Goal: Task Accomplishment & Management: Manage account settings

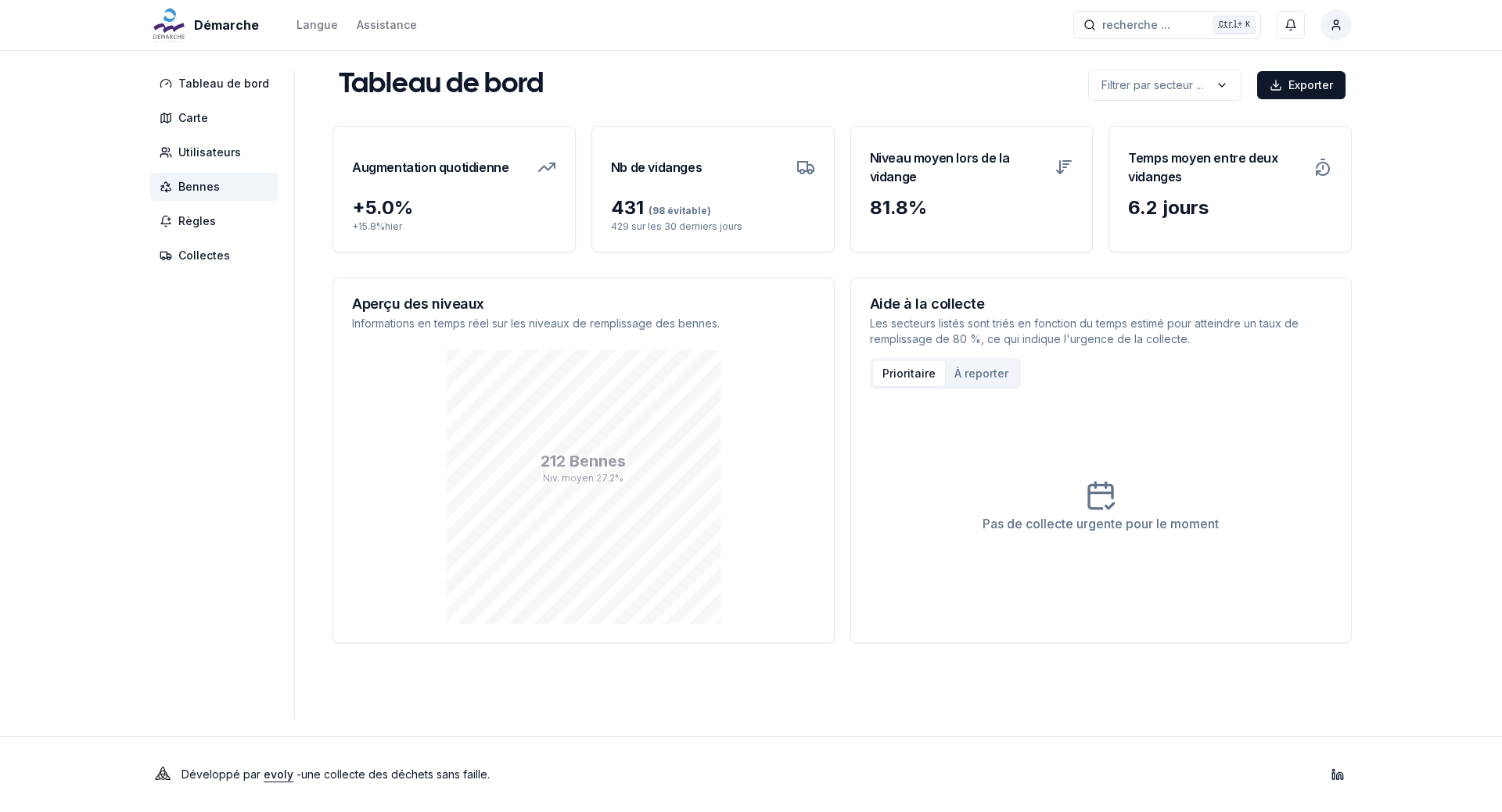
click at [198, 185] on span "Bennes" at bounding box center [199, 186] width 42 height 15
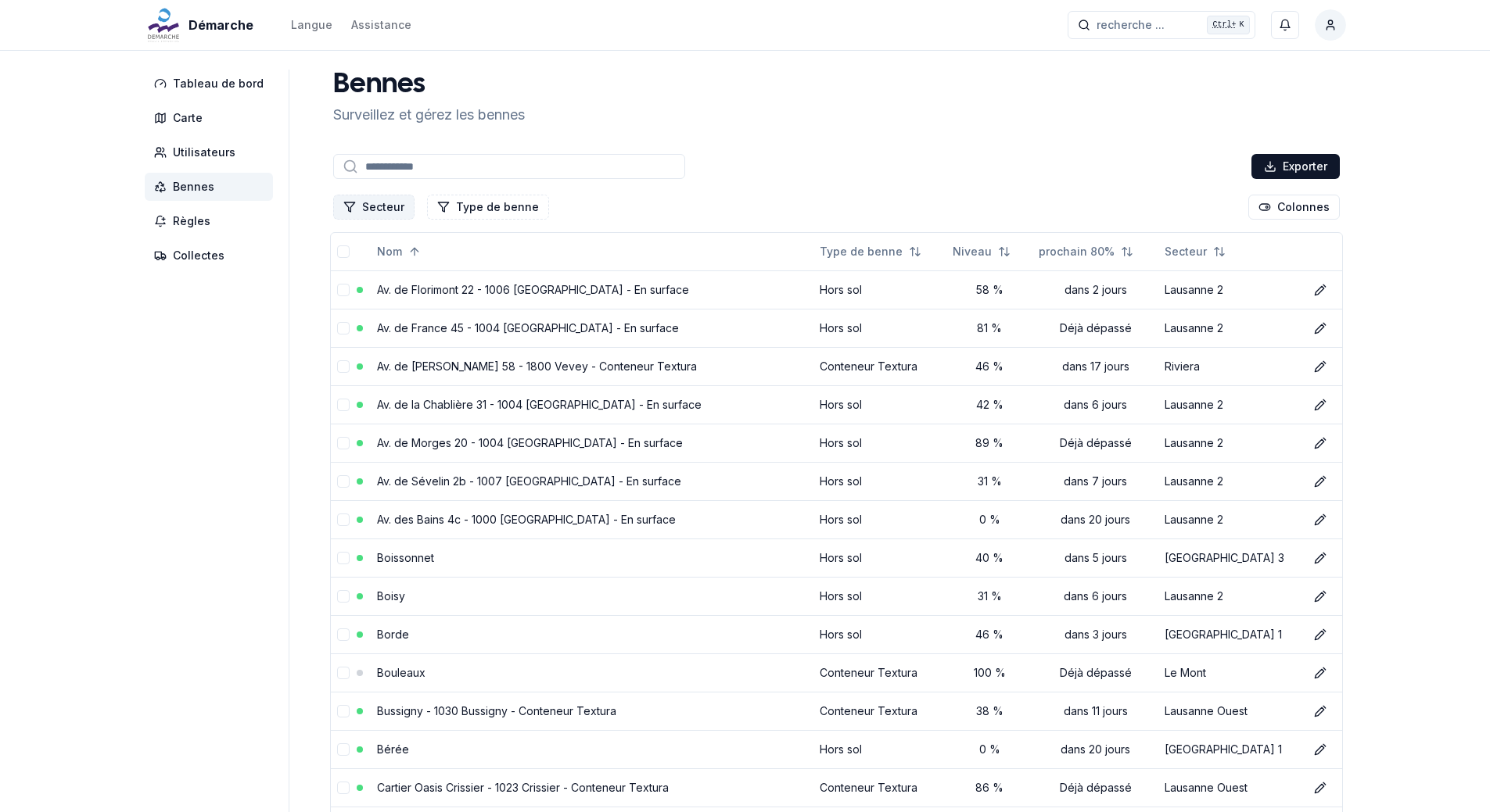
click at [371, 210] on button "Secteur" at bounding box center [374, 207] width 81 height 25
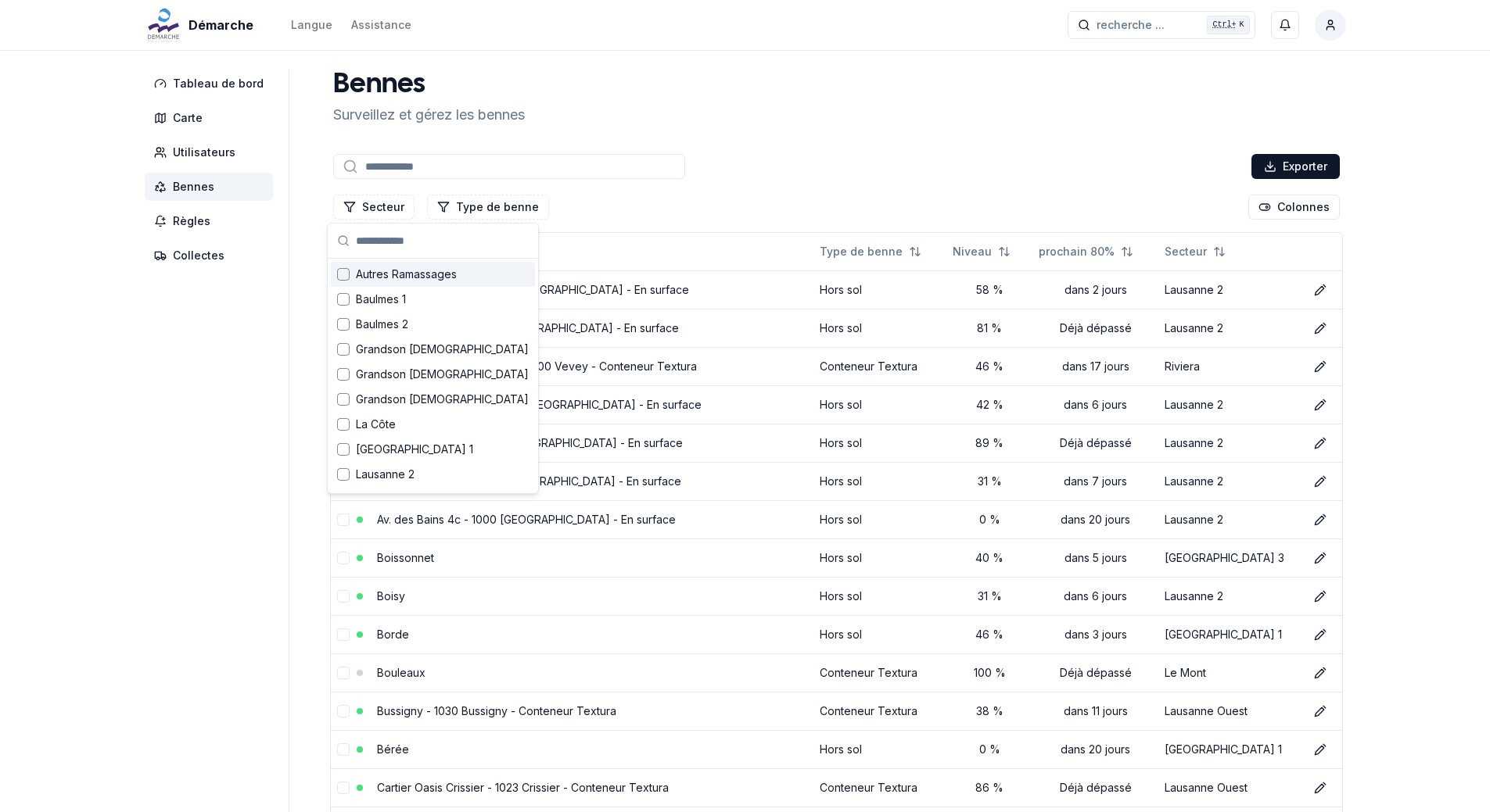
click at [403, 273] on span "Autres Ramassages" at bounding box center [406, 274] width 101 height 15
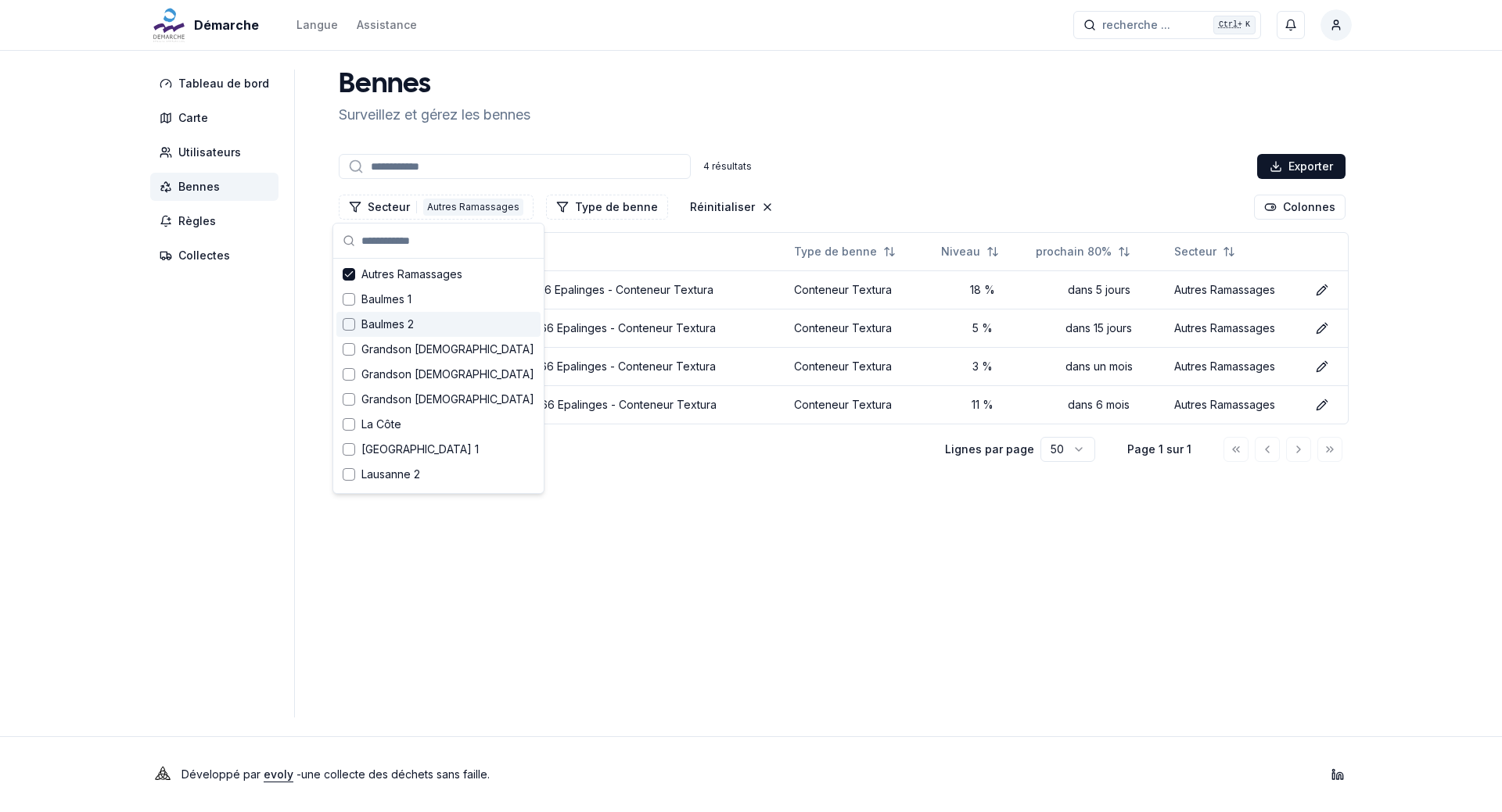
click at [677, 537] on main "[PERSON_NAME] et gérez les bennes 4 résultats Exporter Secteur 1 Autres Ramassa…" at bounding box center [841, 394] width 1019 height 649
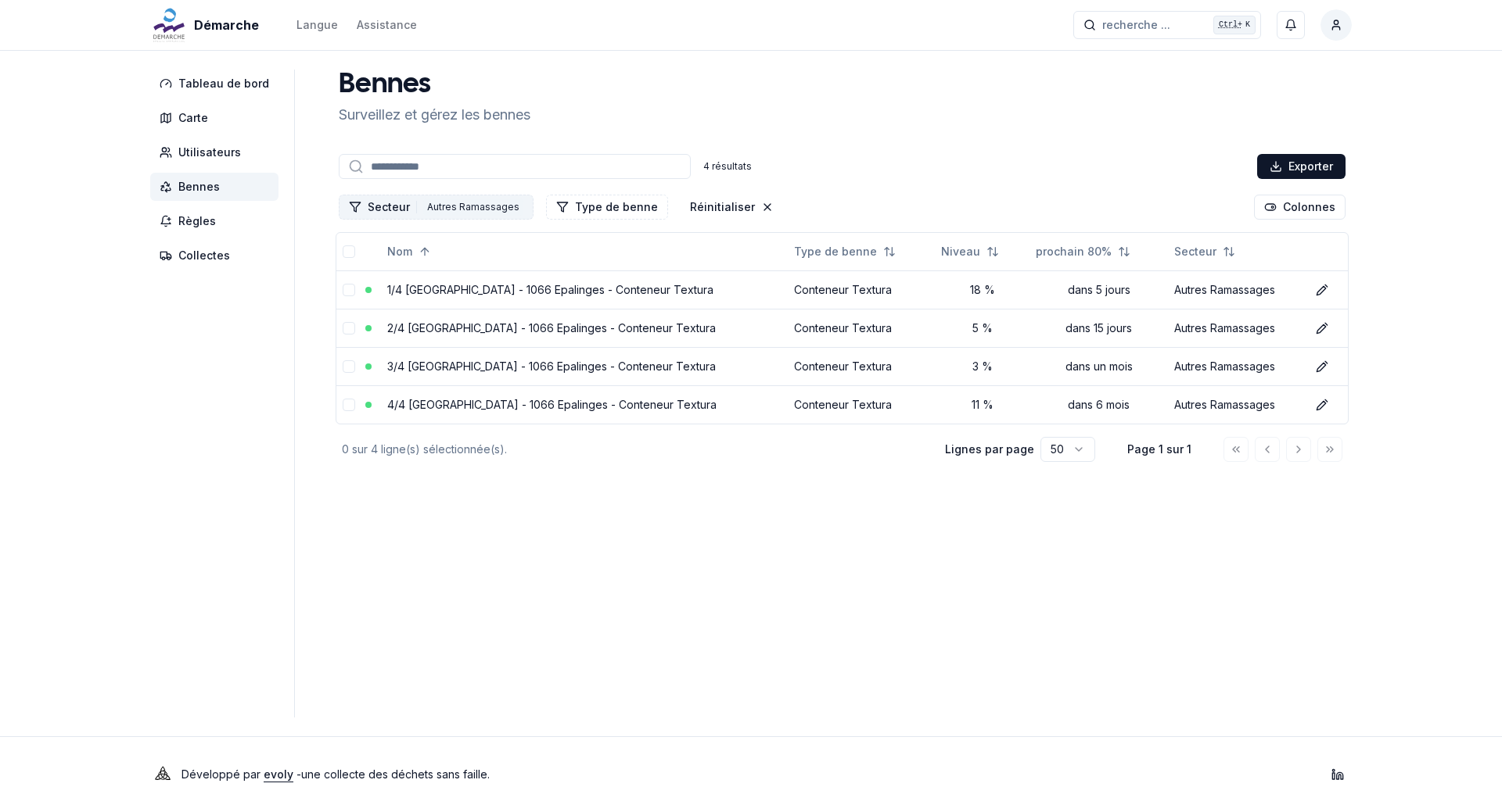
click at [475, 205] on div "Autres Ramassages" at bounding box center [474, 207] width 100 height 17
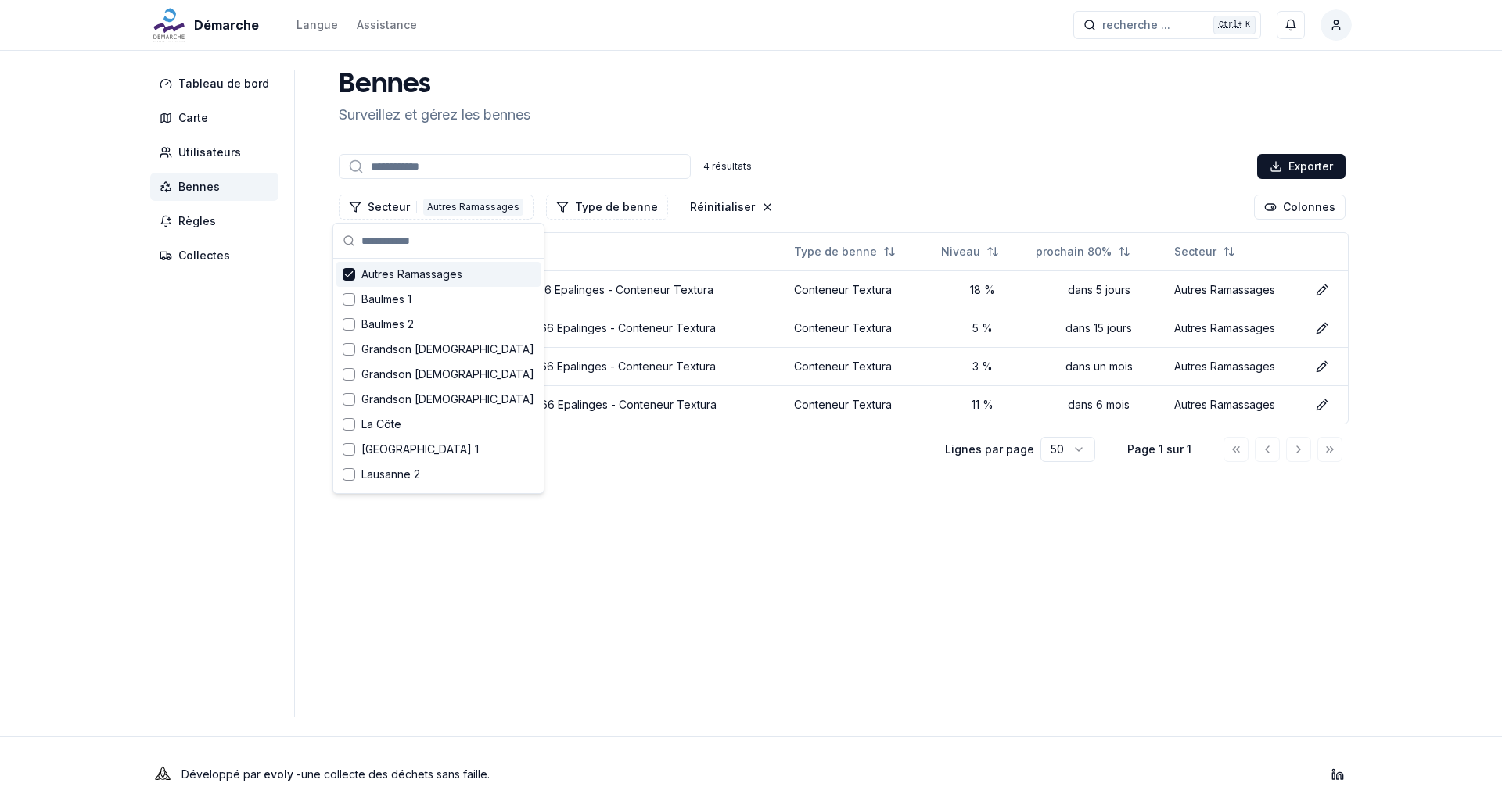
click at [349, 272] on icon "Suggestions" at bounding box center [348, 274] width 11 height 13
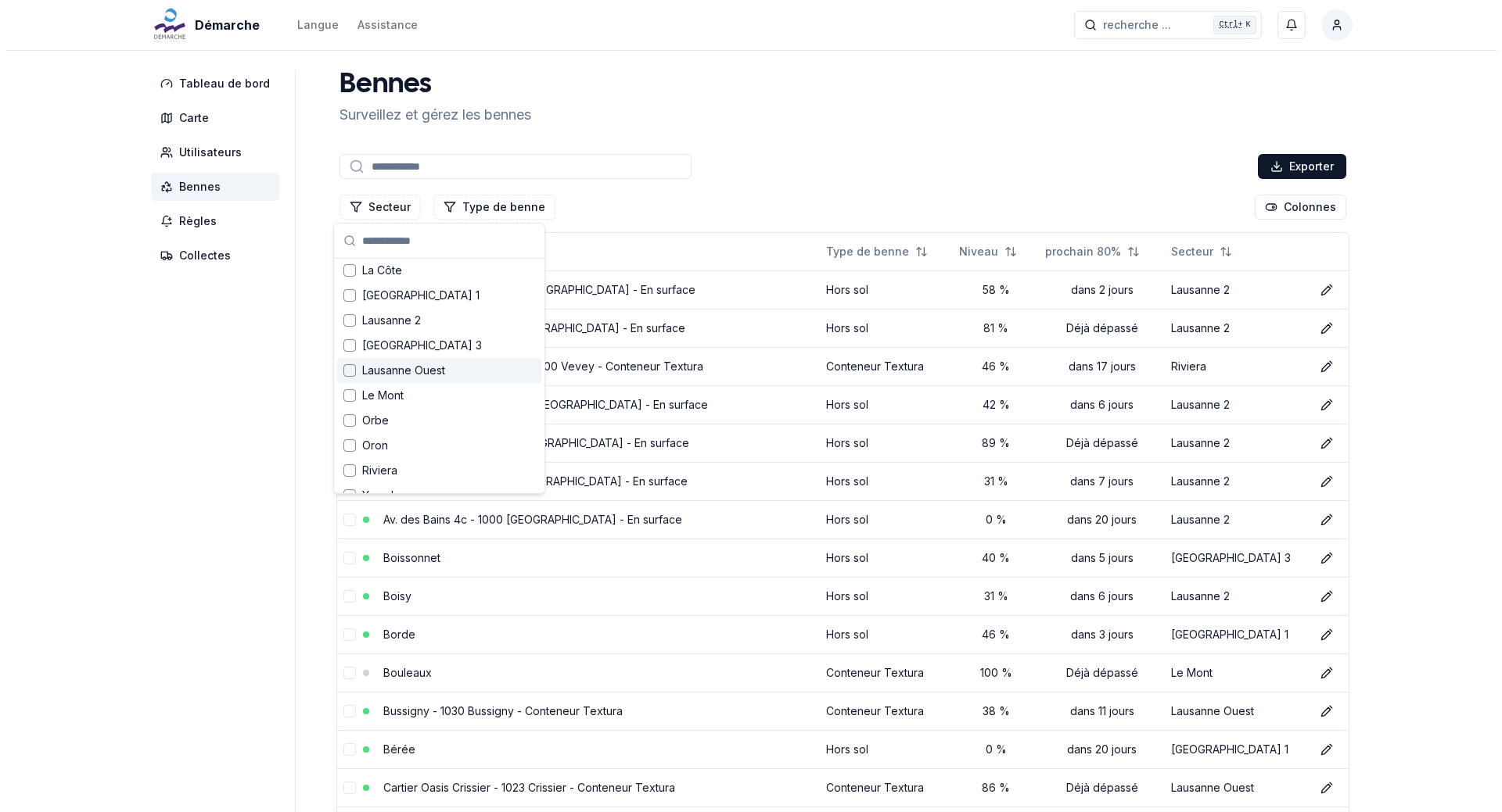
scroll to position [172, 0]
click at [393, 383] on span "Le Mont" at bounding box center [376, 378] width 42 height 15
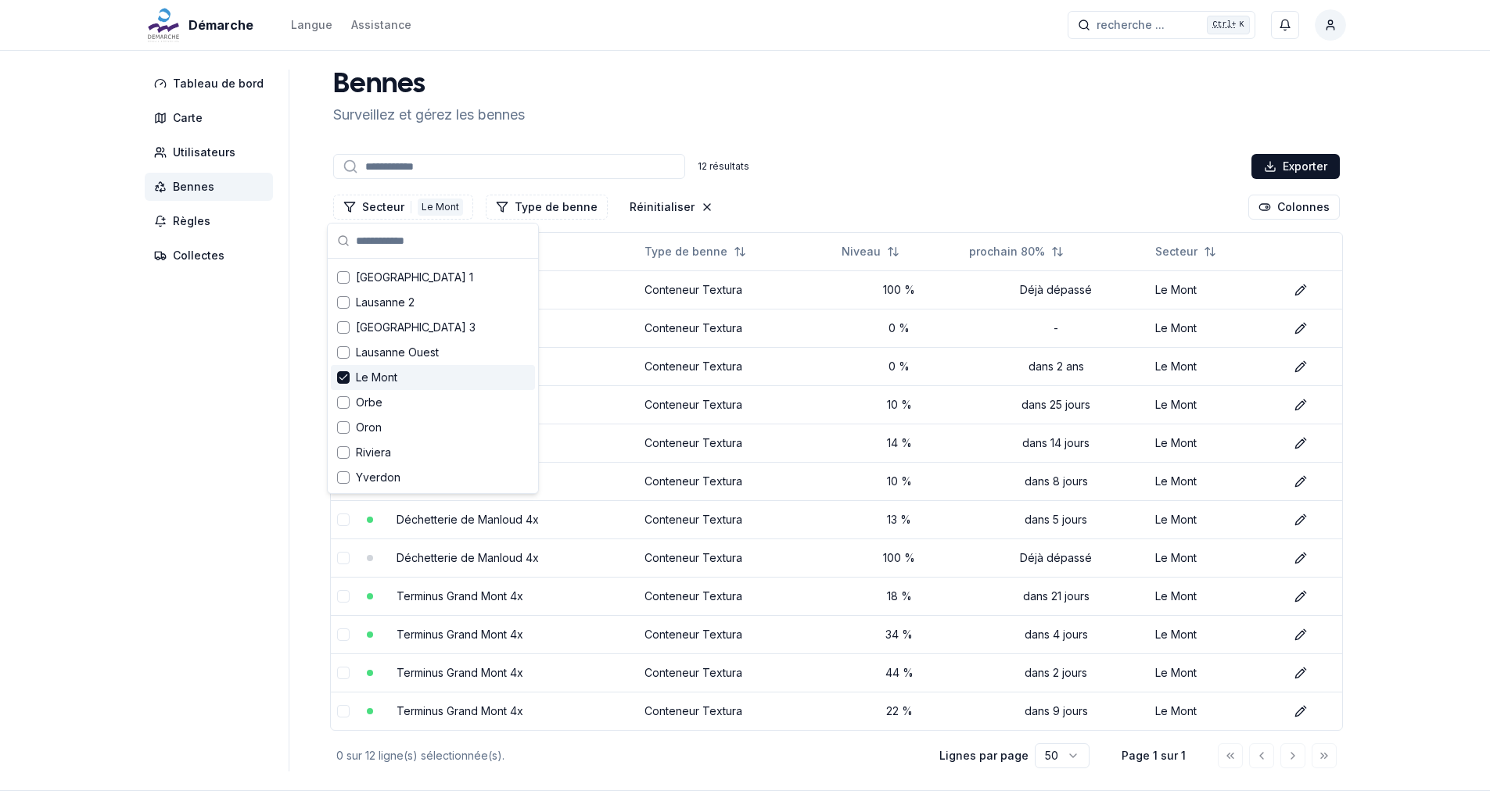
click at [352, 379] on div "Le Mont" at bounding box center [433, 378] width 204 height 25
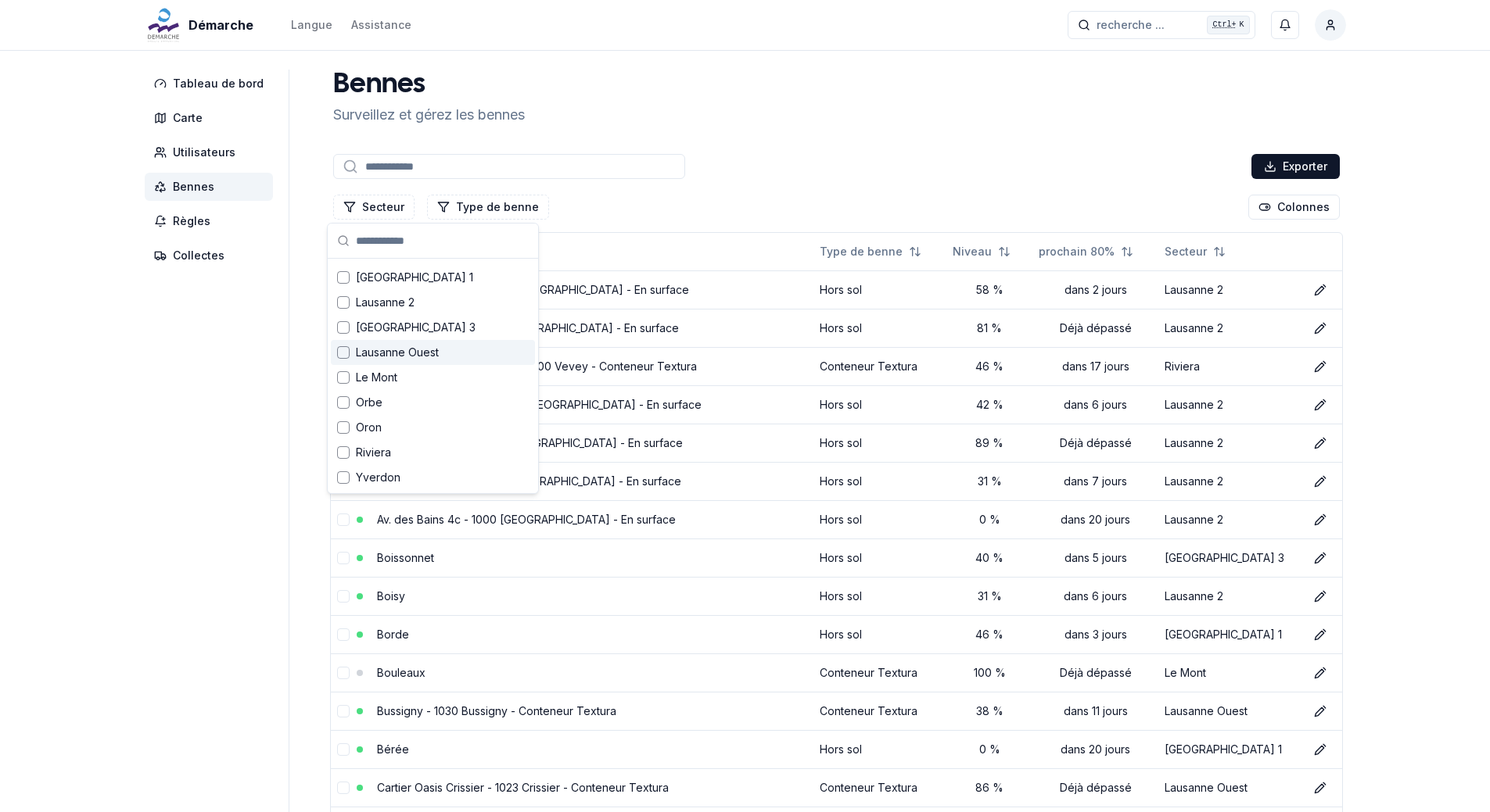
click at [400, 351] on span "Lausanne Ouest" at bounding box center [397, 352] width 83 height 15
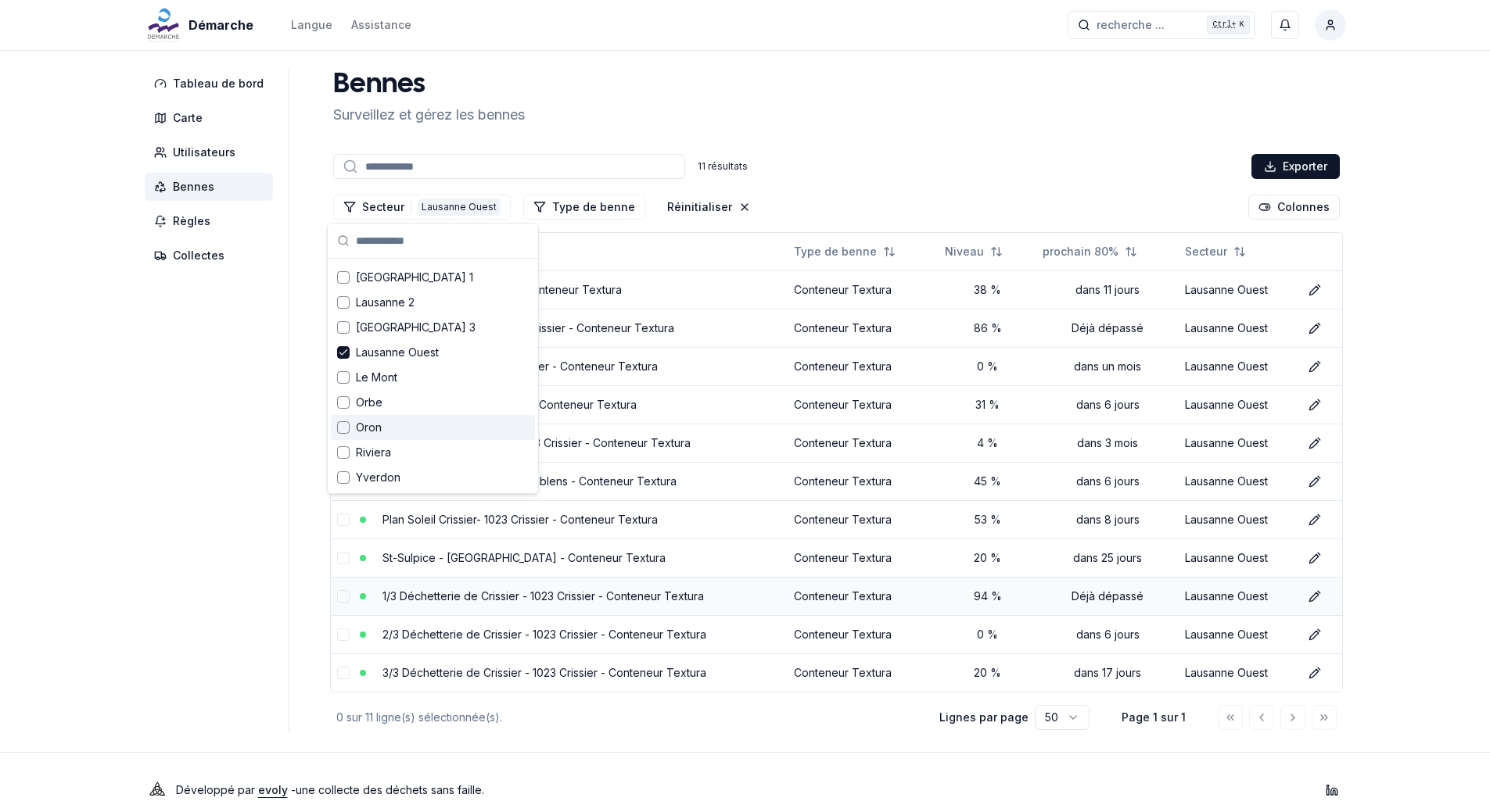
click at [916, 583] on td "Conteneur Textura" at bounding box center [863, 595] width 151 height 38
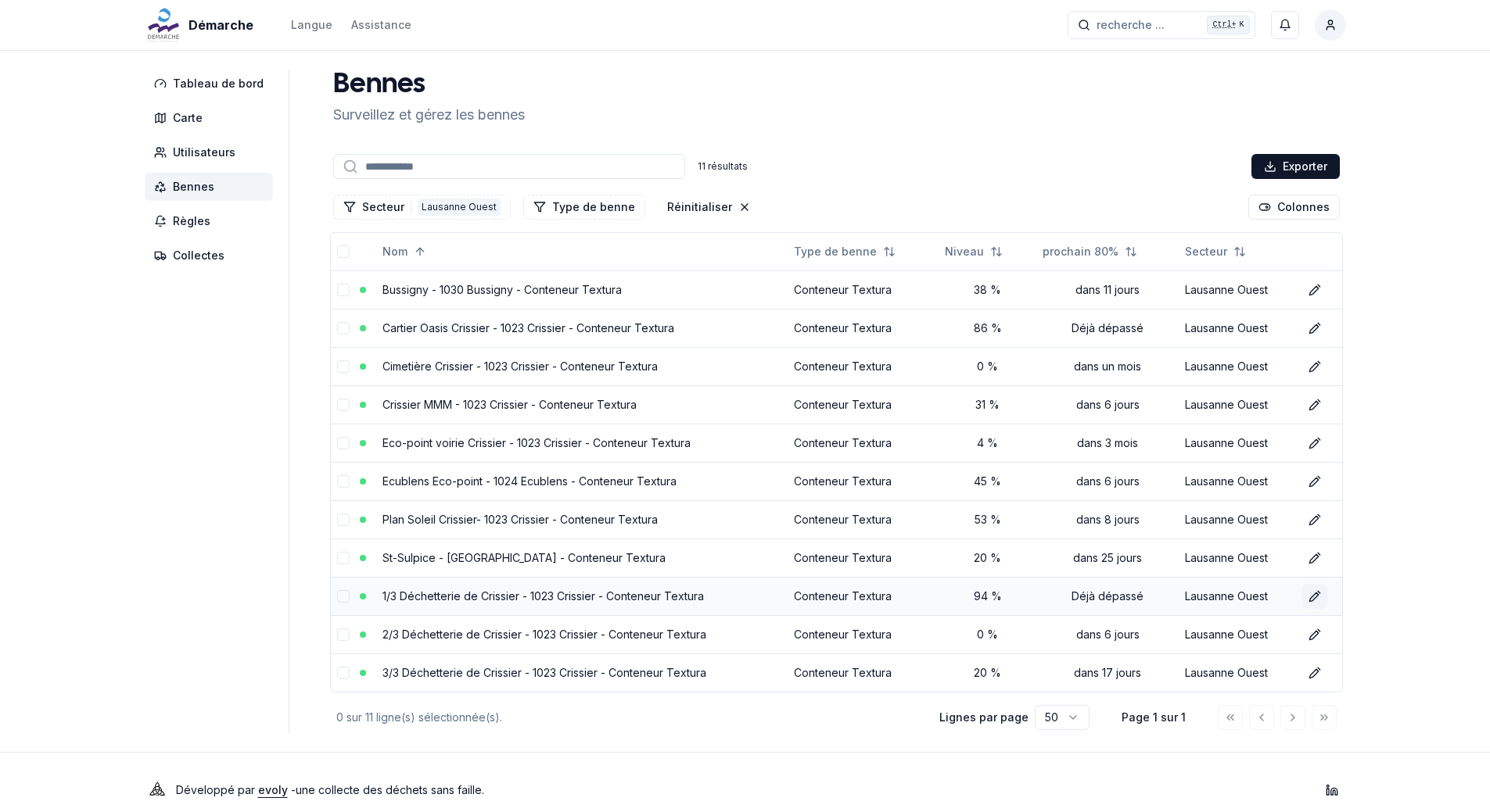
click at [1318, 598] on icon at bounding box center [1315, 596] width 13 height 13
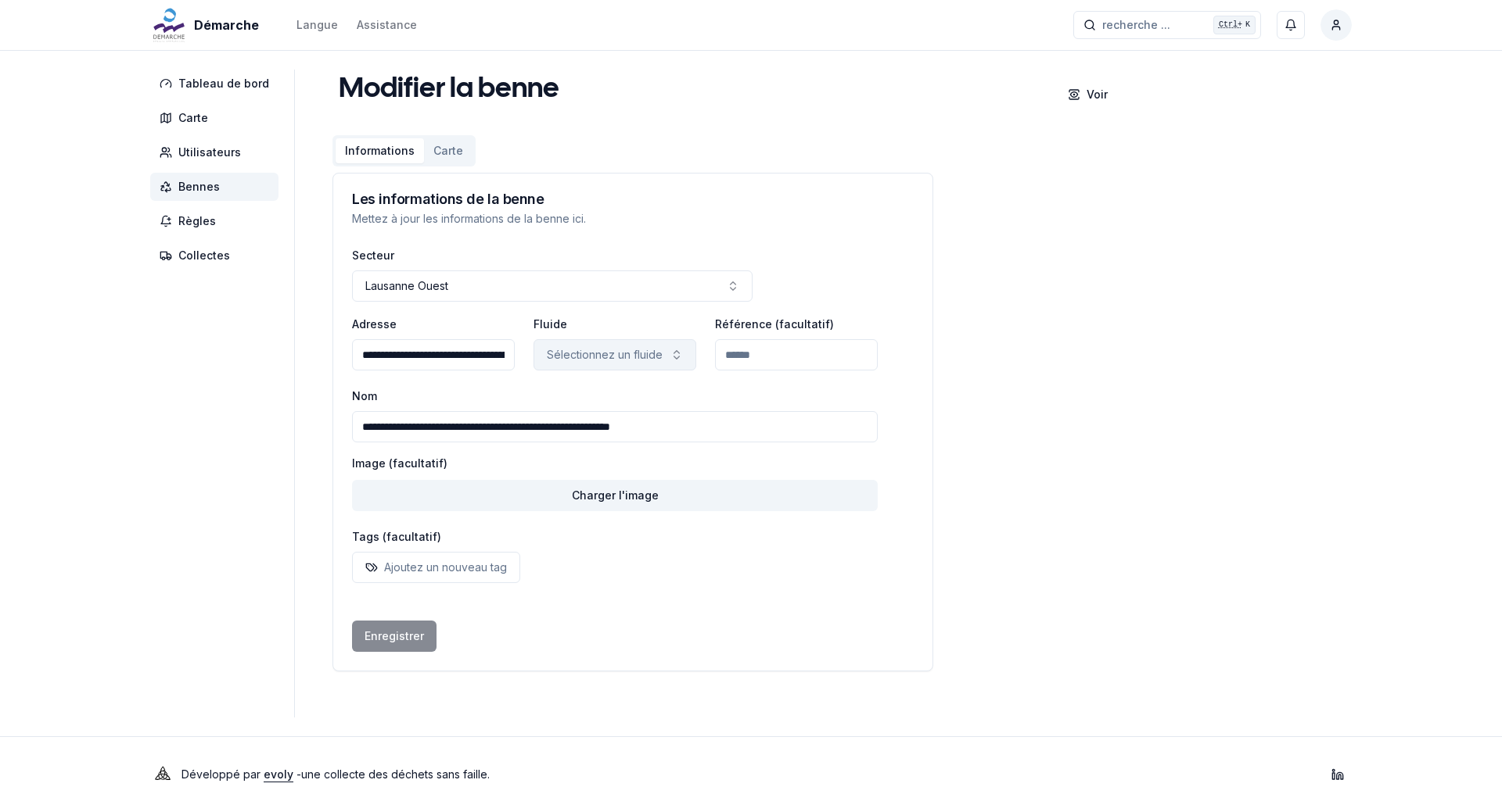
click at [671, 348] on button "Sélectionnez un fluide" at bounding box center [615, 355] width 163 height 31
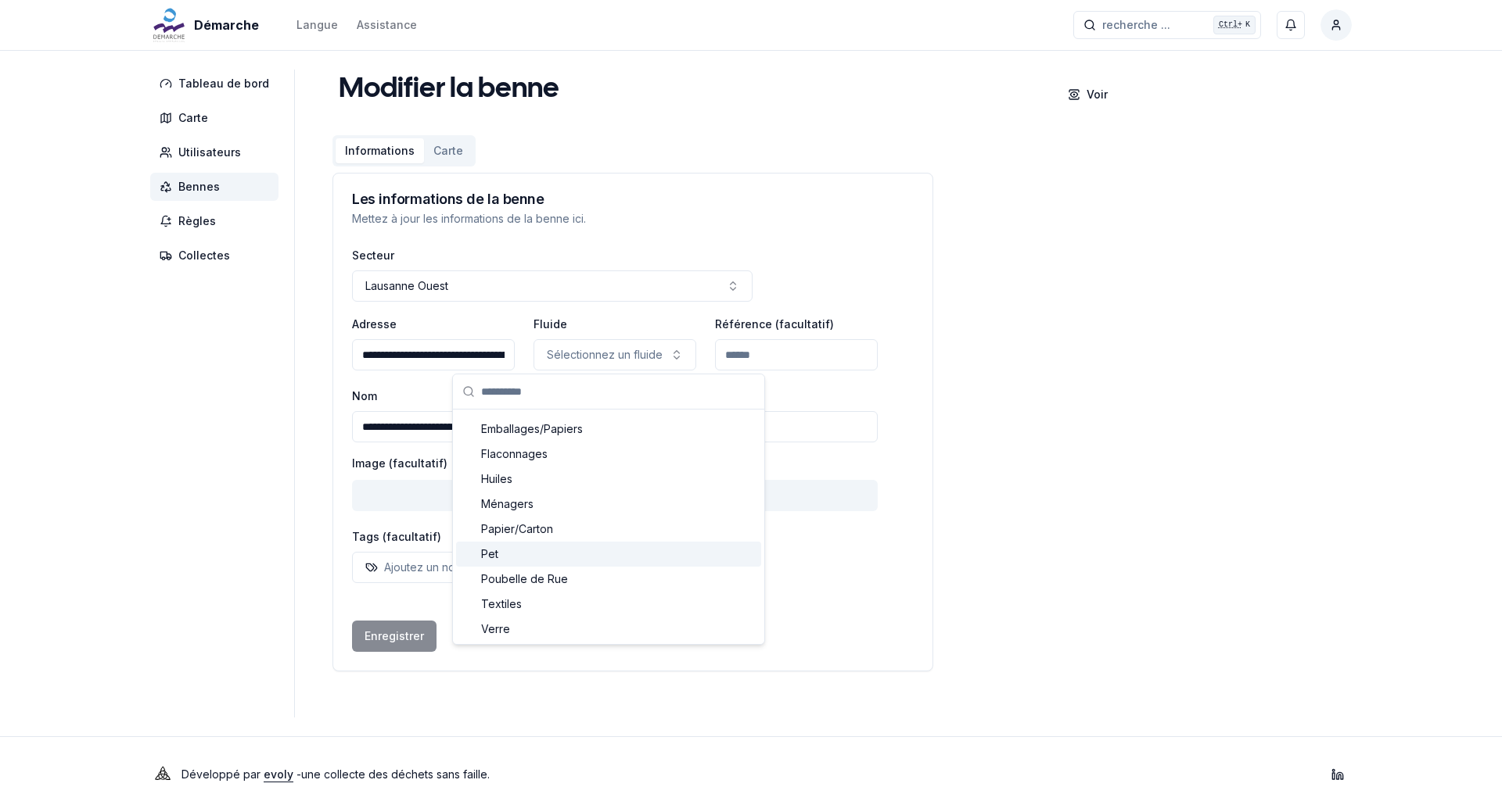
scroll to position [347, 0]
click at [604, 482] on div "Textiles" at bounding box center [608, 478] width 305 height 25
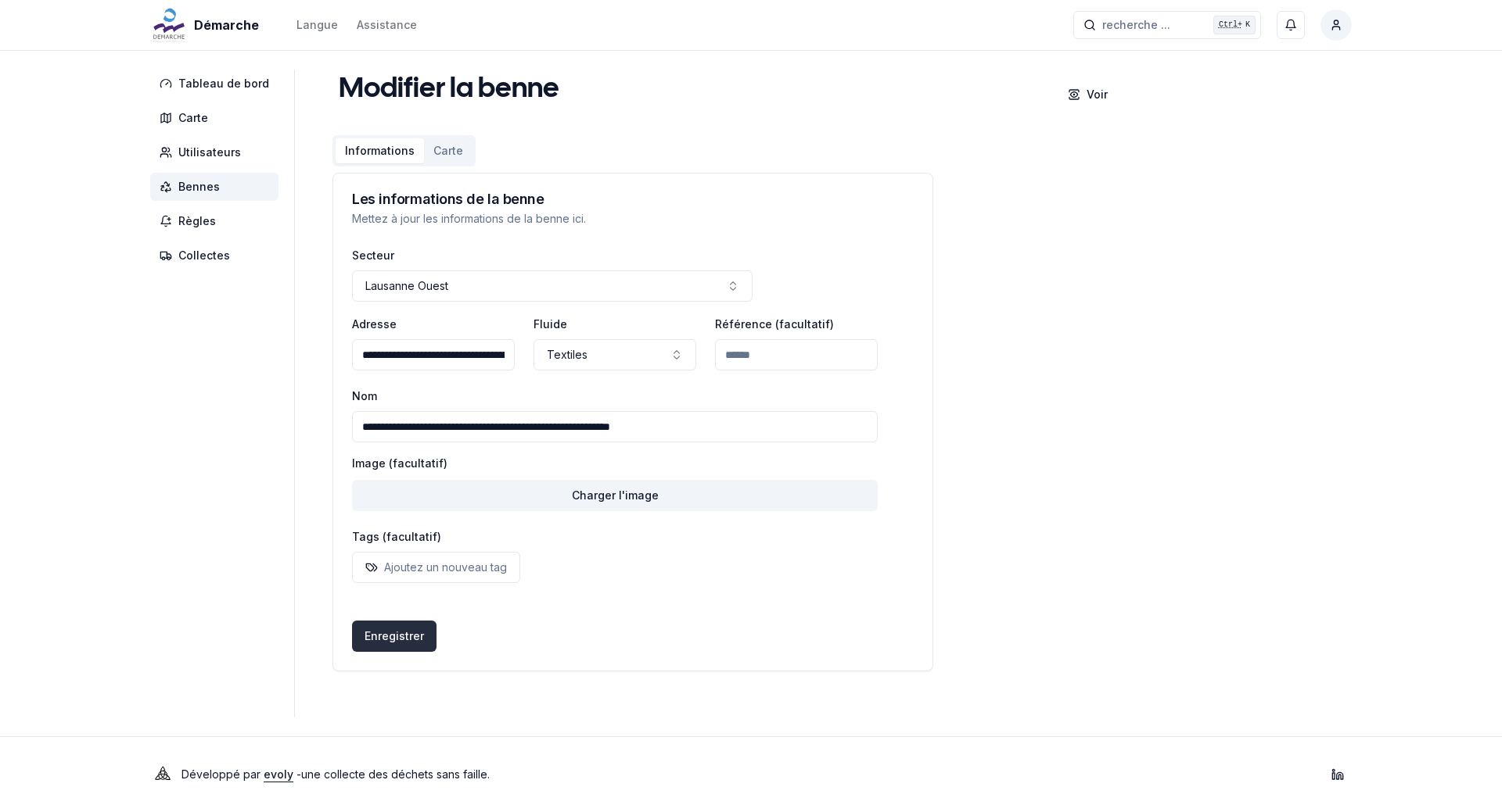
click at [397, 636] on button "Enregistrer" at bounding box center [395, 636] width 85 height 31
click at [201, 190] on span "Bennes" at bounding box center [199, 186] width 42 height 15
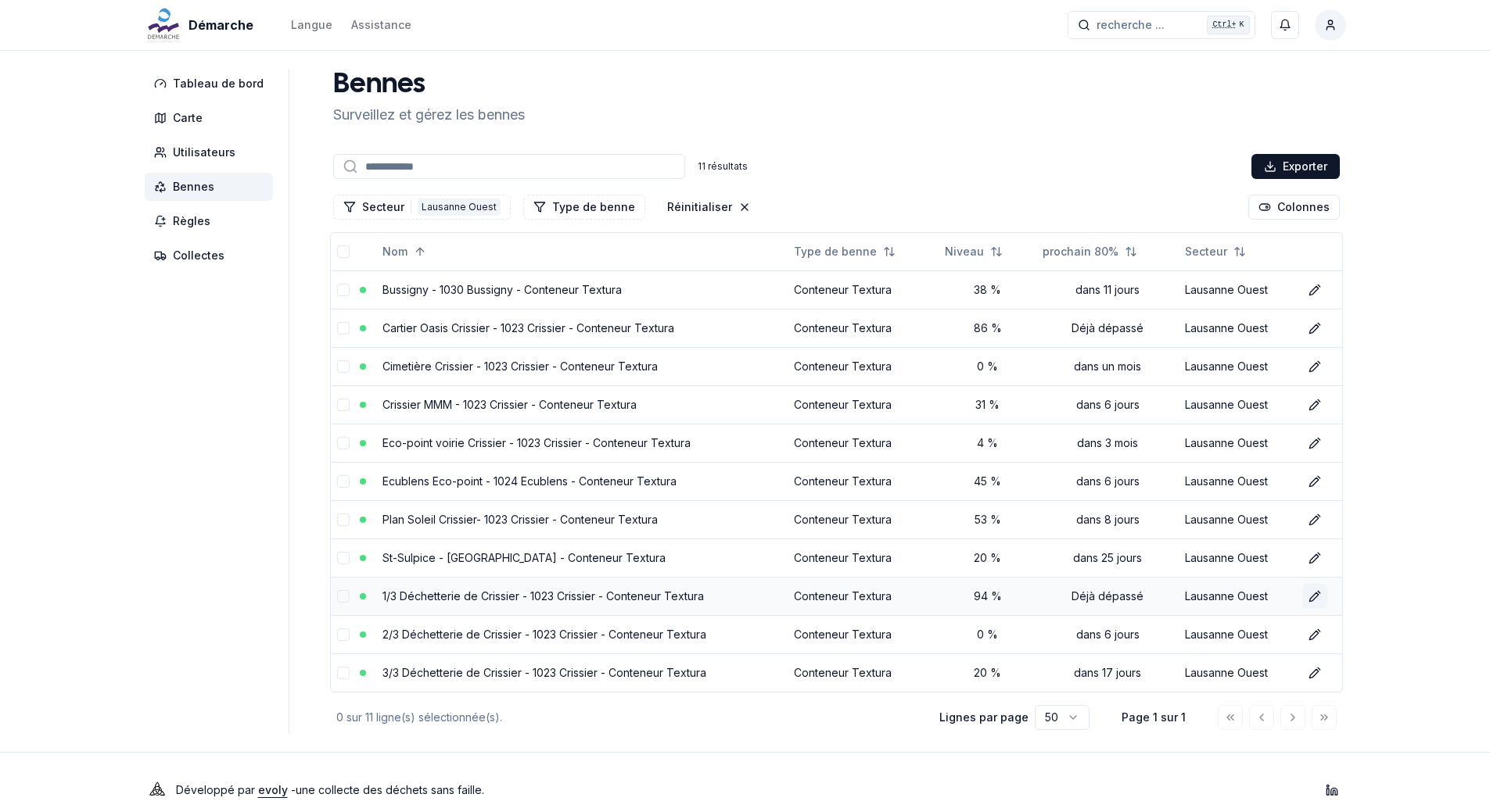
click at [1321, 592] on button "Éditer" at bounding box center [1315, 597] width 25 height 25
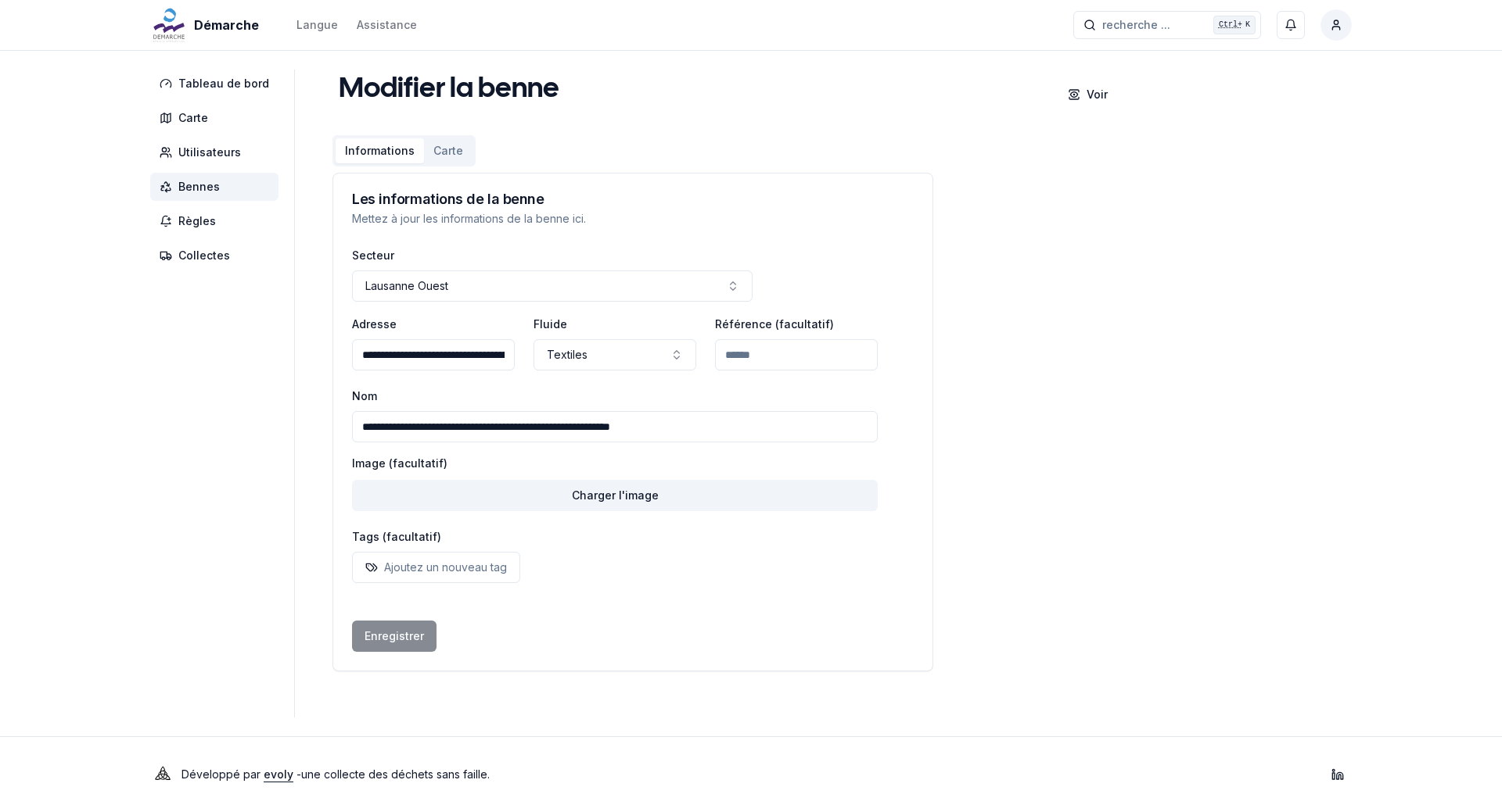
click at [197, 180] on span "Bennes" at bounding box center [199, 186] width 42 height 15
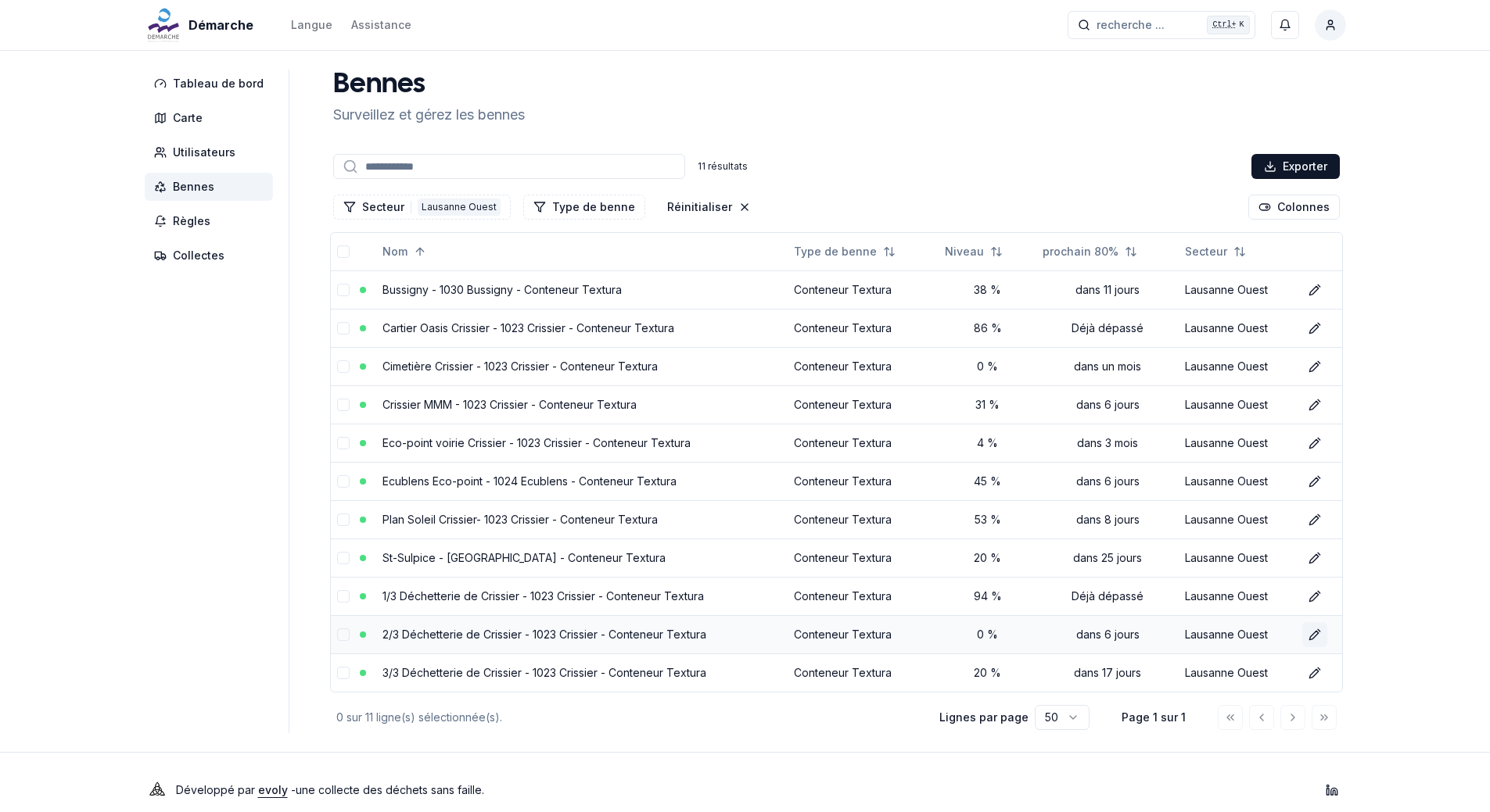
click at [1317, 633] on icon at bounding box center [1314, 635] width 8 height 8
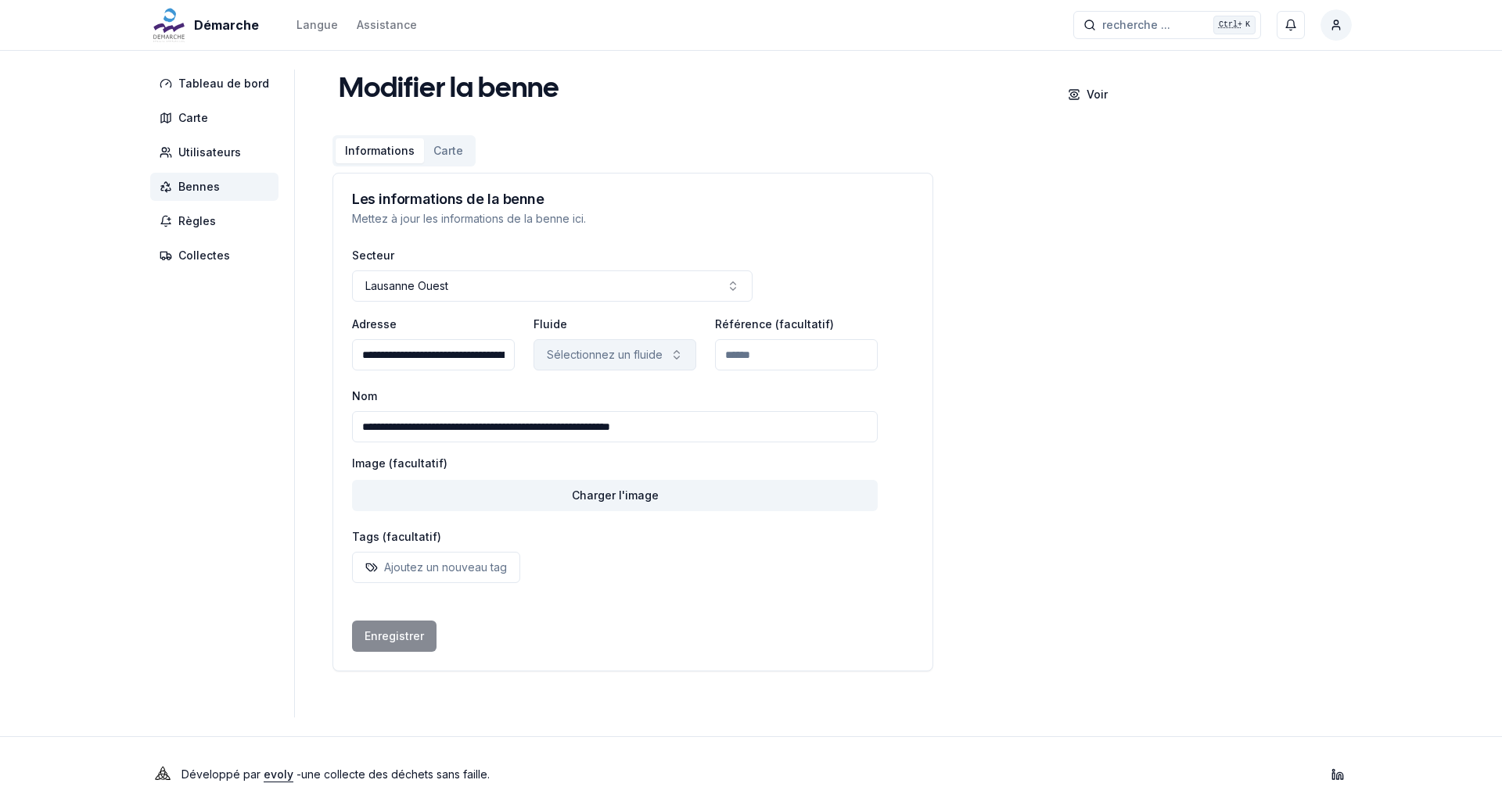
click at [676, 354] on icon "button" at bounding box center [676, 355] width 13 height 13
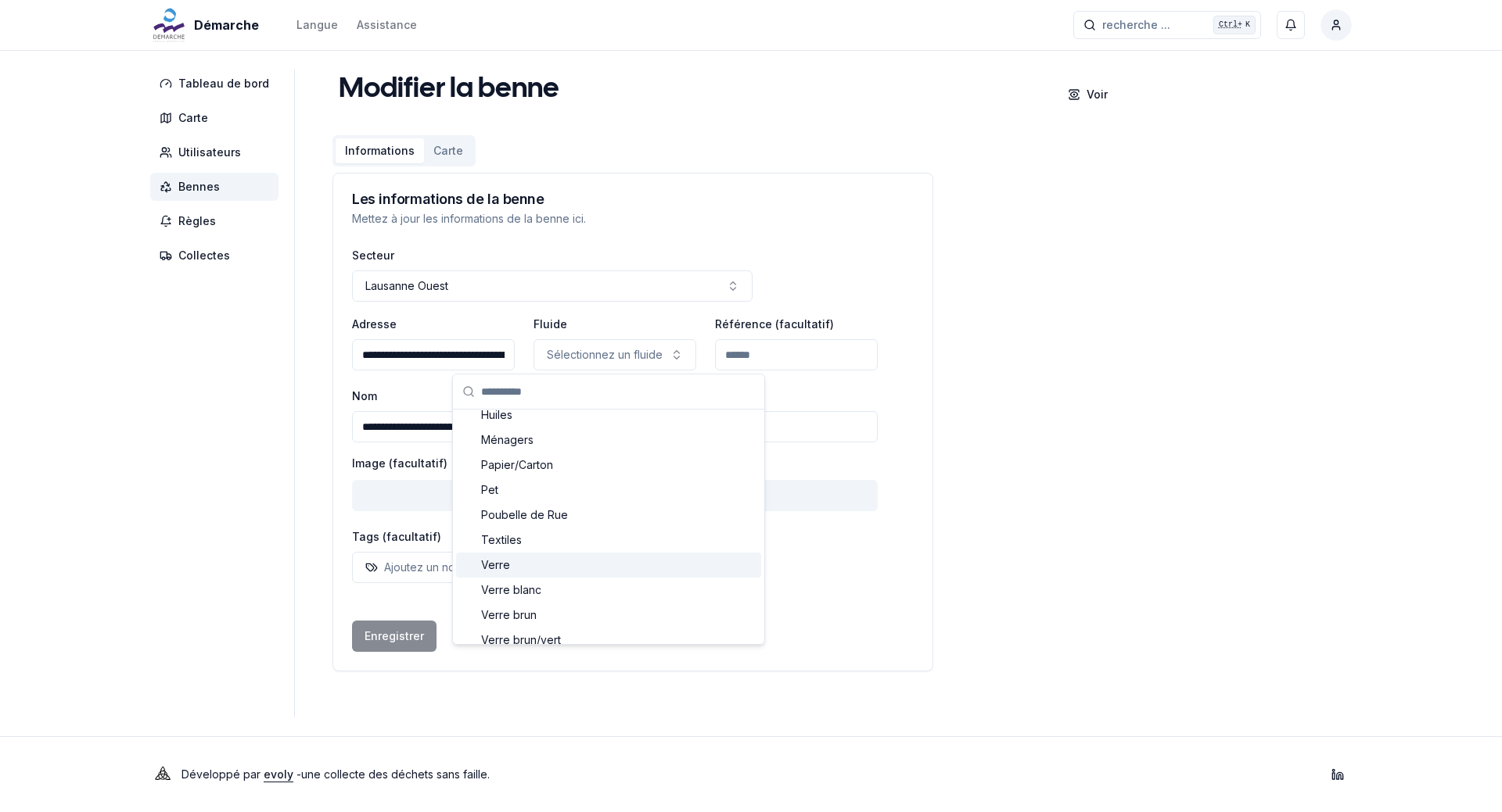
scroll to position [347, 0]
click at [535, 480] on div "Textiles" at bounding box center [608, 478] width 305 height 25
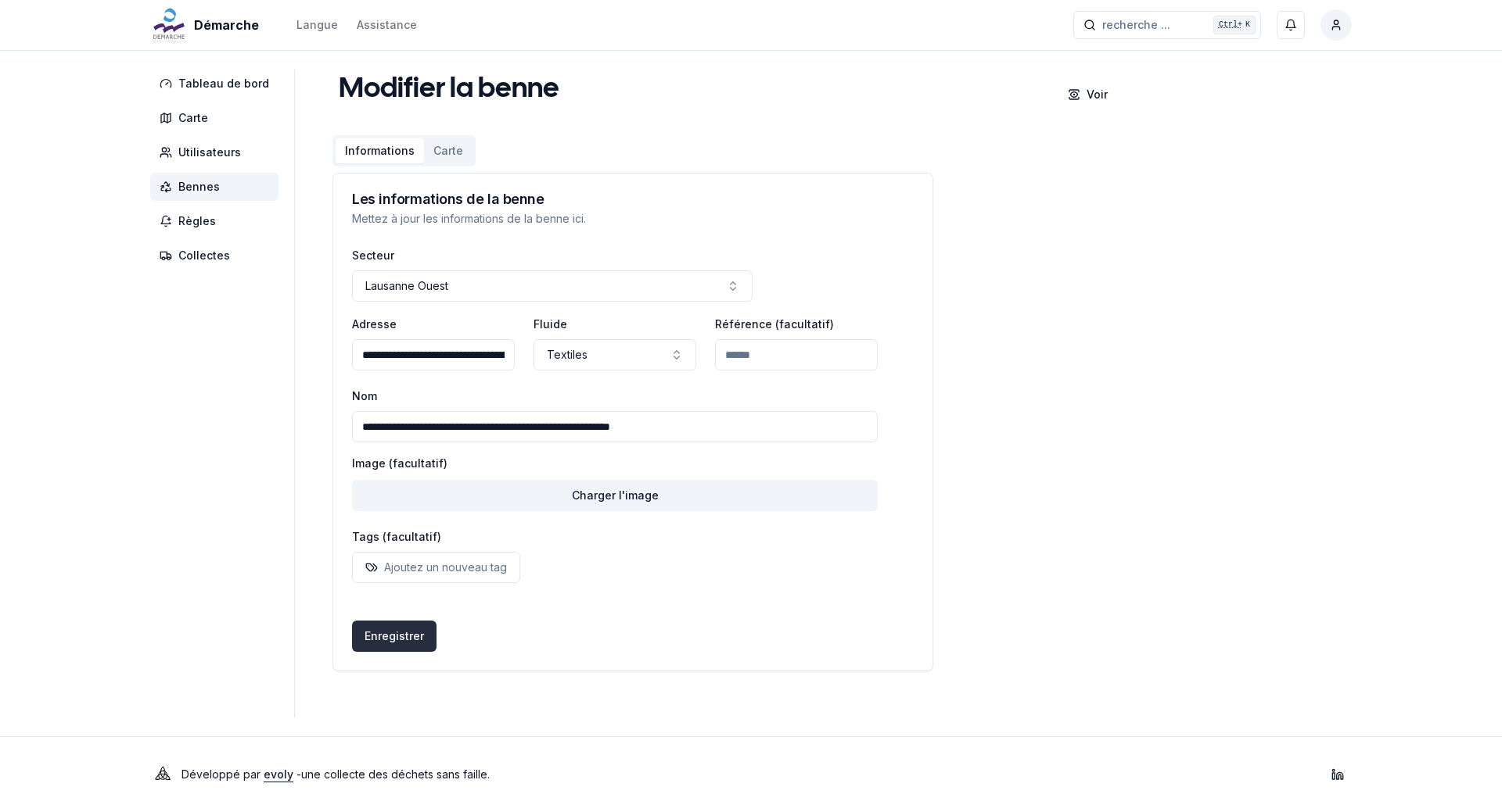
click at [389, 632] on button "Enregistrer" at bounding box center [395, 636] width 85 height 31
click at [212, 187] on span "Bennes" at bounding box center [199, 186] width 42 height 15
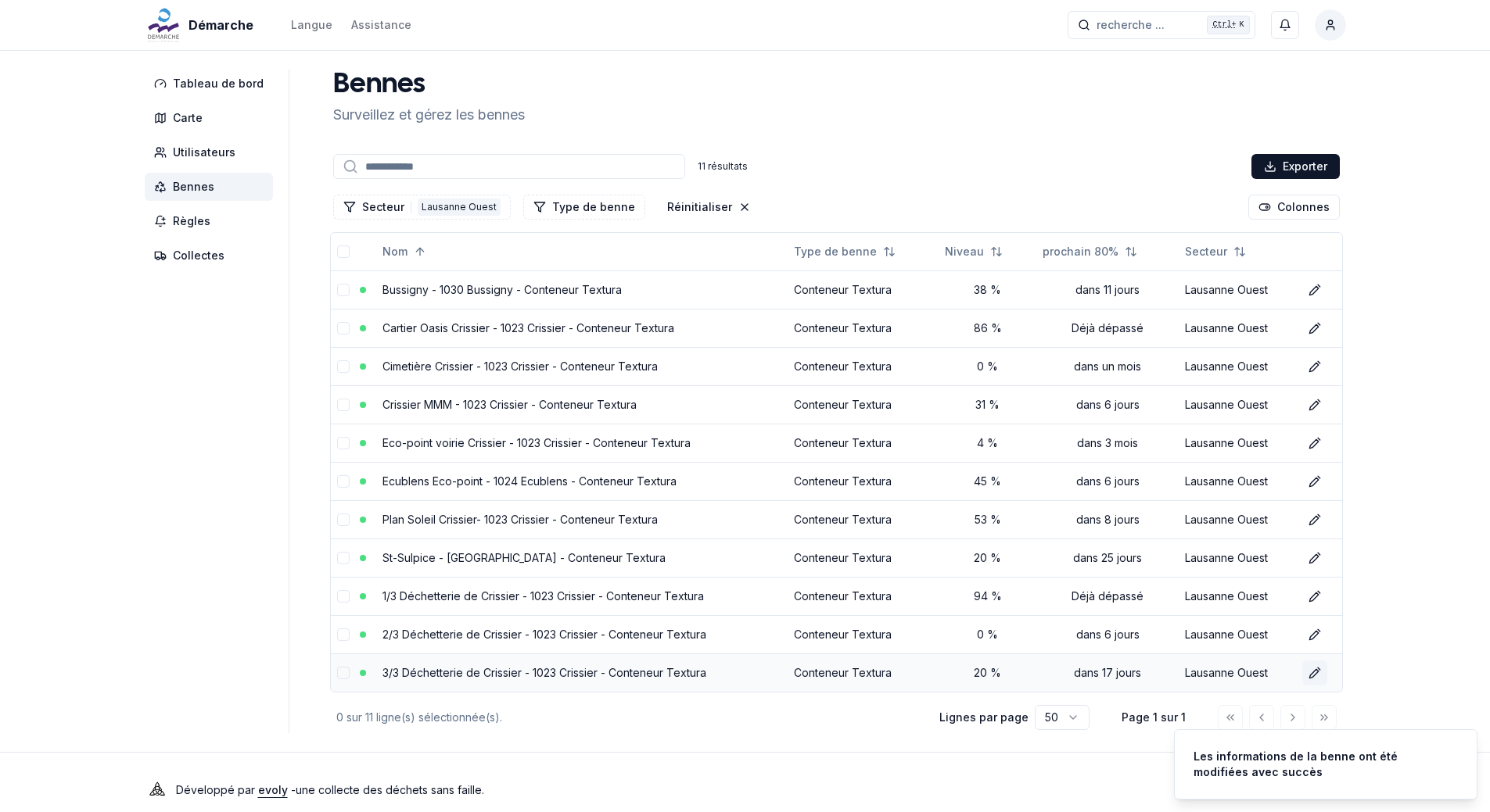
click at [1309, 673] on icon at bounding box center [1315, 673] width 13 height 13
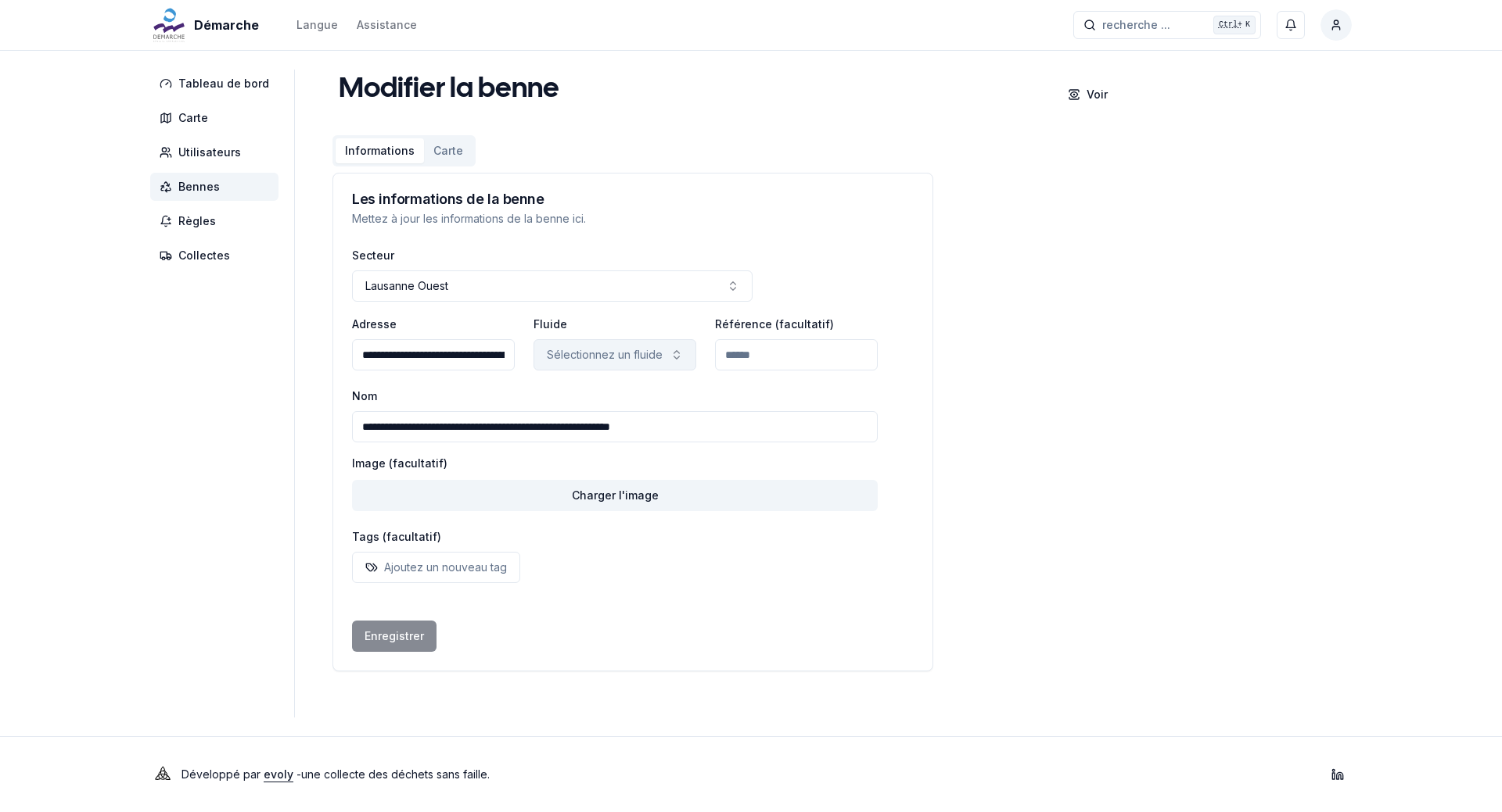
click at [670, 352] on icon "button" at bounding box center [676, 355] width 13 height 13
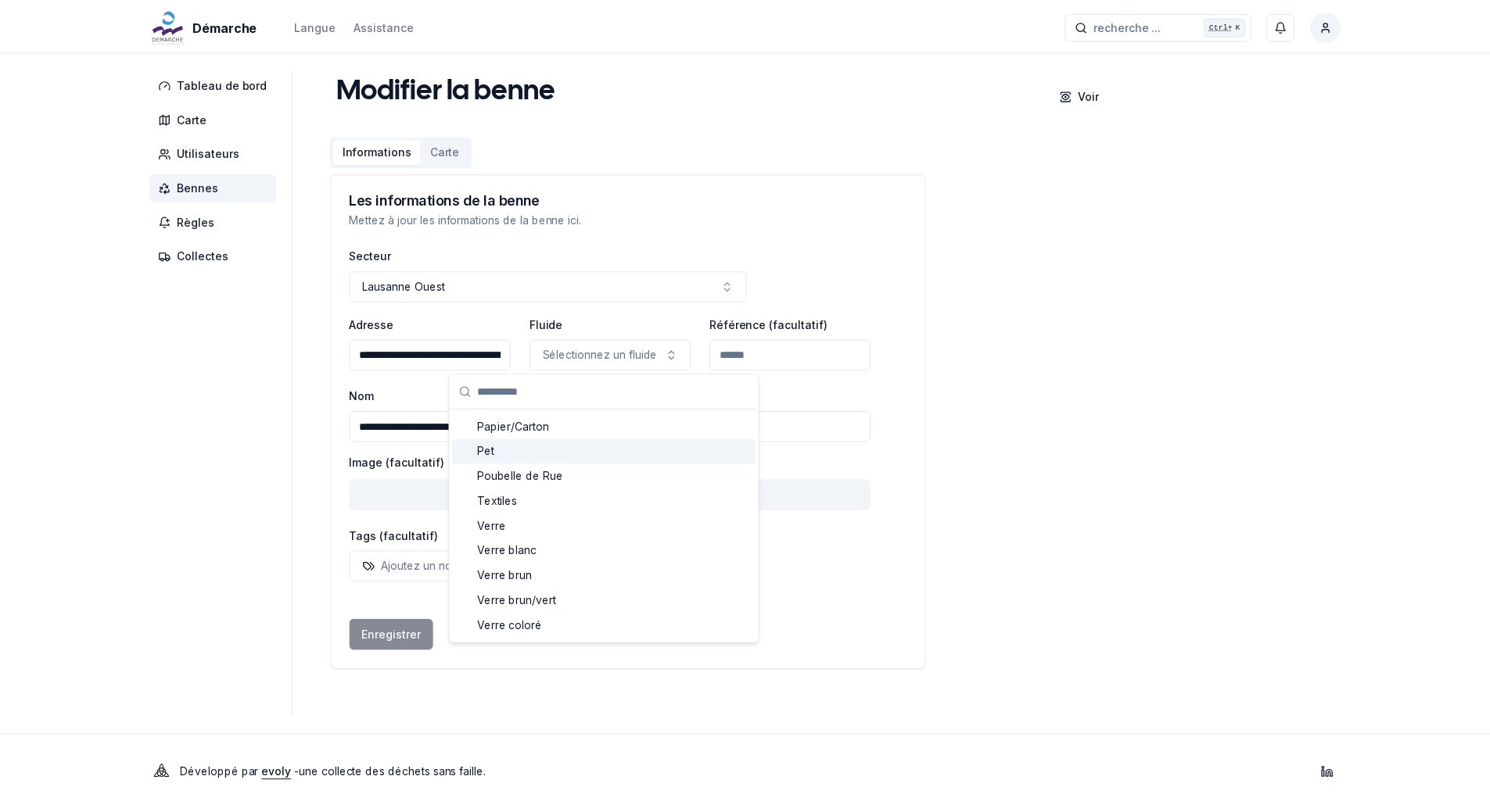
scroll to position [347, 0]
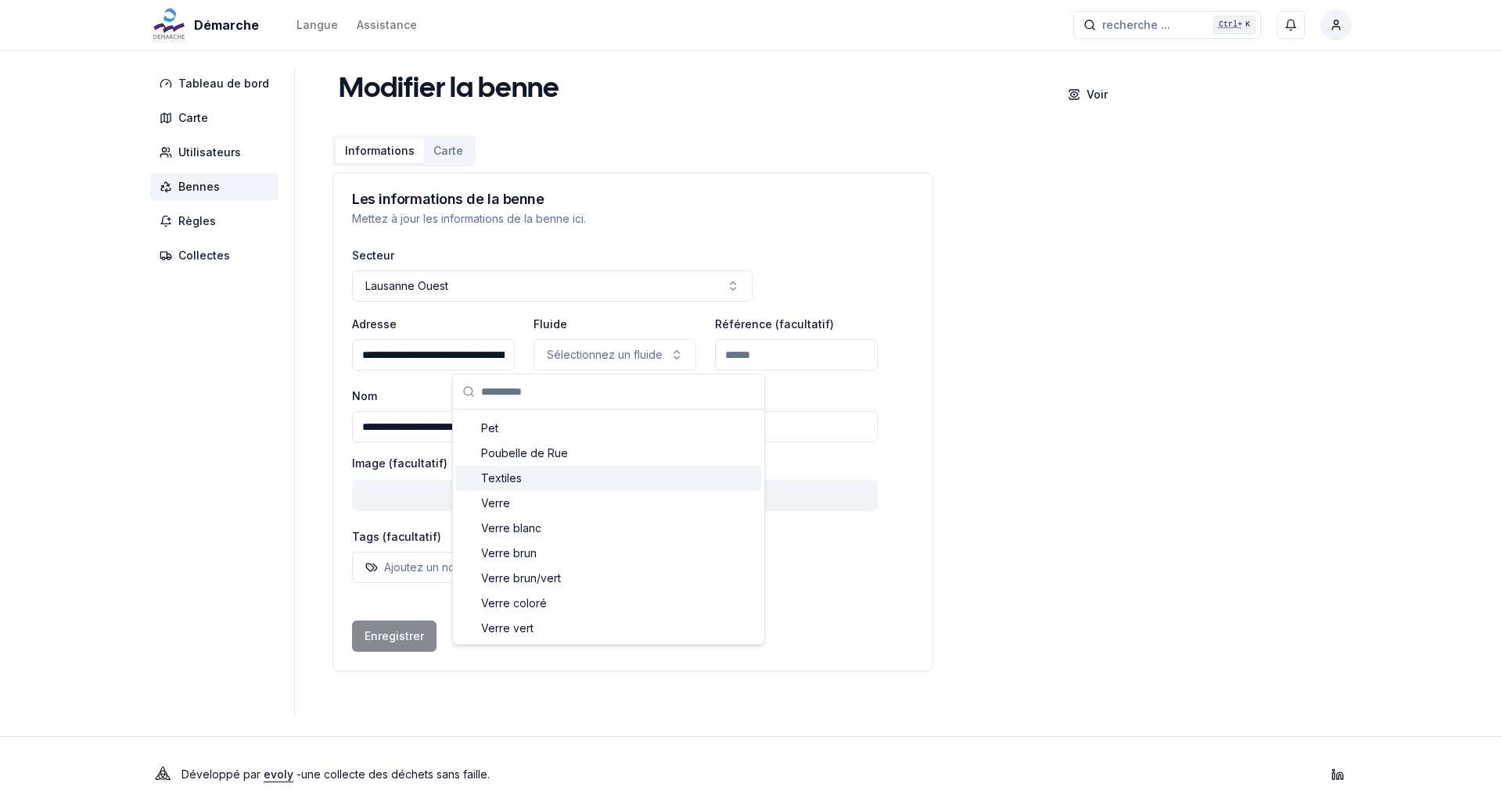
click at [546, 483] on div "Textiles" at bounding box center [608, 478] width 305 height 25
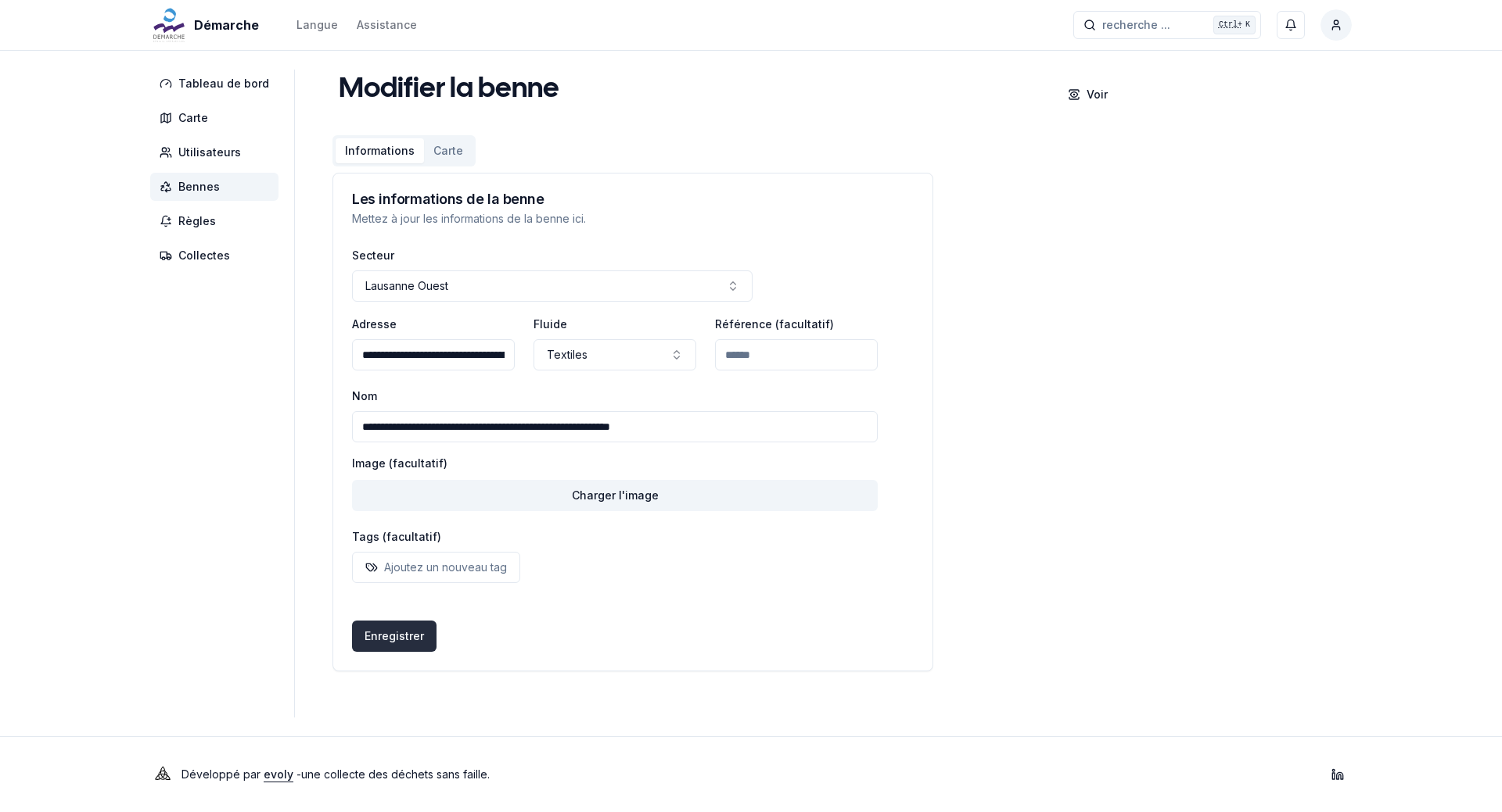
click at [391, 642] on button "Enregistrer" at bounding box center [395, 636] width 85 height 31
click at [199, 185] on span "Bennes" at bounding box center [199, 186] width 42 height 15
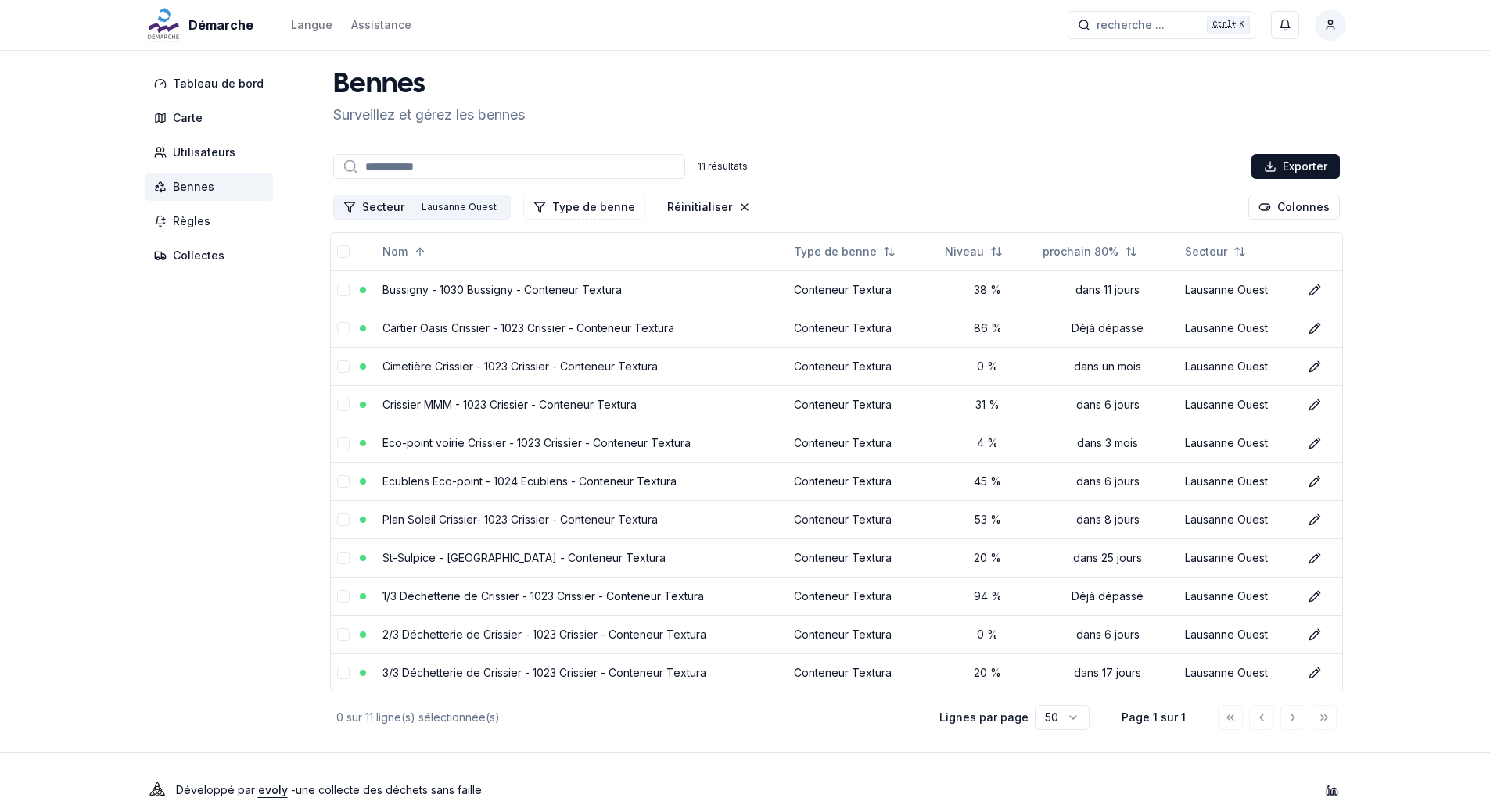
click at [481, 202] on div "Lausanne Ouest" at bounding box center [459, 207] width 83 height 17
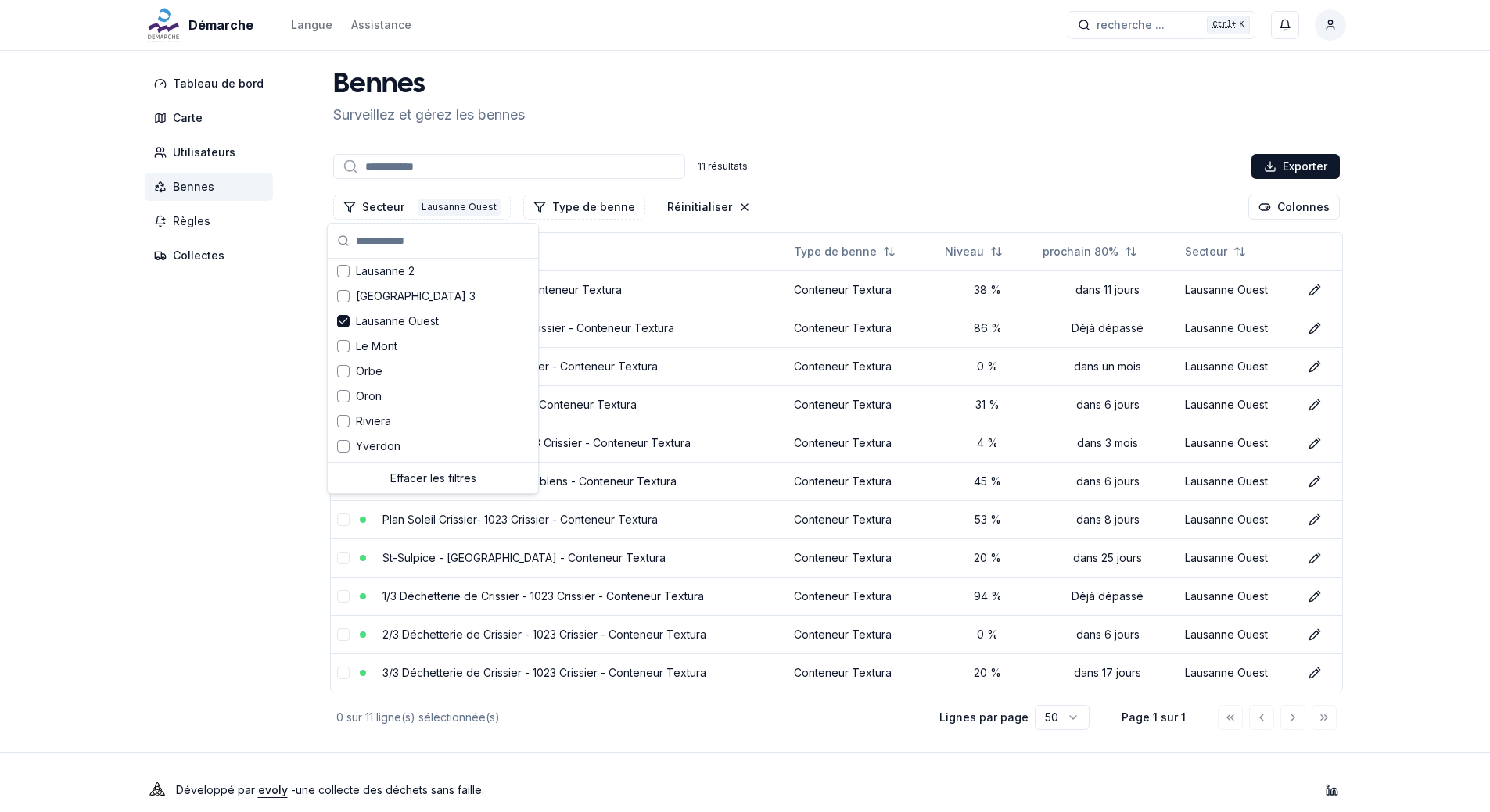
scroll to position [204, 0]
click at [350, 321] on div "Lausanne Ouest" at bounding box center [433, 321] width 204 height 25
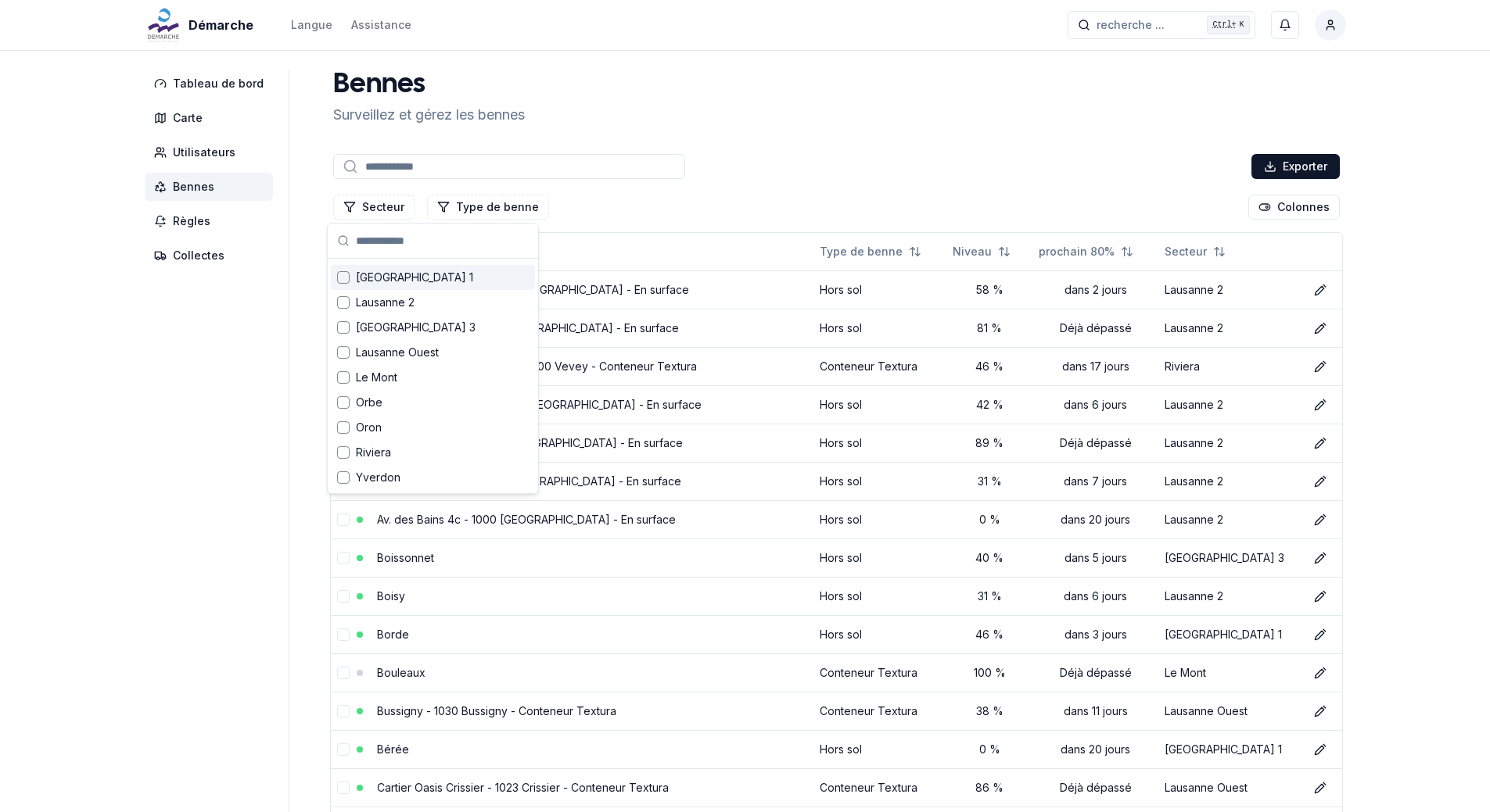
click at [342, 278] on div "Suggestions" at bounding box center [343, 277] width 13 height 13
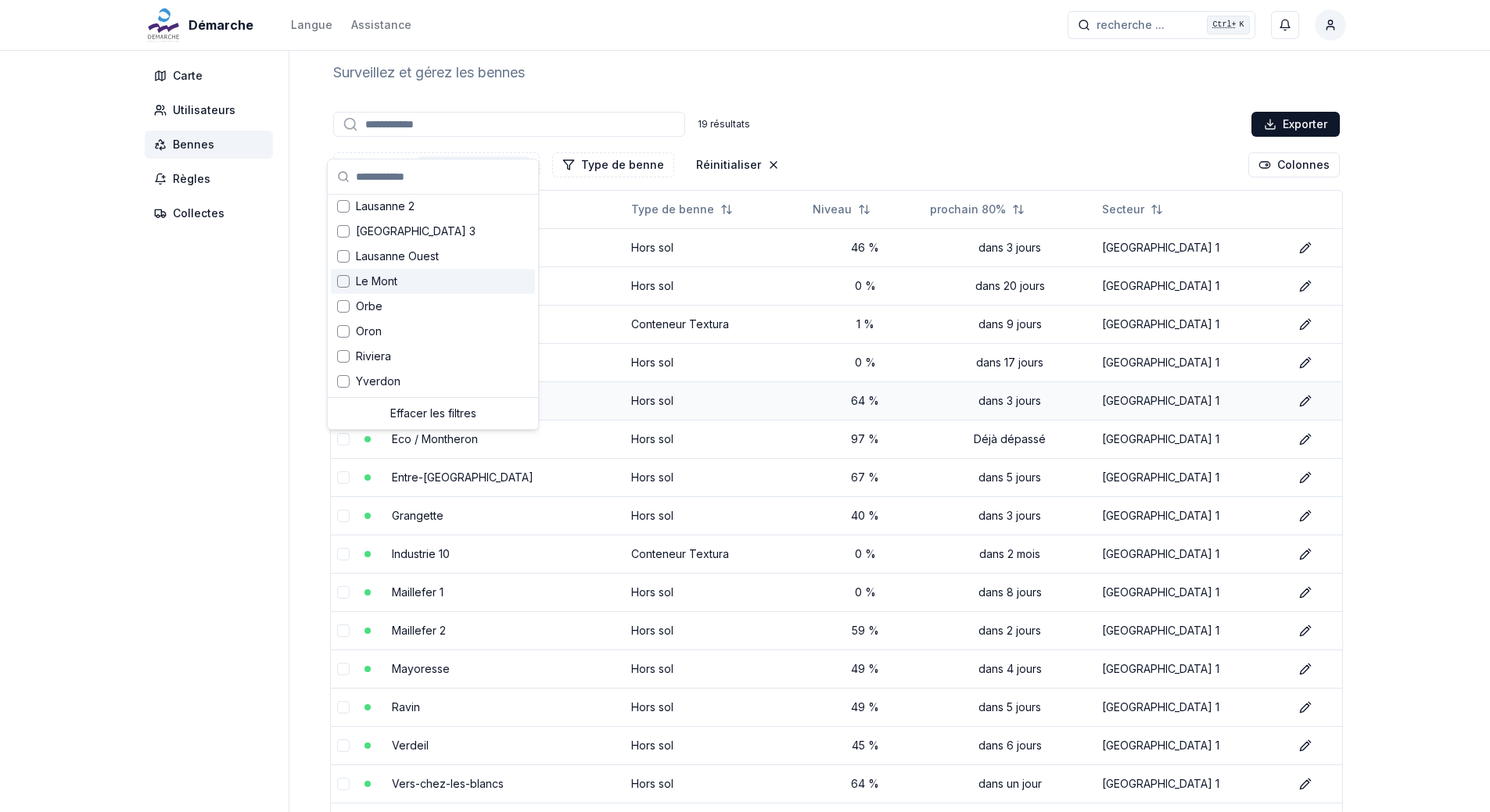
scroll to position [0, 0]
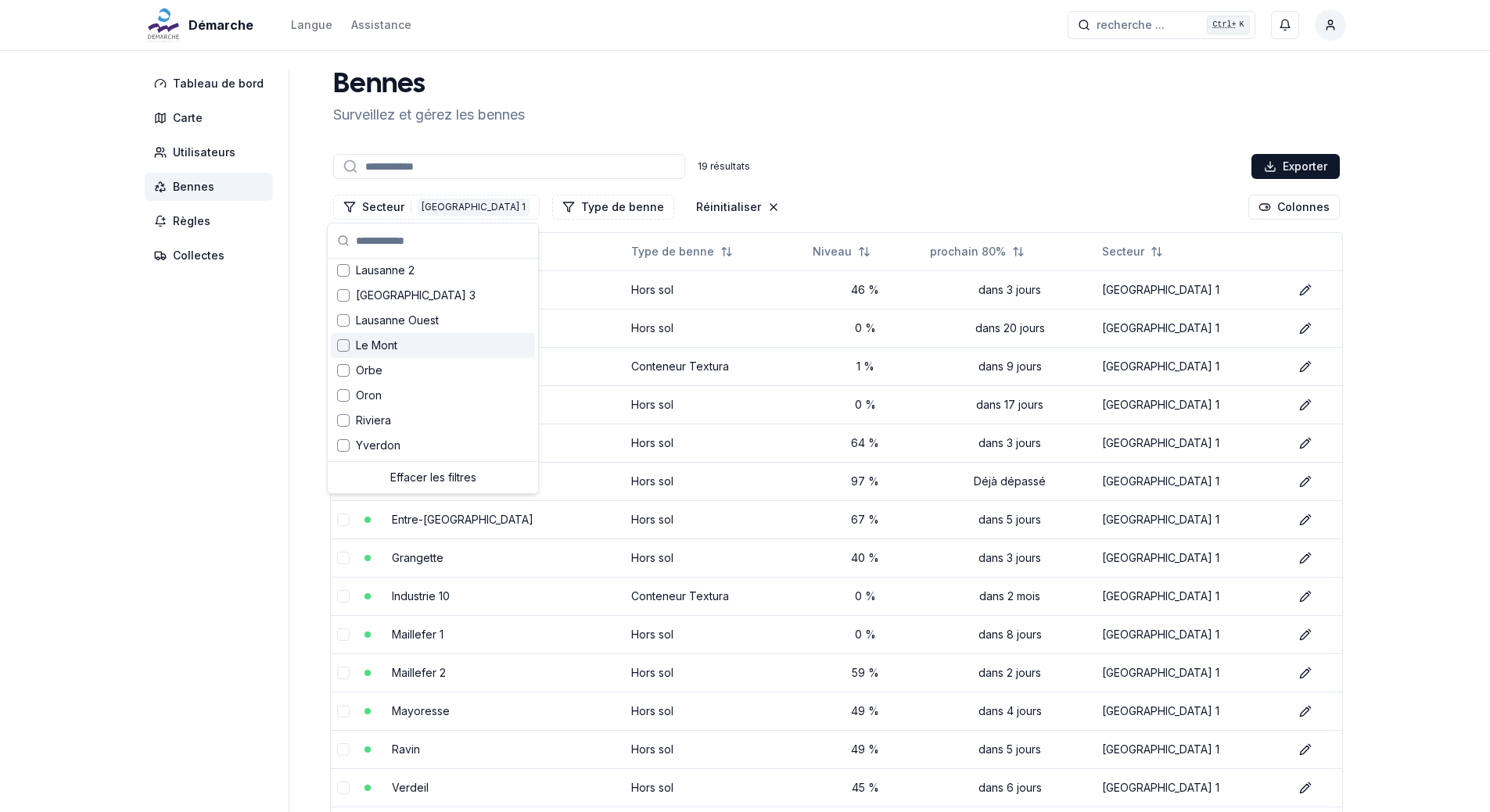
click at [147, 500] on aside "Tableau de bord Carte Utilisateurs Bennes Règles Collectes" at bounding box center [217, 555] width 145 height 970
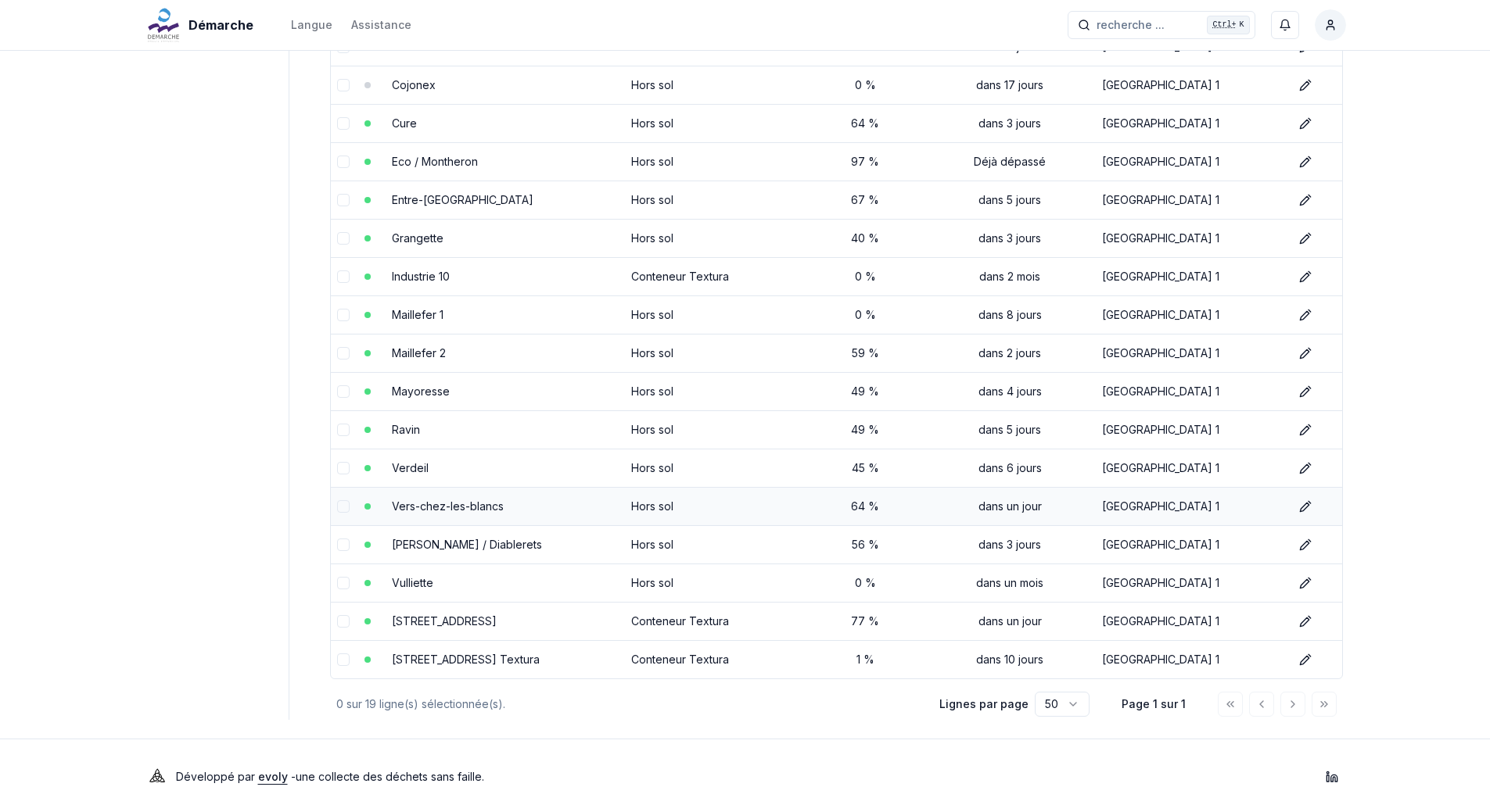
scroll to position [322, 0]
click at [1306, 618] on icon at bounding box center [1305, 619] width 13 height 13
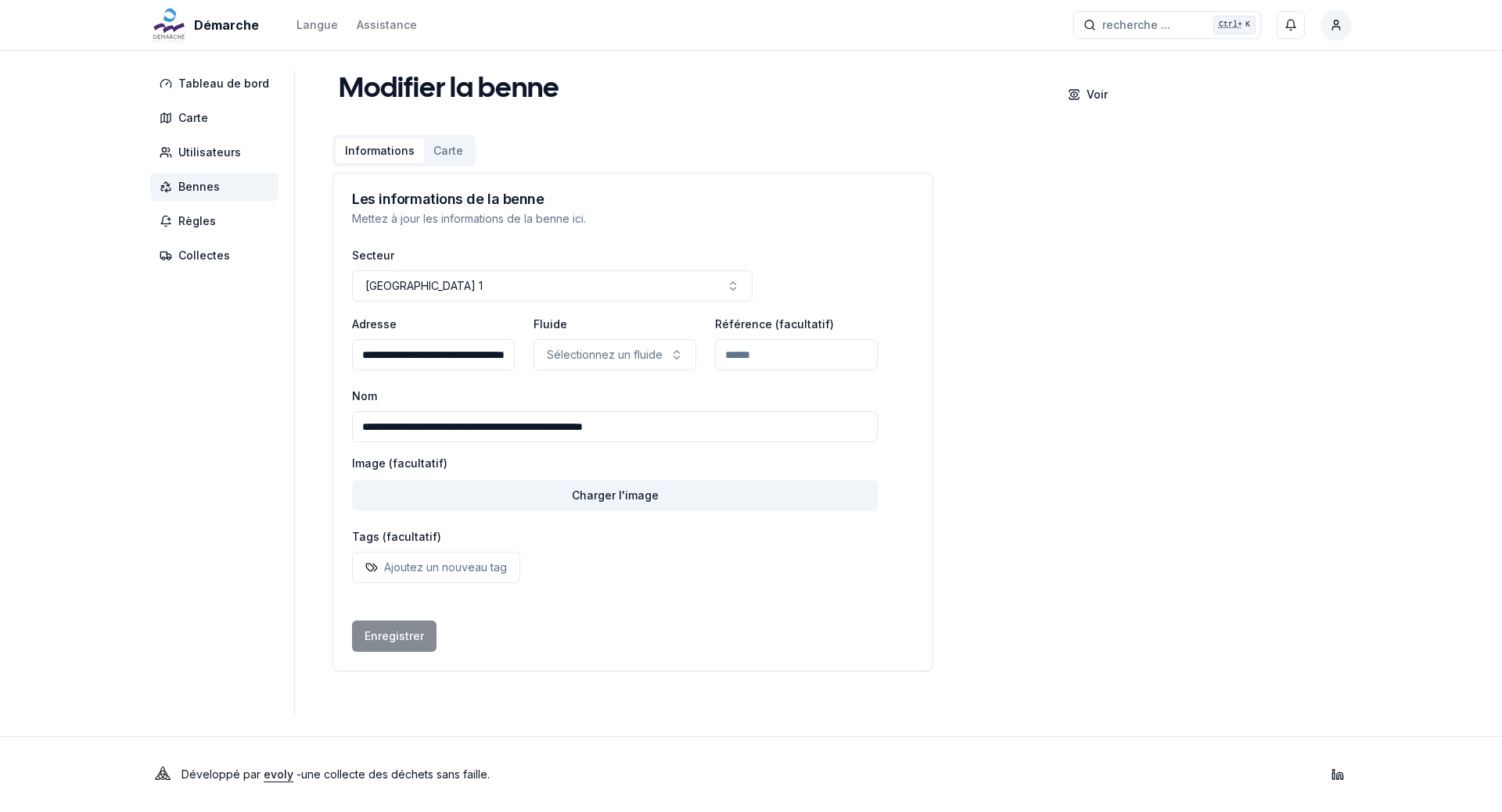
click at [463, 431] on input "**********" at bounding box center [615, 427] width 526 height 31
type input "**********"
click at [390, 632] on button "Enregistrer" at bounding box center [395, 636] width 85 height 31
click at [202, 179] on span "Bennes" at bounding box center [199, 186] width 42 height 15
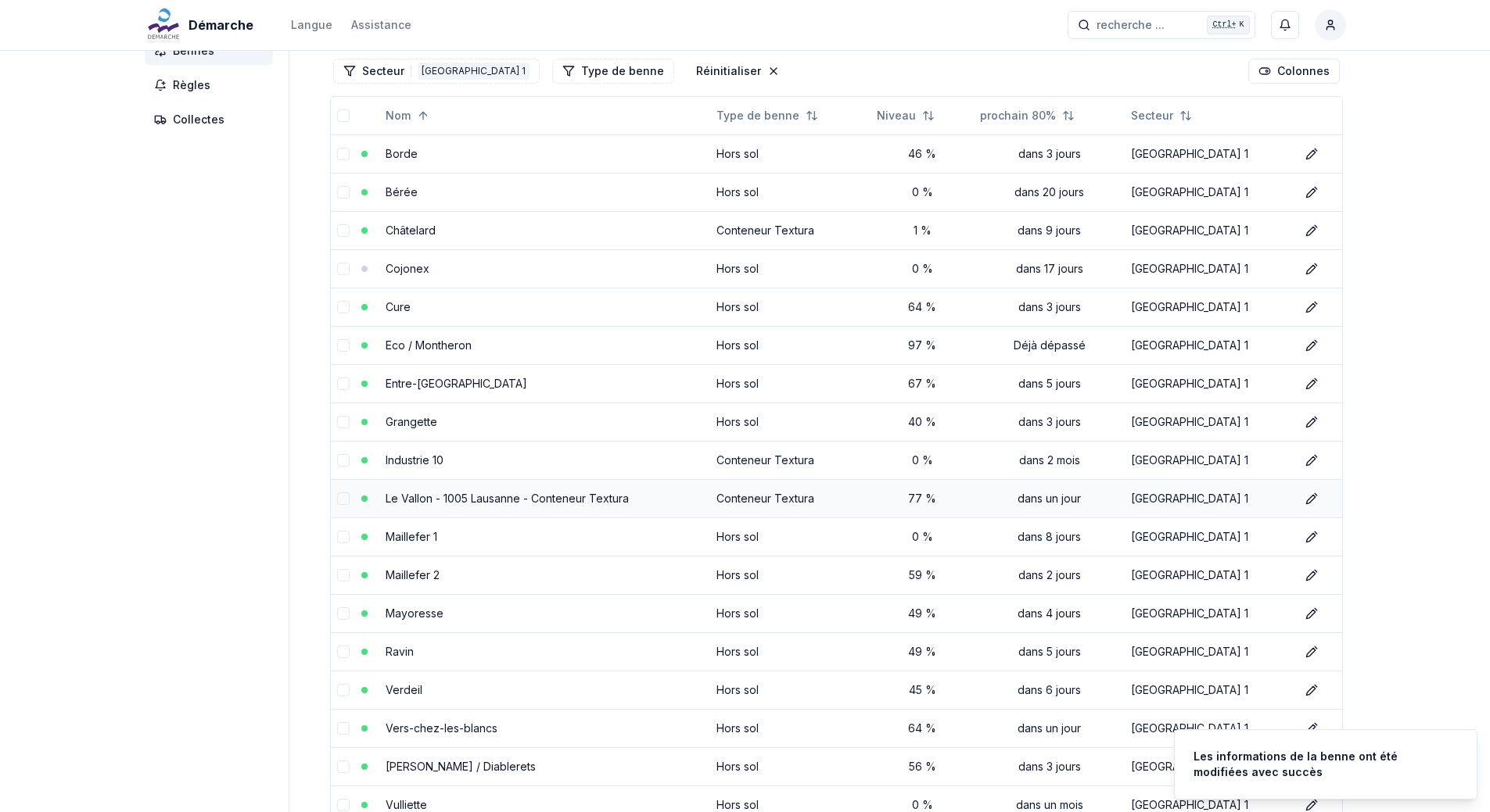
scroll to position [322, 0]
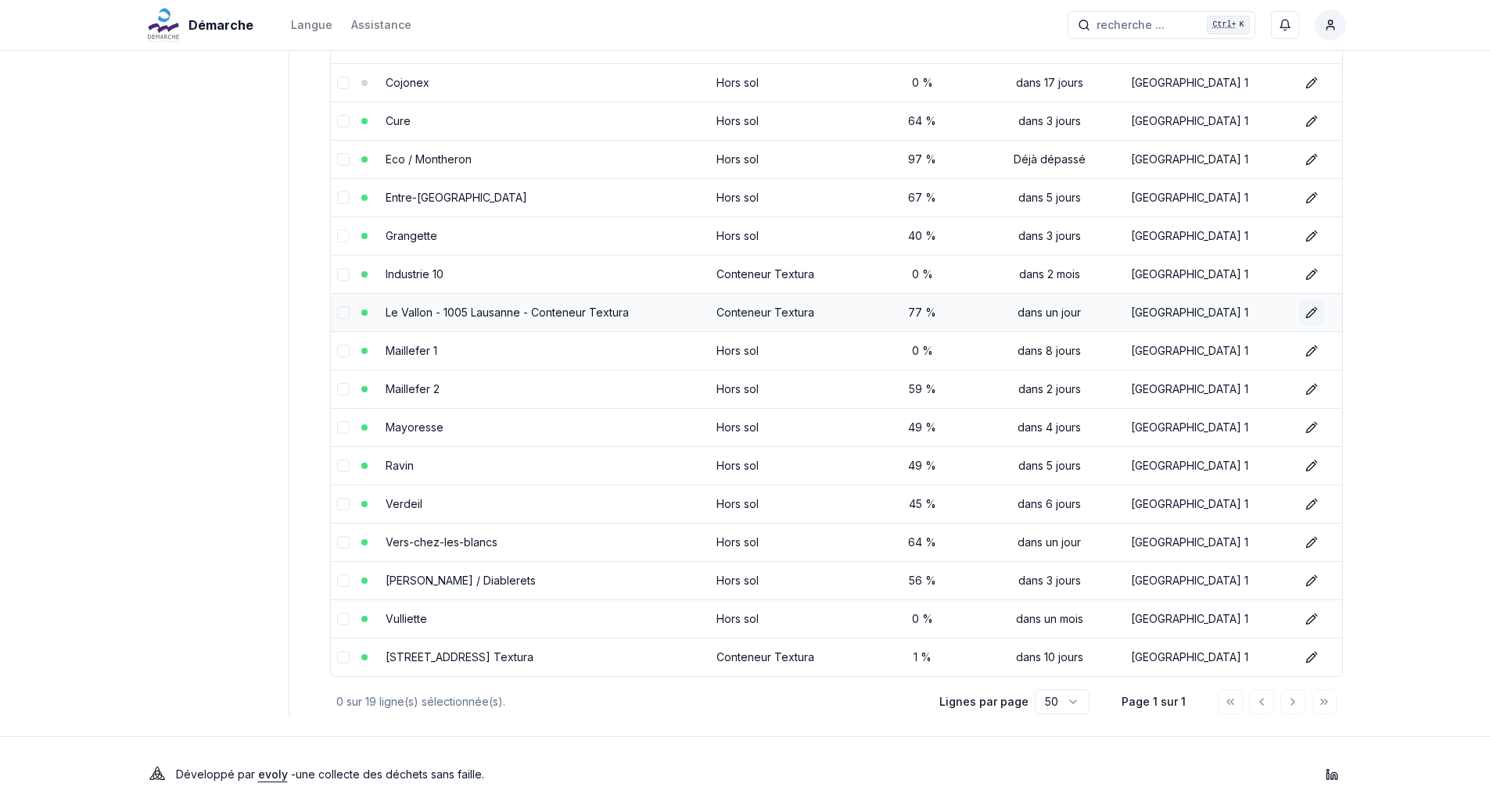
click at [1306, 313] on icon at bounding box center [1311, 312] width 13 height 13
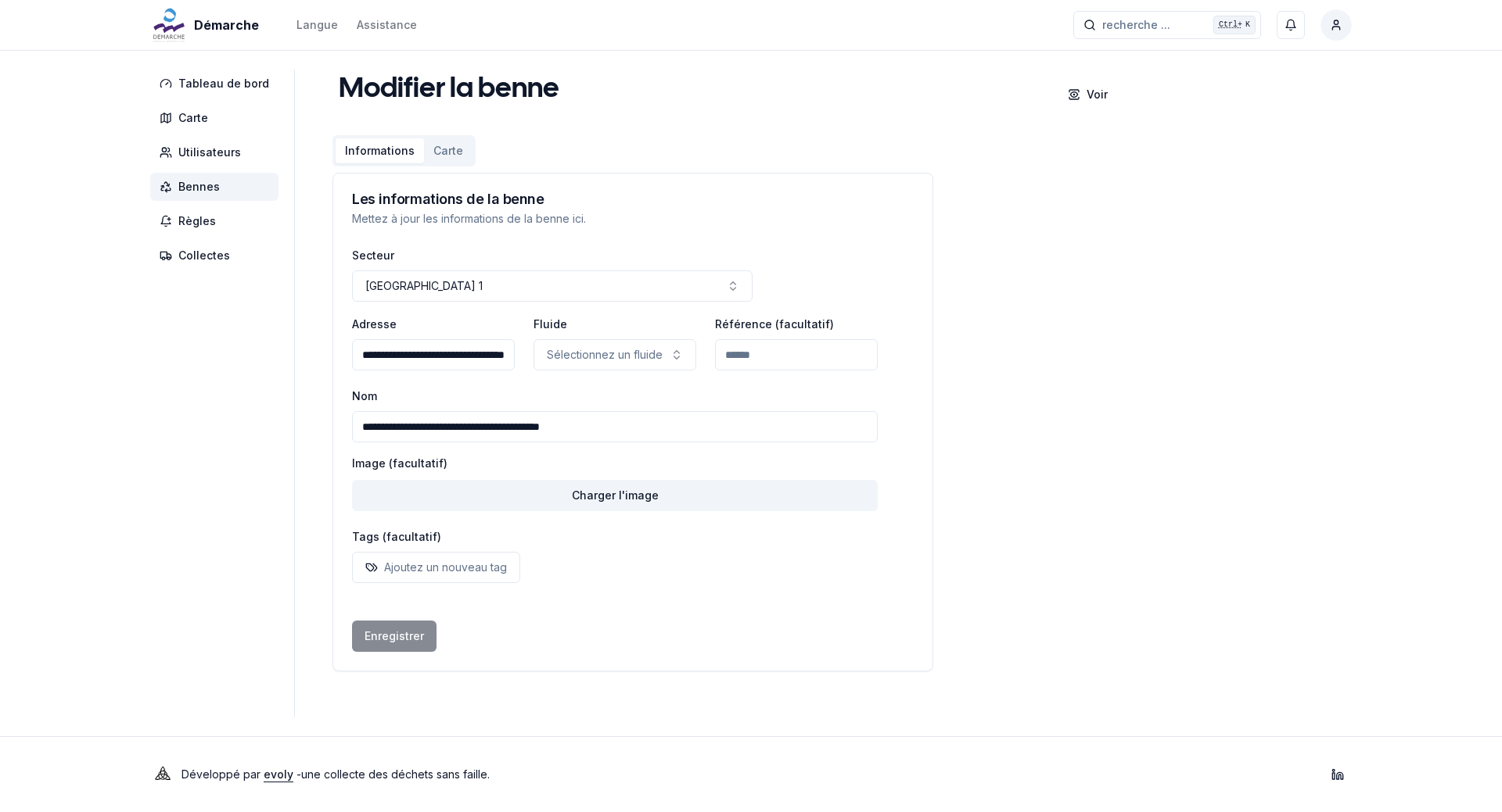
click at [406, 431] on input "**********" at bounding box center [615, 427] width 526 height 31
click at [384, 634] on button "Enregistrer" at bounding box center [395, 636] width 85 height 31
click at [401, 429] on input "**********" at bounding box center [615, 427] width 526 height 31
type input "**********"
click at [380, 637] on button "Enregistrer" at bounding box center [395, 636] width 85 height 31
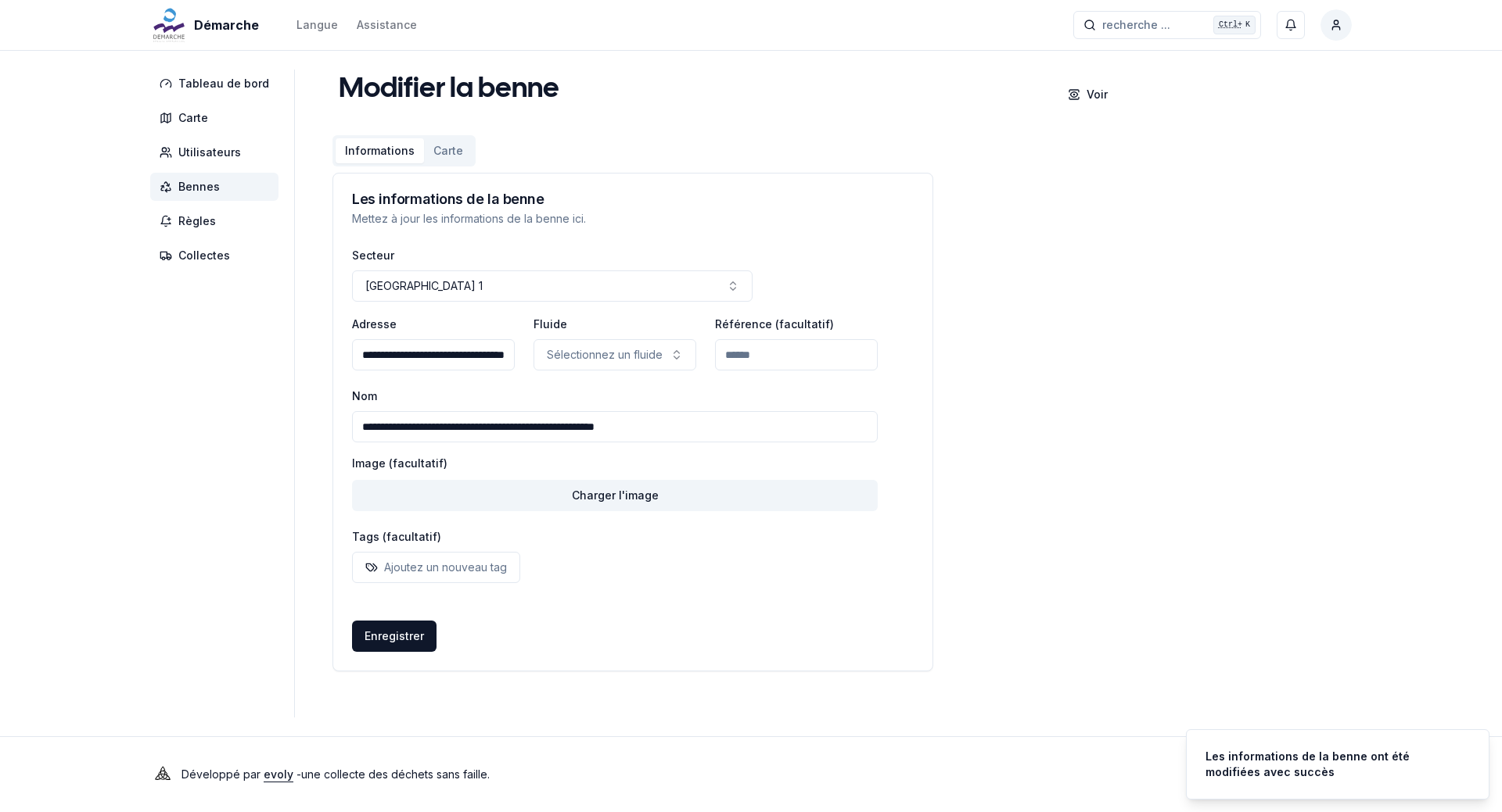
click at [199, 181] on span "Bennes" at bounding box center [199, 186] width 42 height 15
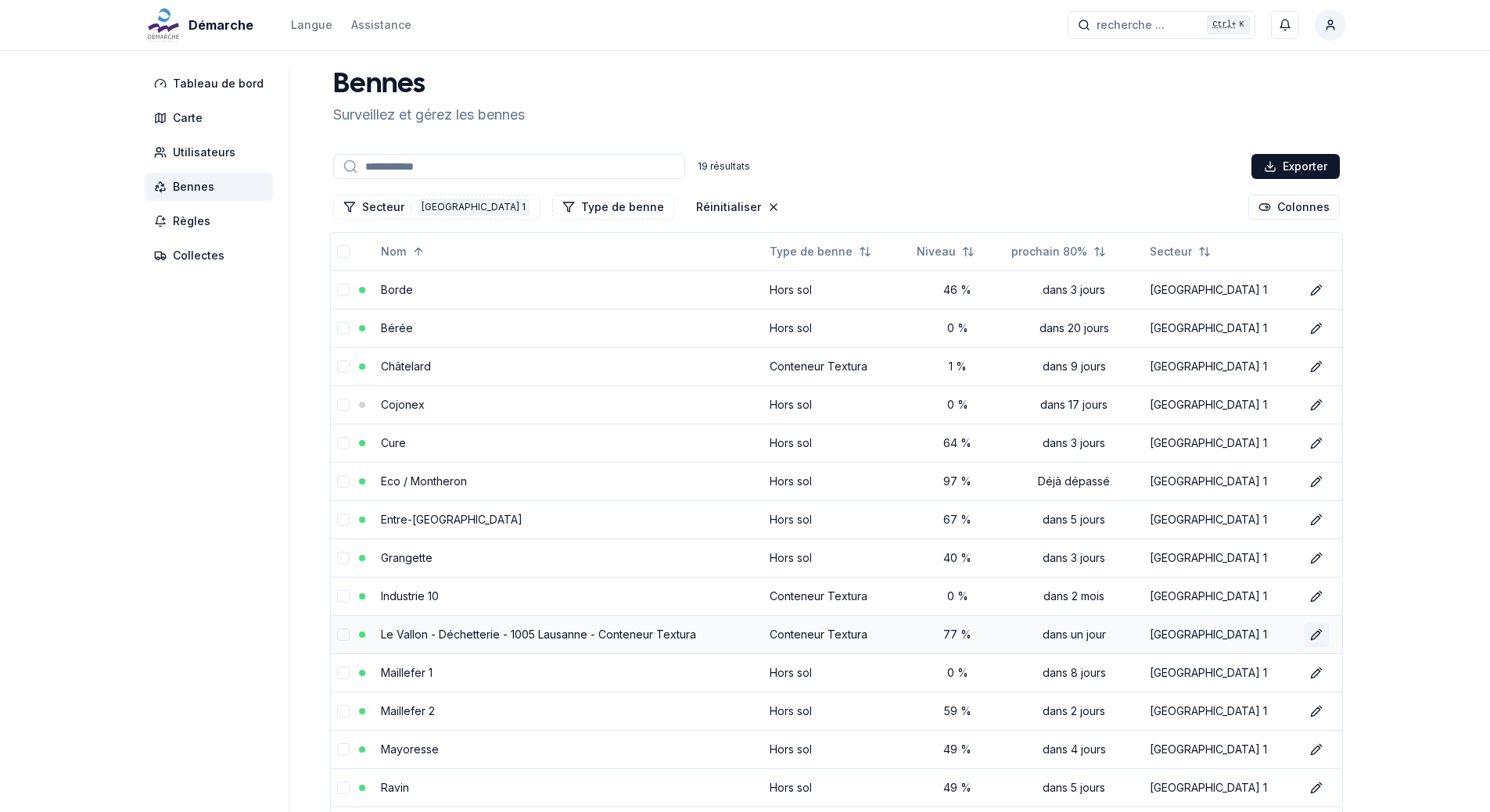
click at [1315, 638] on icon at bounding box center [1316, 634] width 13 height 13
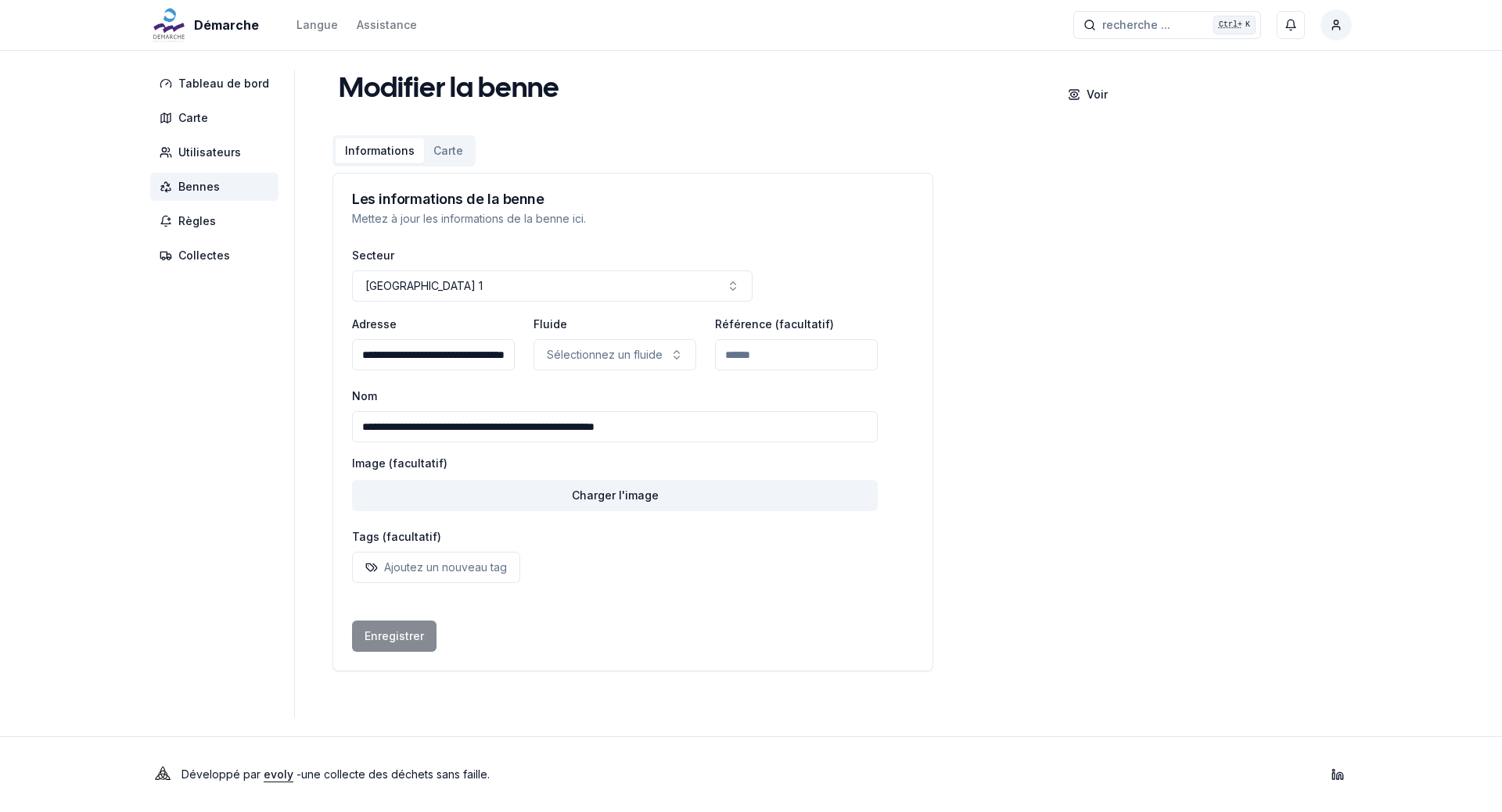
click at [695, 428] on input "**********" at bounding box center [615, 427] width 526 height 31
type input "**********"
click at [396, 633] on button "Enregistrer" at bounding box center [395, 636] width 85 height 31
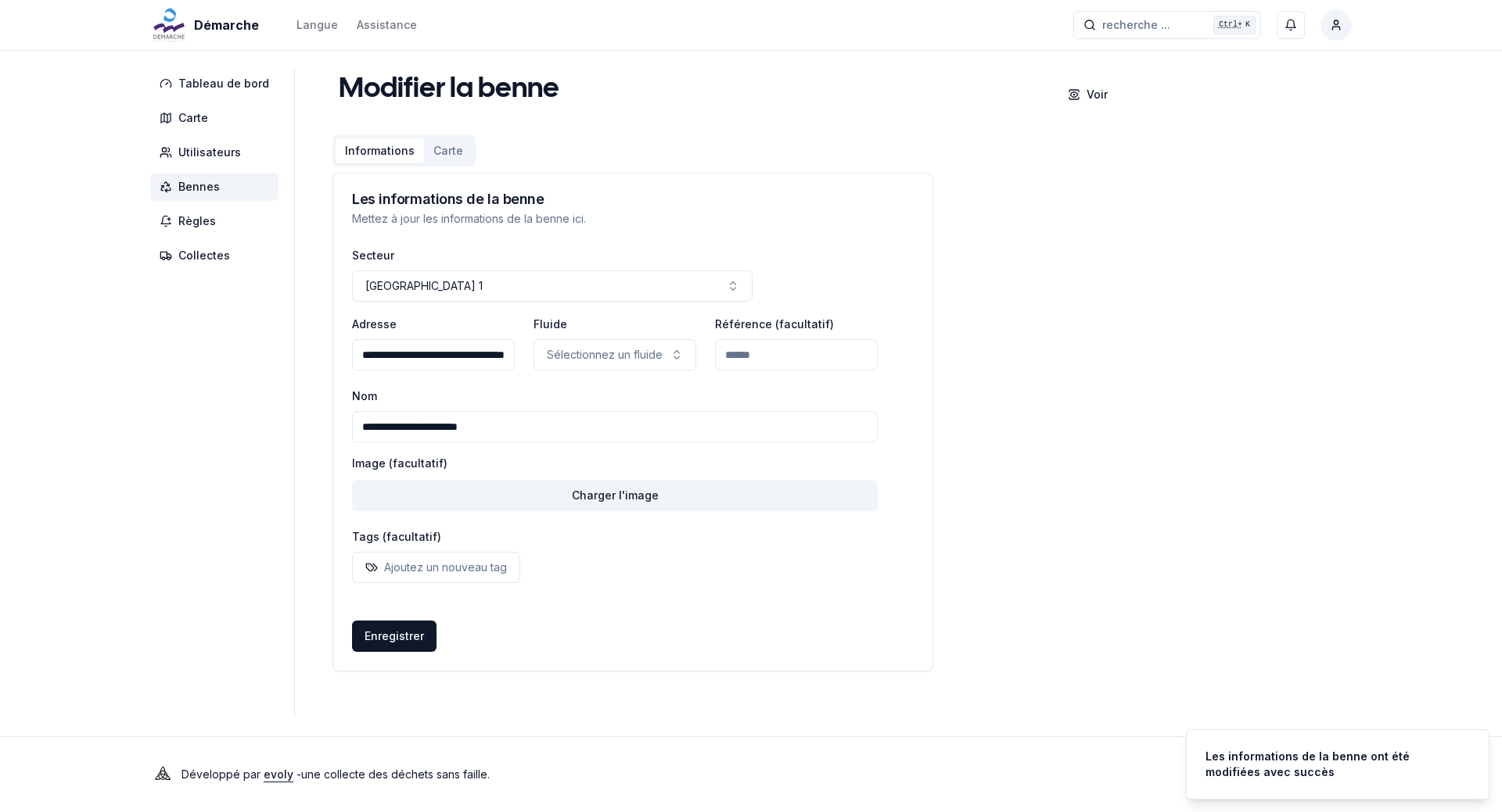
click at [182, 186] on span "Bennes" at bounding box center [199, 186] width 42 height 15
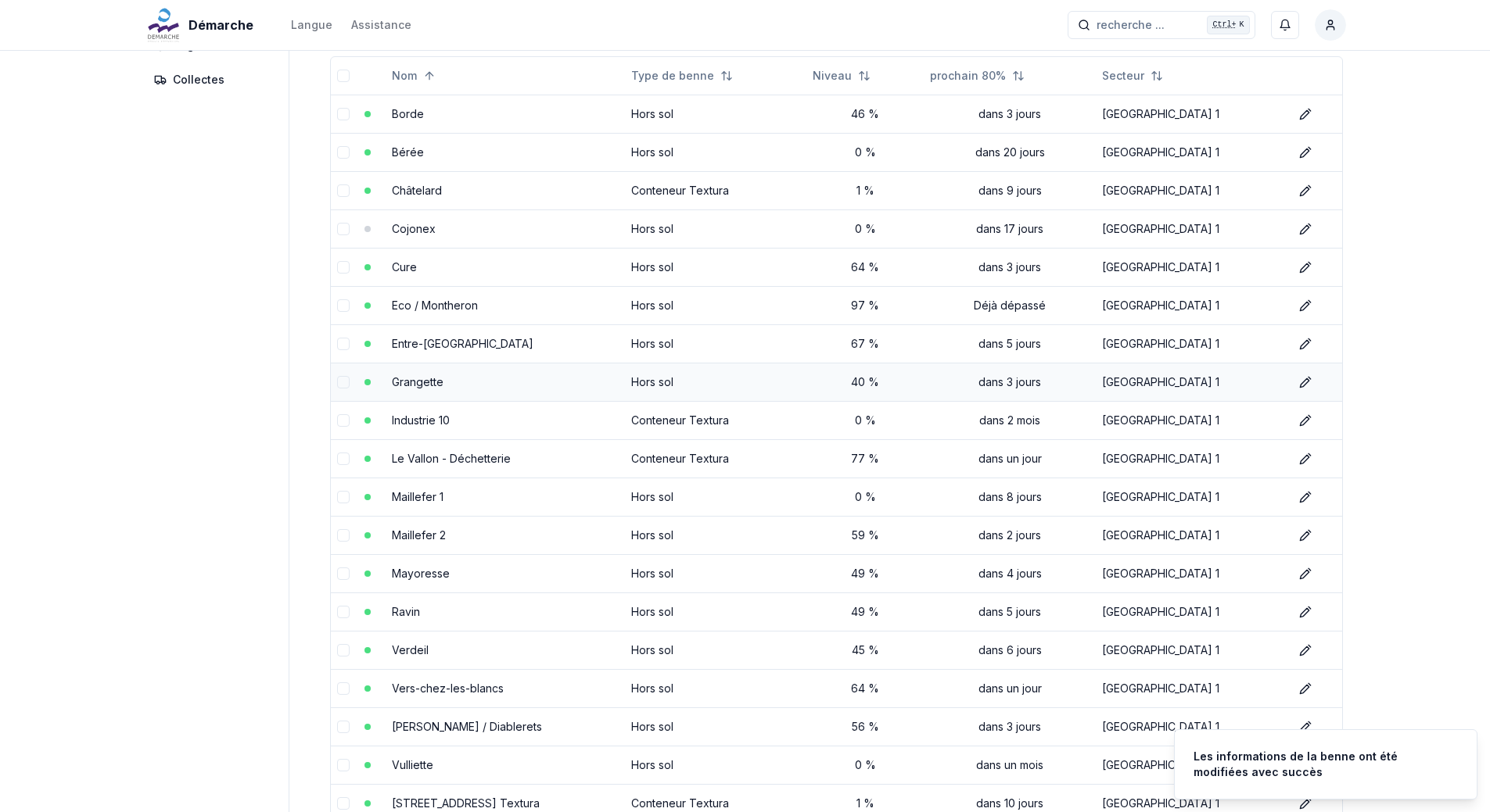
scroll to position [322, 0]
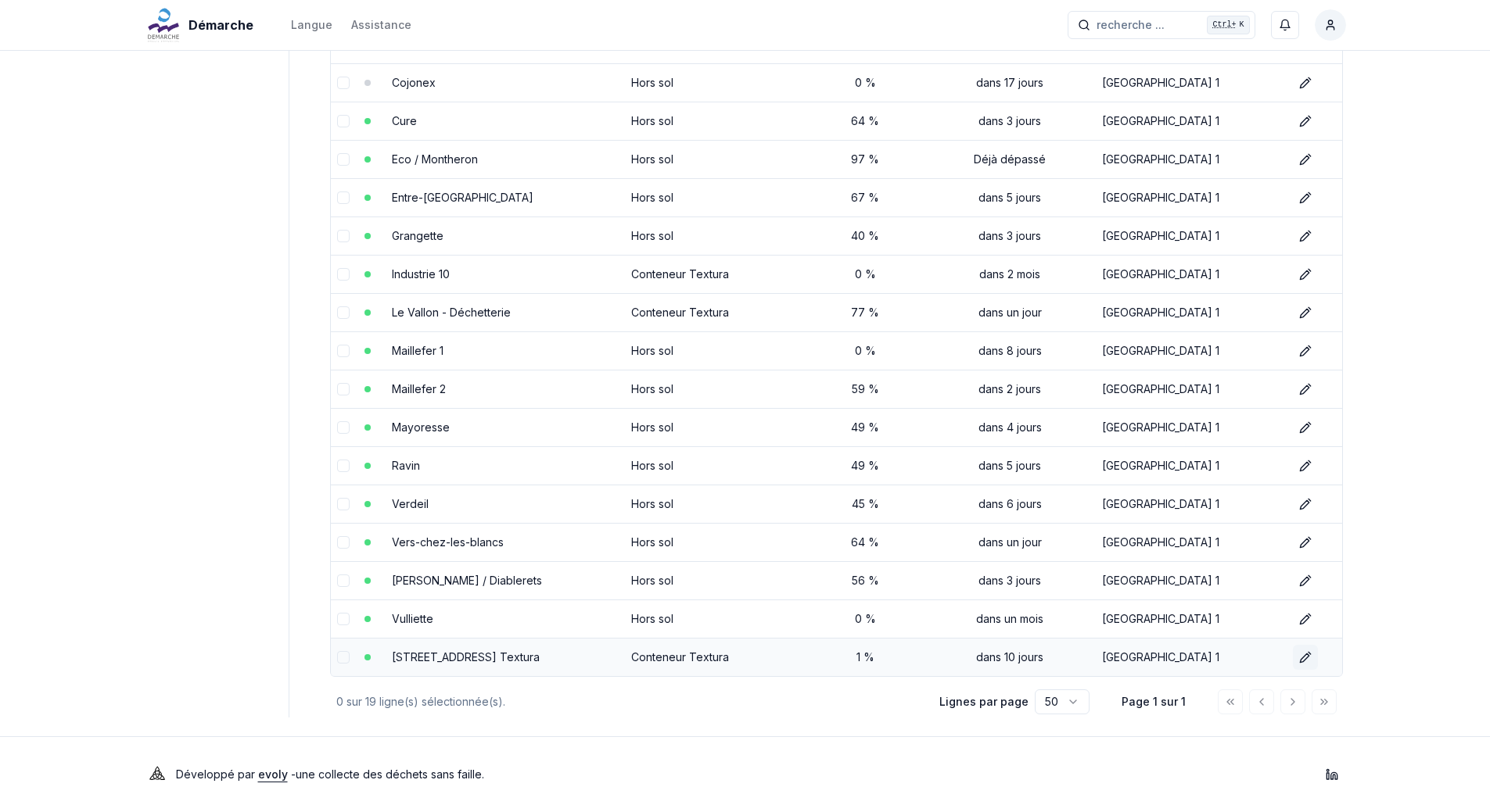
click at [1311, 657] on icon at bounding box center [1305, 657] width 13 height 13
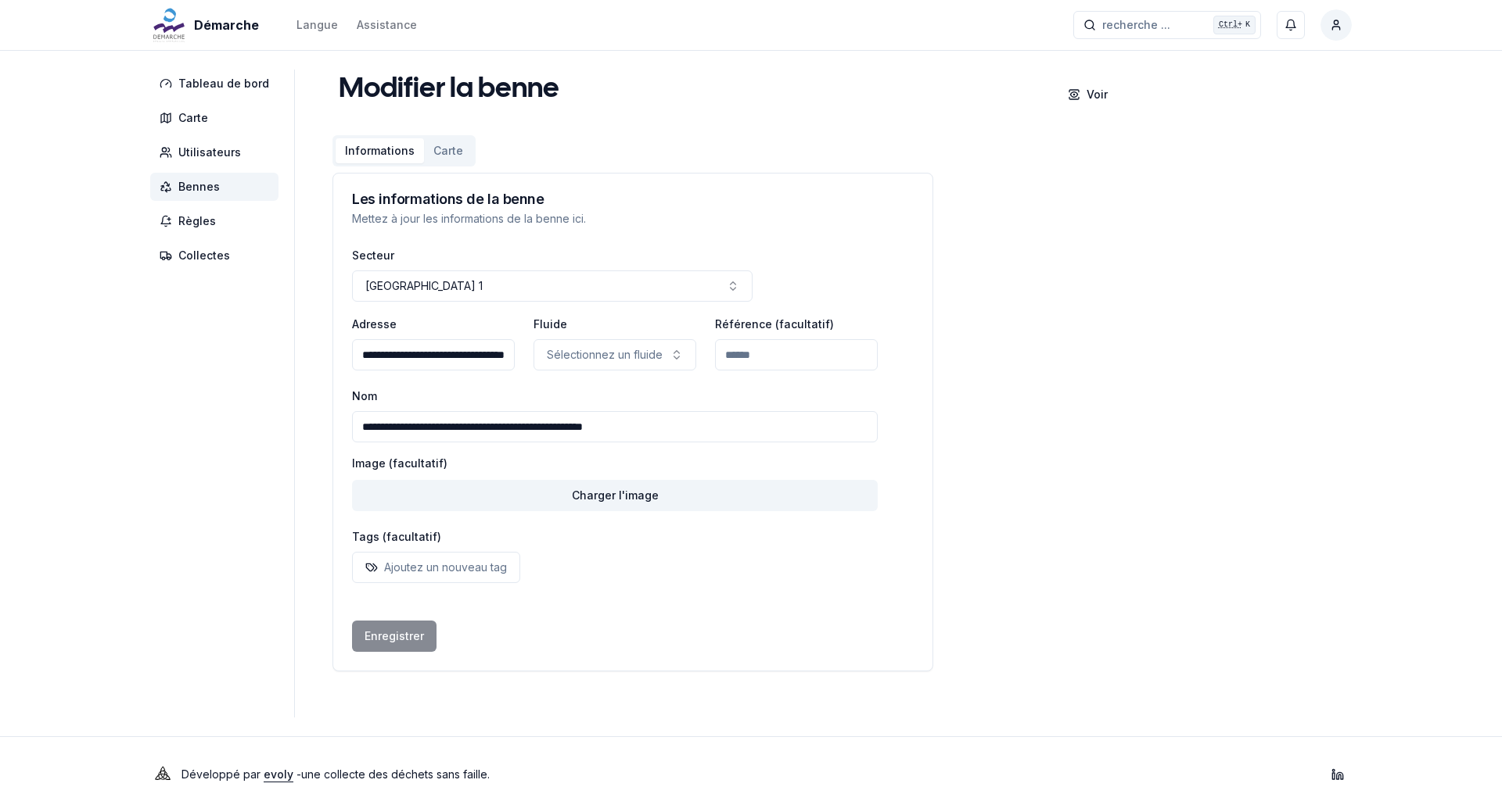
click at [667, 425] on input "**********" at bounding box center [615, 427] width 526 height 31
type input "*"
type input "**********"
click at [371, 632] on button "Enregistrer" at bounding box center [395, 636] width 85 height 31
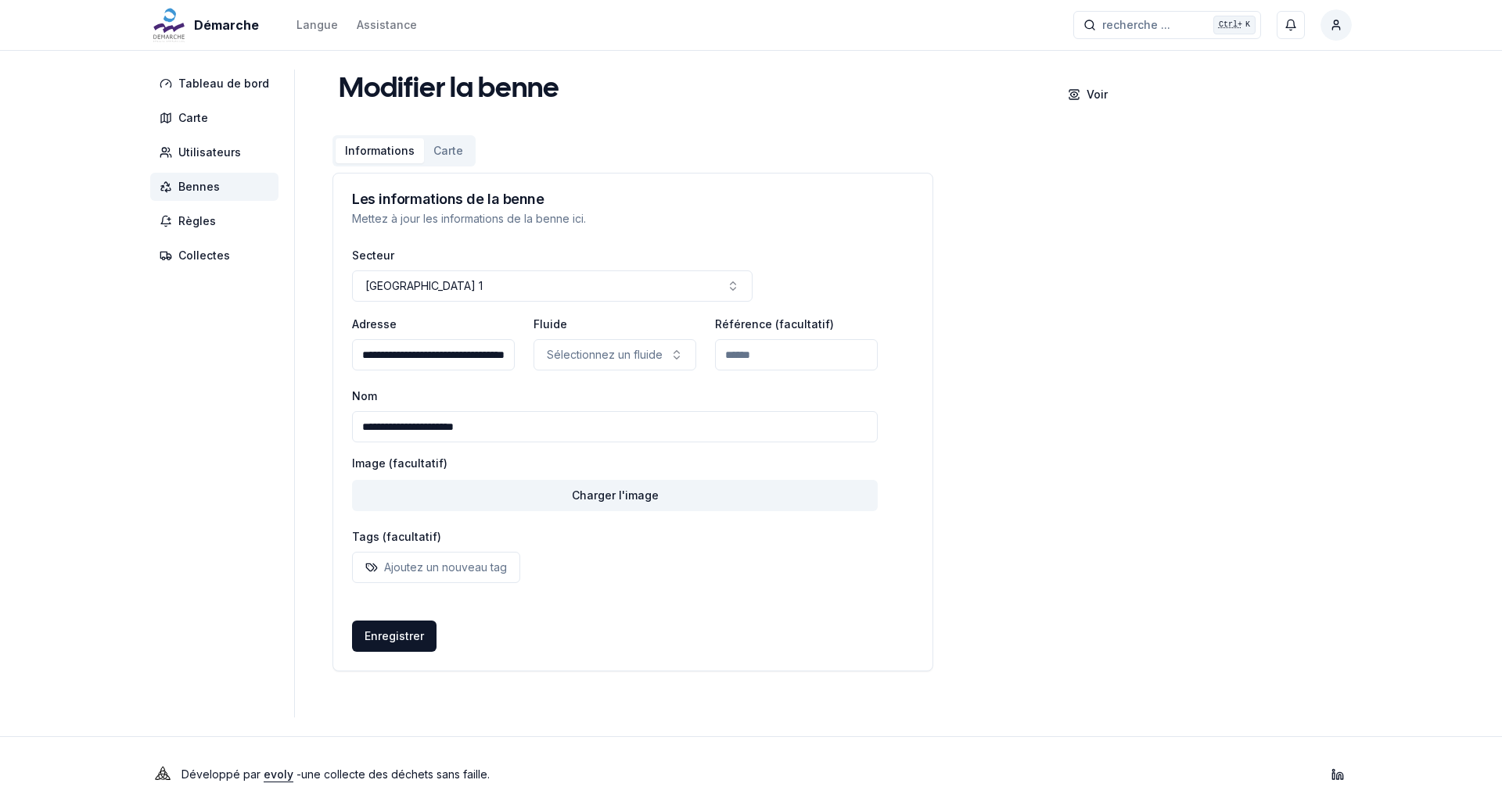
click at [190, 188] on span "Bennes" at bounding box center [199, 186] width 42 height 15
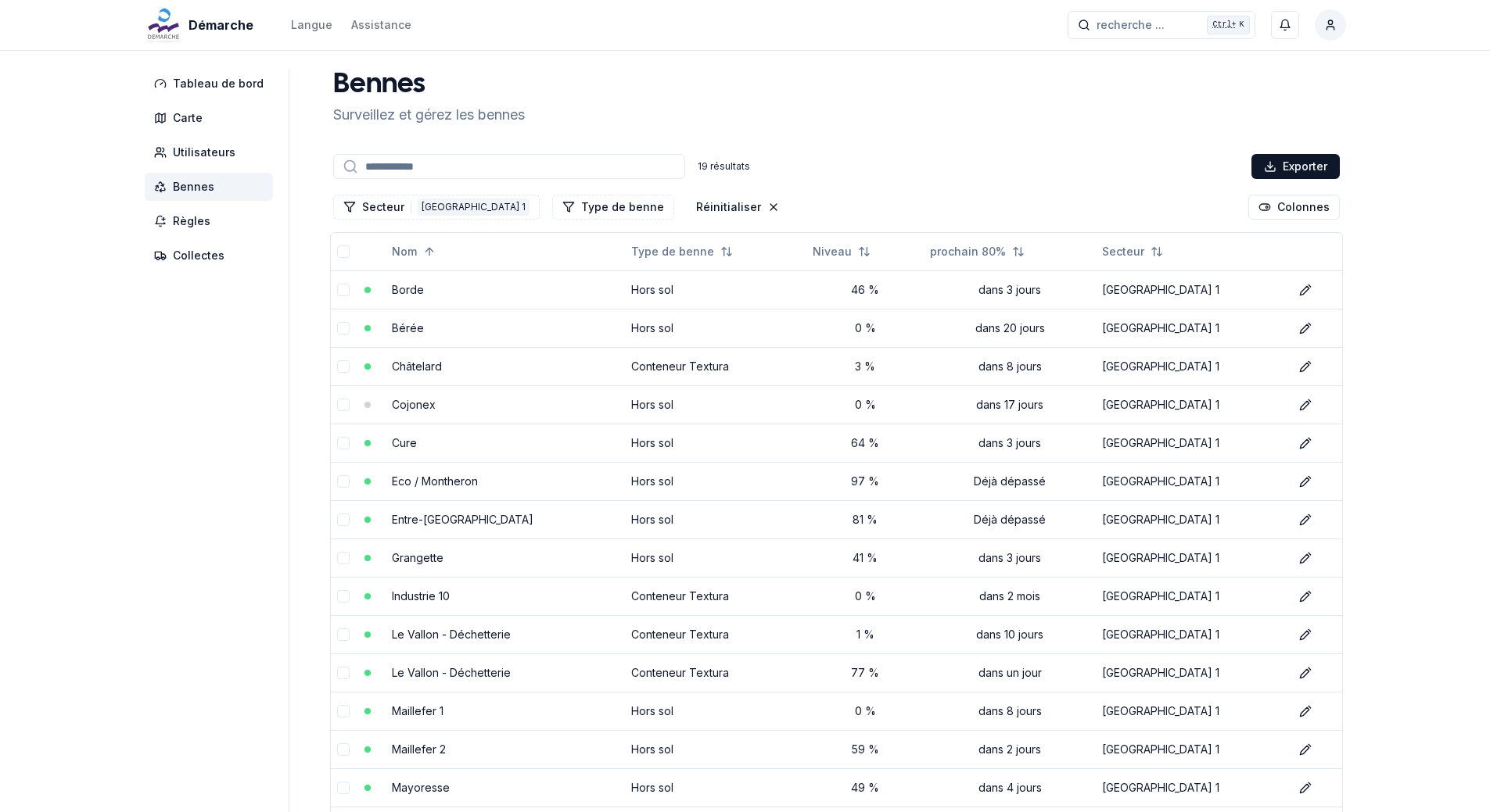
click at [202, 186] on span "Bennes" at bounding box center [193, 186] width 42 height 15
click at [430, 205] on div "[GEOGRAPHIC_DATA] 1" at bounding box center [474, 207] width 112 height 17
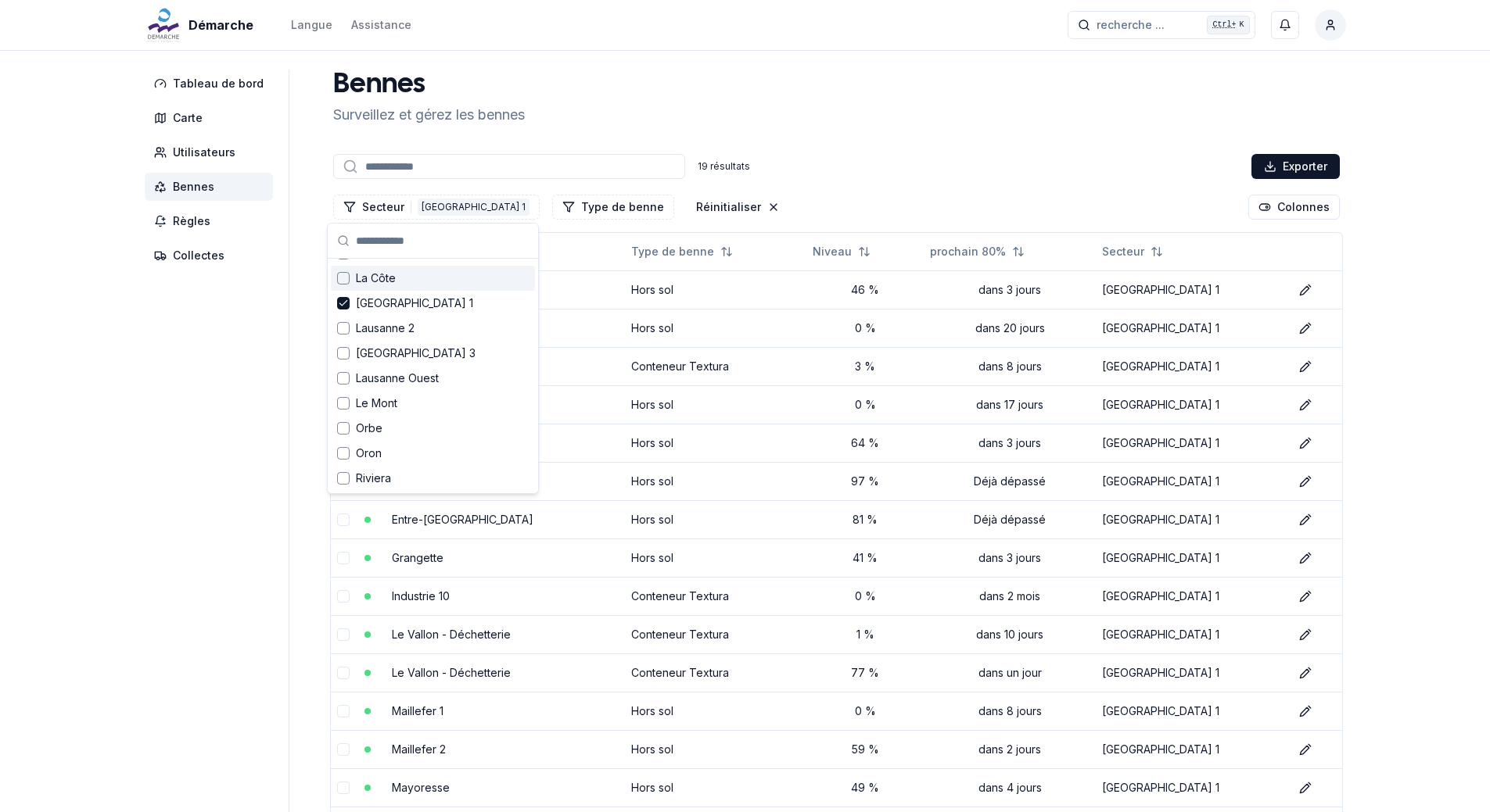
scroll to position [157, 0]
click at [344, 290] on icon "Suggestions" at bounding box center [343, 293] width 11 height 13
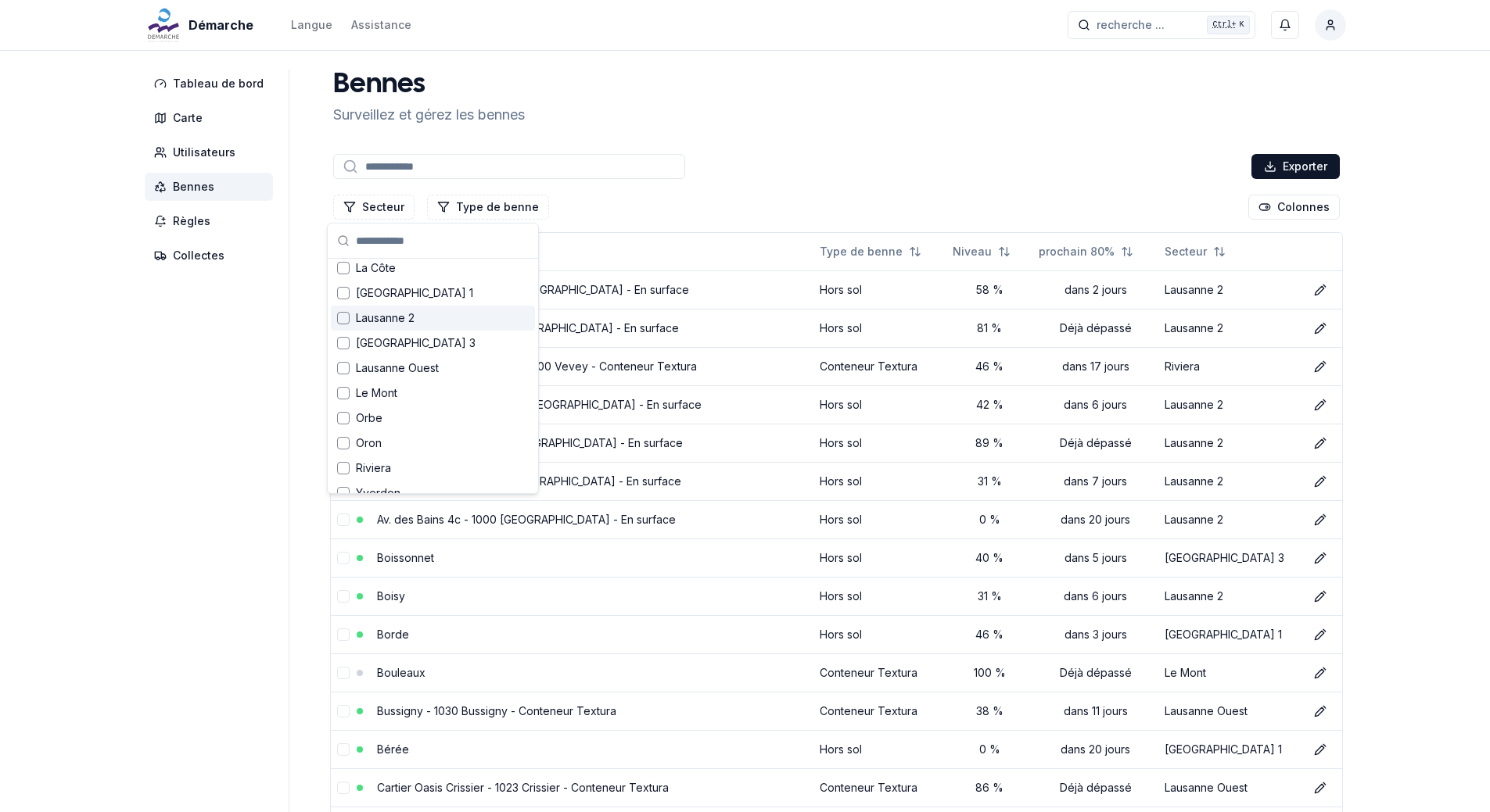
click at [346, 318] on div "Suggestions" at bounding box center [343, 318] width 13 height 13
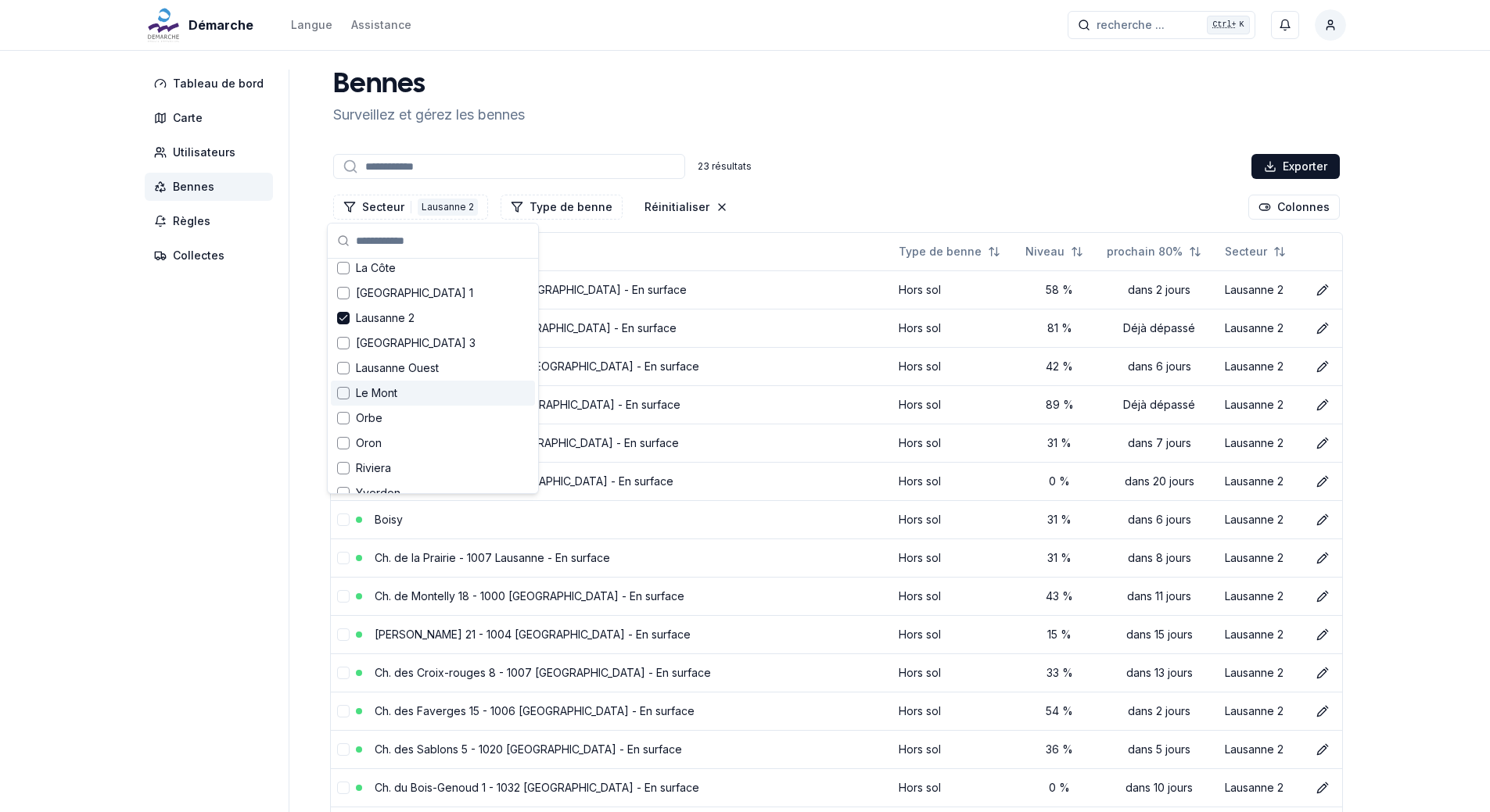
click at [206, 448] on aside "Tableau de bord Carte Utilisateurs Bennes Règles Collectes" at bounding box center [217, 631] width 145 height 1124
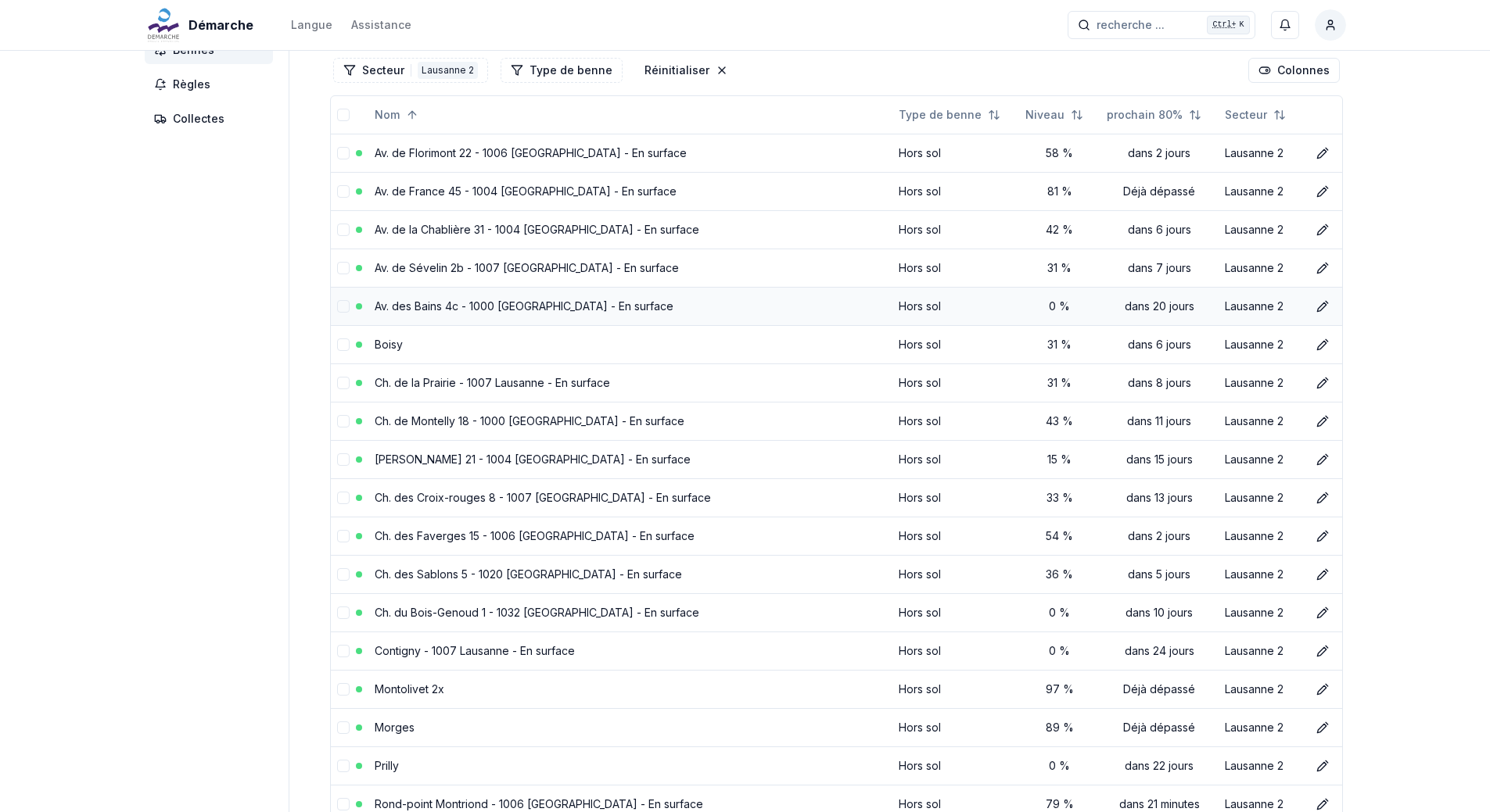
scroll to position [0, 0]
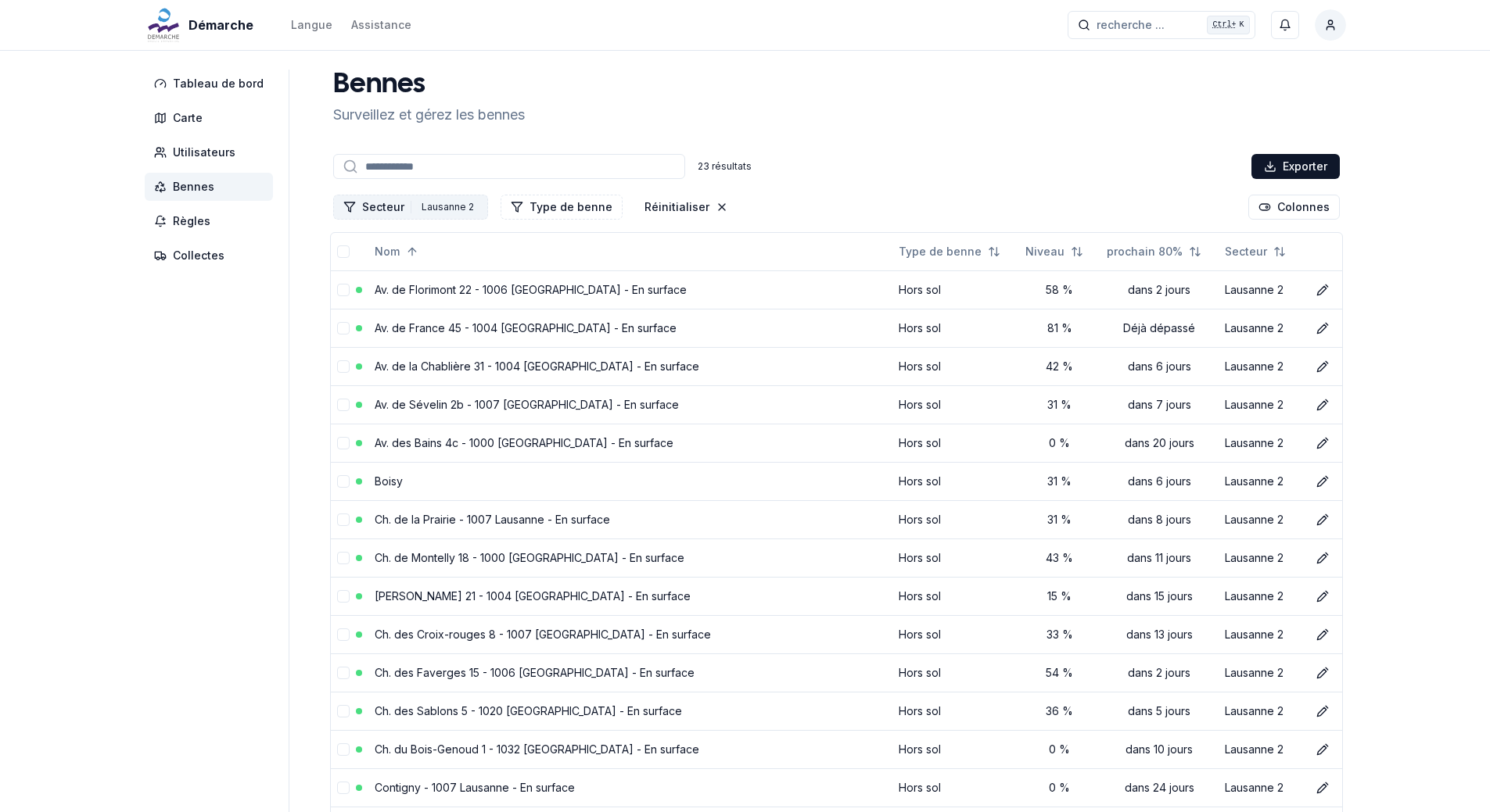
click at [448, 208] on div "Lausanne 2" at bounding box center [447, 207] width 60 height 17
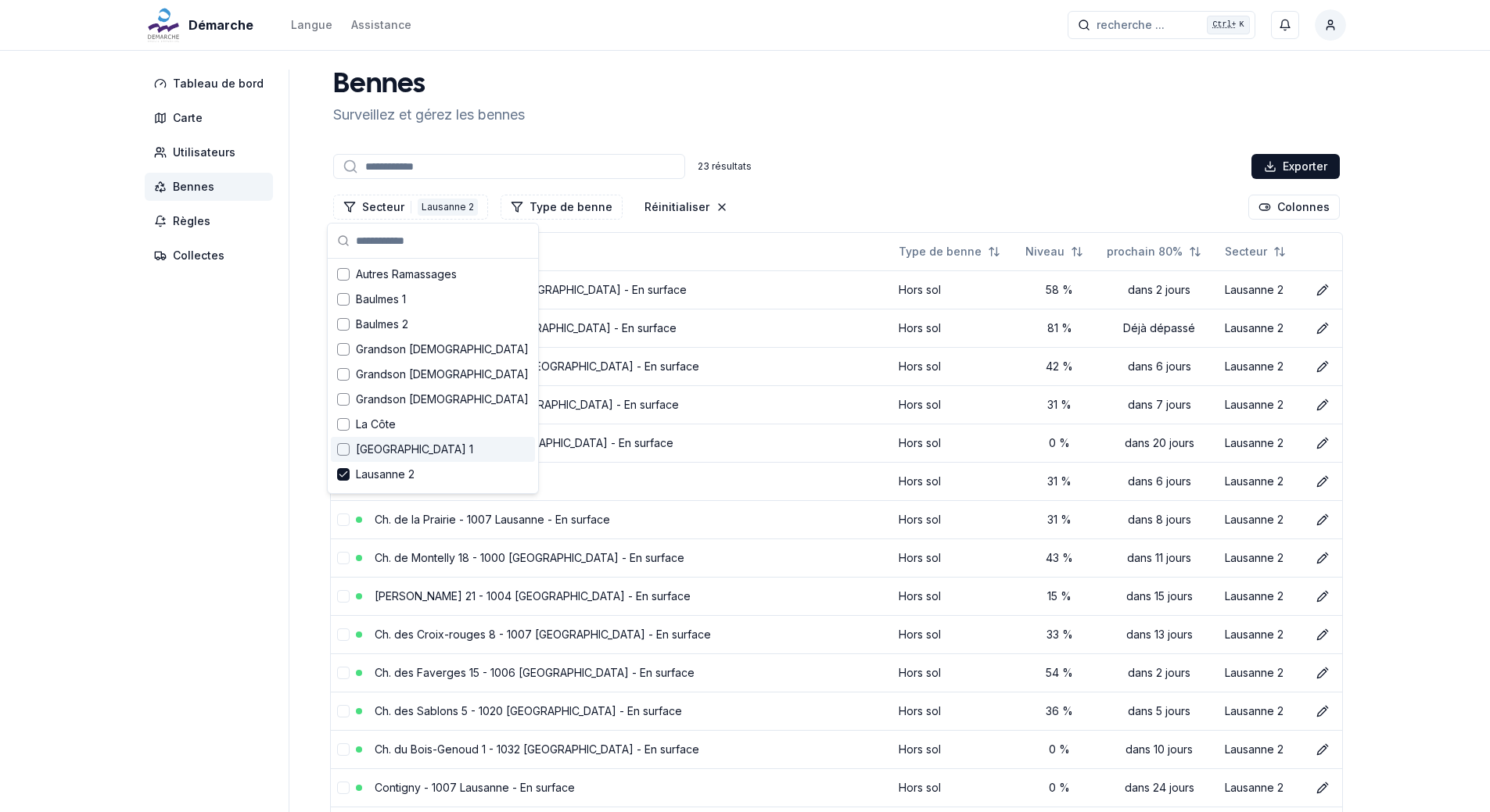
click at [409, 456] on span "[GEOGRAPHIC_DATA] 1" at bounding box center [414, 450] width 118 height 15
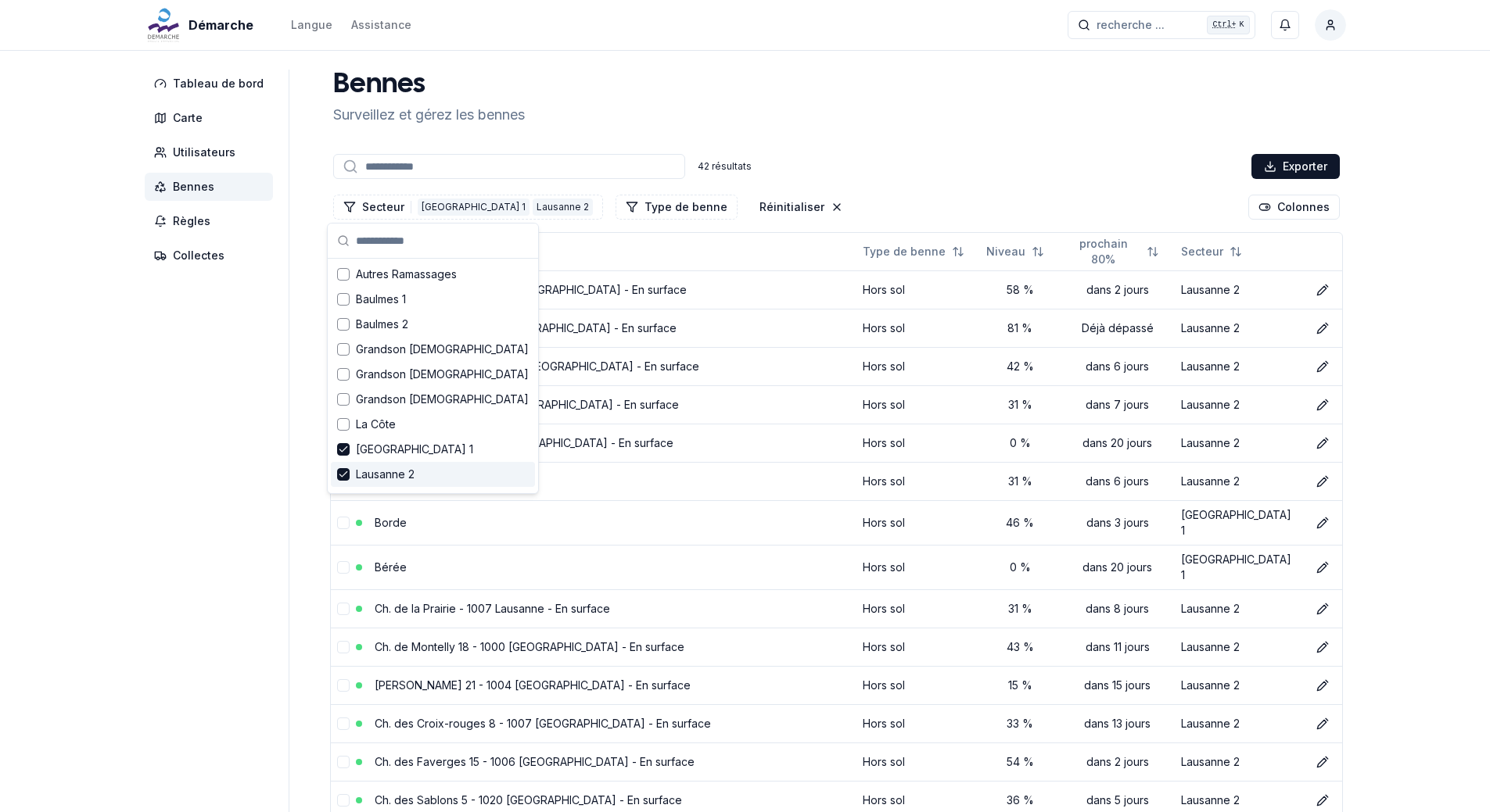
click at [342, 472] on icon "Suggestions" at bounding box center [343, 474] width 11 height 13
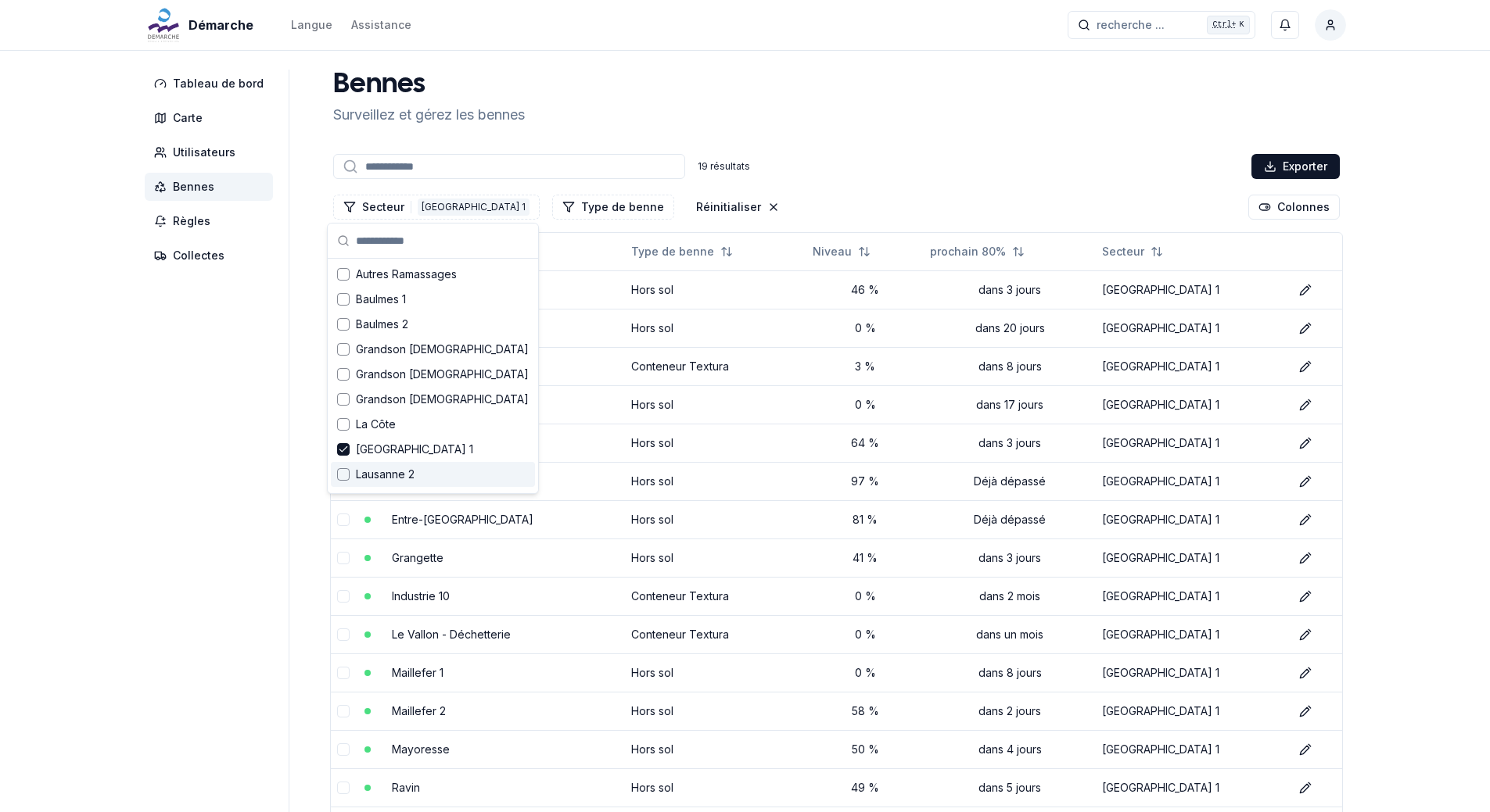
click at [342, 475] on div "Suggestions" at bounding box center [343, 474] width 13 height 13
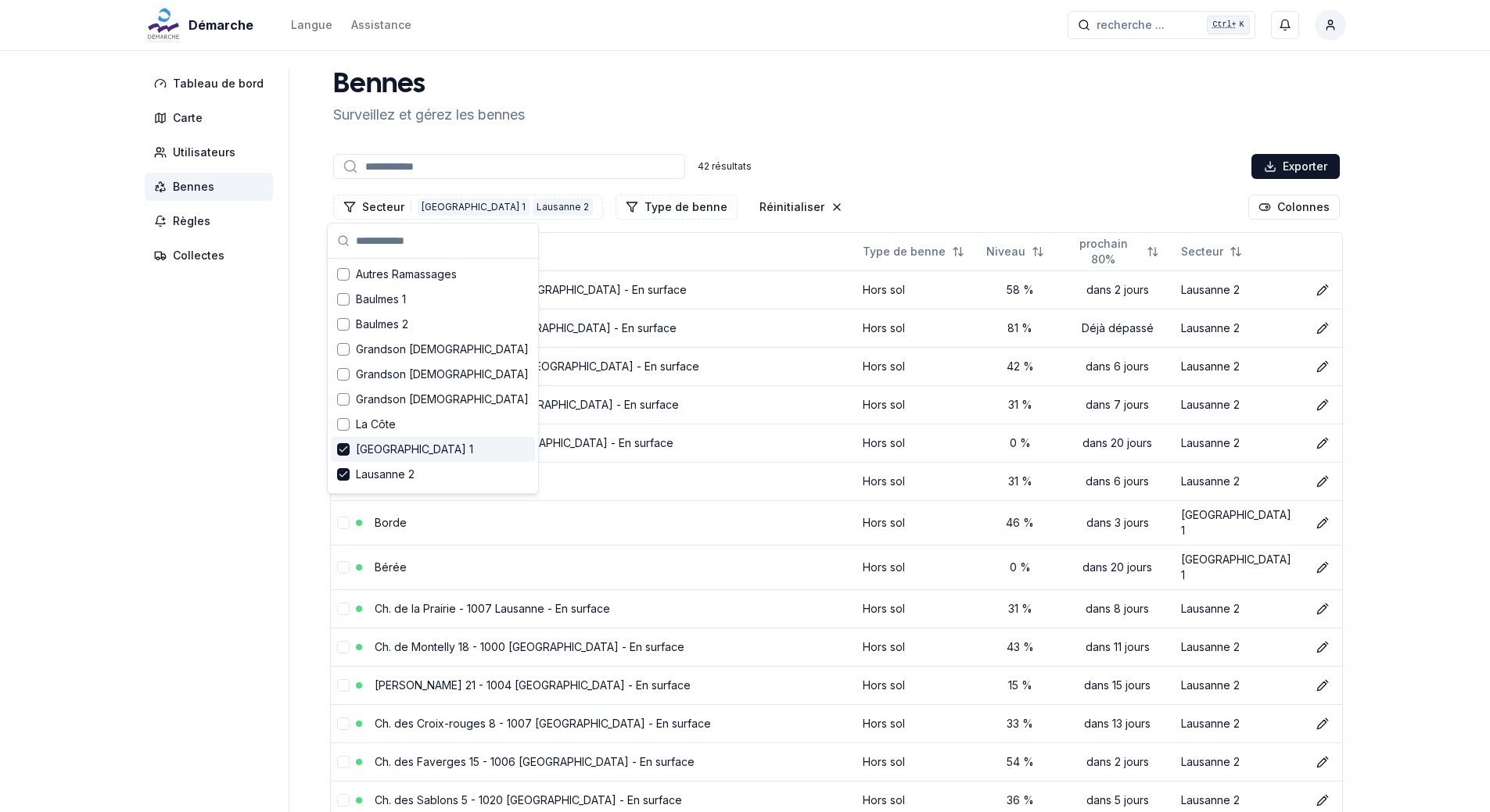
click at [352, 448] on div "[GEOGRAPHIC_DATA] 1" at bounding box center [433, 450] width 204 height 25
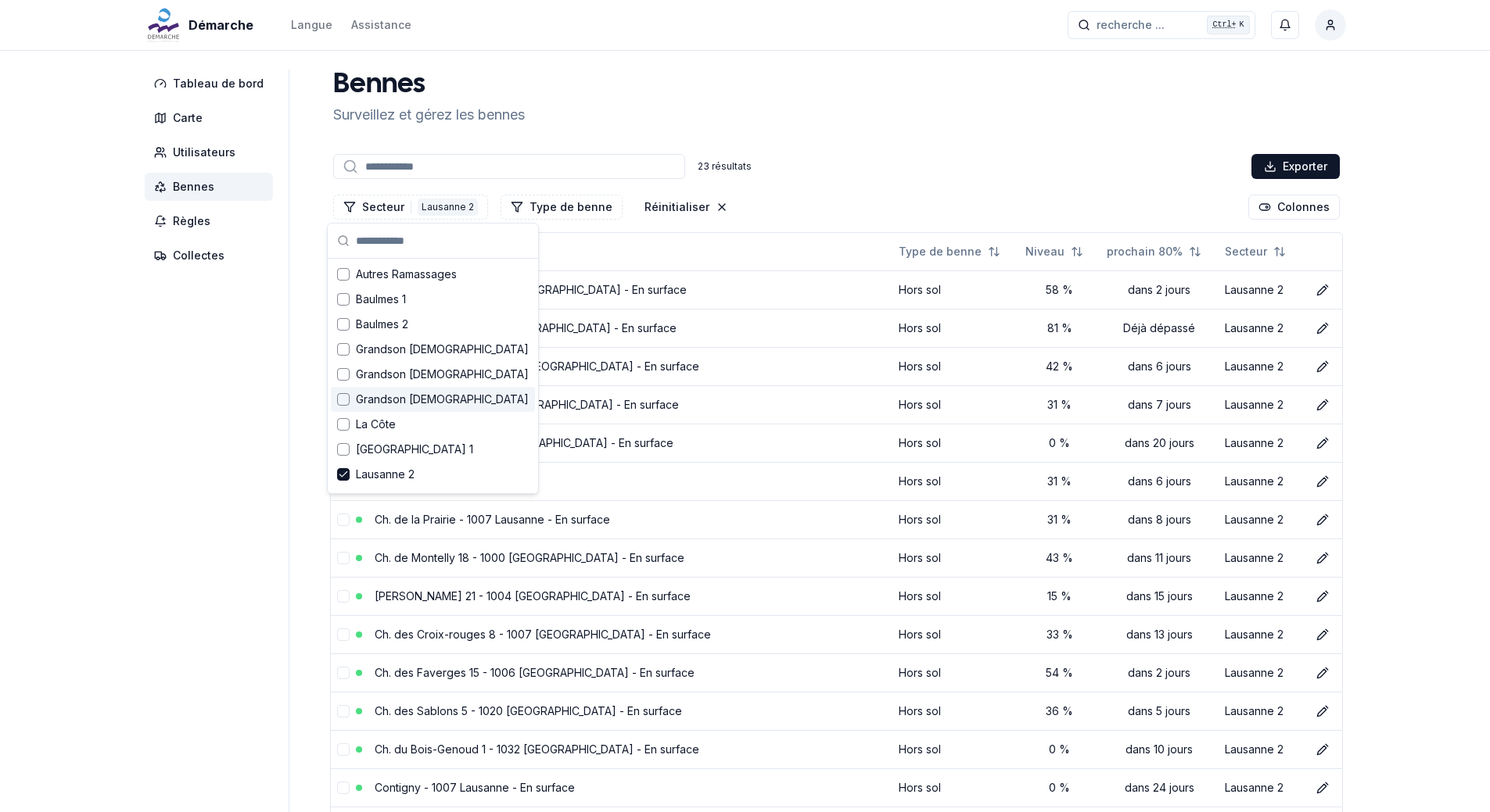
click at [778, 168] on div "23 résultats Exporter" at bounding box center [837, 166] width 1013 height 31
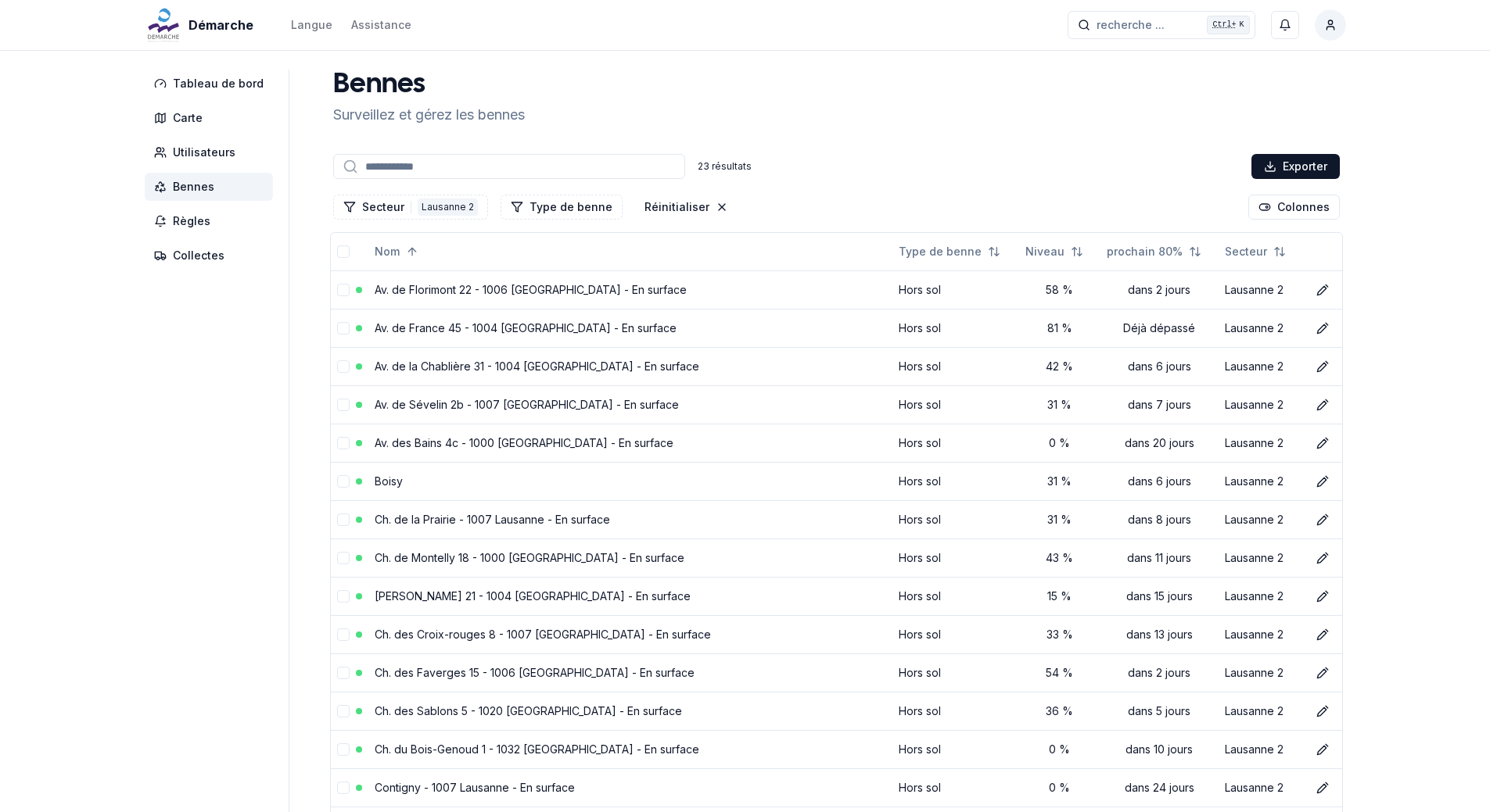
click at [205, 189] on span "Bennes" at bounding box center [193, 186] width 42 height 15
click at [463, 210] on div "Lausanne 2" at bounding box center [447, 207] width 60 height 17
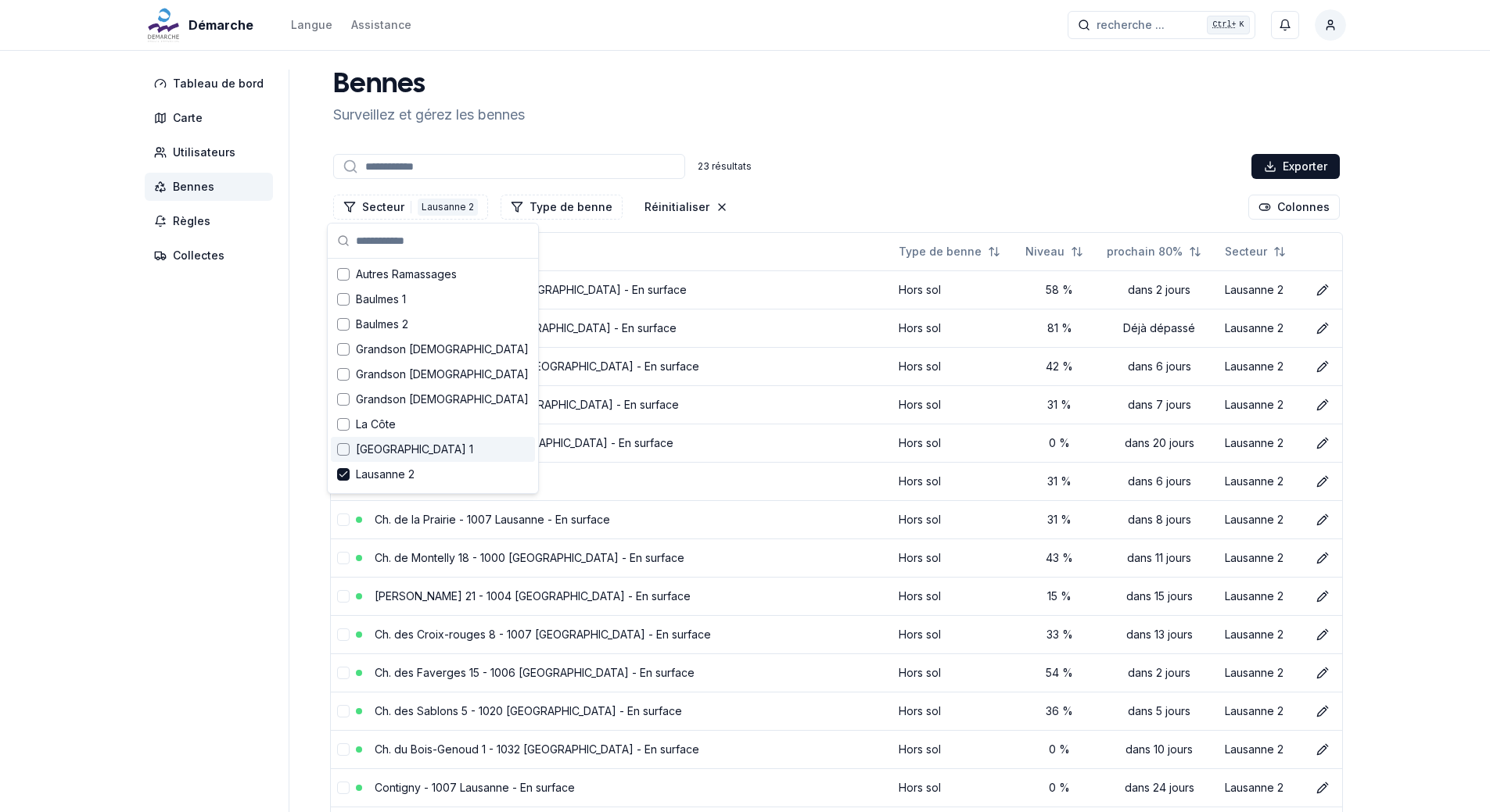
click at [389, 453] on span "[GEOGRAPHIC_DATA] 1" at bounding box center [414, 450] width 118 height 15
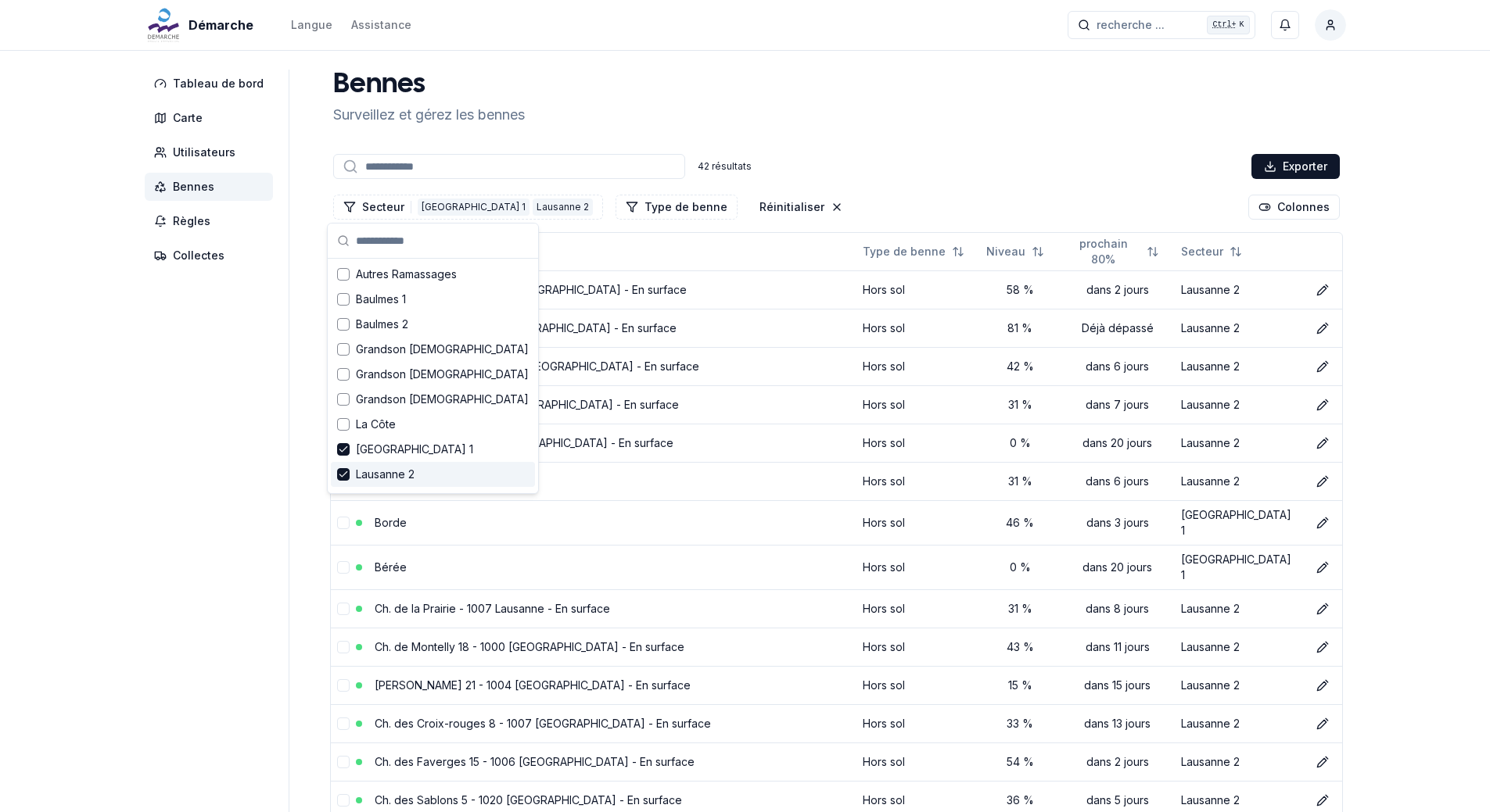
drag, startPoint x: 345, startPoint y: 475, endPoint x: 327, endPoint y: 475, distance: 18.0
click at [344, 474] on icon "Suggestions" at bounding box center [343, 474] width 11 height 13
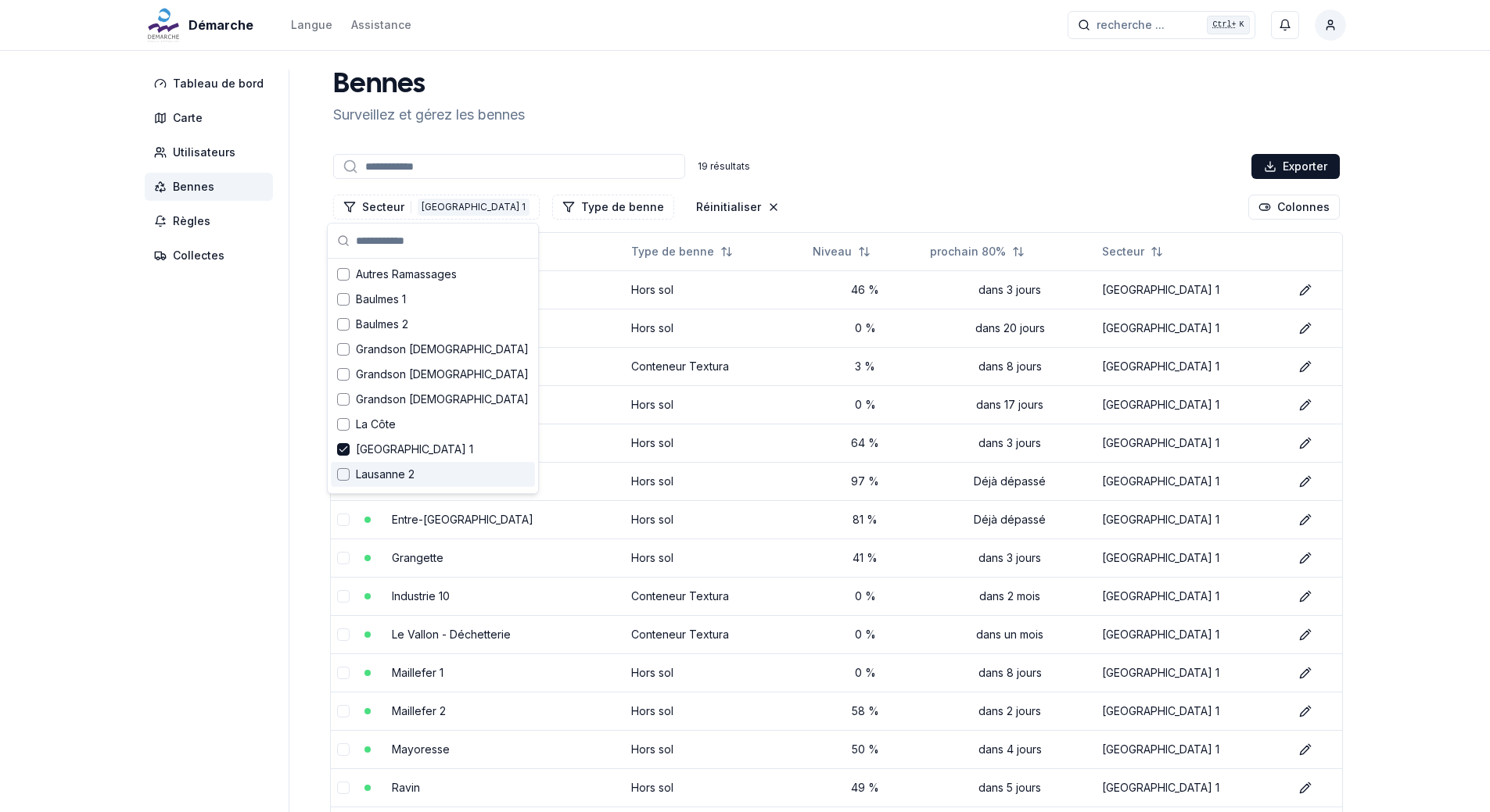
click at [227, 487] on aside "Tableau de bord Carte Utilisateurs Bennes Règles Collectes" at bounding box center [217, 555] width 145 height 970
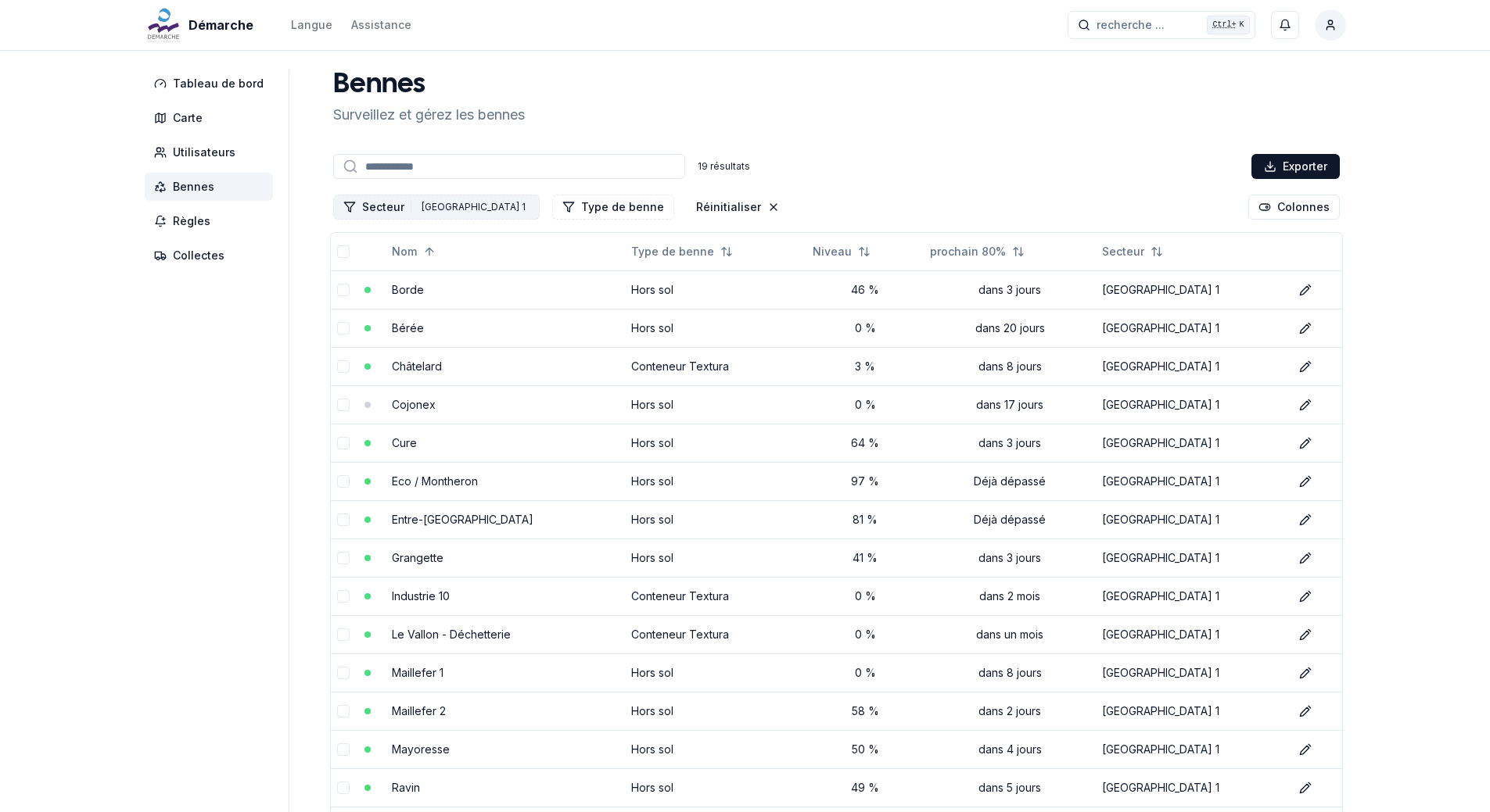
click at [454, 206] on div "[GEOGRAPHIC_DATA] 1" at bounding box center [474, 207] width 112 height 17
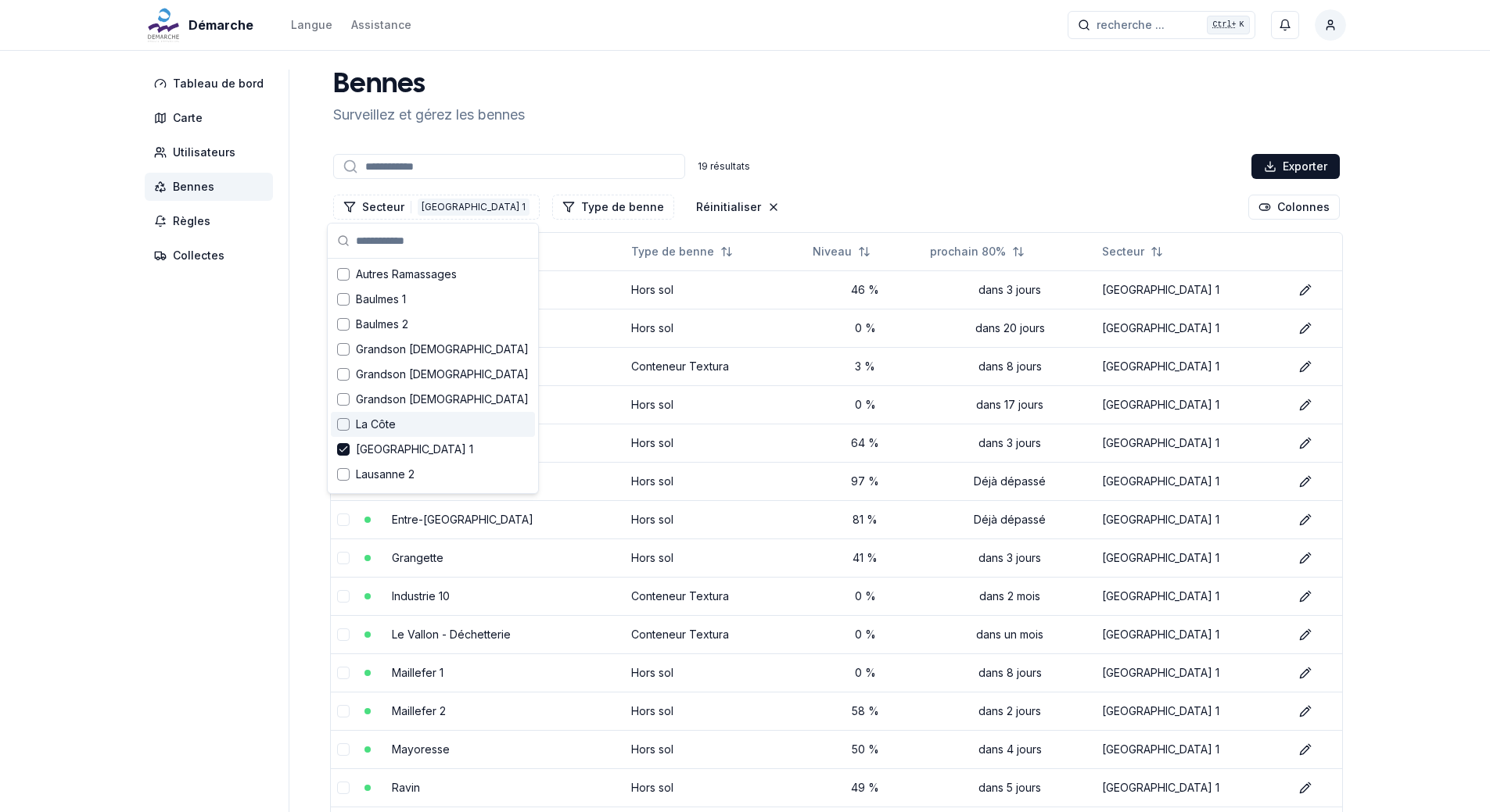
scroll to position [78, 0]
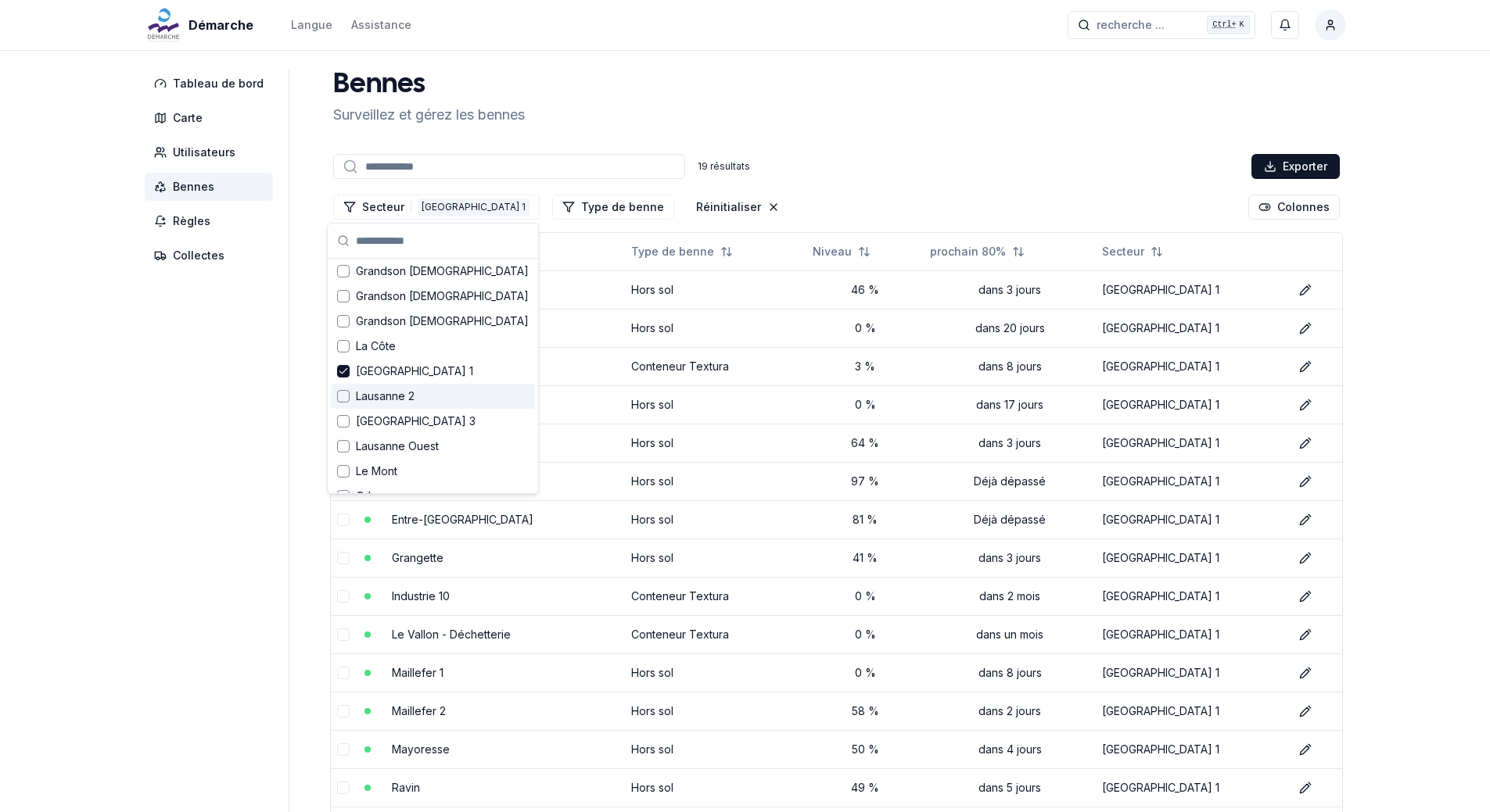
click at [385, 396] on span "Lausanne 2" at bounding box center [385, 396] width 58 height 15
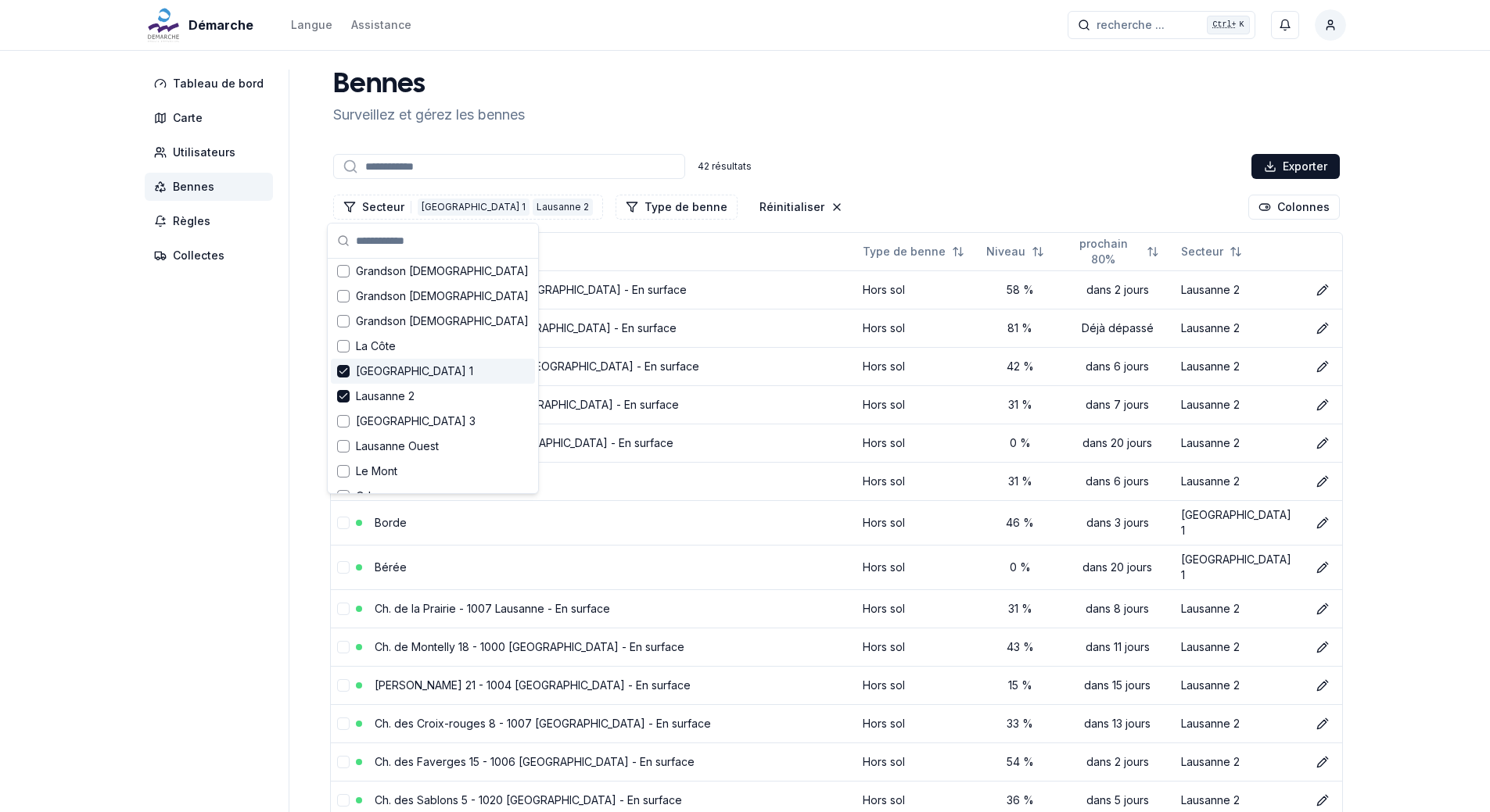
click at [342, 372] on icon "Suggestions" at bounding box center [343, 371] width 11 height 13
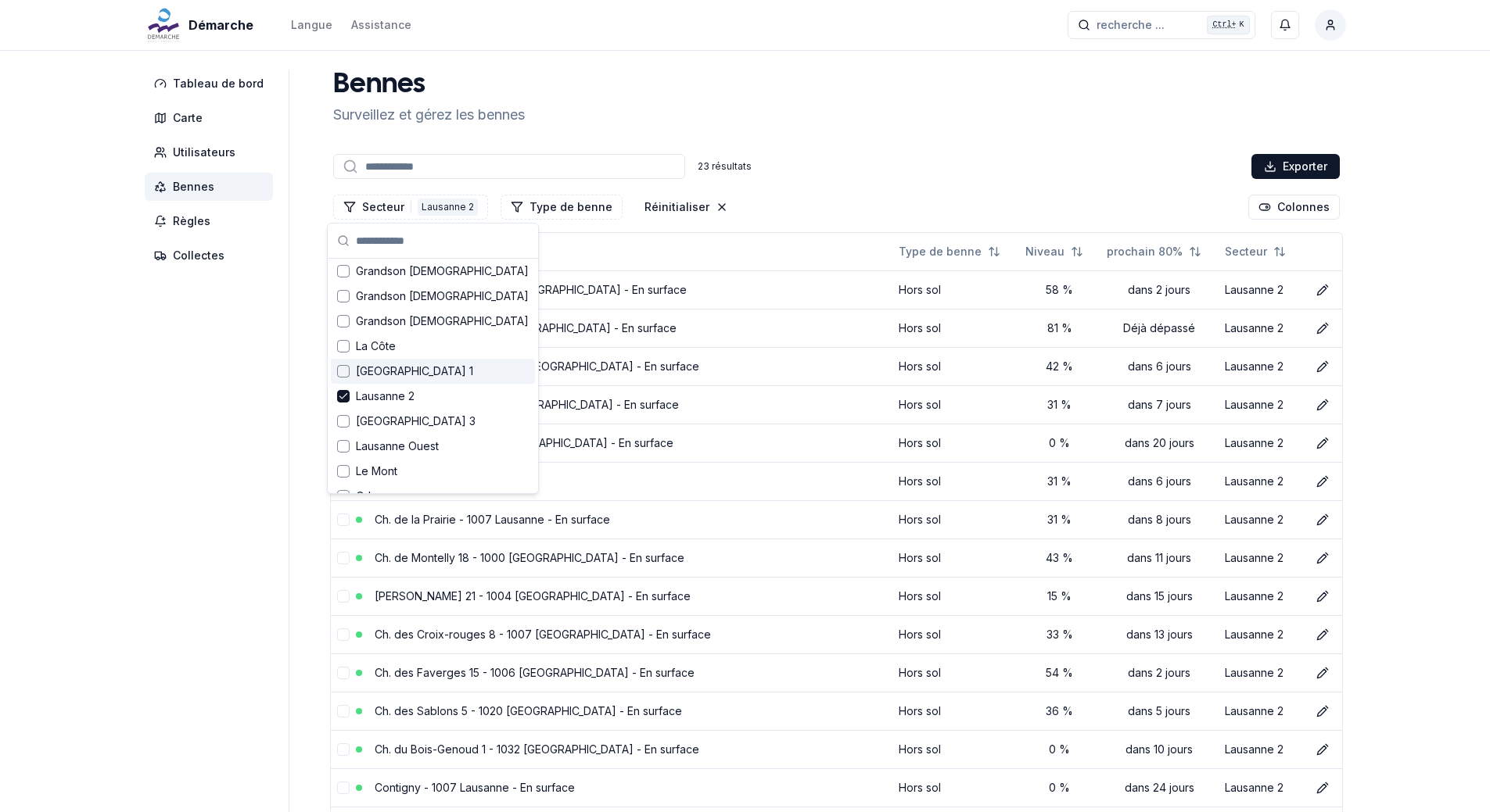
click at [231, 414] on aside "Tableau de bord Carte Utilisateurs Bennes Règles Collectes" at bounding box center [217, 631] width 145 height 1124
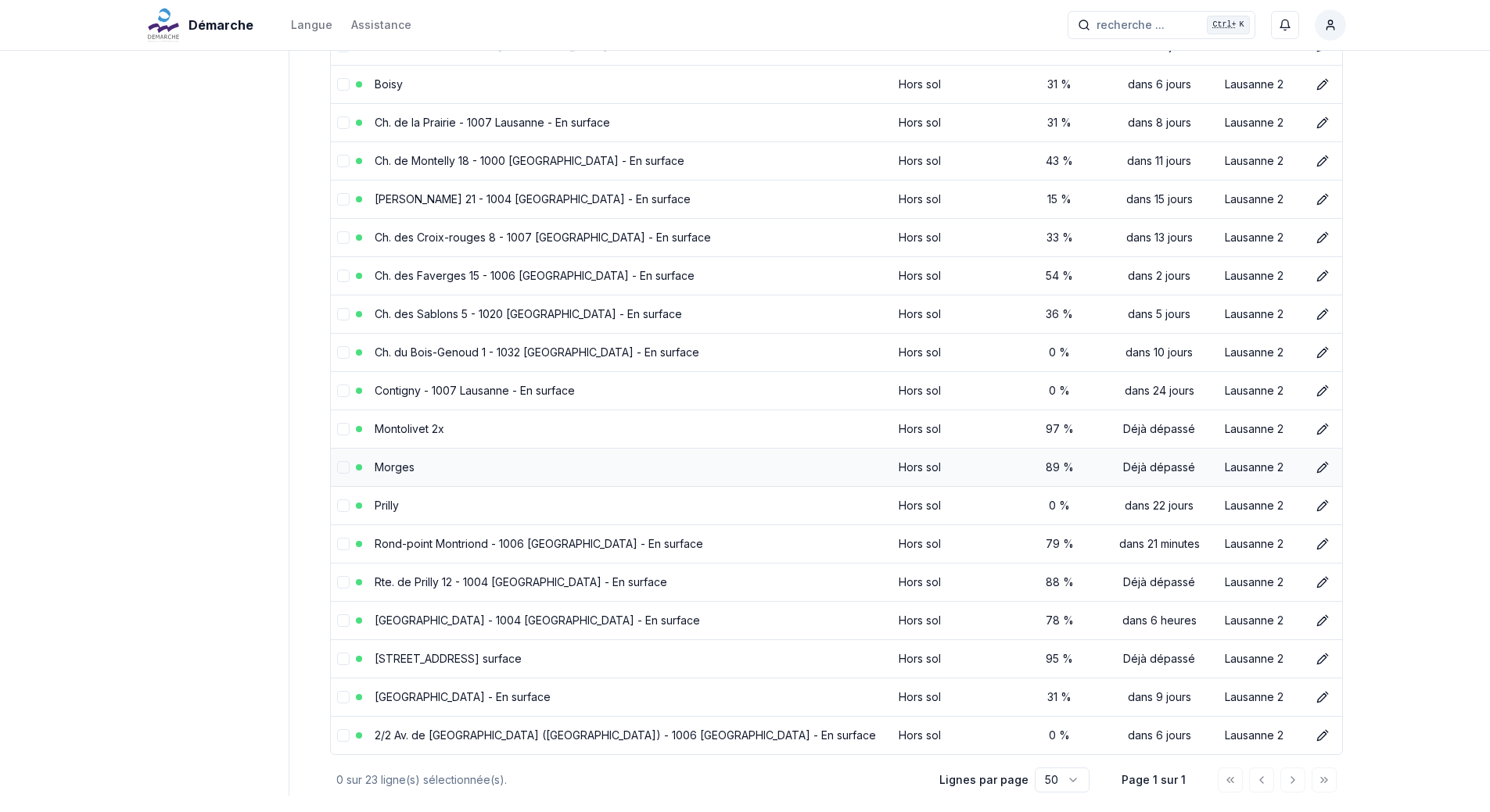
scroll to position [475, 0]
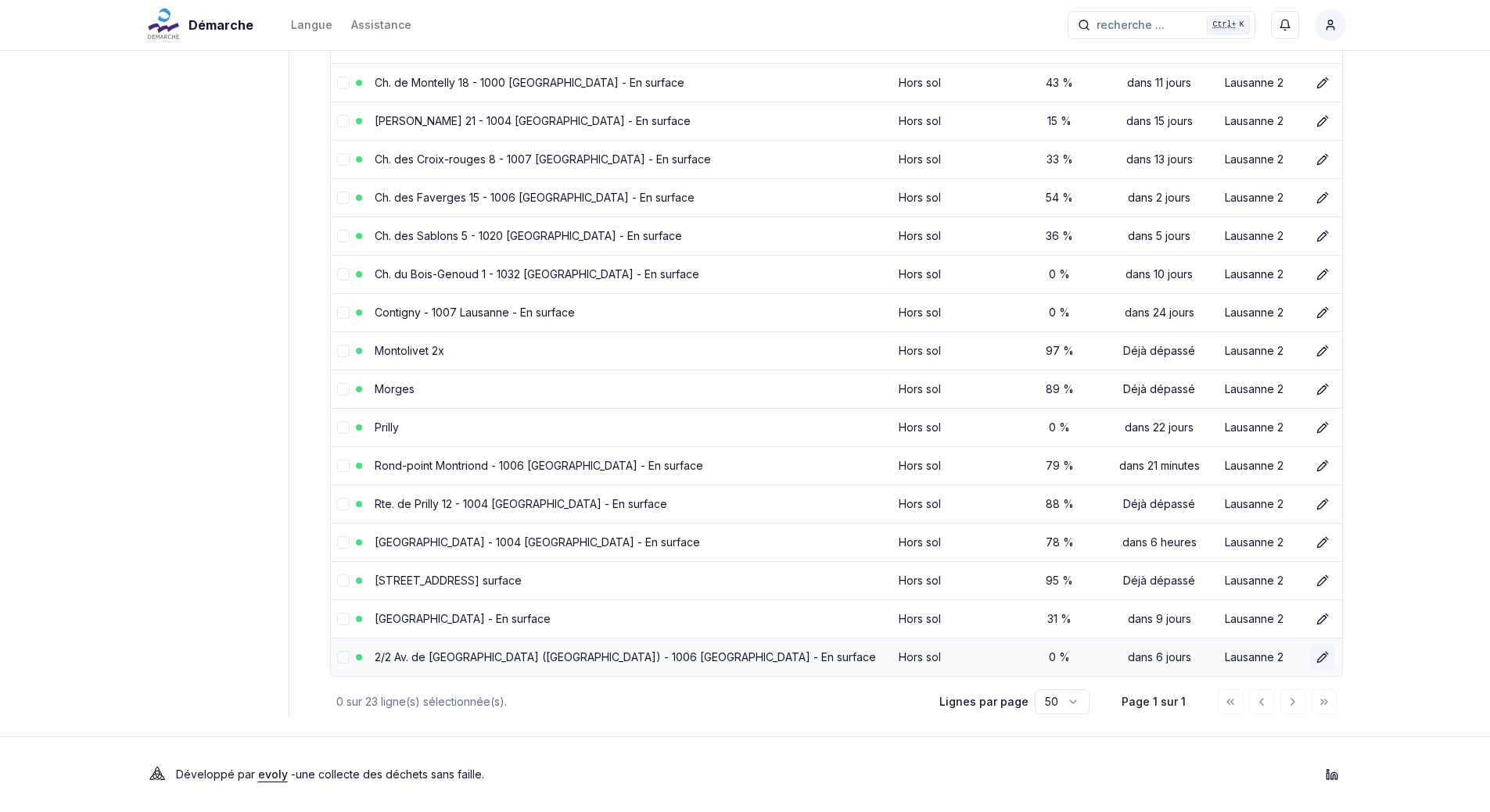
click at [1310, 659] on button "Éditer" at bounding box center [1323, 658] width 25 height 25
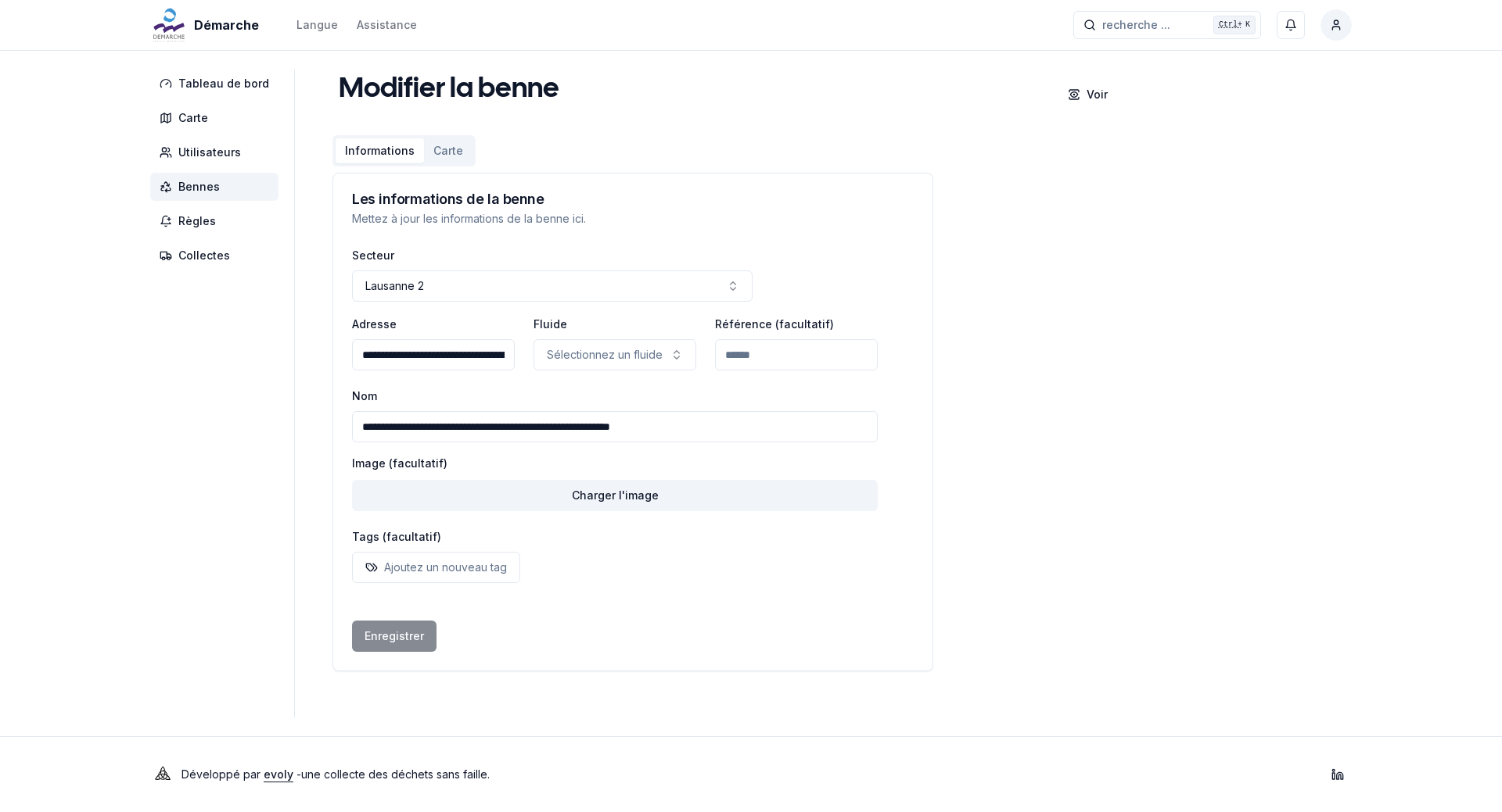
click at [700, 429] on input "**********" at bounding box center [615, 427] width 526 height 31
type input "*"
type input "**********"
click at [403, 646] on button "Enregistrer" at bounding box center [395, 636] width 85 height 31
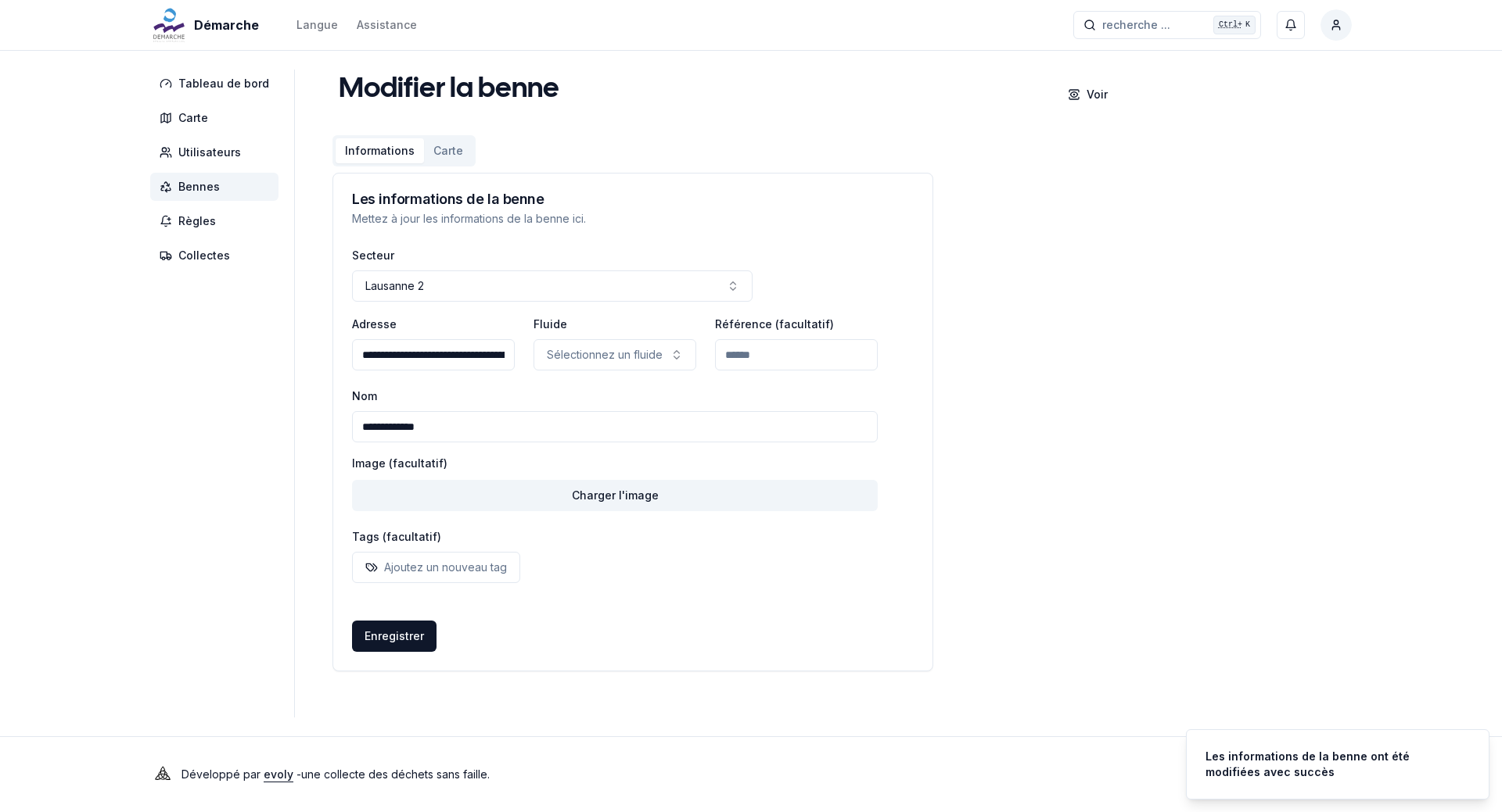
click at [198, 189] on span "Bennes" at bounding box center [199, 186] width 42 height 15
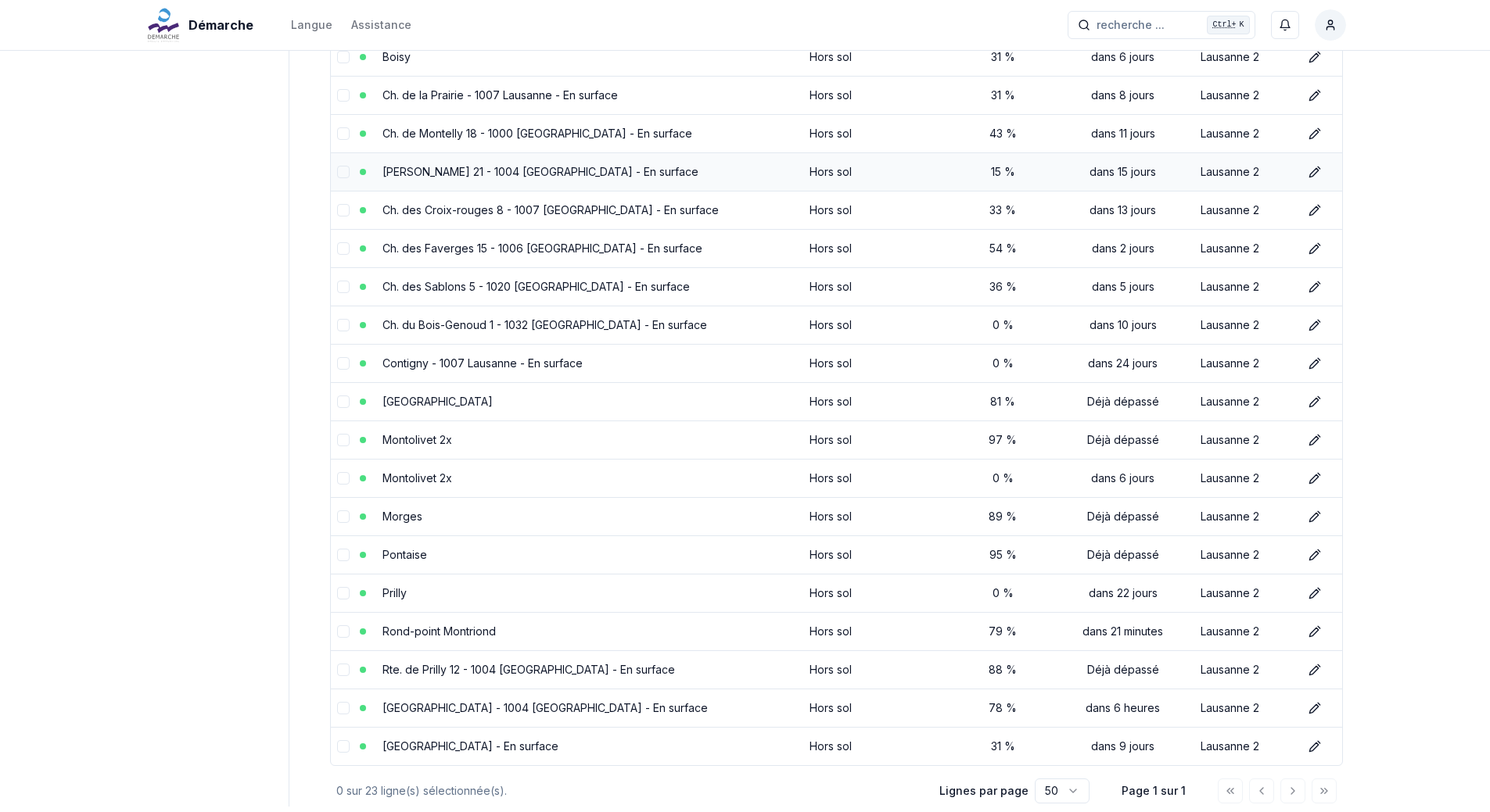
scroll to position [475, 0]
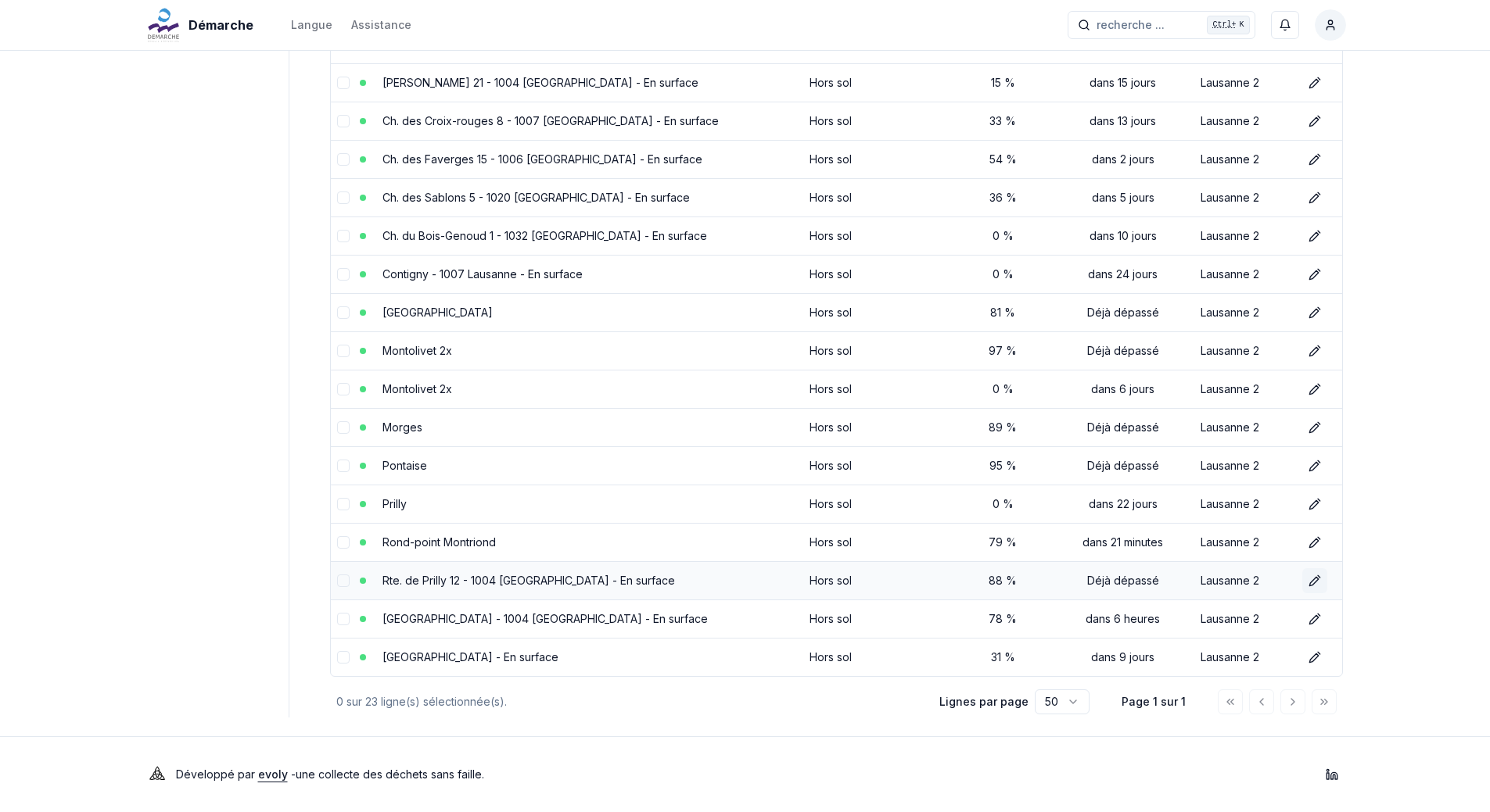
click at [1309, 581] on icon at bounding box center [1315, 581] width 13 height 13
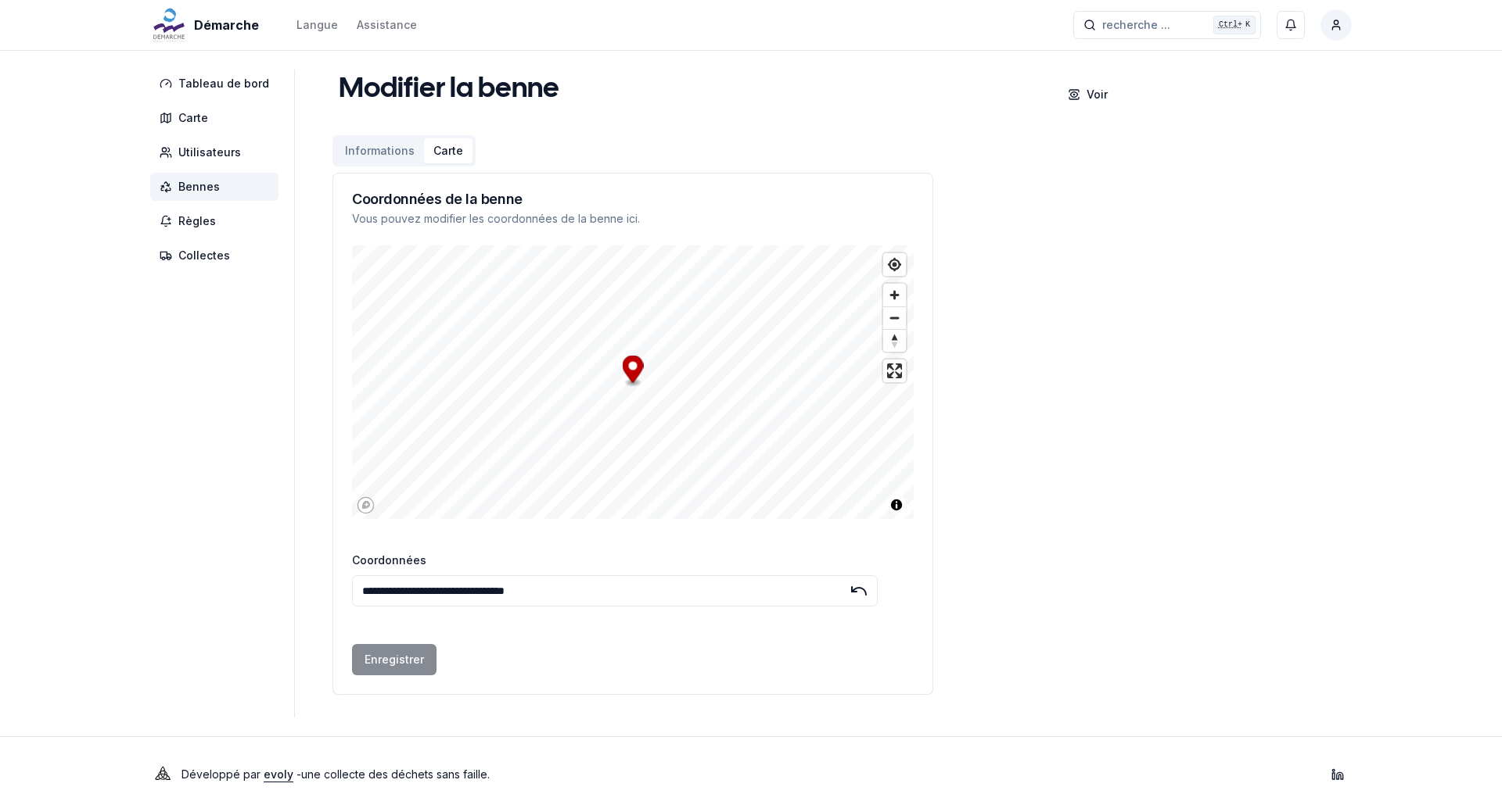
click at [435, 151] on button "Carte" at bounding box center [447, 151] width 48 height 25
click at [205, 186] on span "Bennes" at bounding box center [199, 186] width 42 height 15
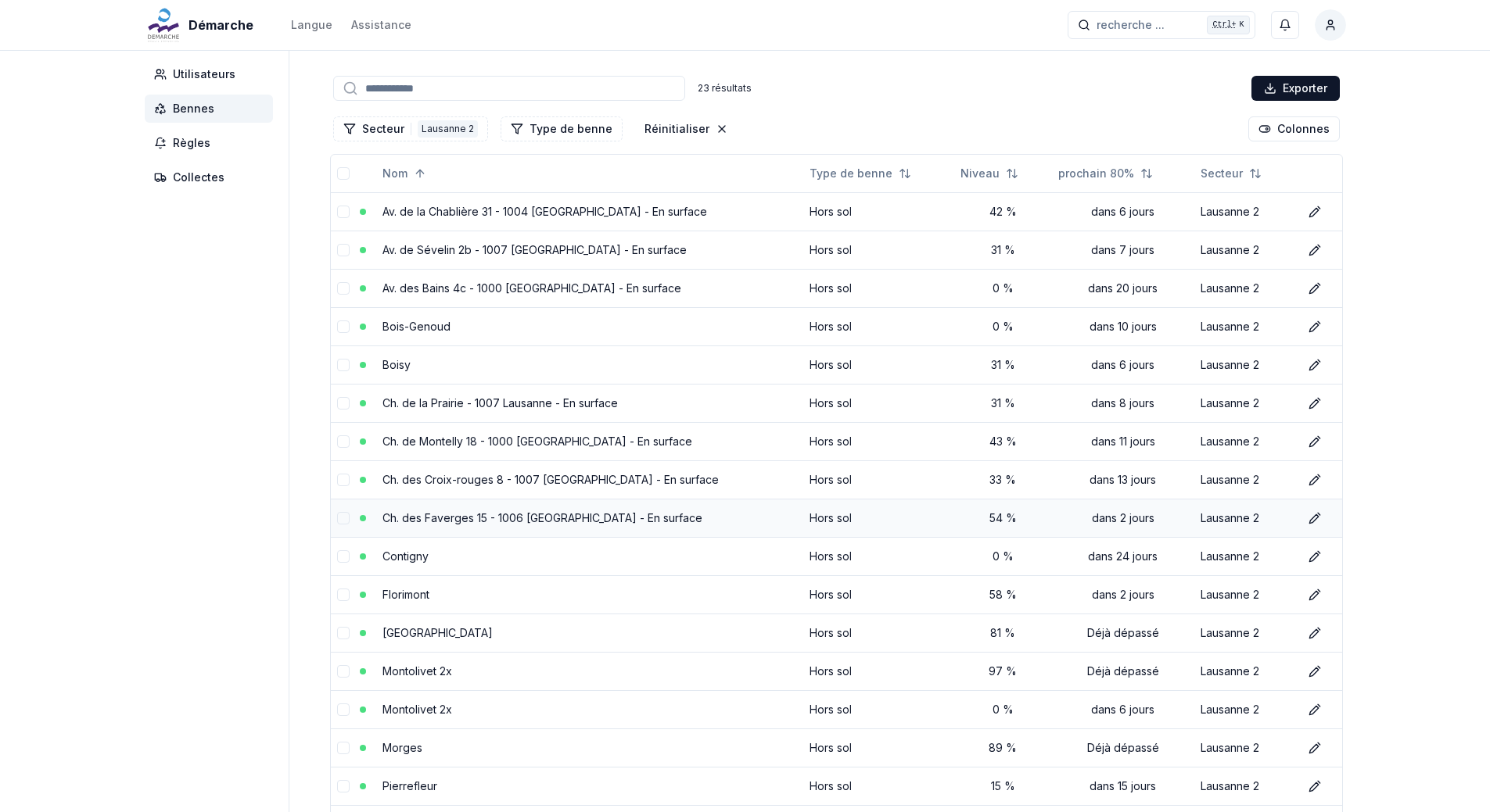
scroll to position [391, 0]
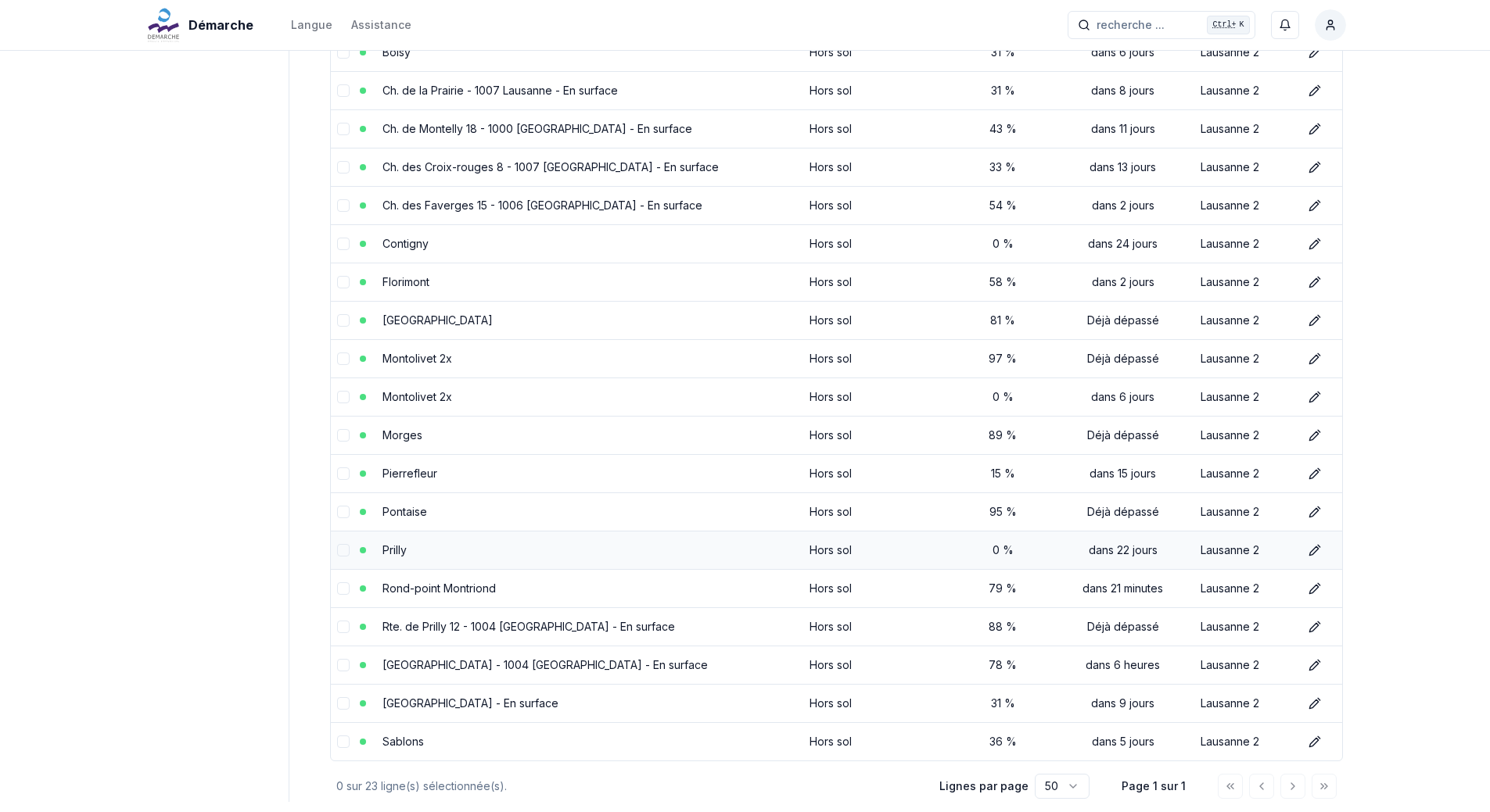
click at [667, 544] on td "Prilly" at bounding box center [590, 550] width 427 height 38
click at [1304, 556] on button "Éditer" at bounding box center [1315, 550] width 25 height 25
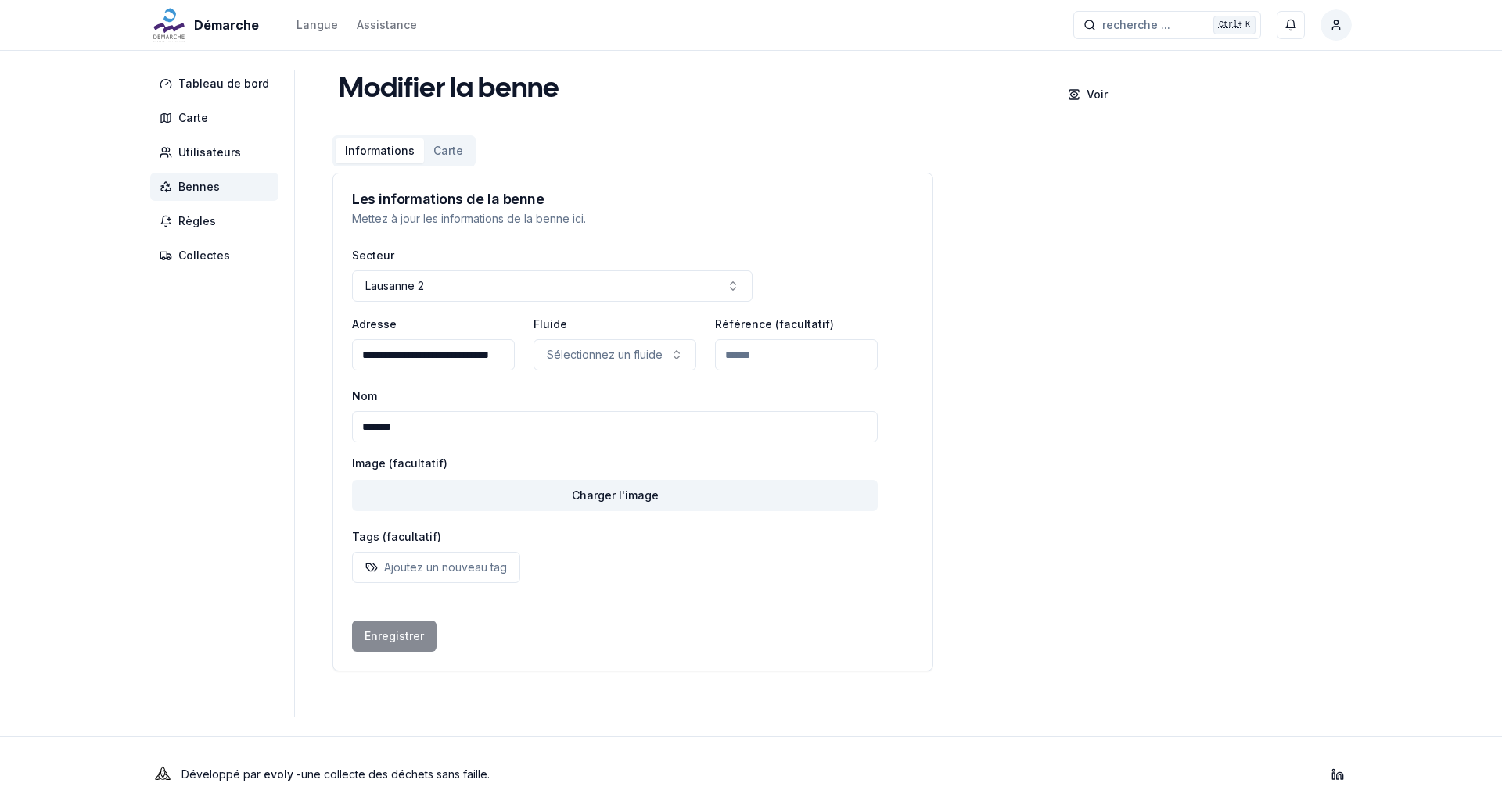
click at [438, 148] on button "Carte" at bounding box center [447, 151] width 48 height 25
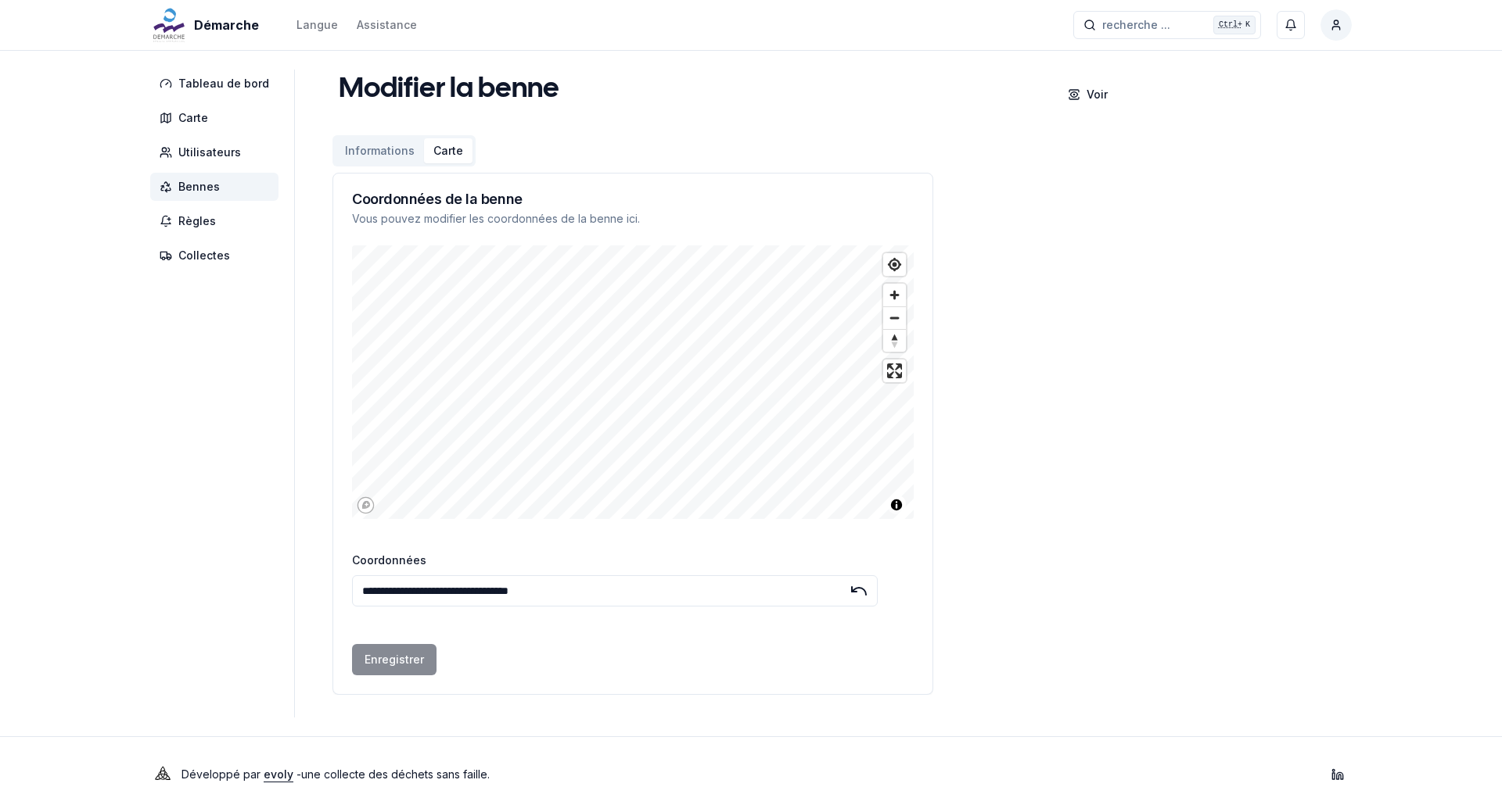
click at [363, 152] on button "Informations" at bounding box center [380, 151] width 88 height 25
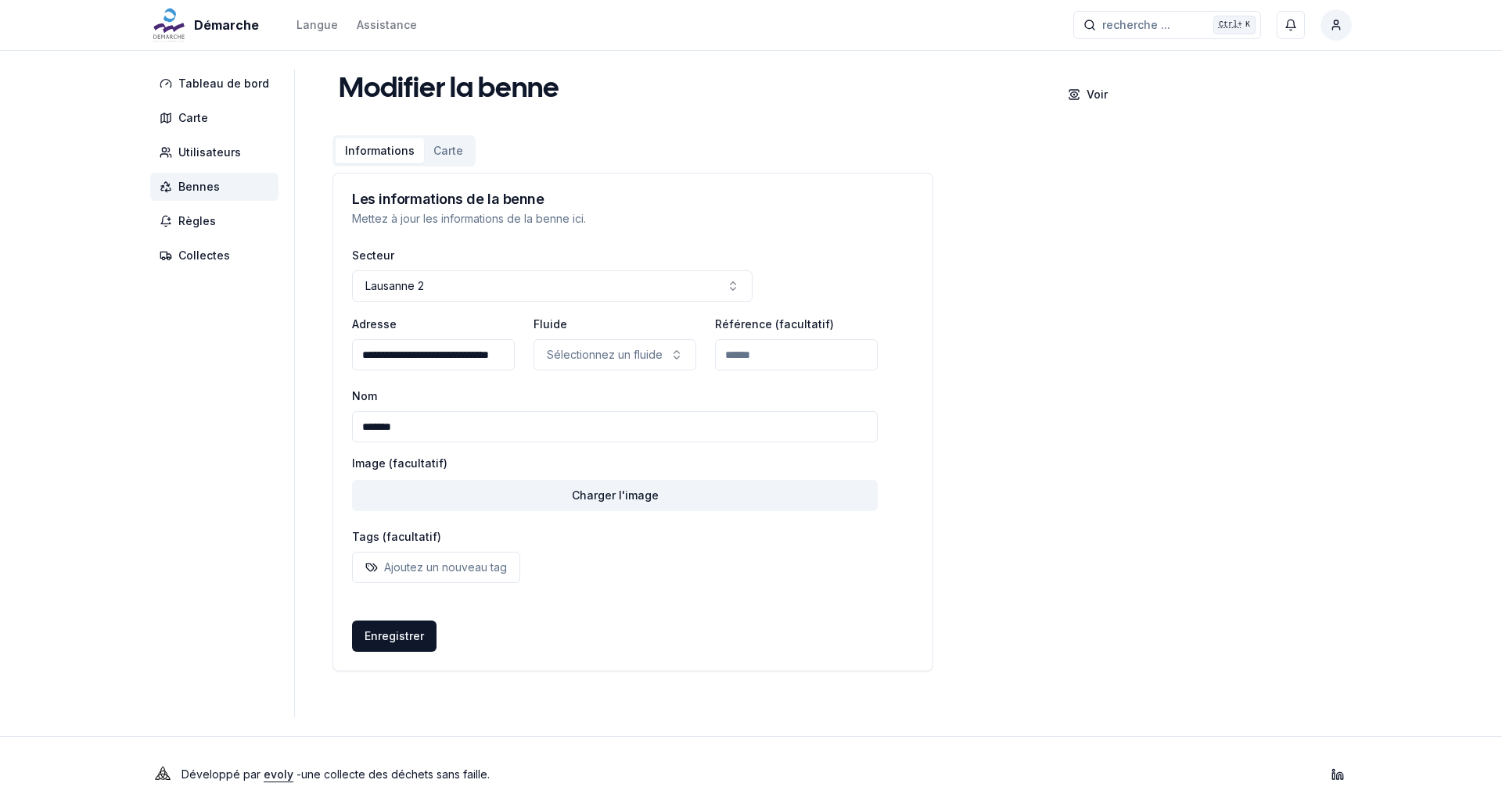
click at [189, 194] on span "Bennes" at bounding box center [199, 186] width 42 height 15
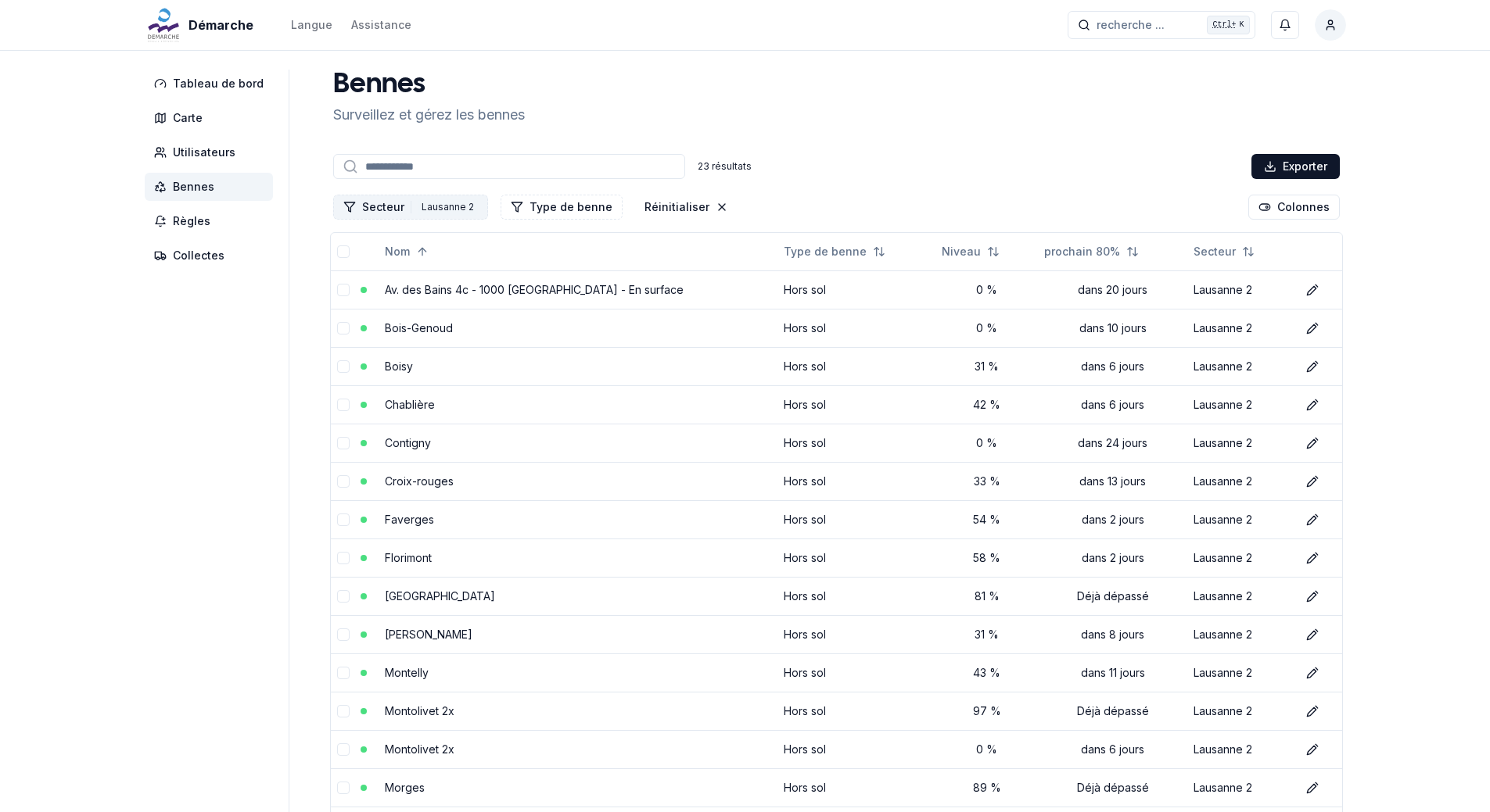
click at [455, 203] on div "Lausanne 2" at bounding box center [447, 207] width 60 height 17
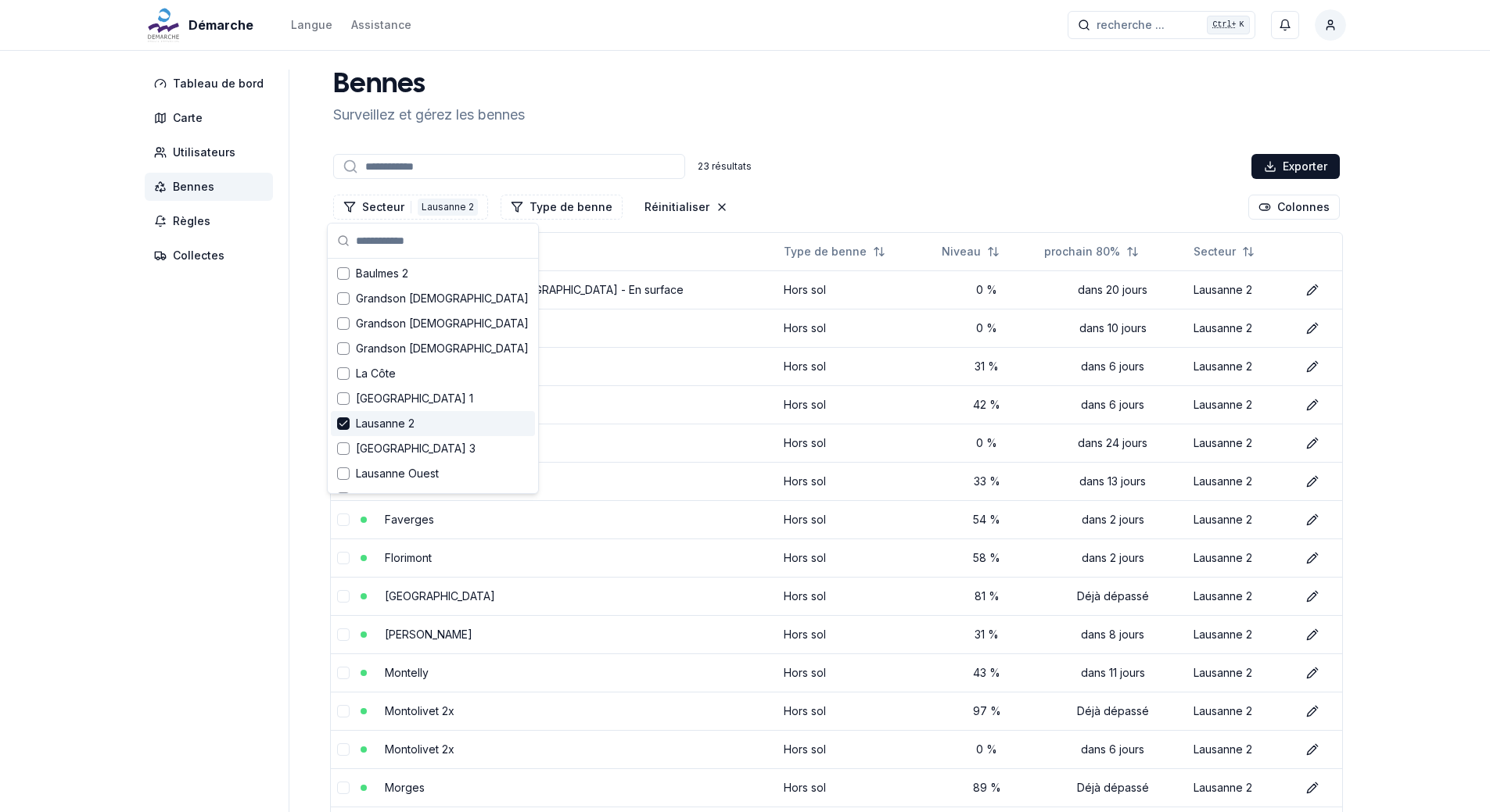
scroll to position [78, 0]
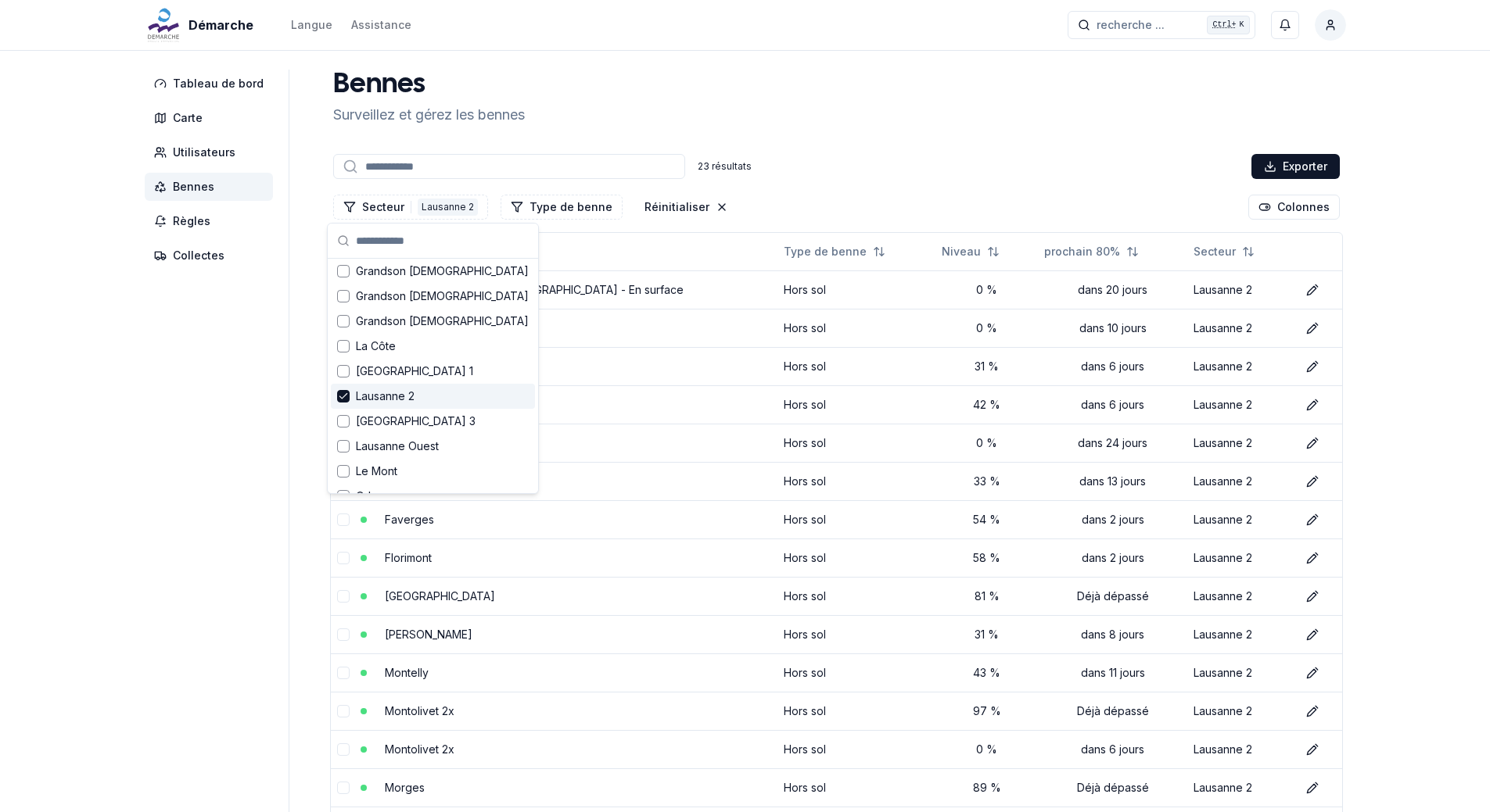
drag, startPoint x: 344, startPoint y: 398, endPoint x: 345, endPoint y: 389, distance: 9.1
click at [345, 399] on icon "Suggestions" at bounding box center [343, 396] width 11 height 13
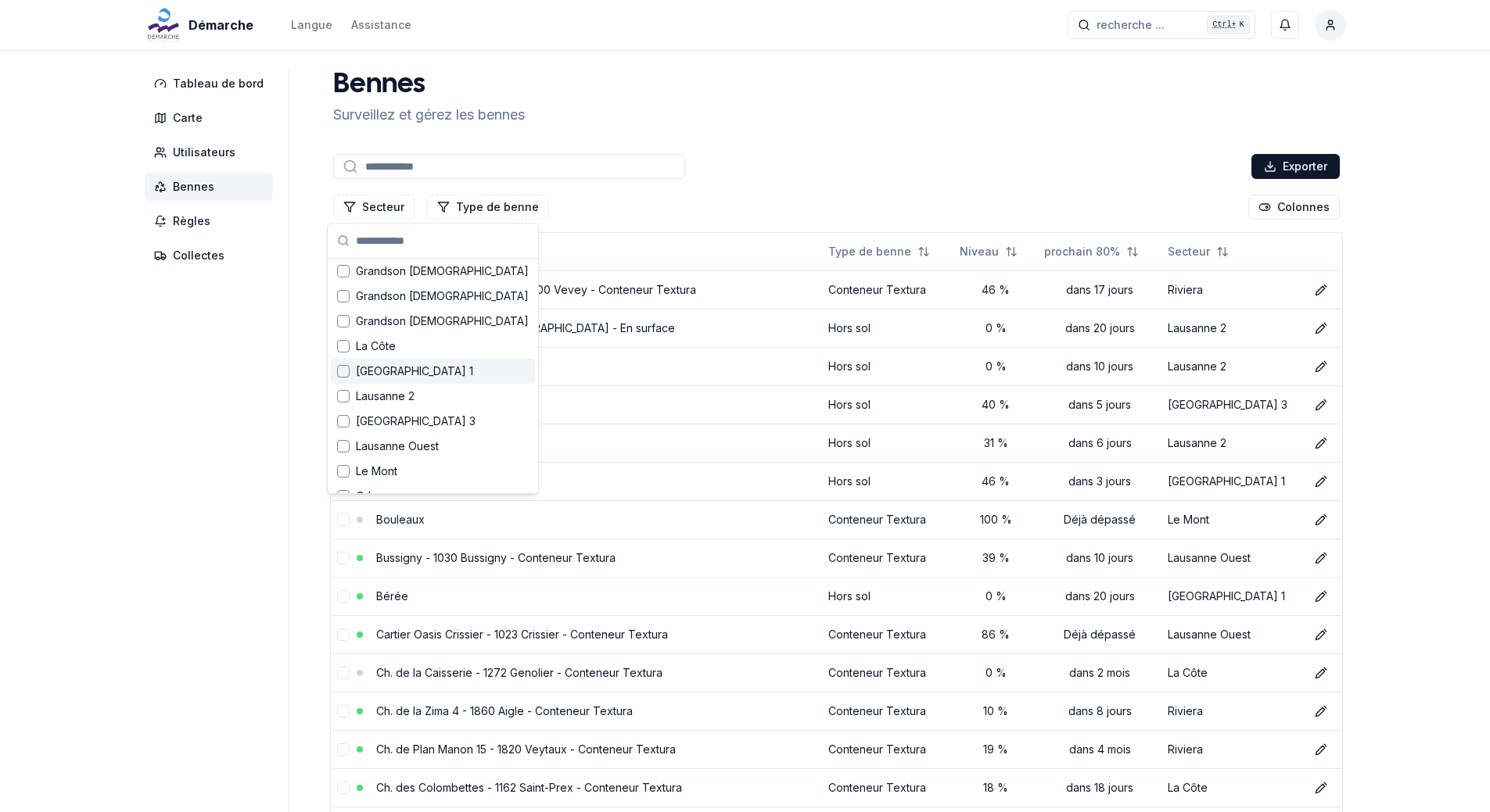
click at [345, 373] on div "Suggestions" at bounding box center [343, 371] width 13 height 13
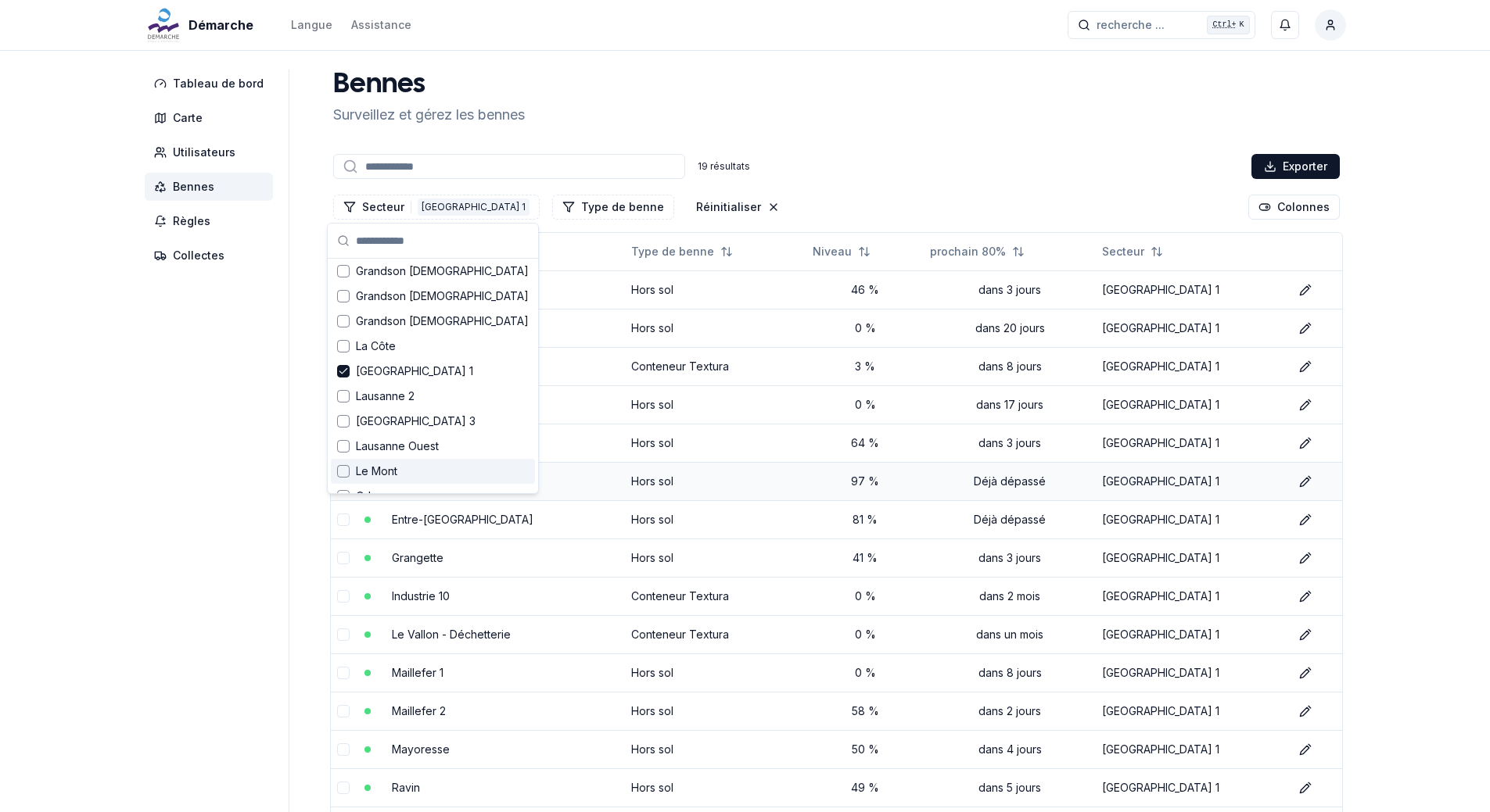
click at [529, 493] on td "Eco / Montheron" at bounding box center [505, 481] width 240 height 38
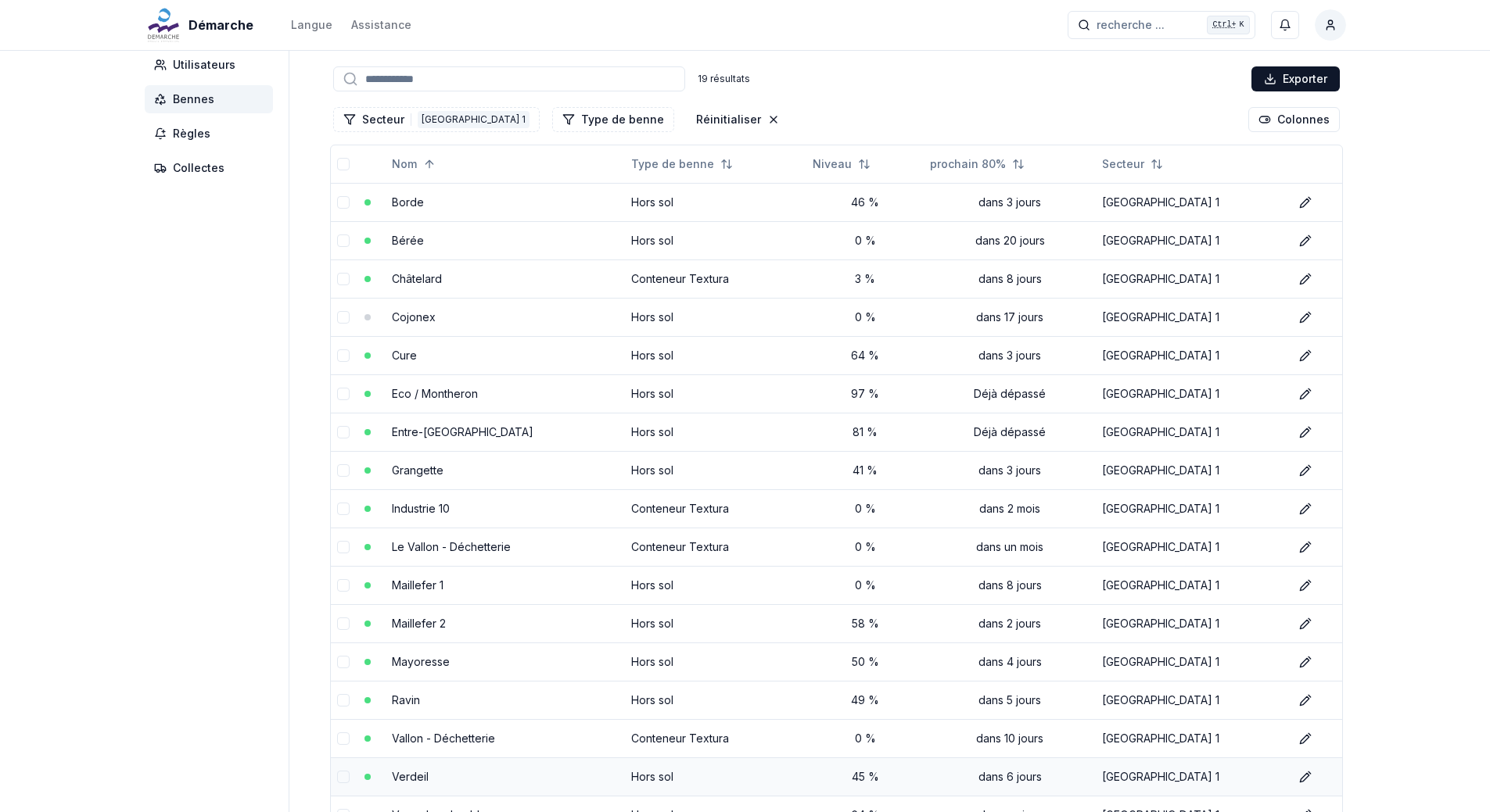
scroll to position [9, 0]
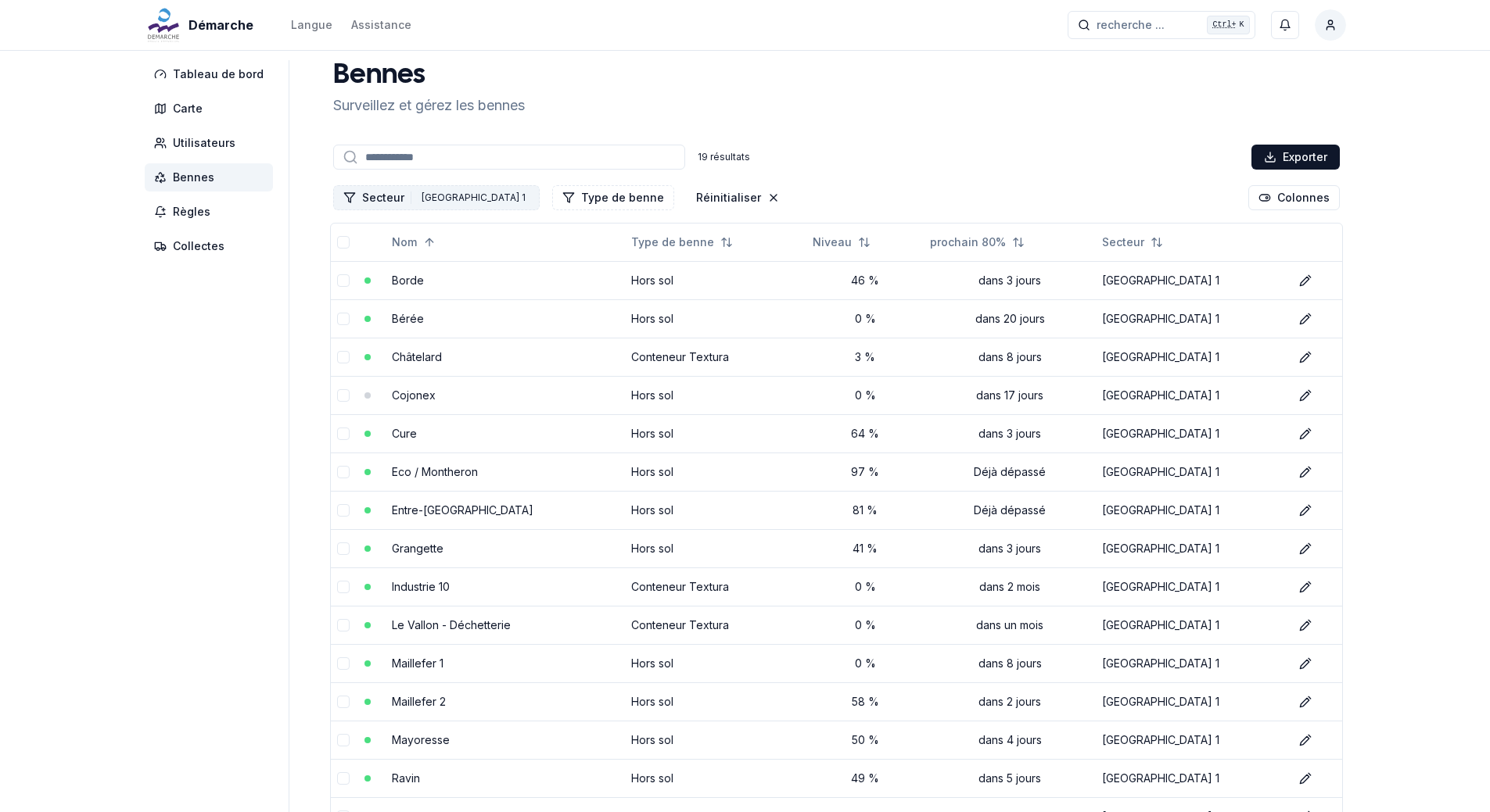
click at [459, 199] on div "[GEOGRAPHIC_DATA] 1" at bounding box center [474, 197] width 112 height 17
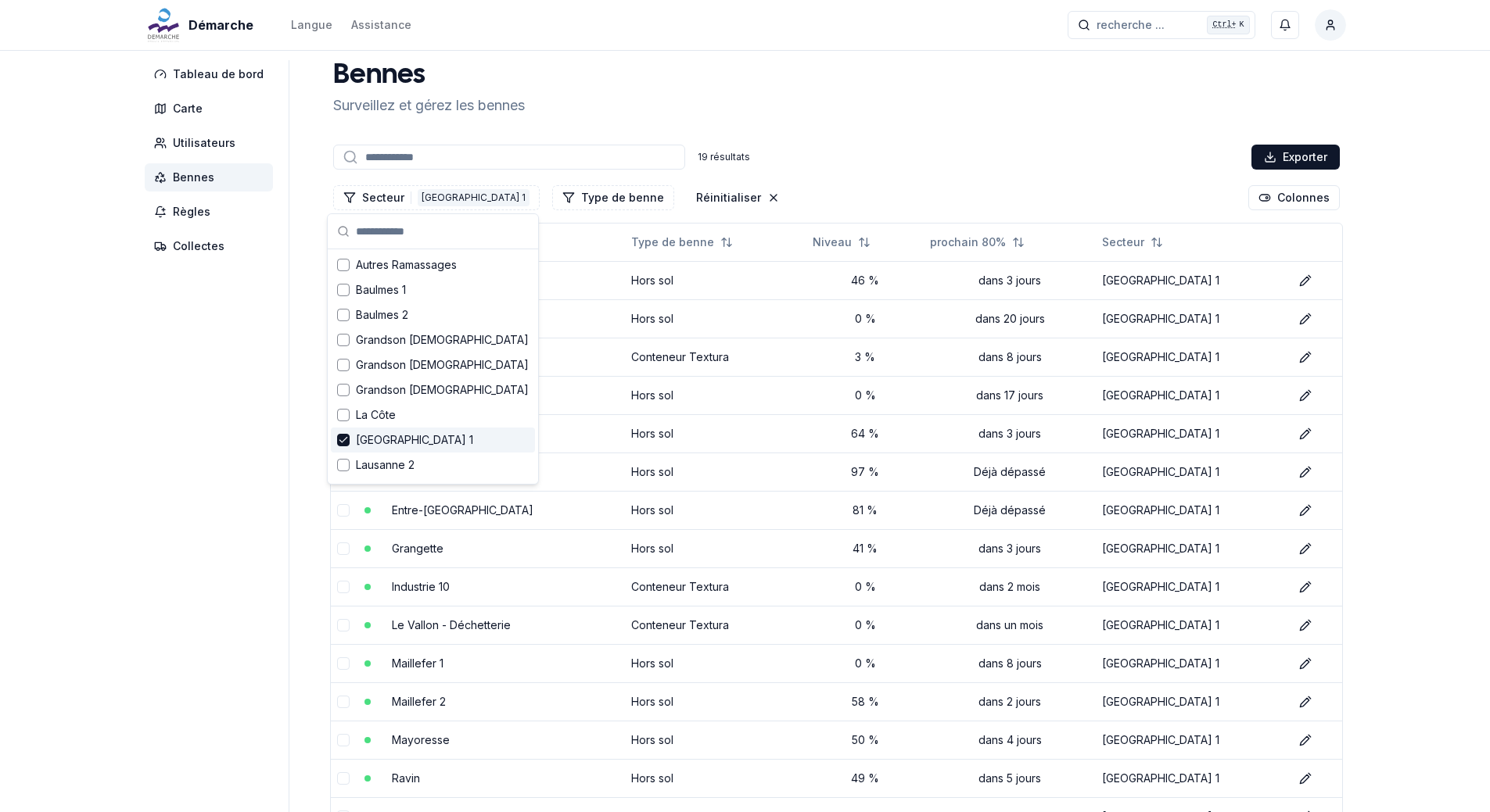
scroll to position [78, 0]
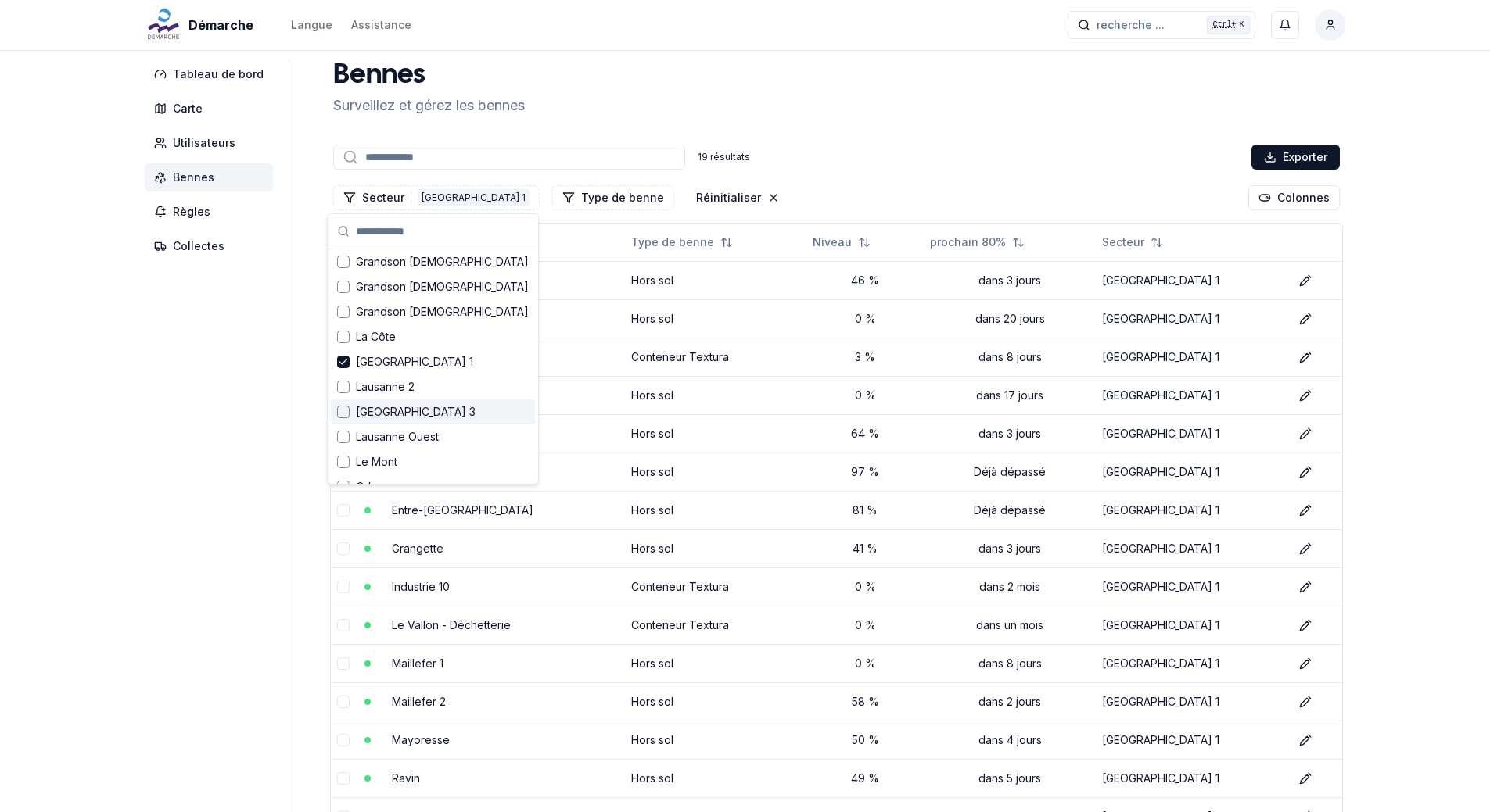
click at [346, 412] on div "Suggestions" at bounding box center [343, 412] width 13 height 13
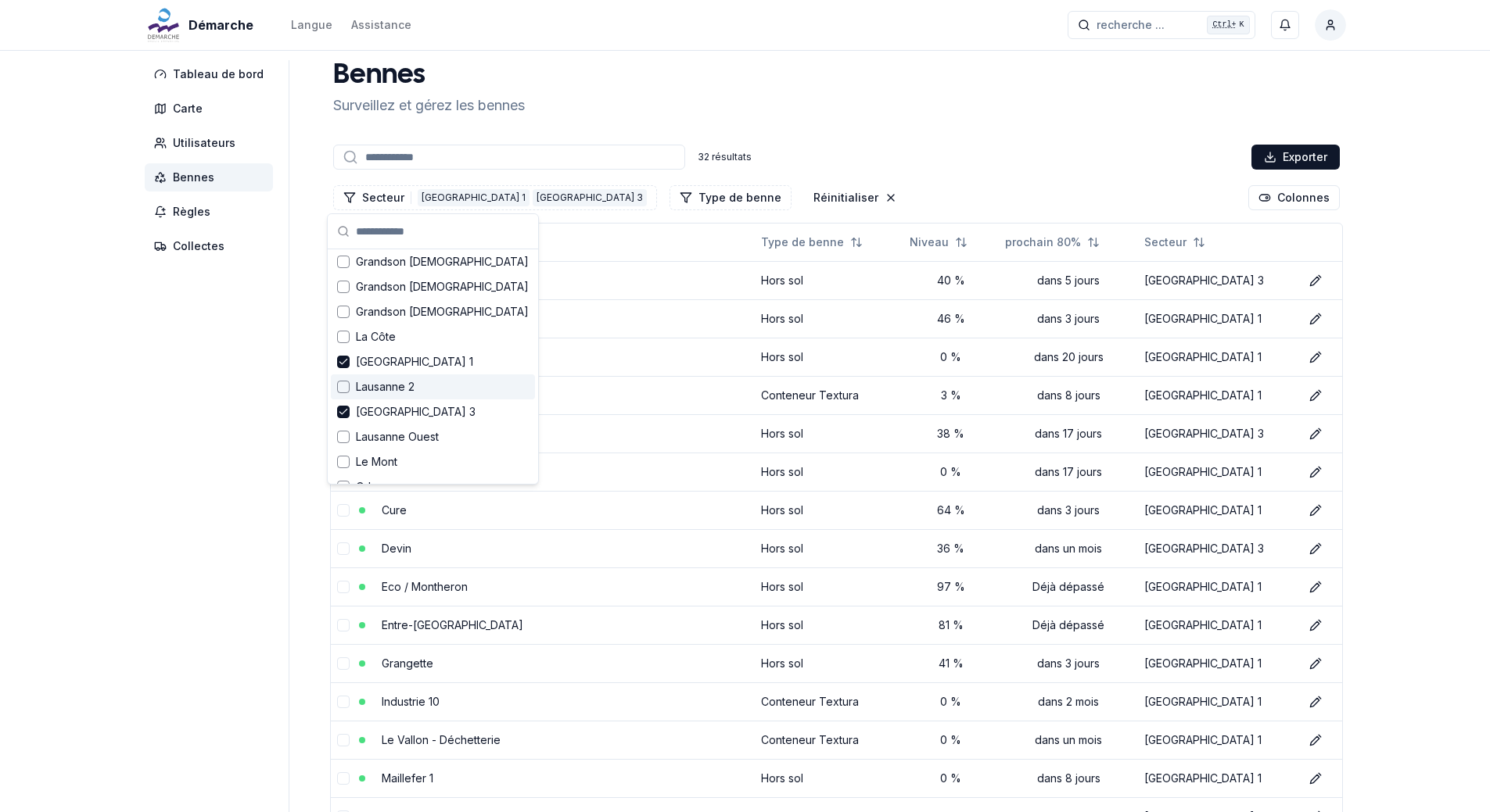
click at [346, 395] on div "Lausanne 2" at bounding box center [433, 387] width 204 height 25
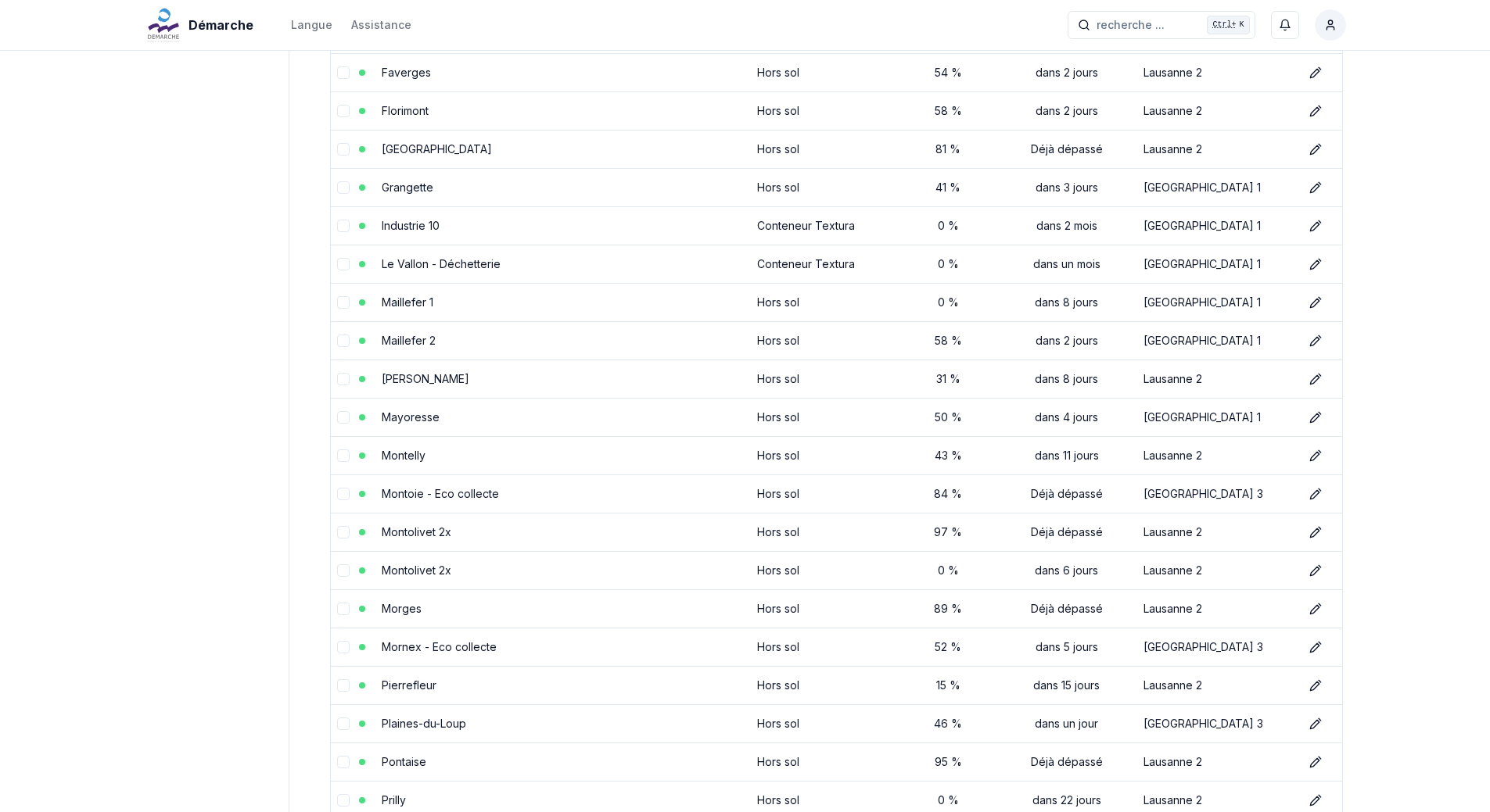
scroll to position [806, 0]
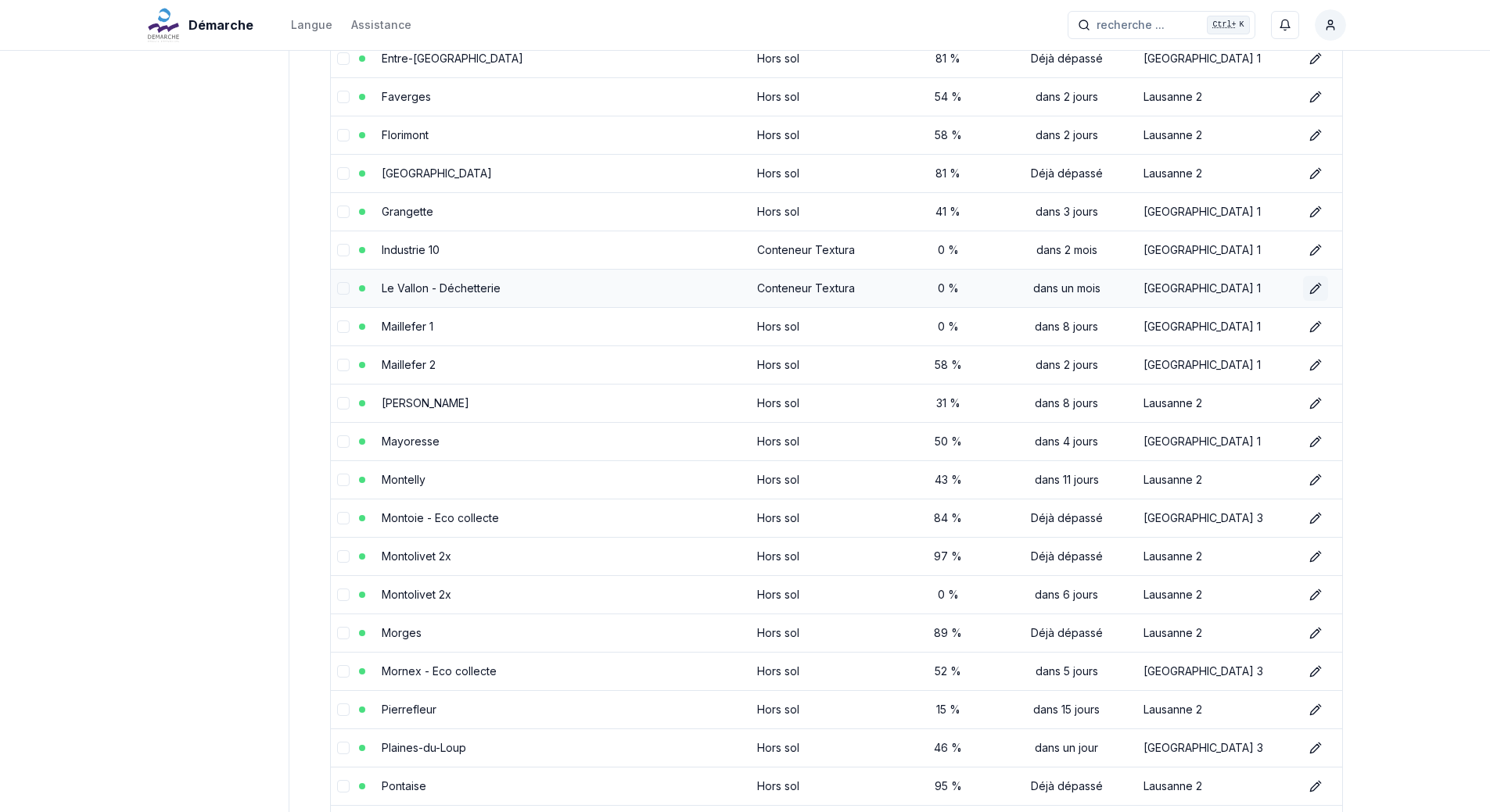
click at [1311, 293] on icon at bounding box center [1316, 288] width 13 height 13
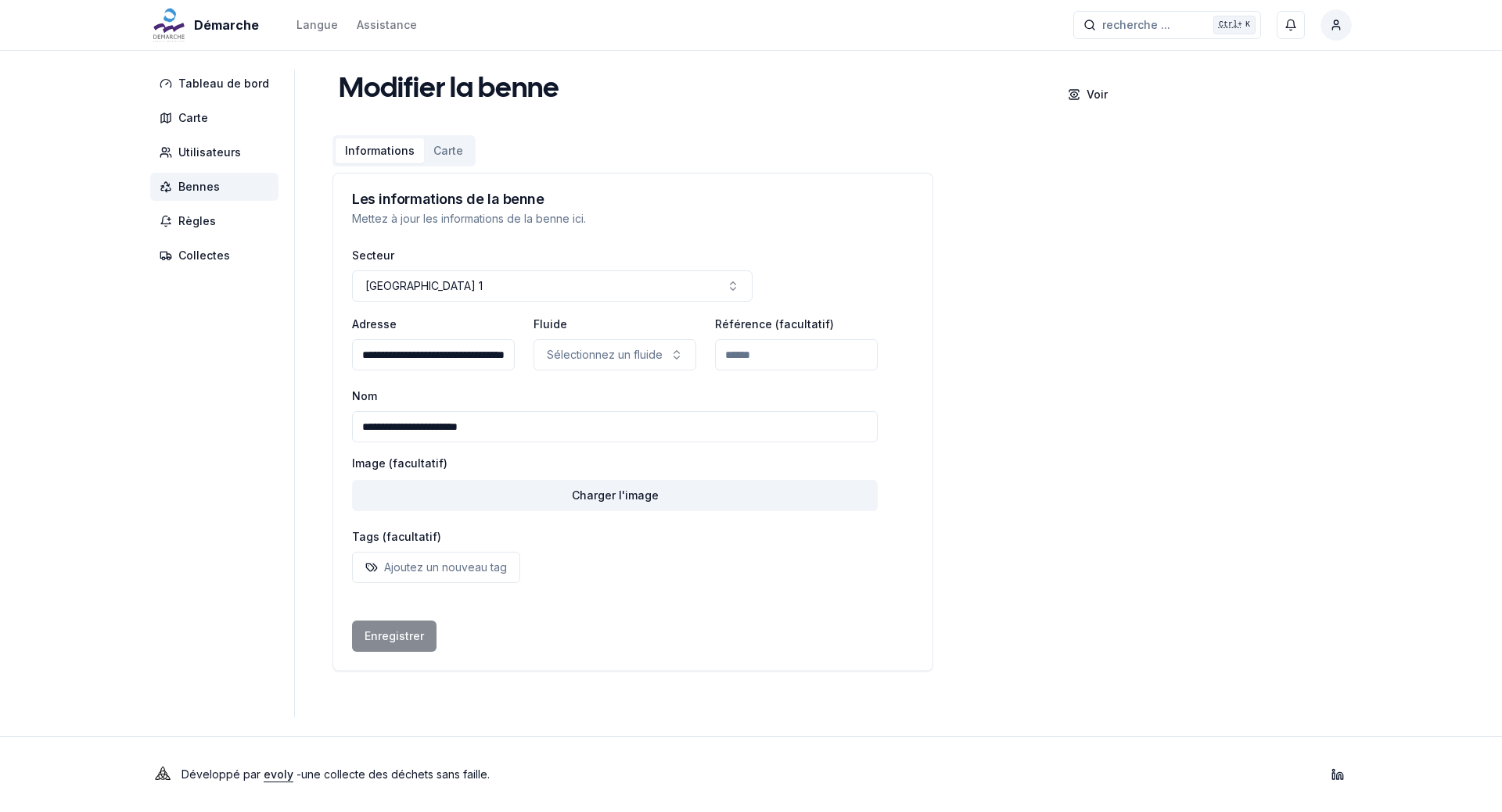
click at [373, 428] on input "**********" at bounding box center [615, 427] width 526 height 31
type input "**********"
click at [383, 628] on button "Enregistrer" at bounding box center [395, 636] width 85 height 31
click at [209, 193] on span "Bennes" at bounding box center [199, 186] width 42 height 15
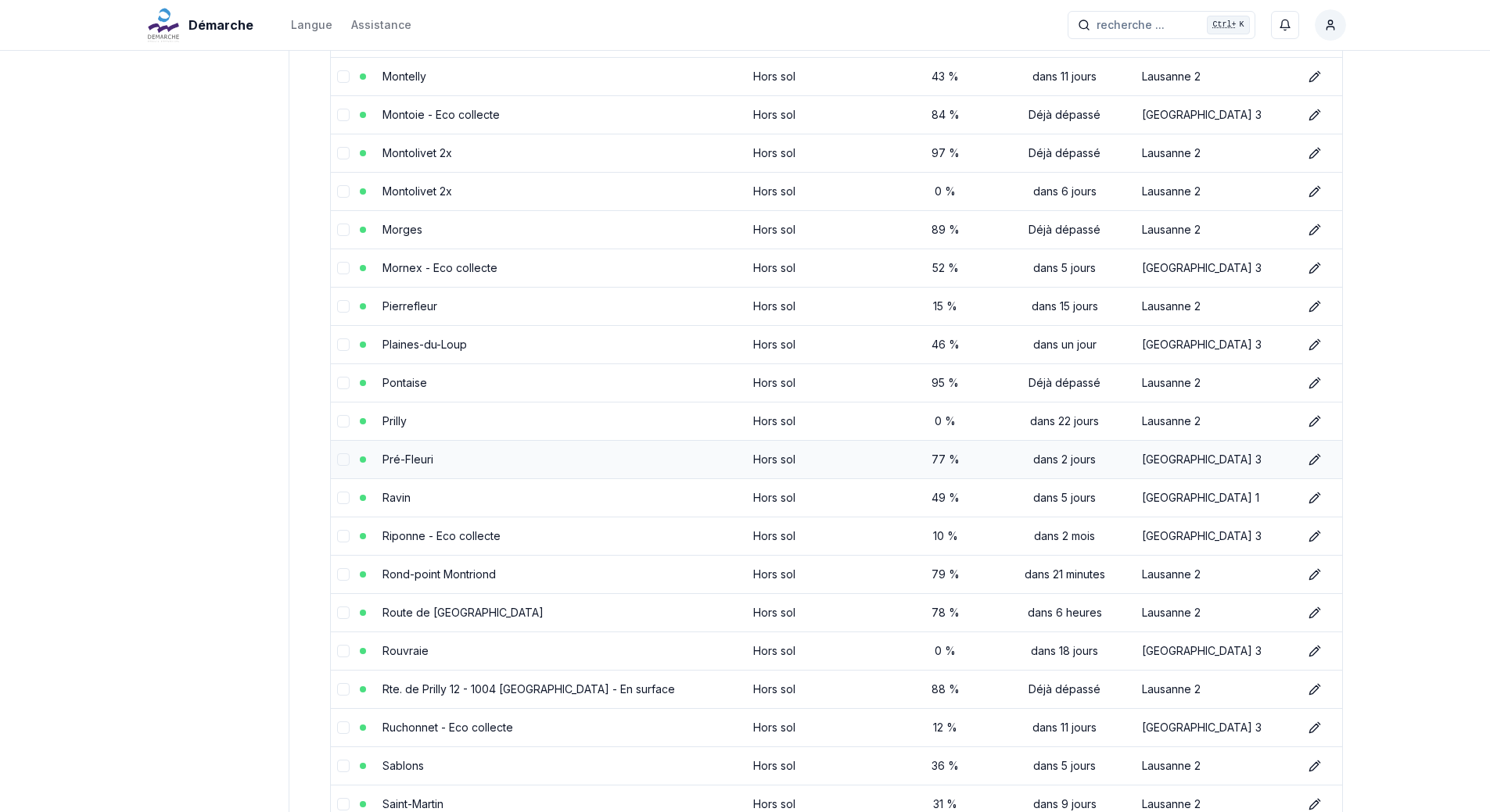
scroll to position [1173, 0]
click at [1309, 610] on icon at bounding box center [1315, 611] width 13 height 13
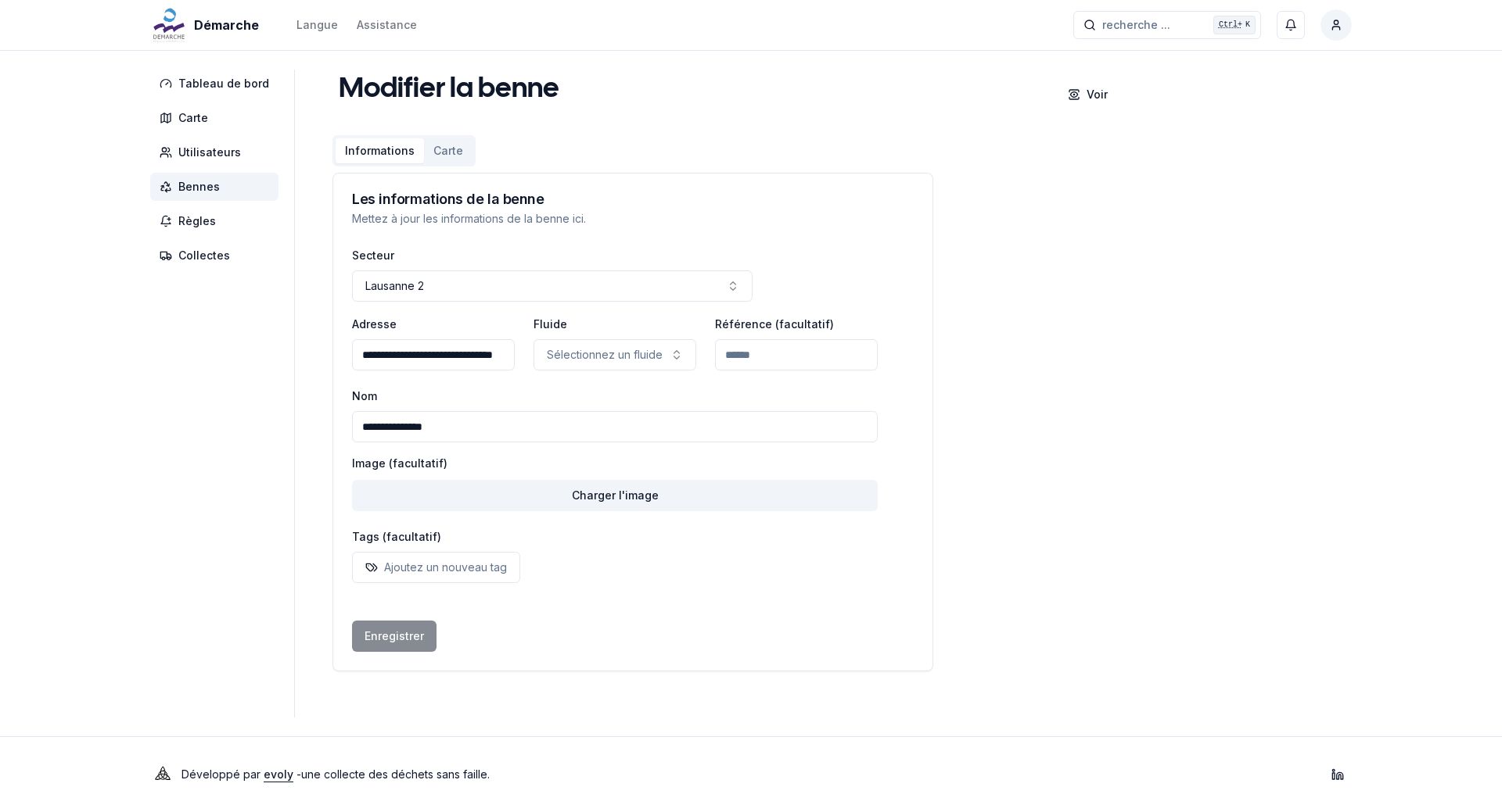
click at [208, 187] on span "Bennes" at bounding box center [199, 186] width 42 height 15
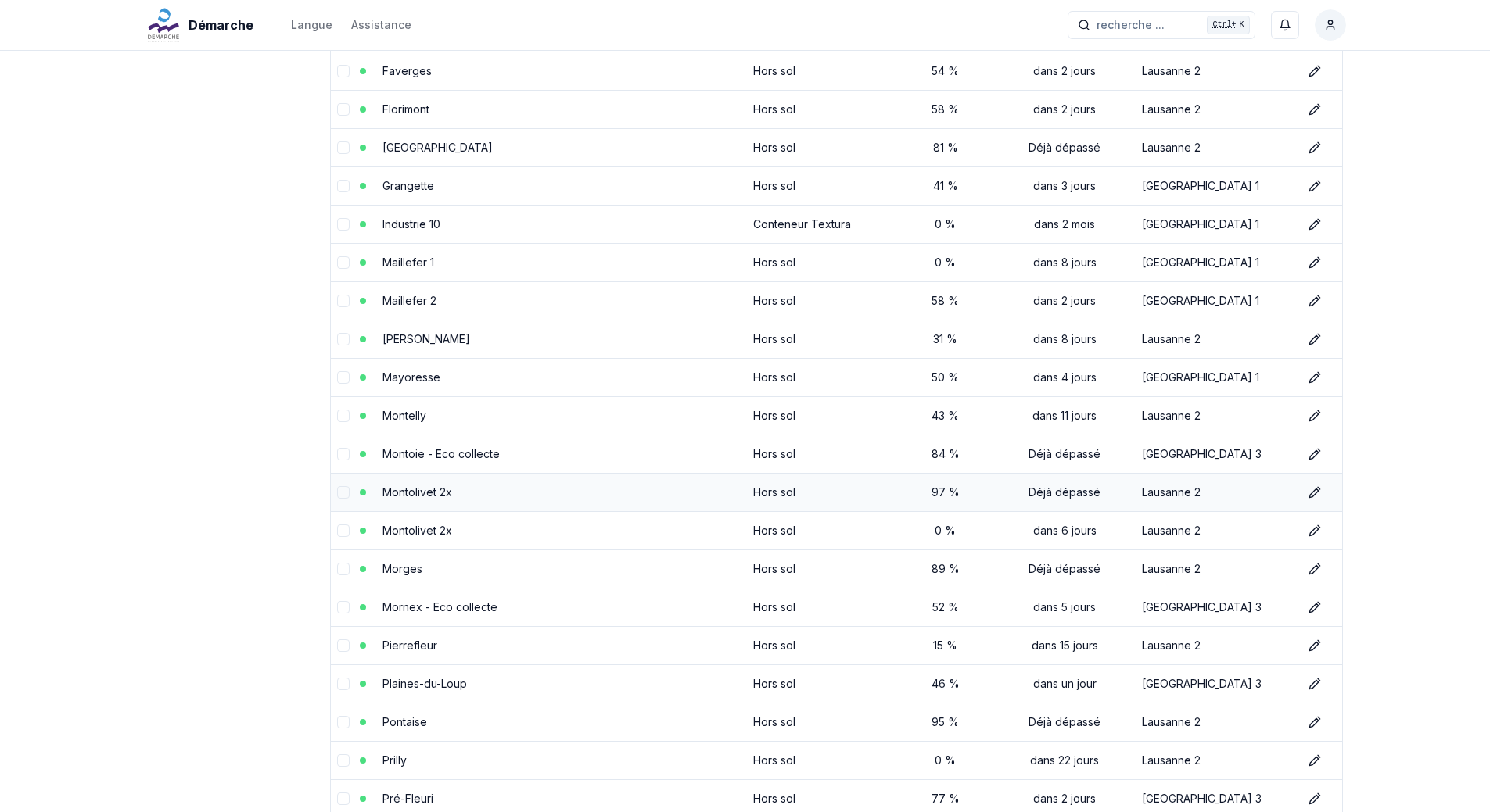
scroll to position [860, 0]
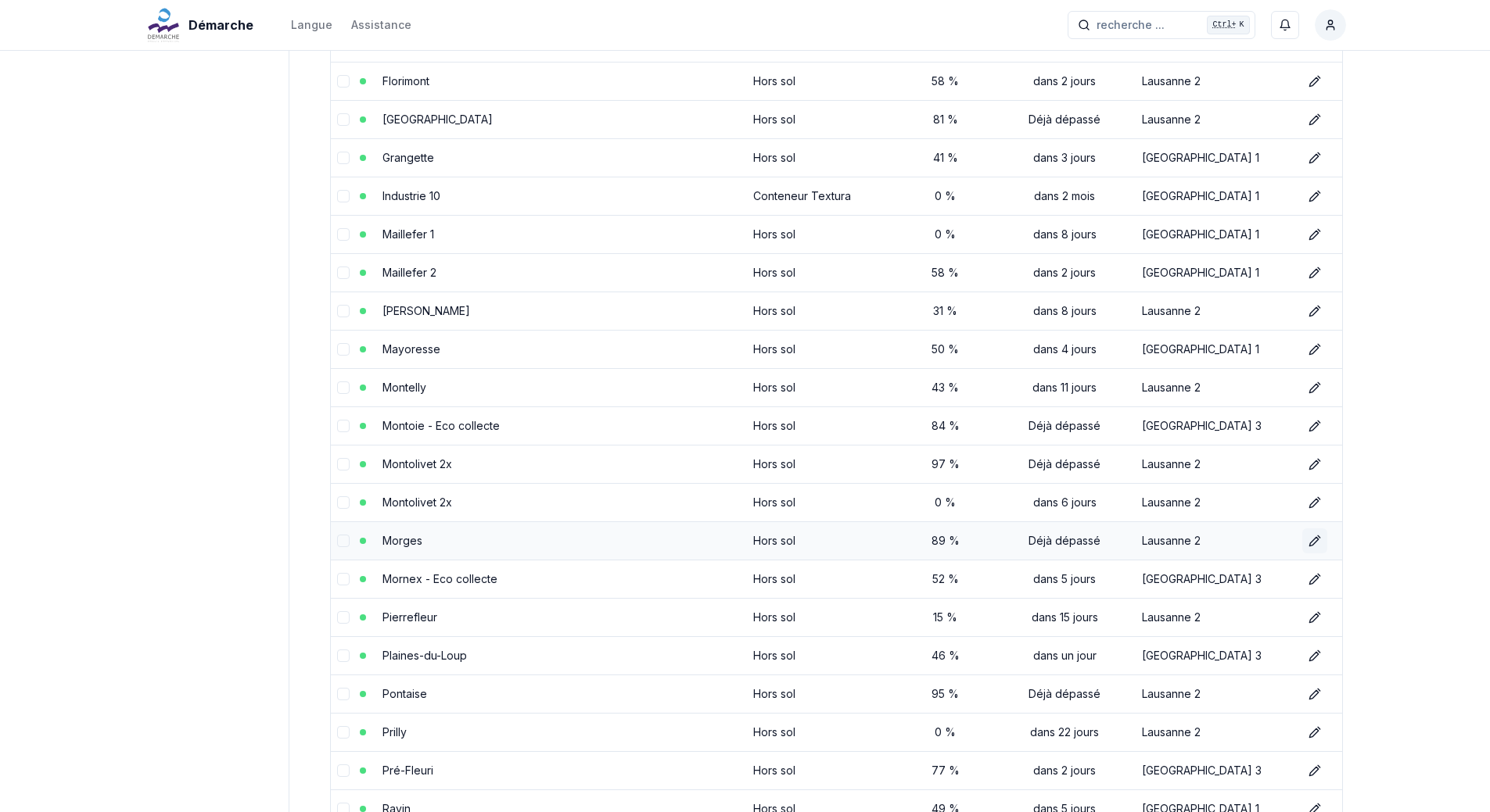
click at [1311, 538] on icon at bounding box center [1315, 541] width 13 height 13
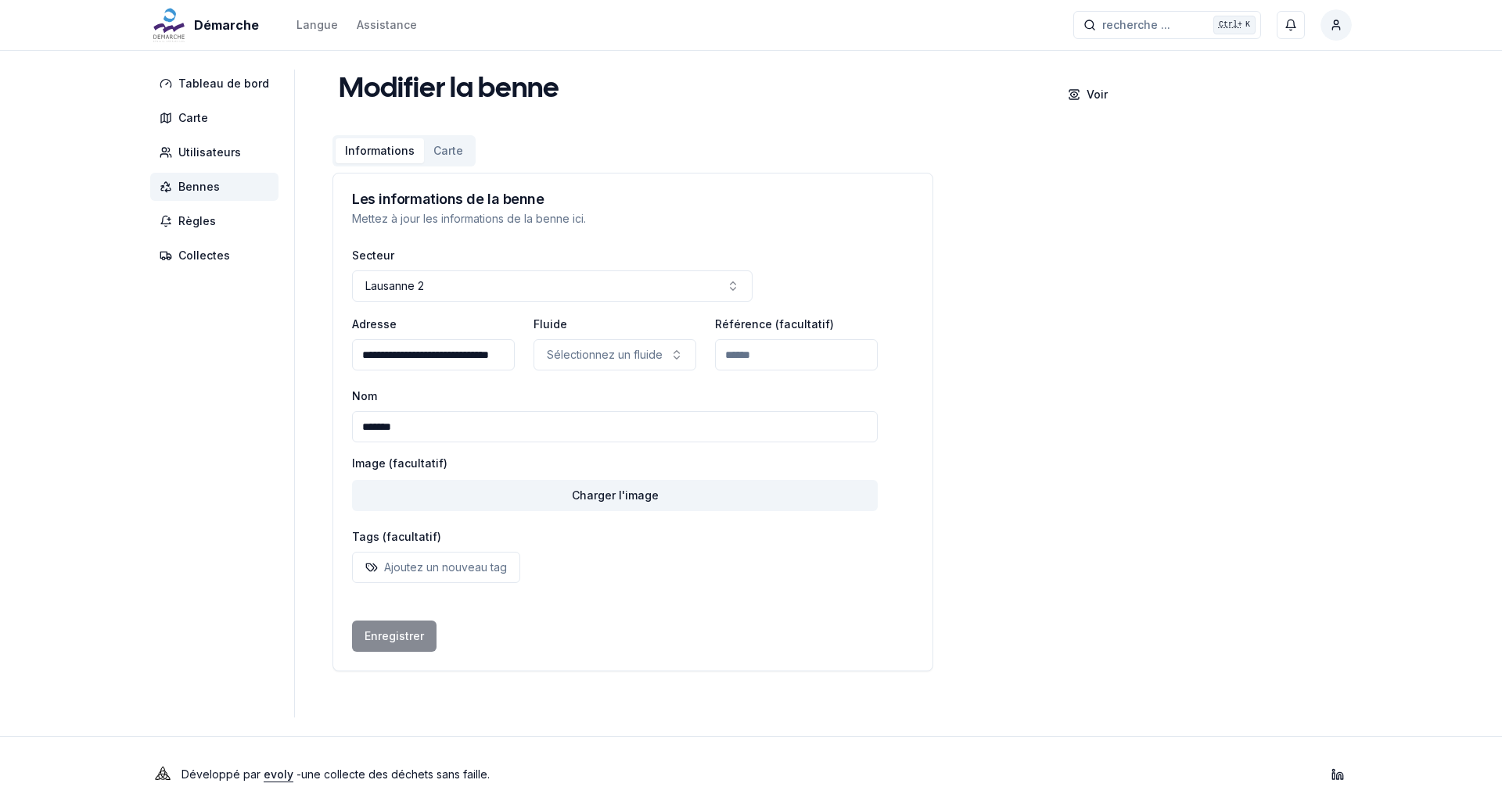
click at [210, 186] on span "Bennes" at bounding box center [199, 186] width 42 height 15
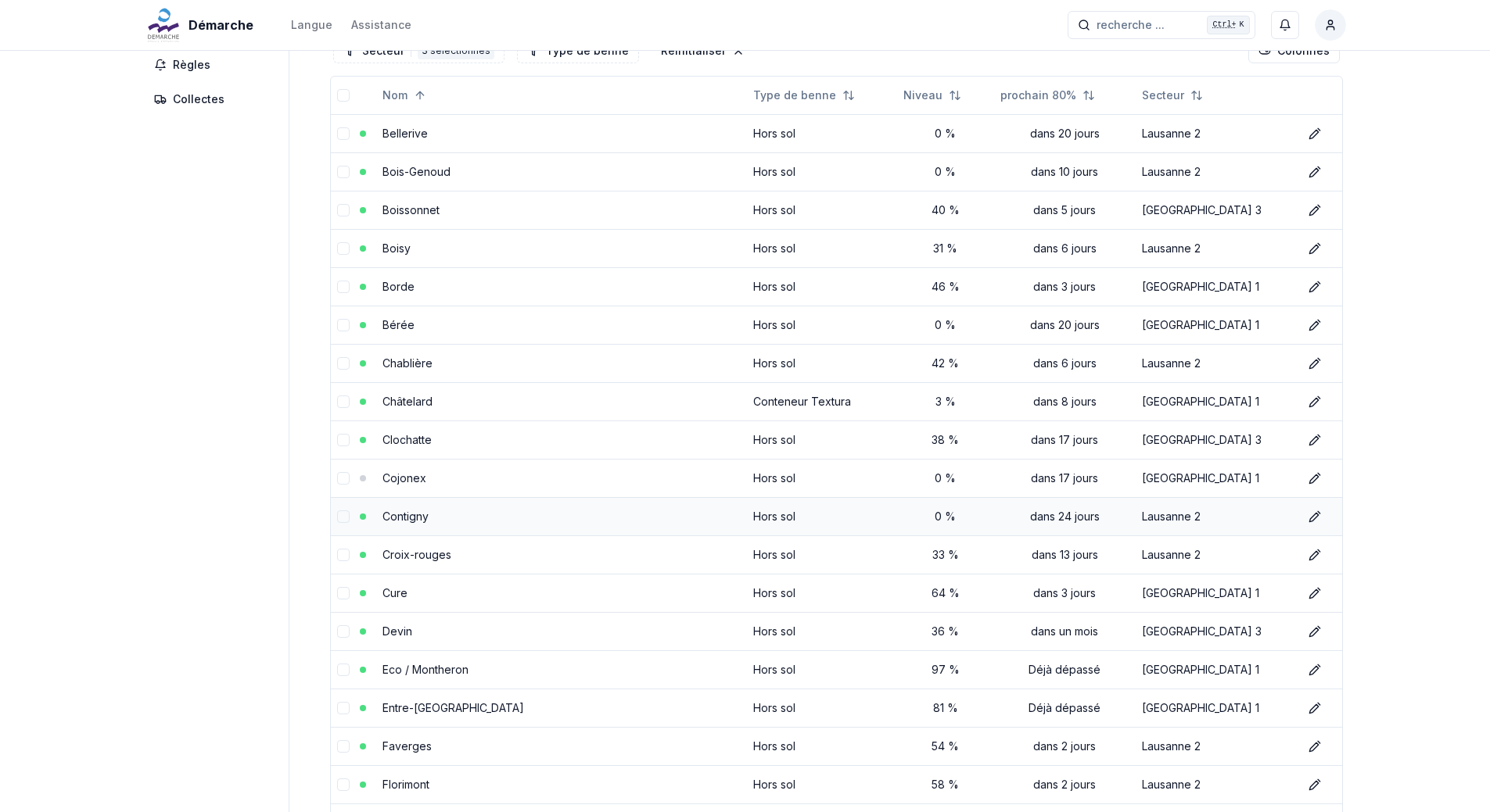
scroll to position [235, 0]
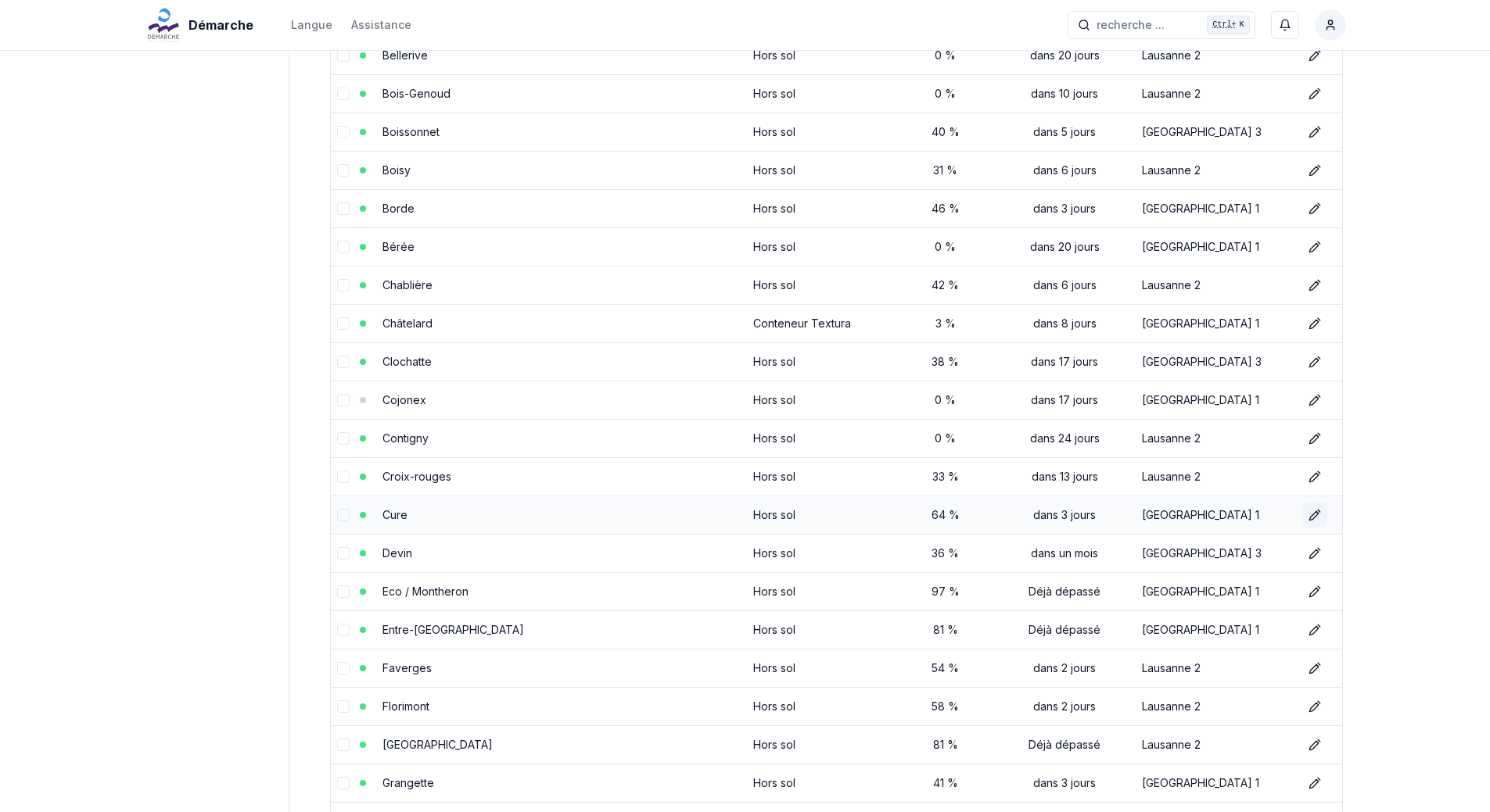
click at [1309, 513] on icon at bounding box center [1315, 515] width 13 height 13
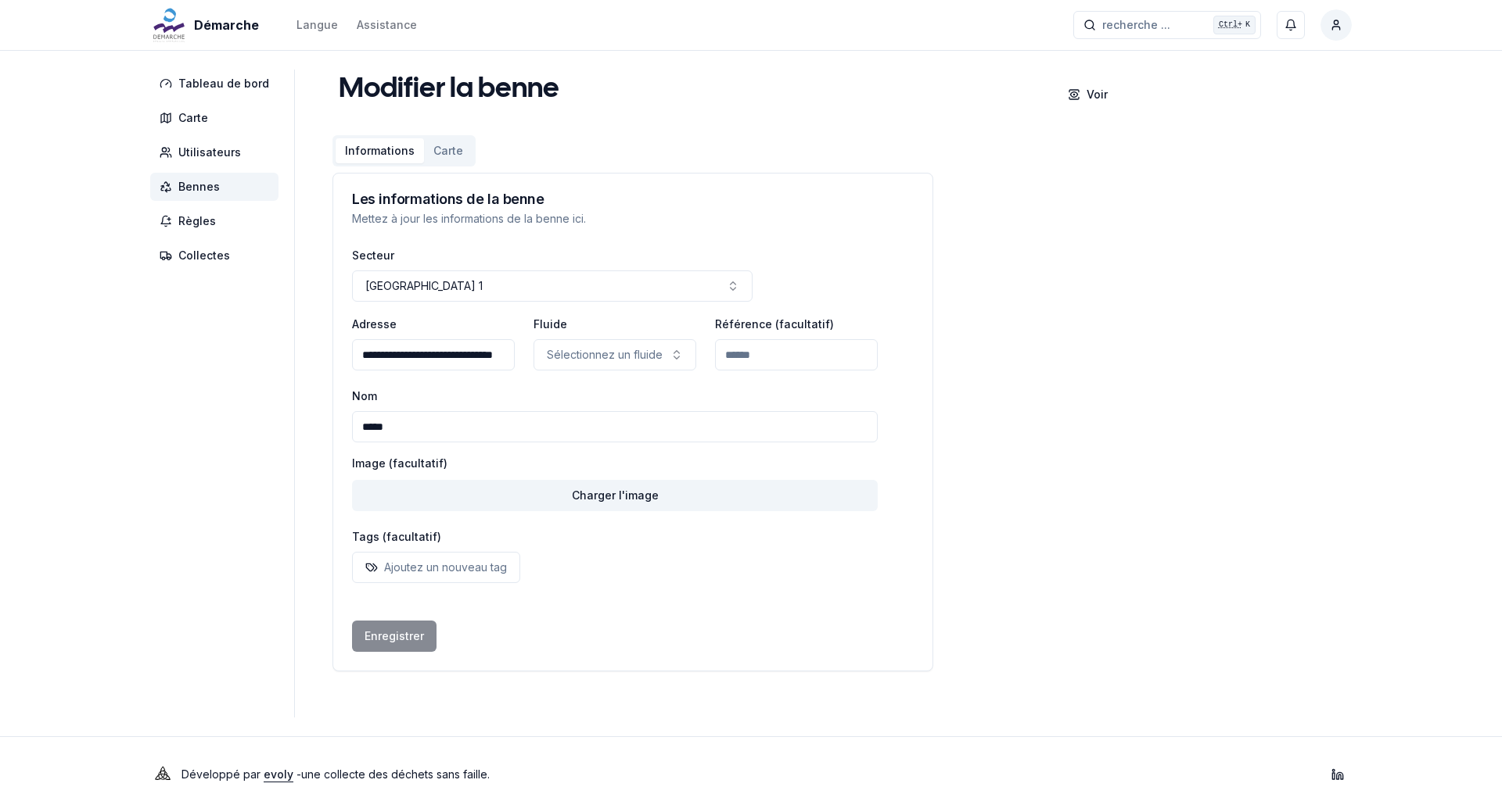
click at [439, 149] on button "Carte" at bounding box center [447, 151] width 48 height 25
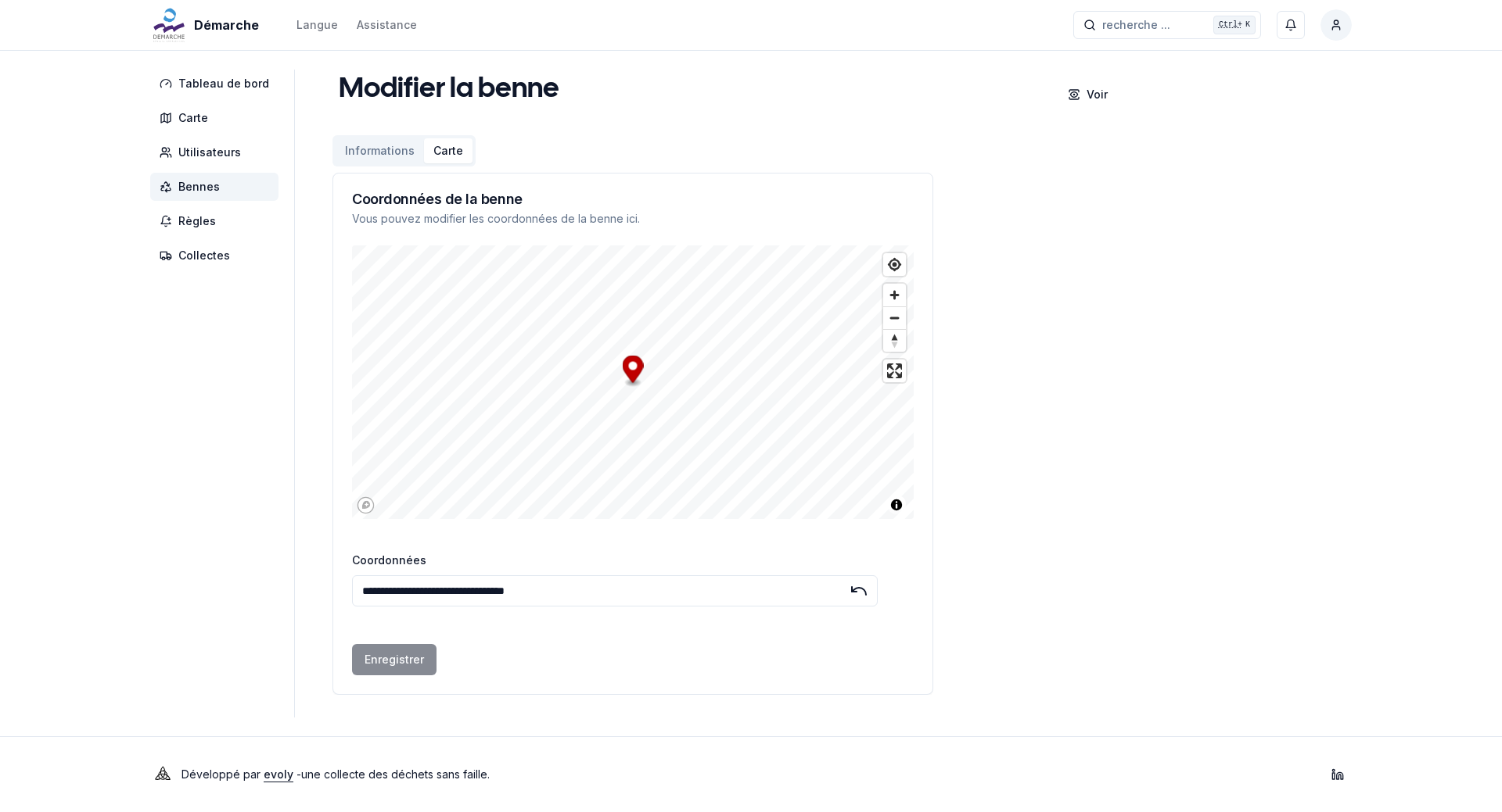
click at [197, 189] on span "Bennes" at bounding box center [199, 186] width 42 height 15
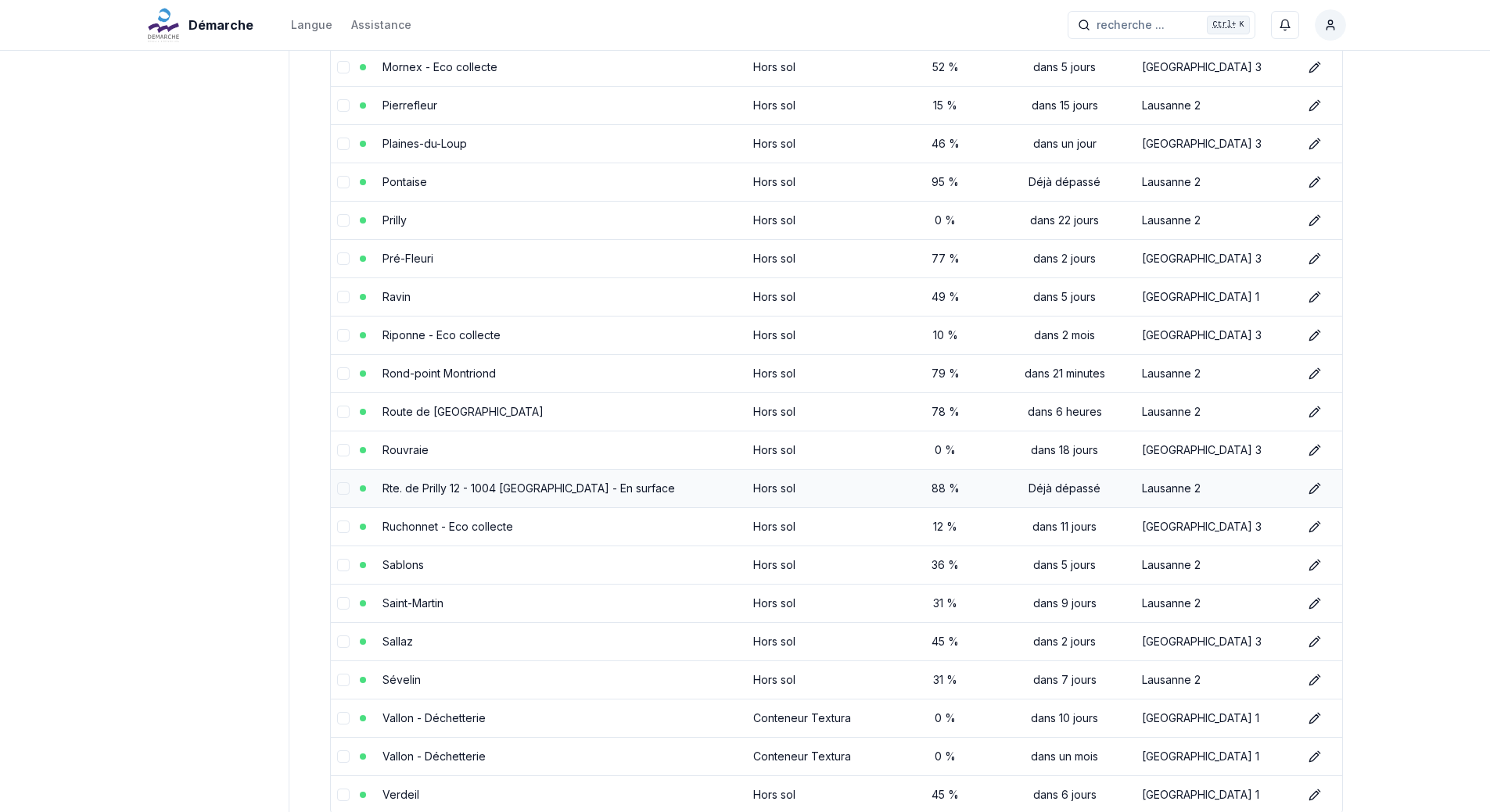
scroll to position [1407, 0]
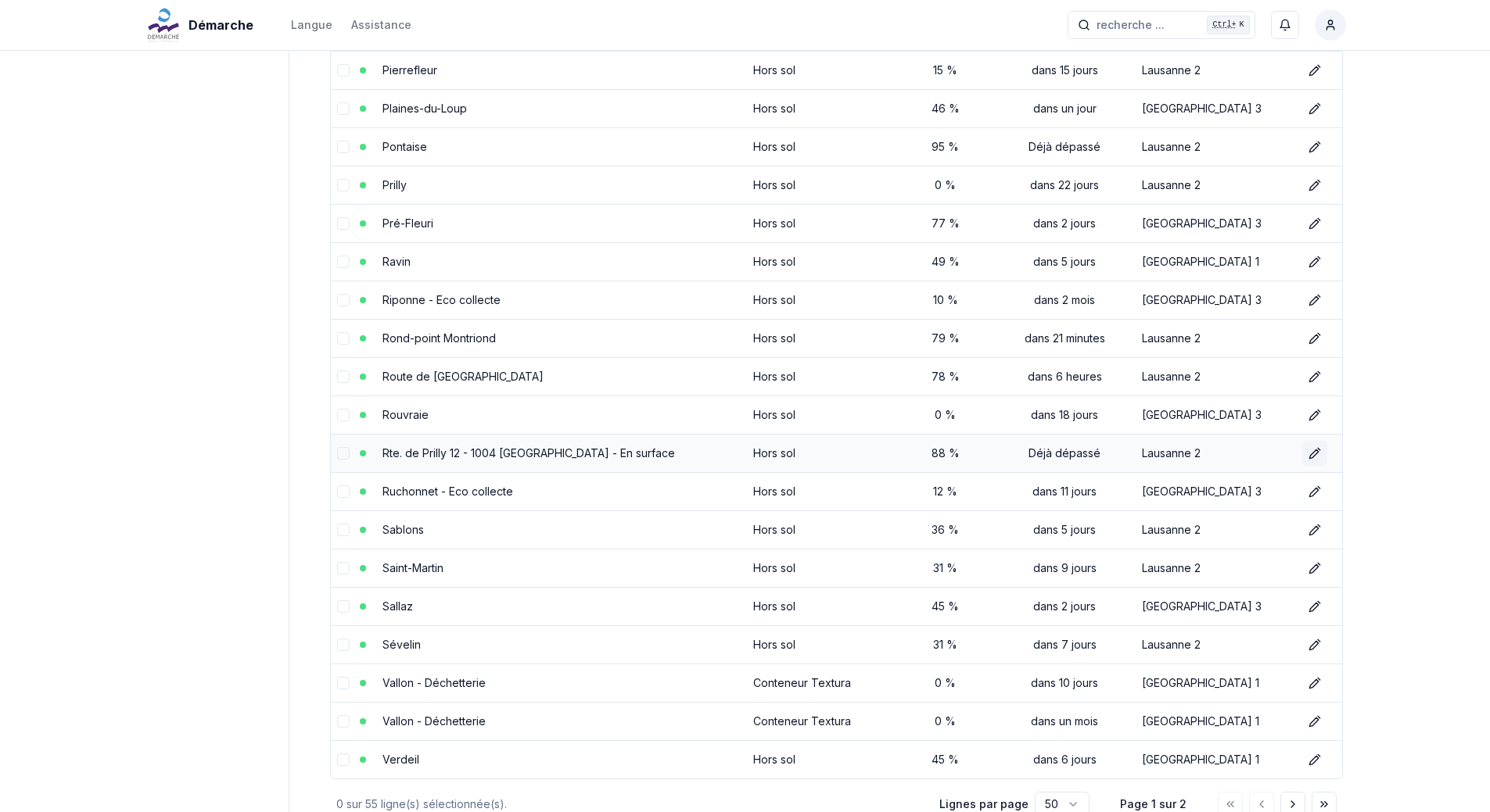
click at [1310, 455] on icon at bounding box center [1314, 454] width 8 height 8
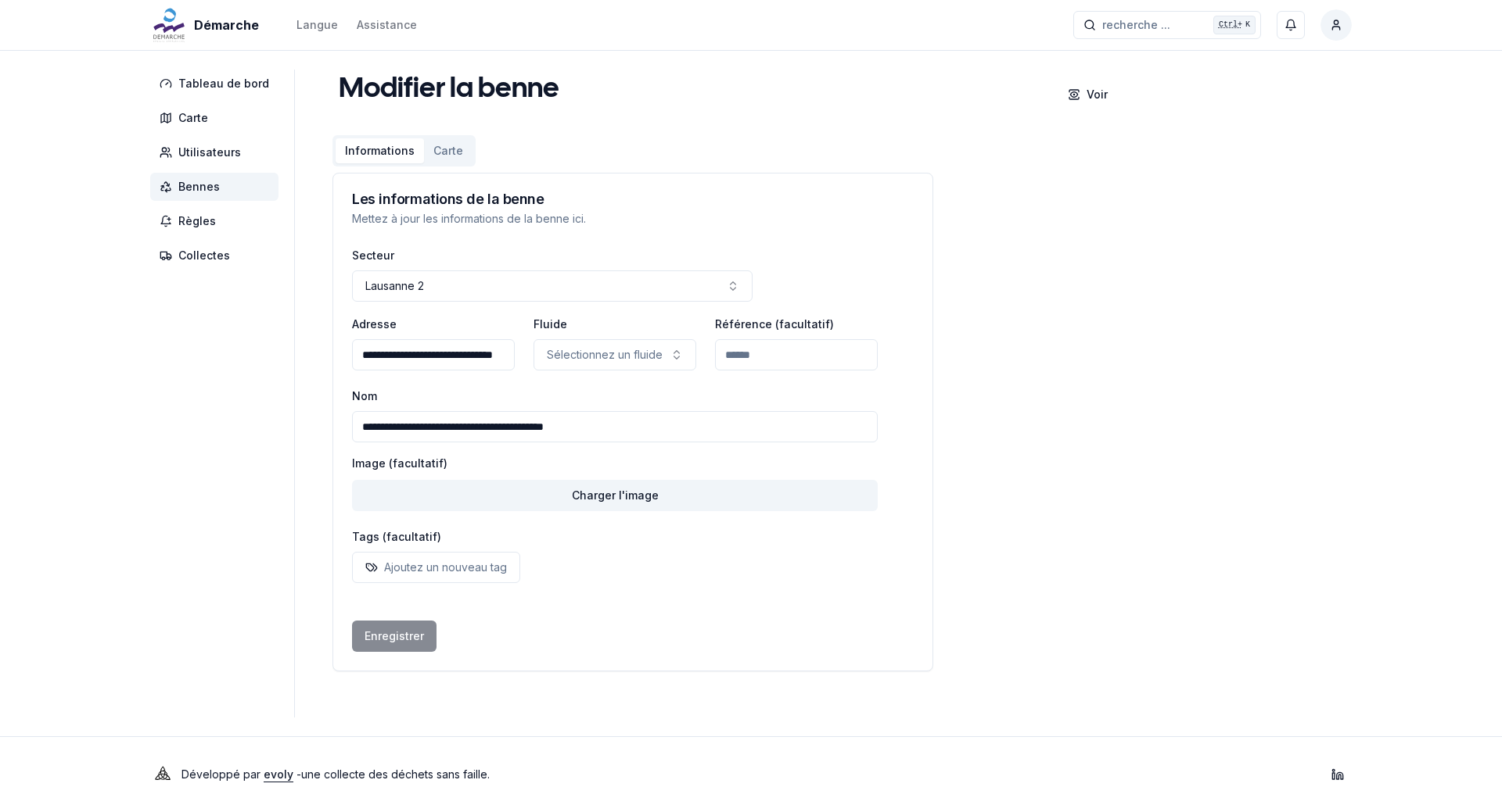
click at [445, 152] on button "Carte" at bounding box center [447, 151] width 48 height 25
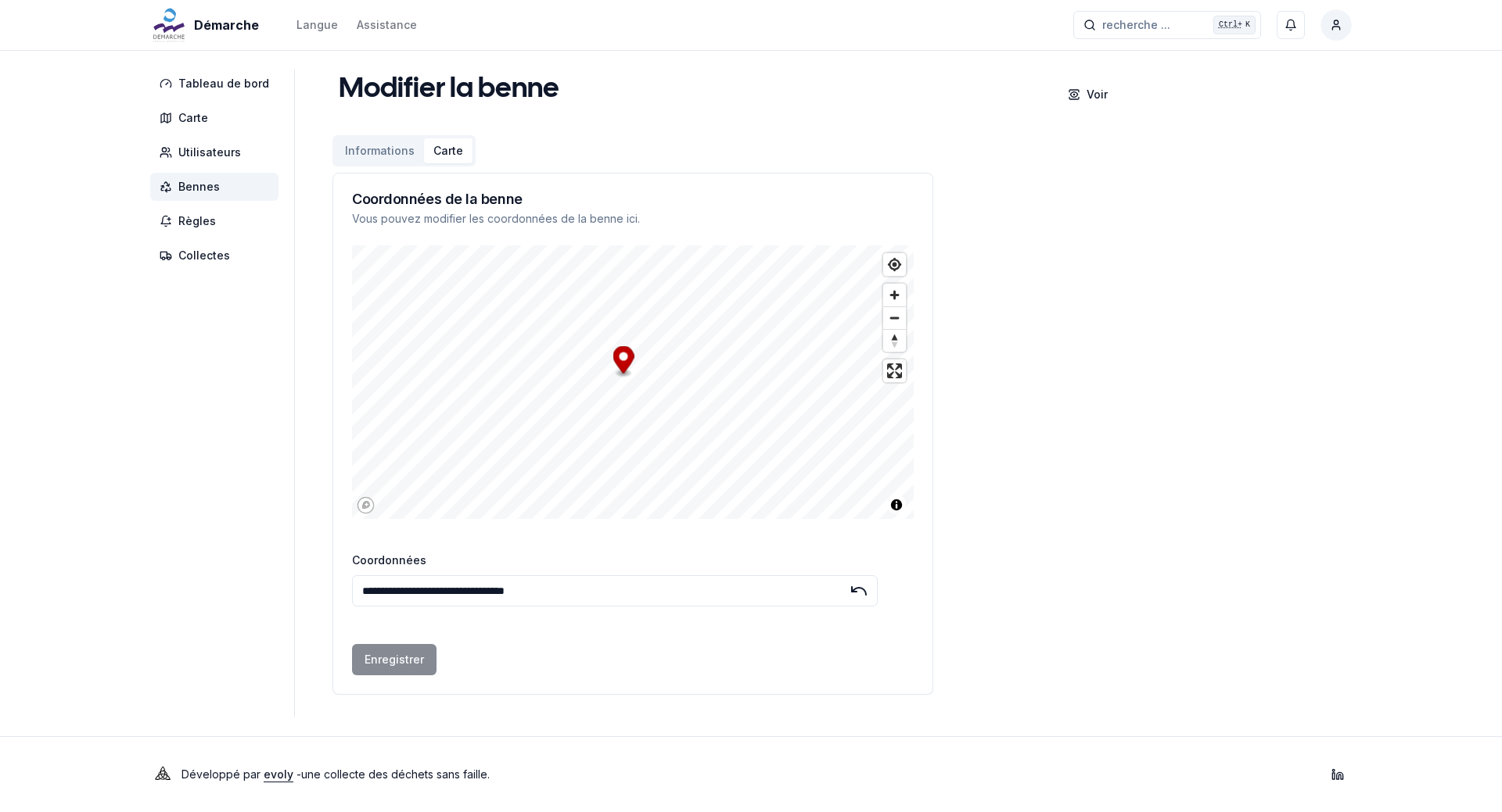
click at [184, 188] on span "Bennes" at bounding box center [199, 186] width 42 height 15
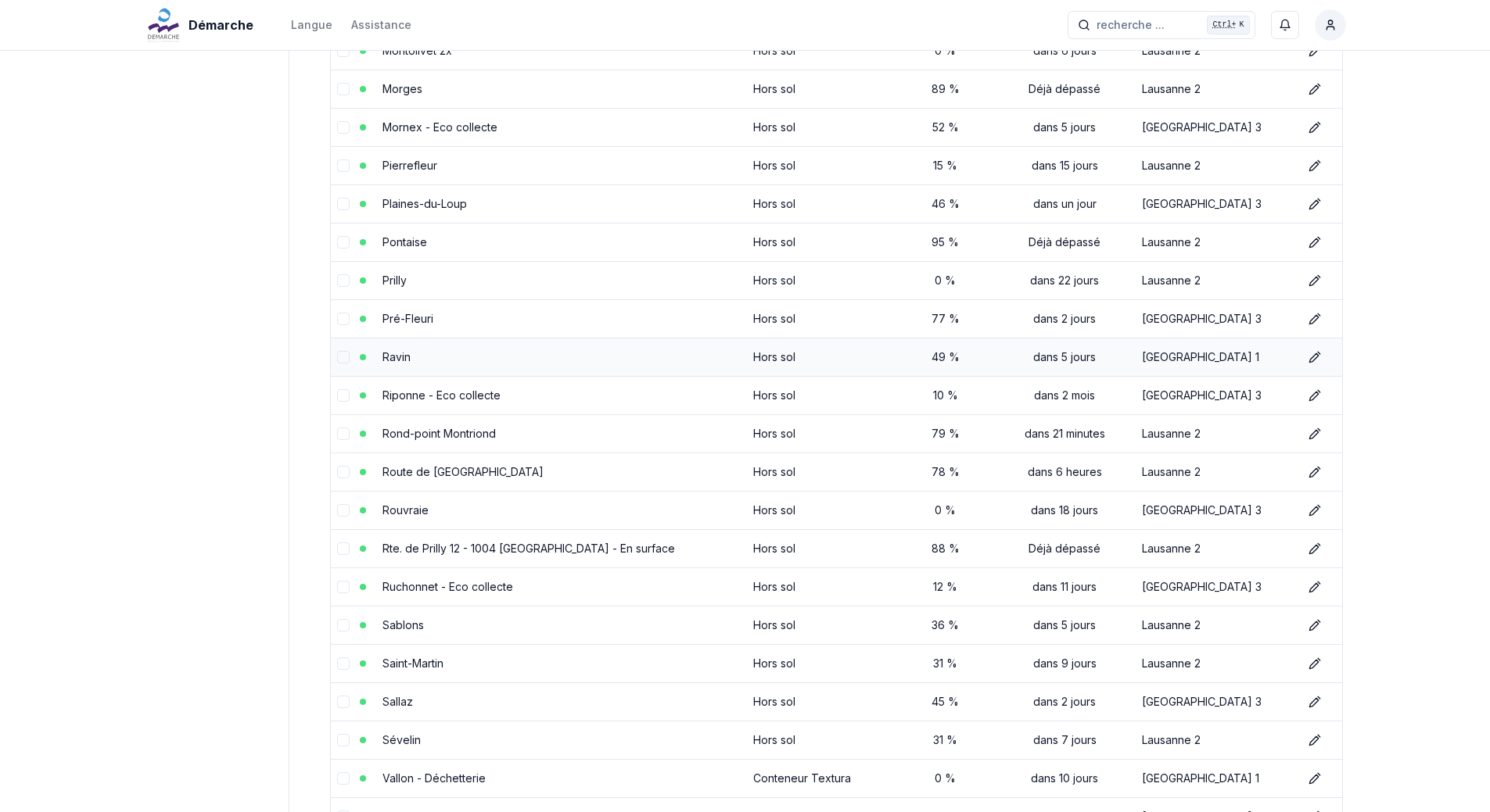
scroll to position [1329, 0]
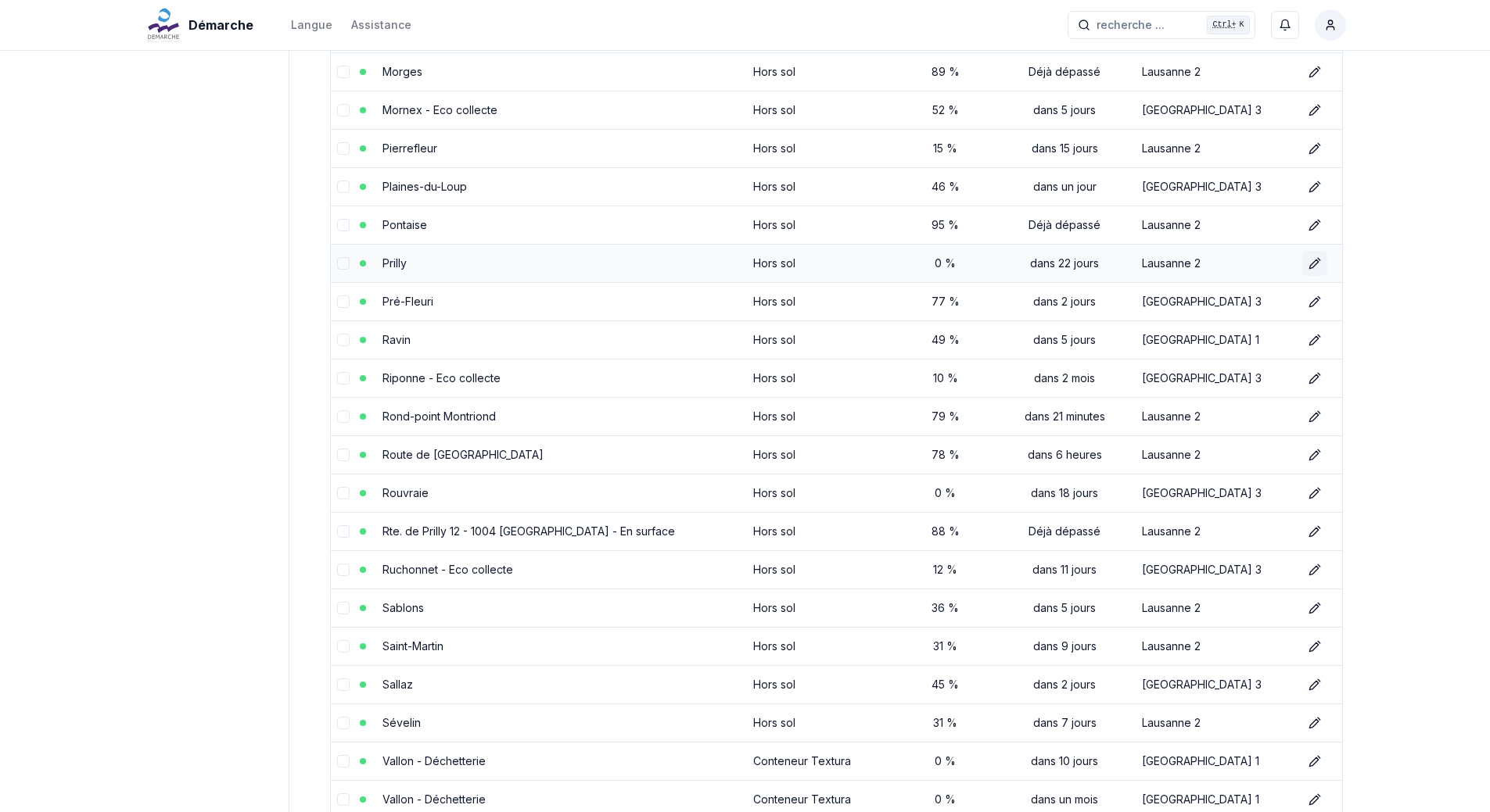
click at [1311, 262] on icon at bounding box center [1314, 264] width 8 height 8
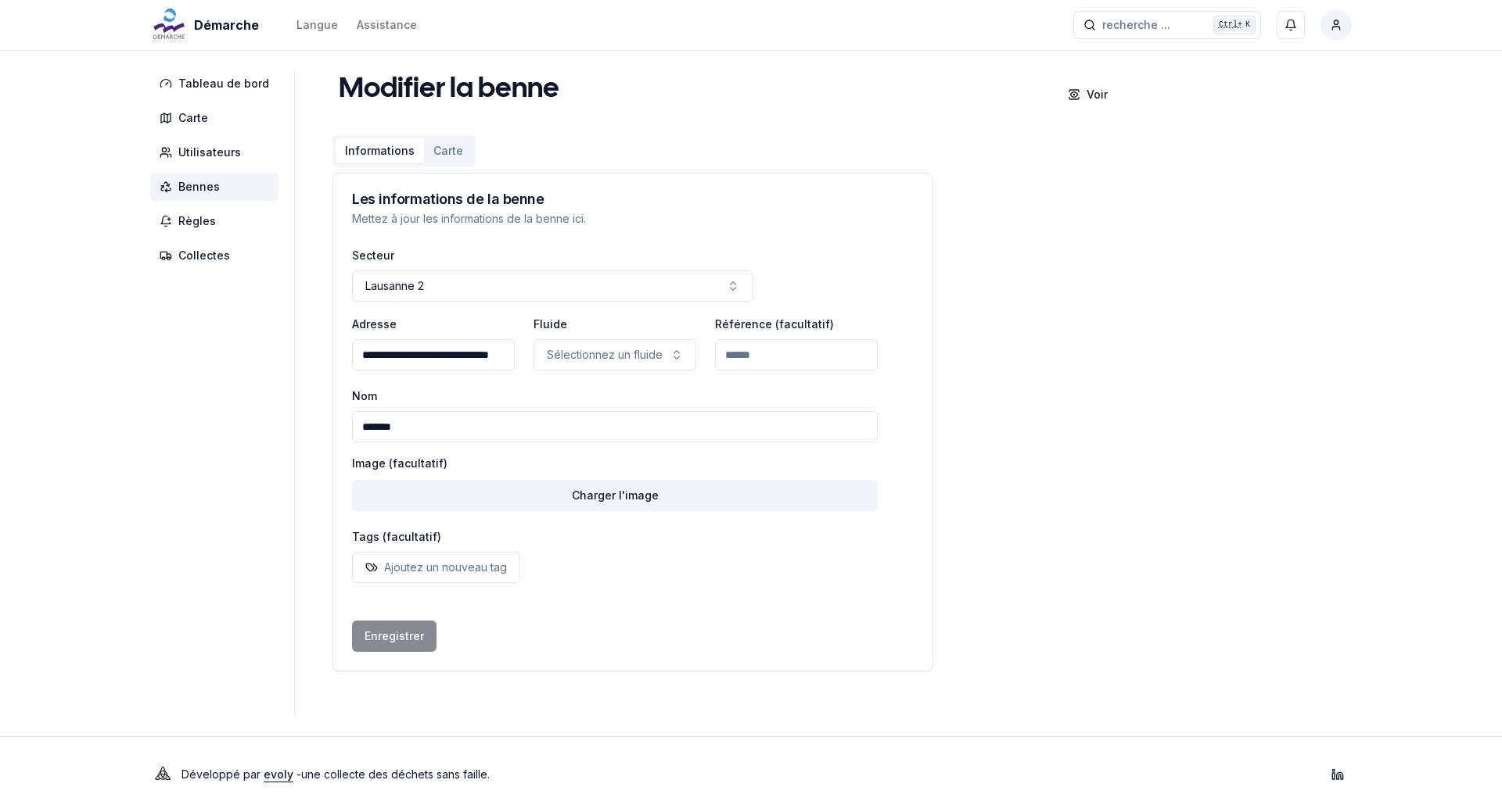
click at [393, 427] on input "******" at bounding box center [615, 427] width 526 height 31
type input "*"
type input "******"
click at [430, 351] on input "**********" at bounding box center [434, 355] width 163 height 31
type input "**********"
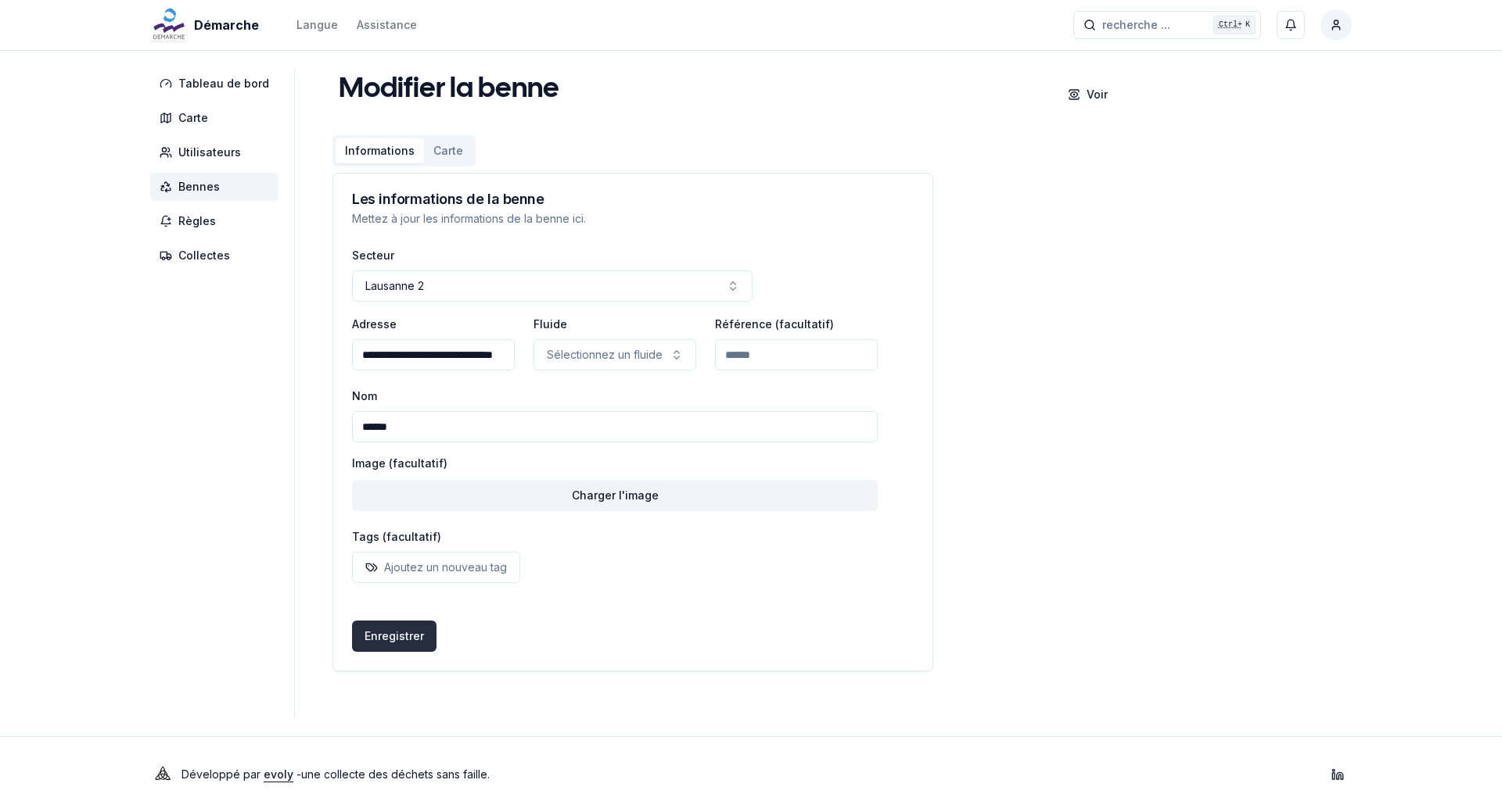
click at [392, 641] on button "Enregistrer" at bounding box center [395, 636] width 85 height 31
click at [206, 186] on span "Bennes" at bounding box center [199, 186] width 42 height 15
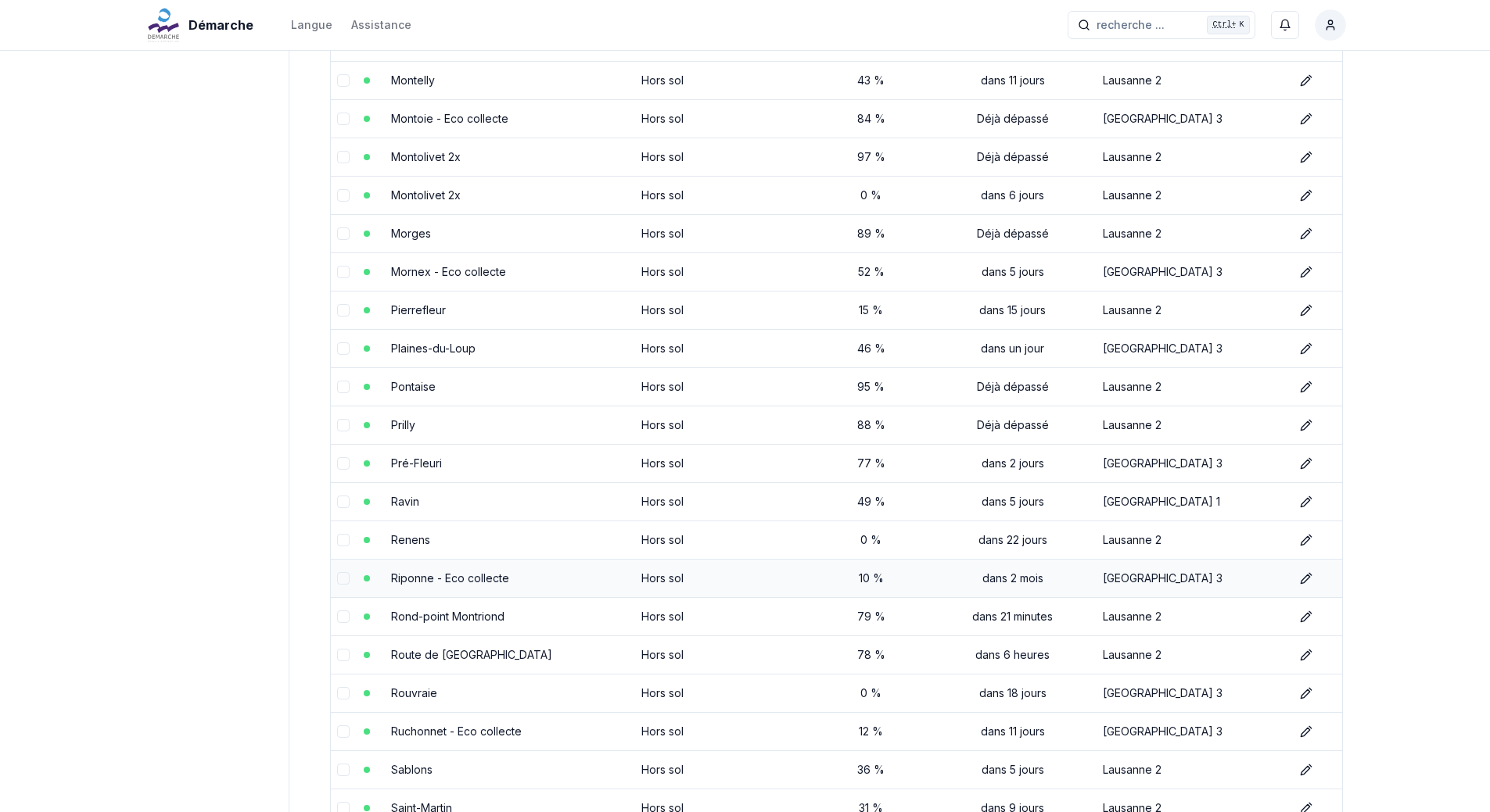
scroll to position [1173, 0]
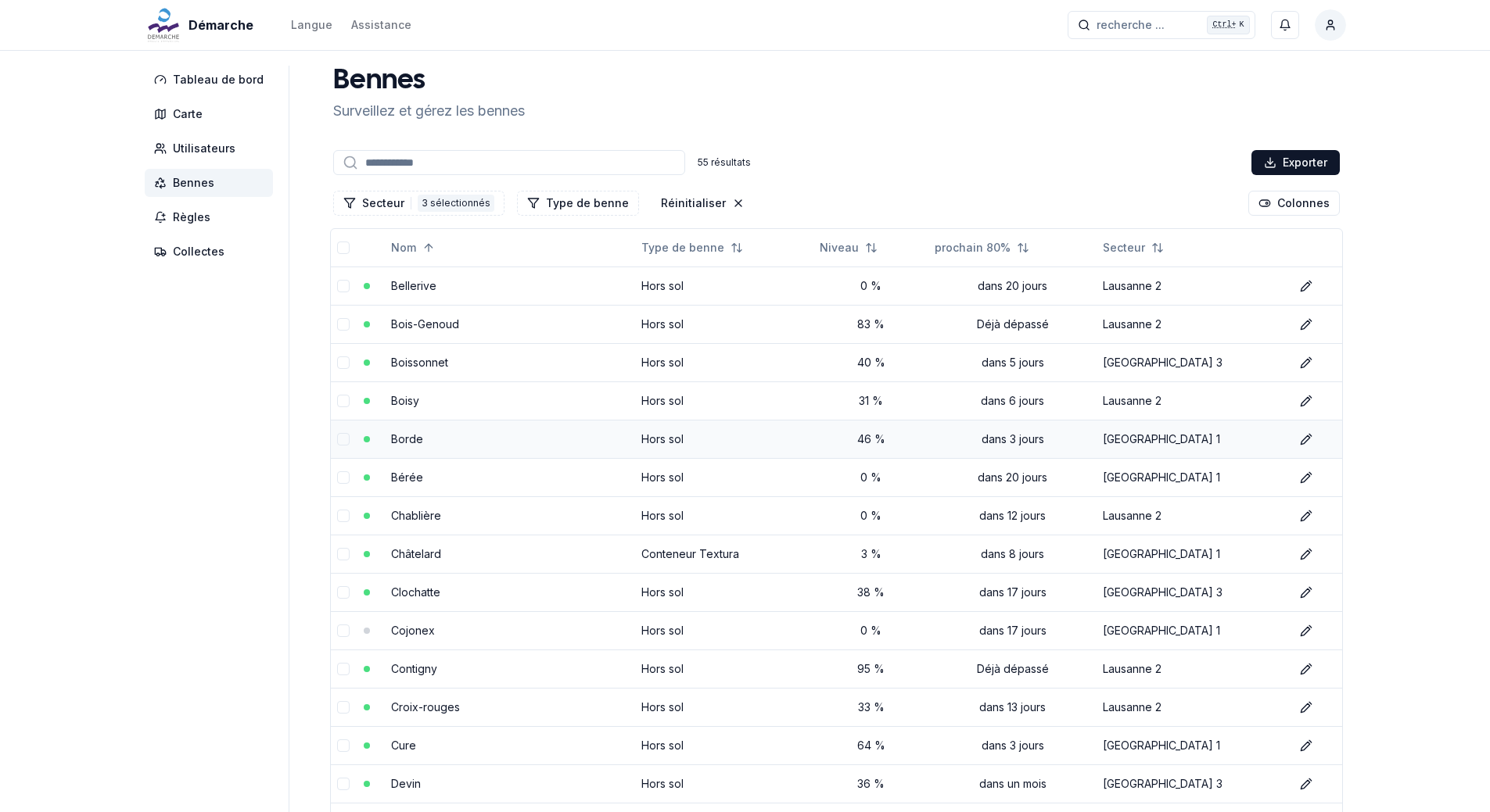
scroll to position [0, 0]
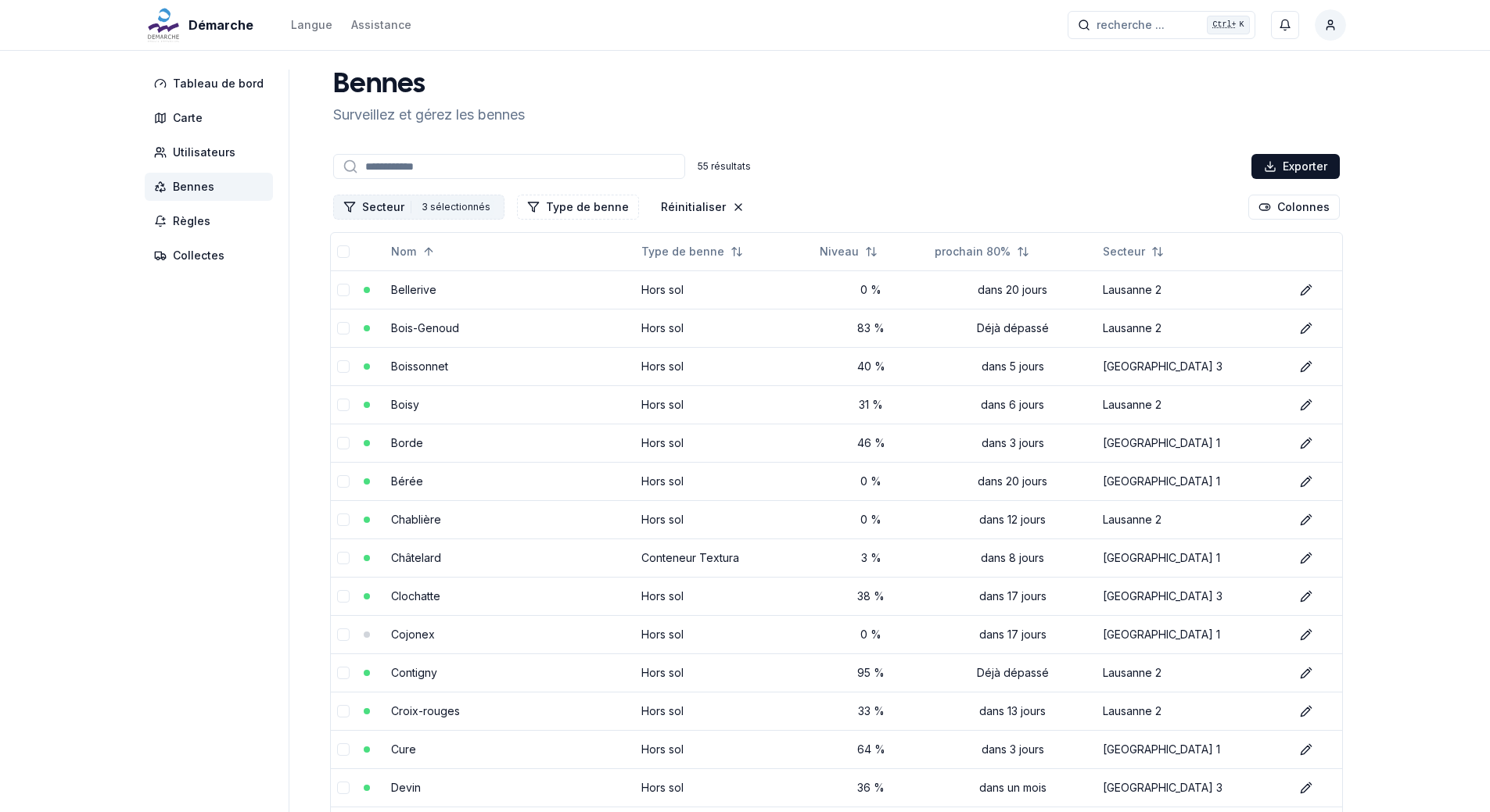
click at [467, 207] on div "3 sélectionnés" at bounding box center [456, 207] width 76 height 17
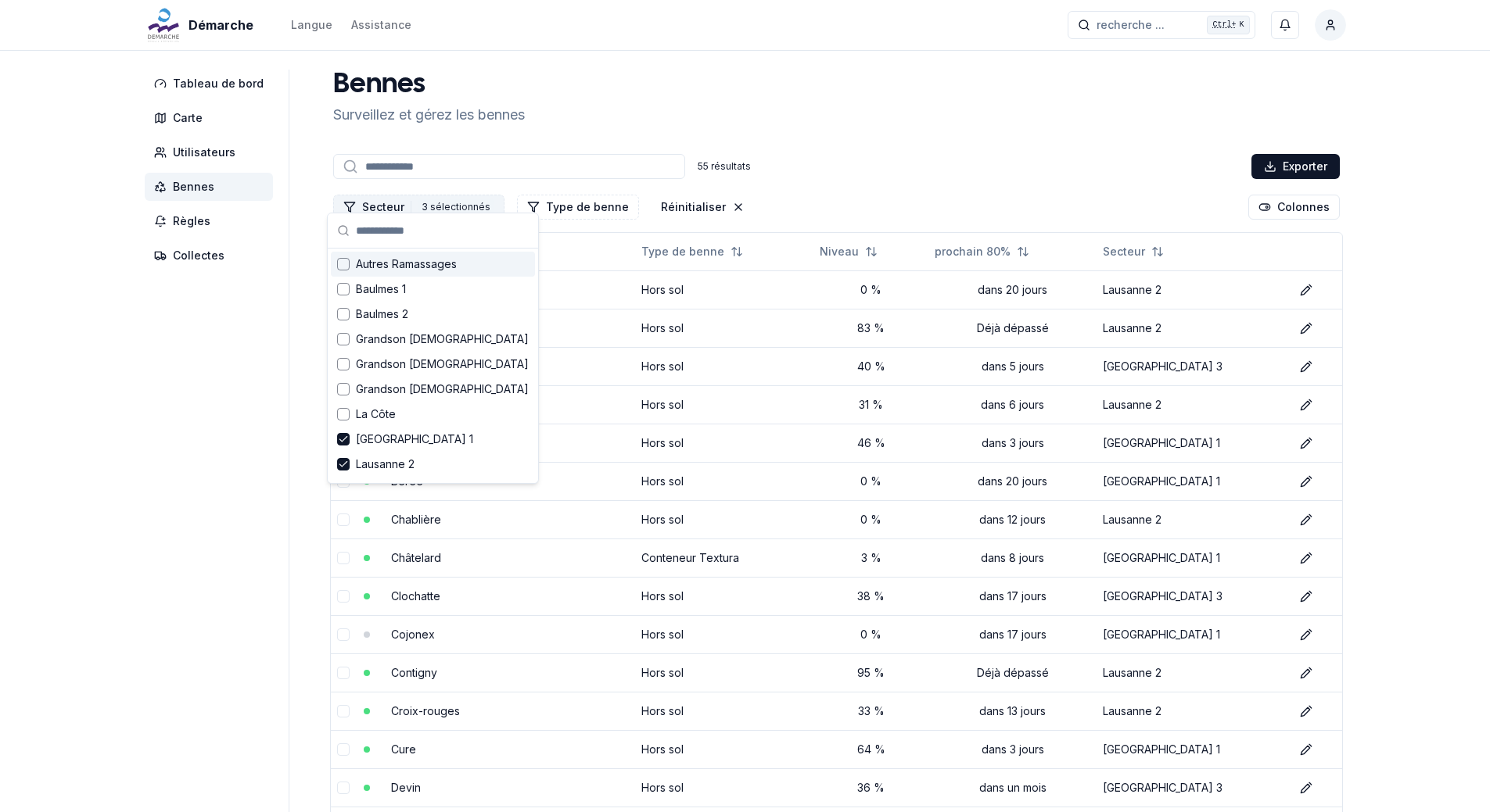
scroll to position [78, 0]
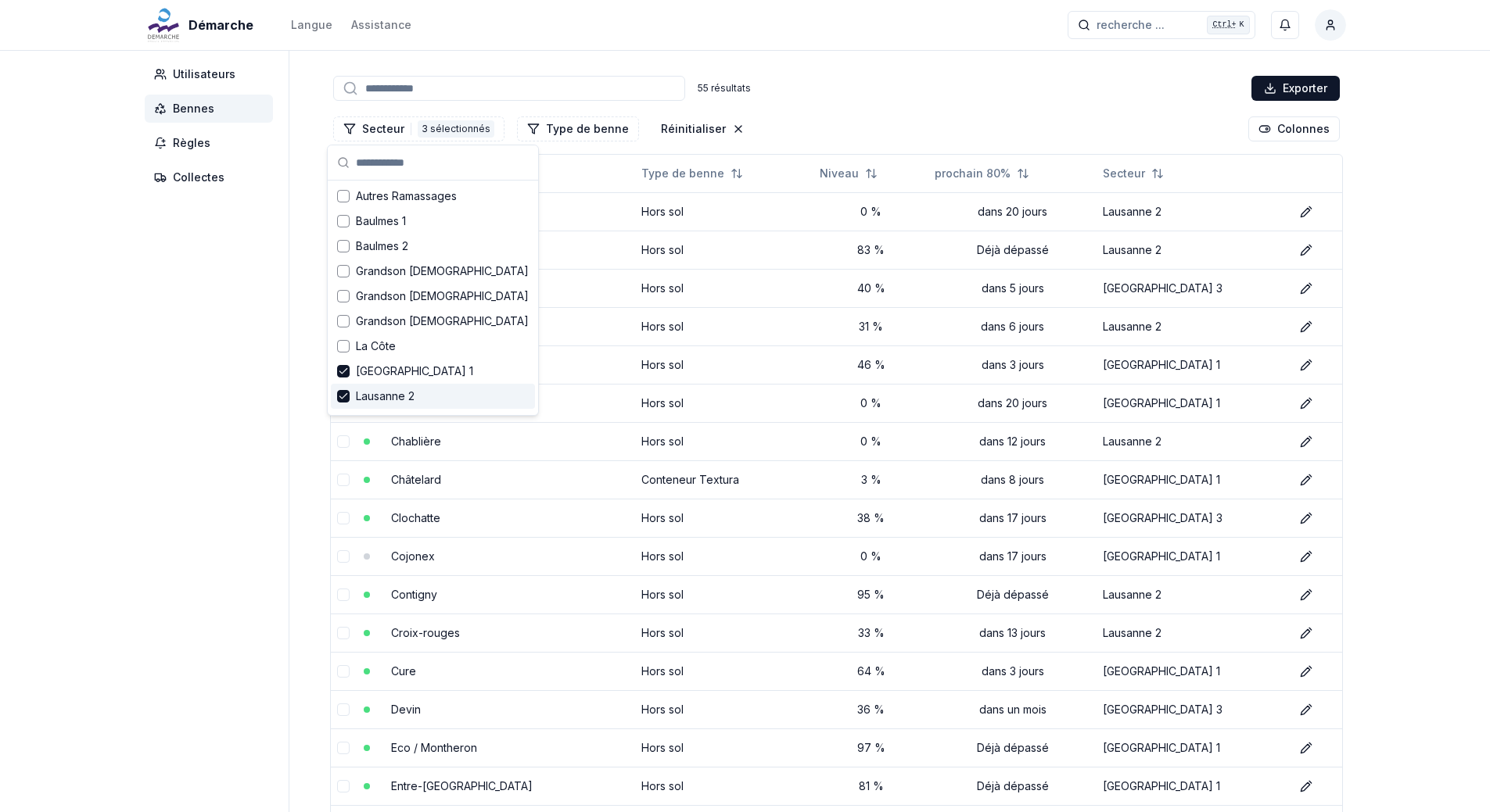
click at [341, 393] on icon "Suggestions" at bounding box center [343, 396] width 11 height 13
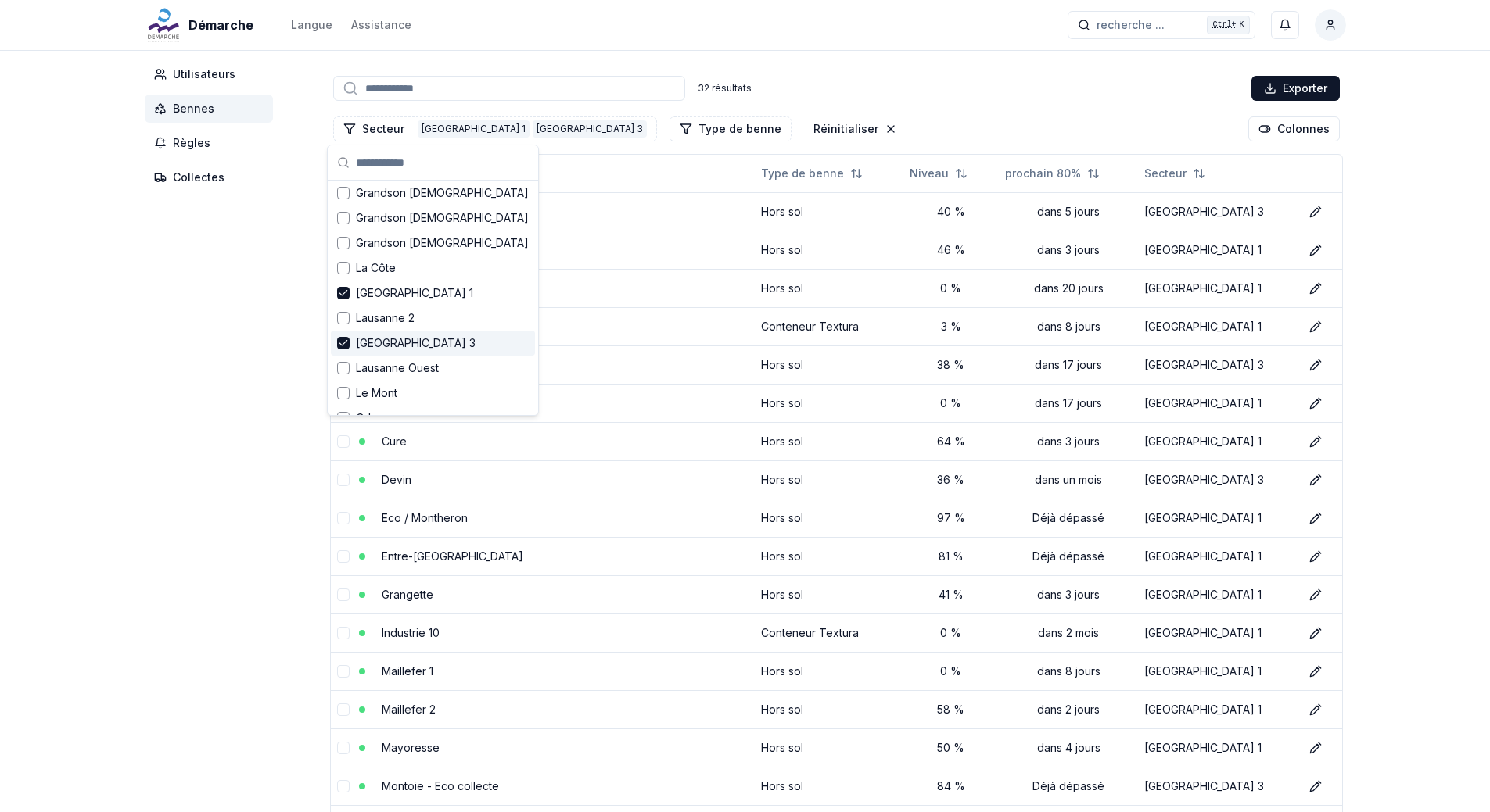
click at [341, 346] on icon "Suggestions" at bounding box center [343, 343] width 11 height 13
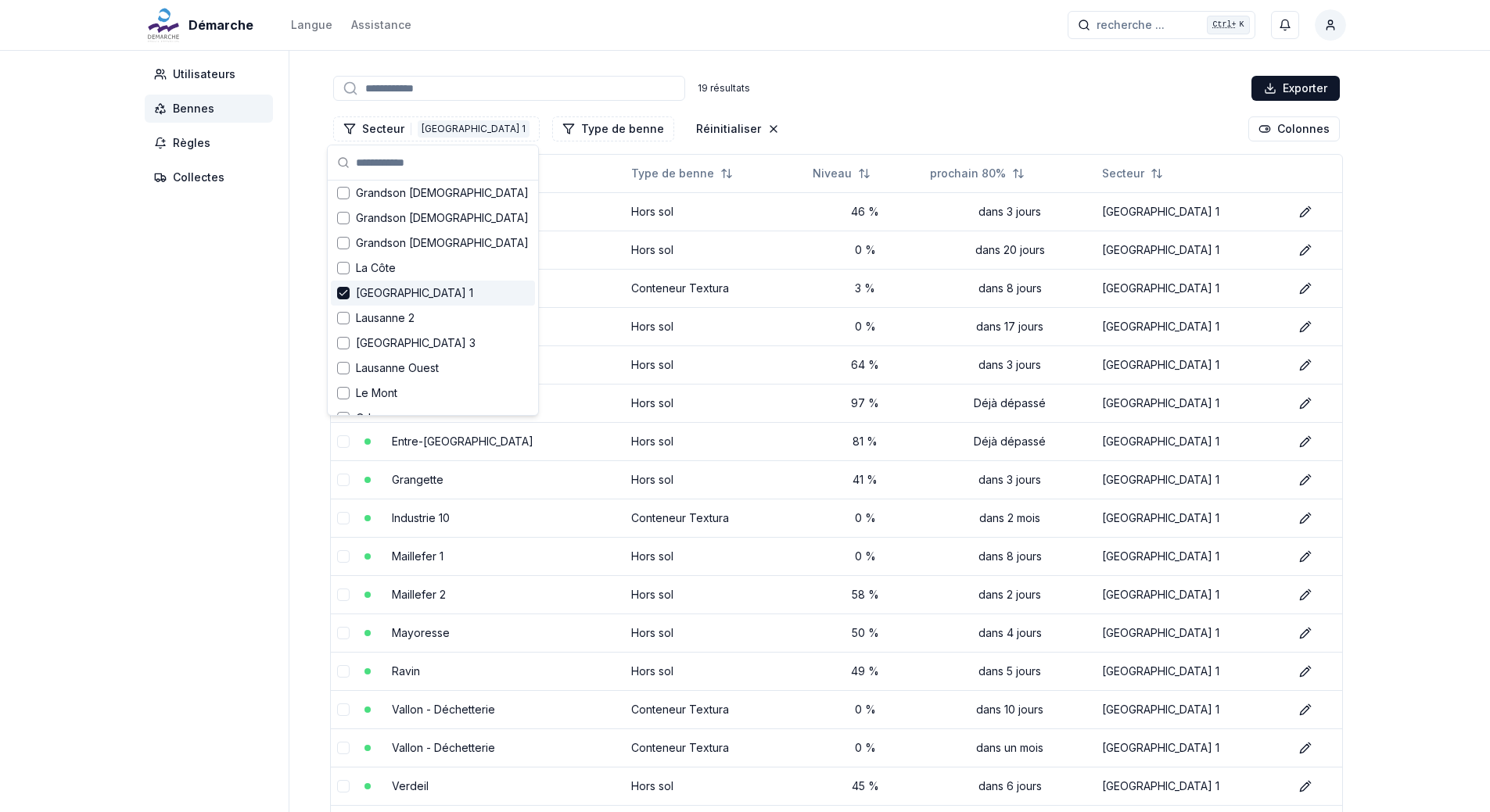
click at [342, 295] on polyline "Suggestions" at bounding box center [343, 294] width 7 height 5
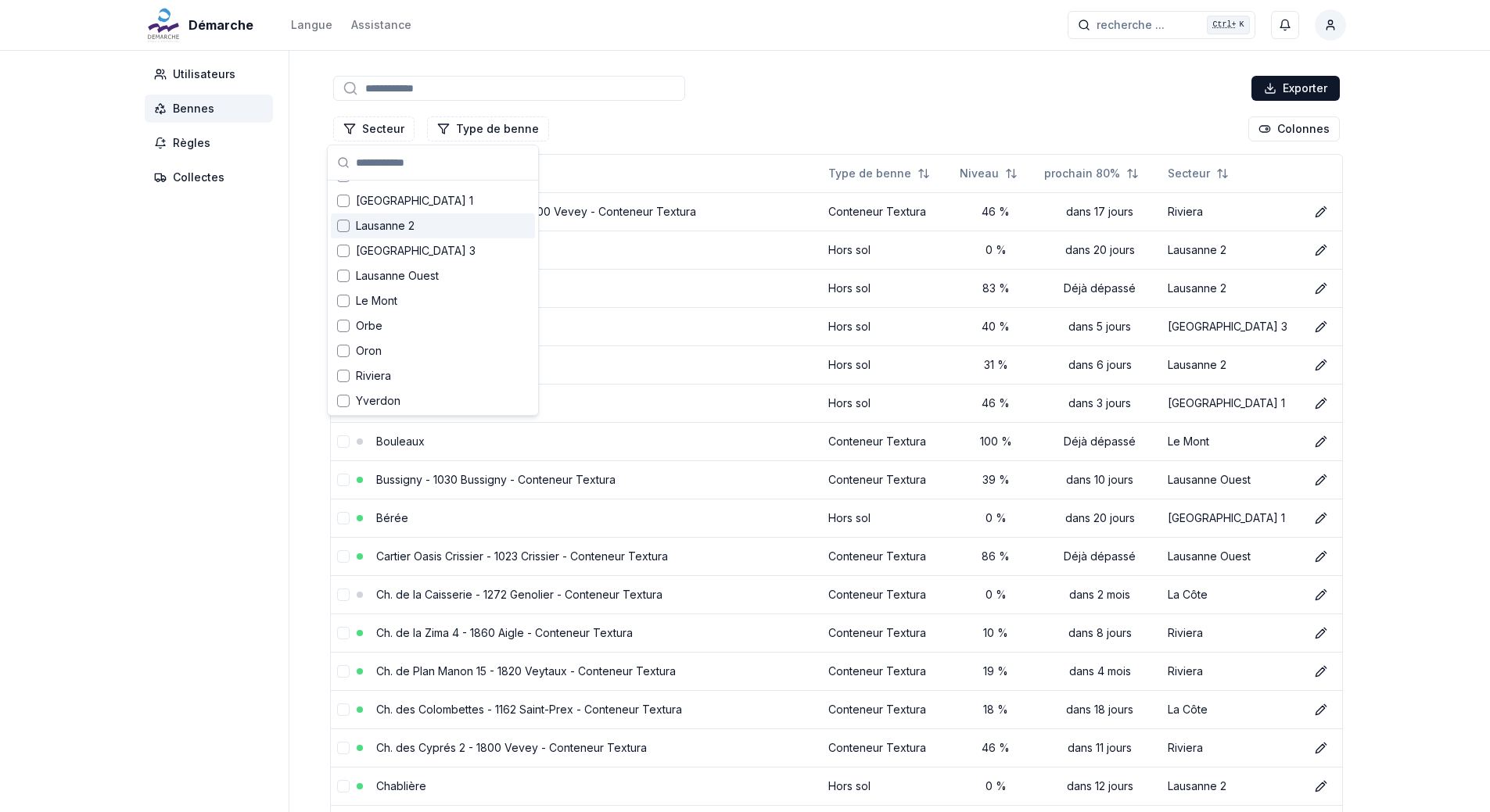
scroll to position [172, 0]
click at [342, 378] on div "Suggestions" at bounding box center [343, 374] width 13 height 13
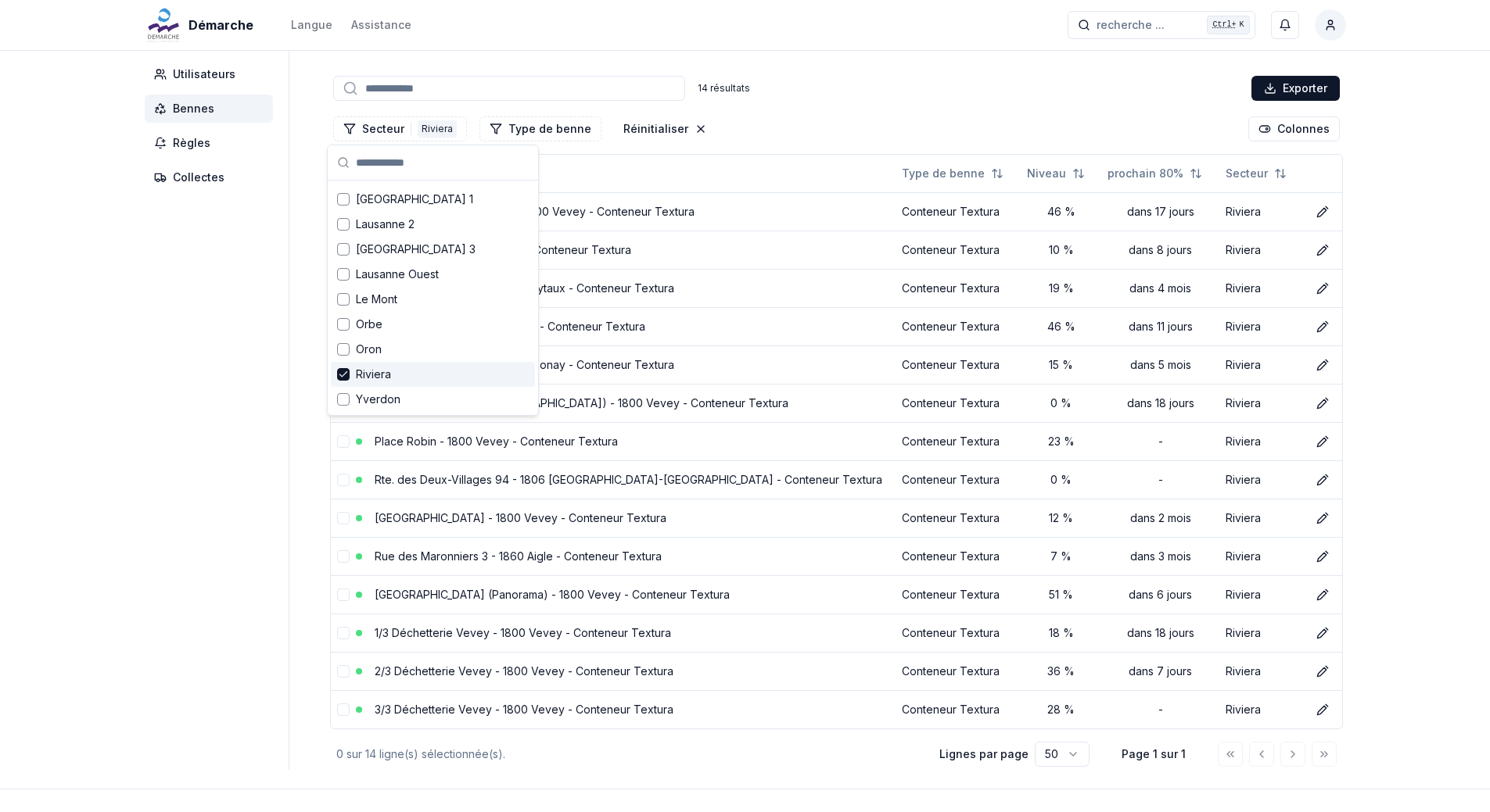
click at [179, 358] on aside "Tableau de bord Carte Utilisateurs Bennes Règles Collectes" at bounding box center [217, 381] width 145 height 779
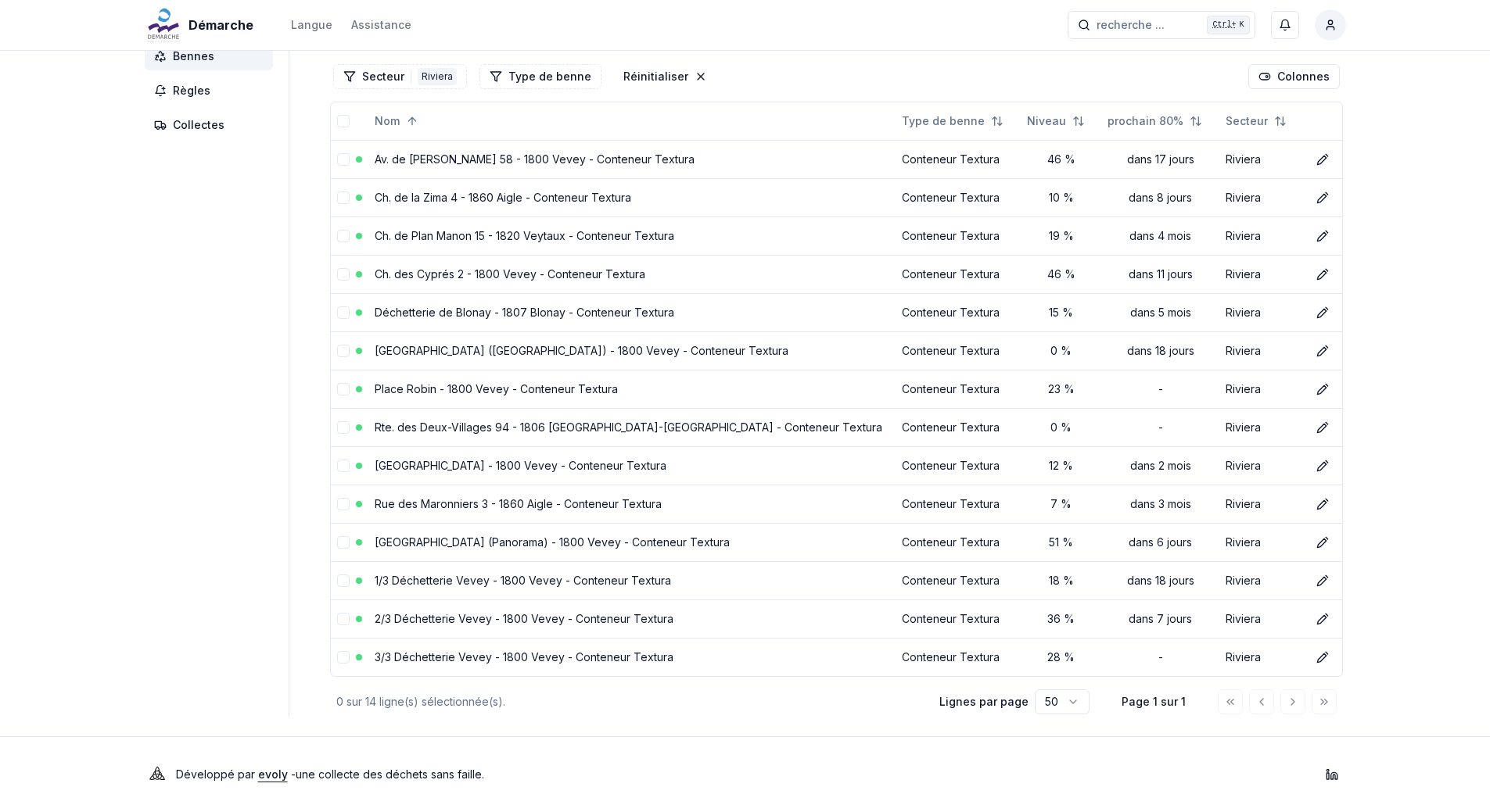
scroll to position [0, 0]
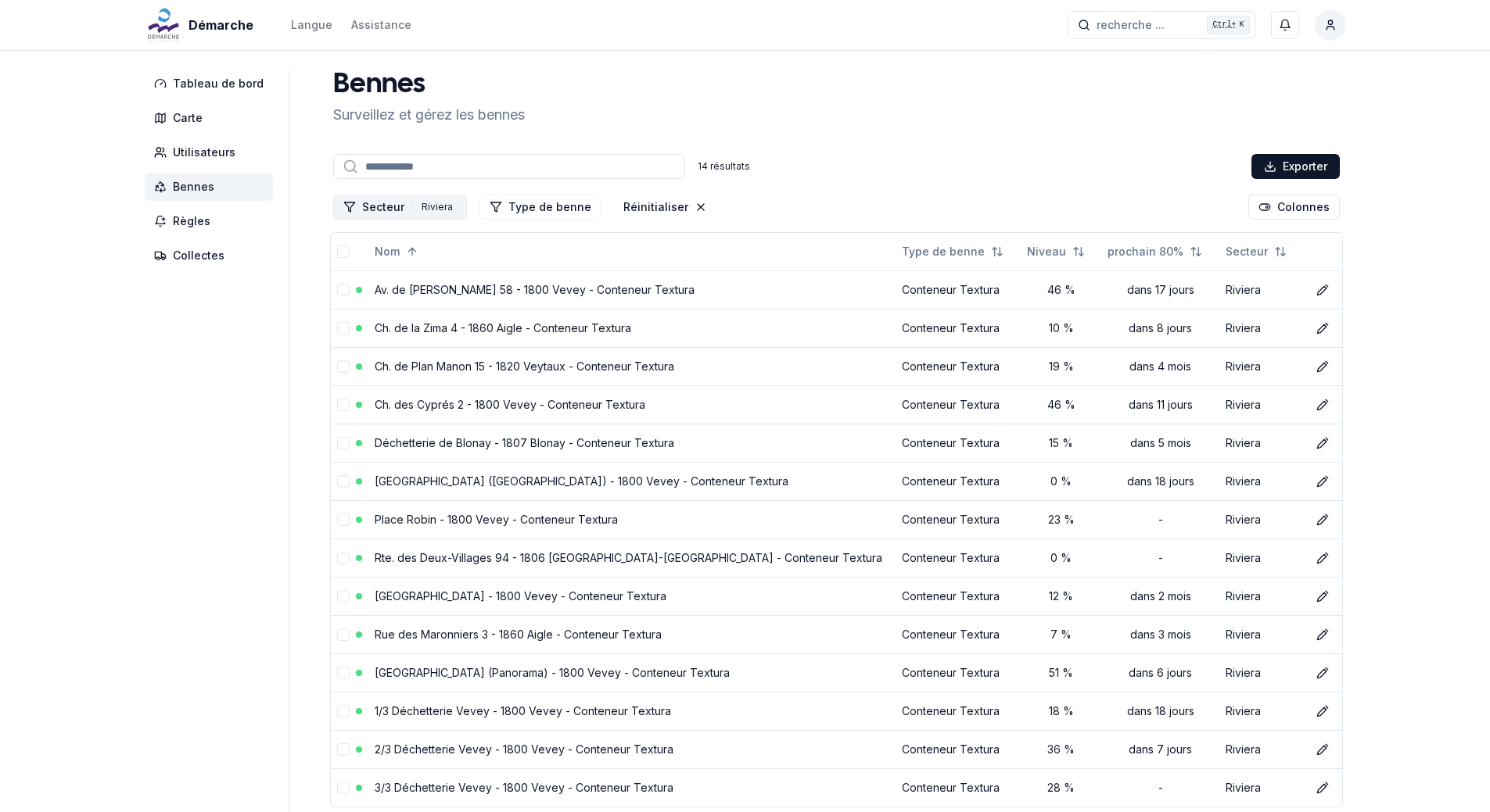
click at [423, 213] on div "Riviera" at bounding box center [437, 207] width 39 height 17
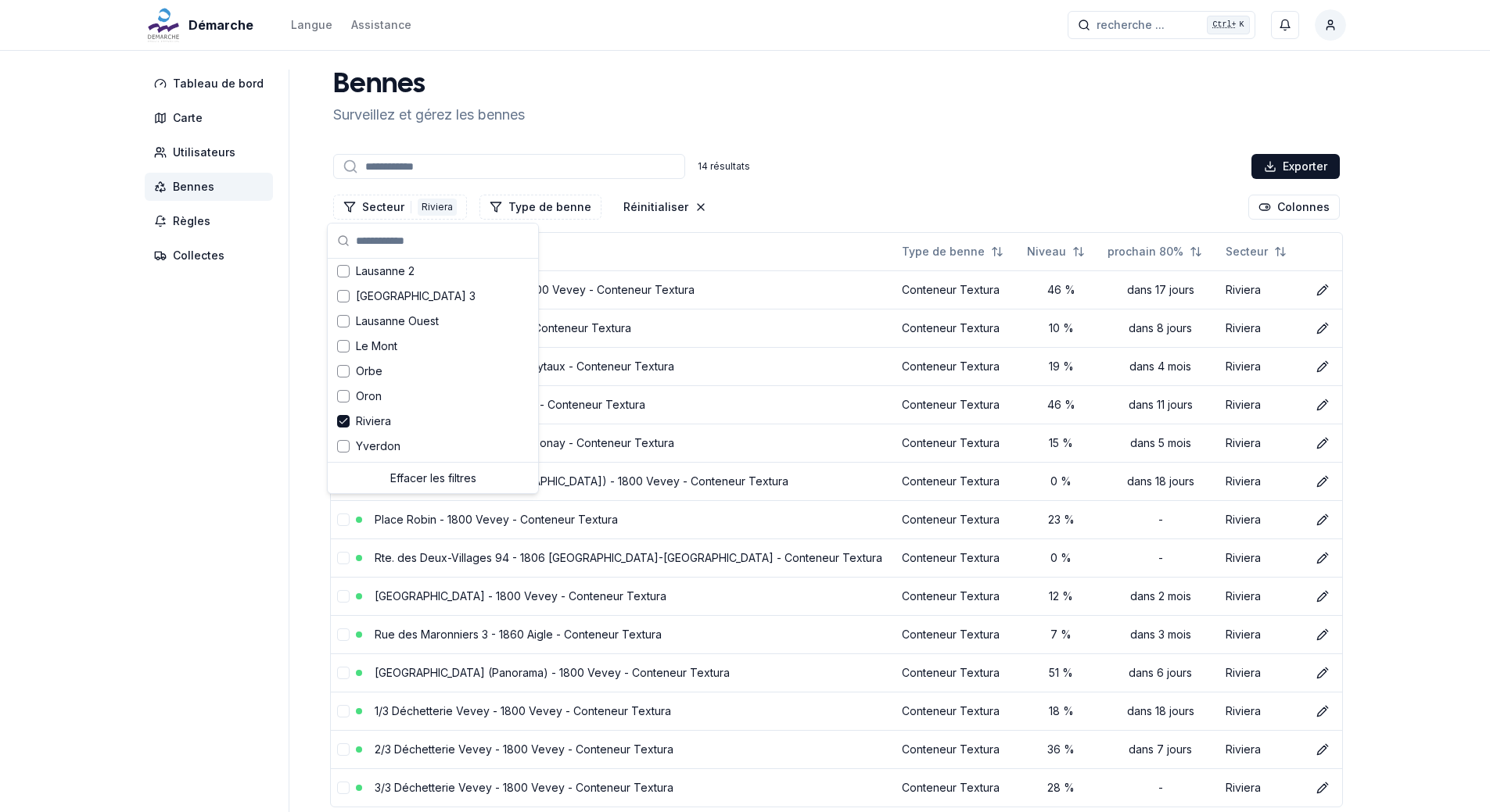
scroll to position [204, 0]
click at [343, 426] on icon "Suggestions" at bounding box center [343, 420] width 11 height 13
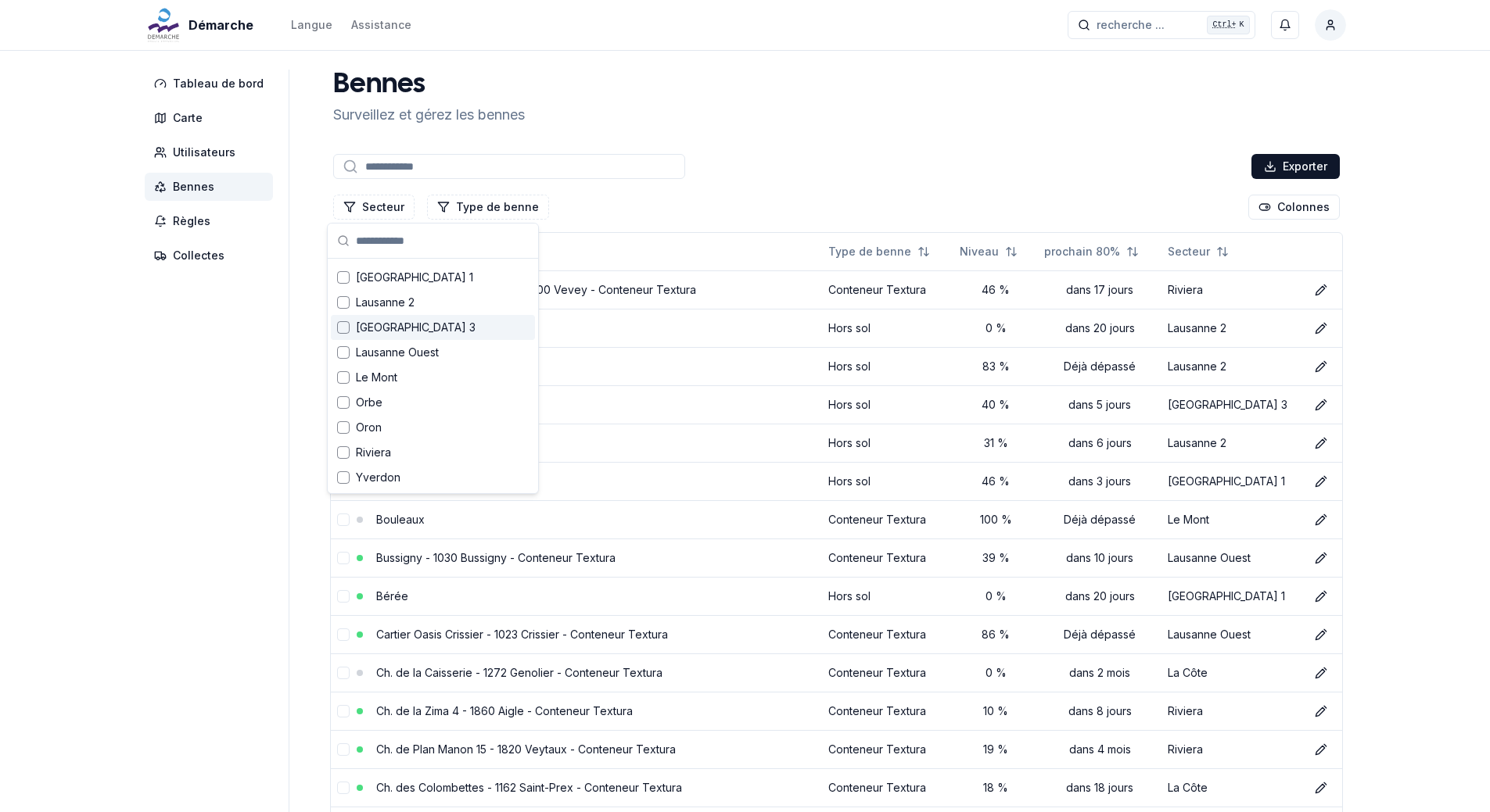
scroll to position [0, 0]
